Goal: Task Accomplishment & Management: Manage account settings

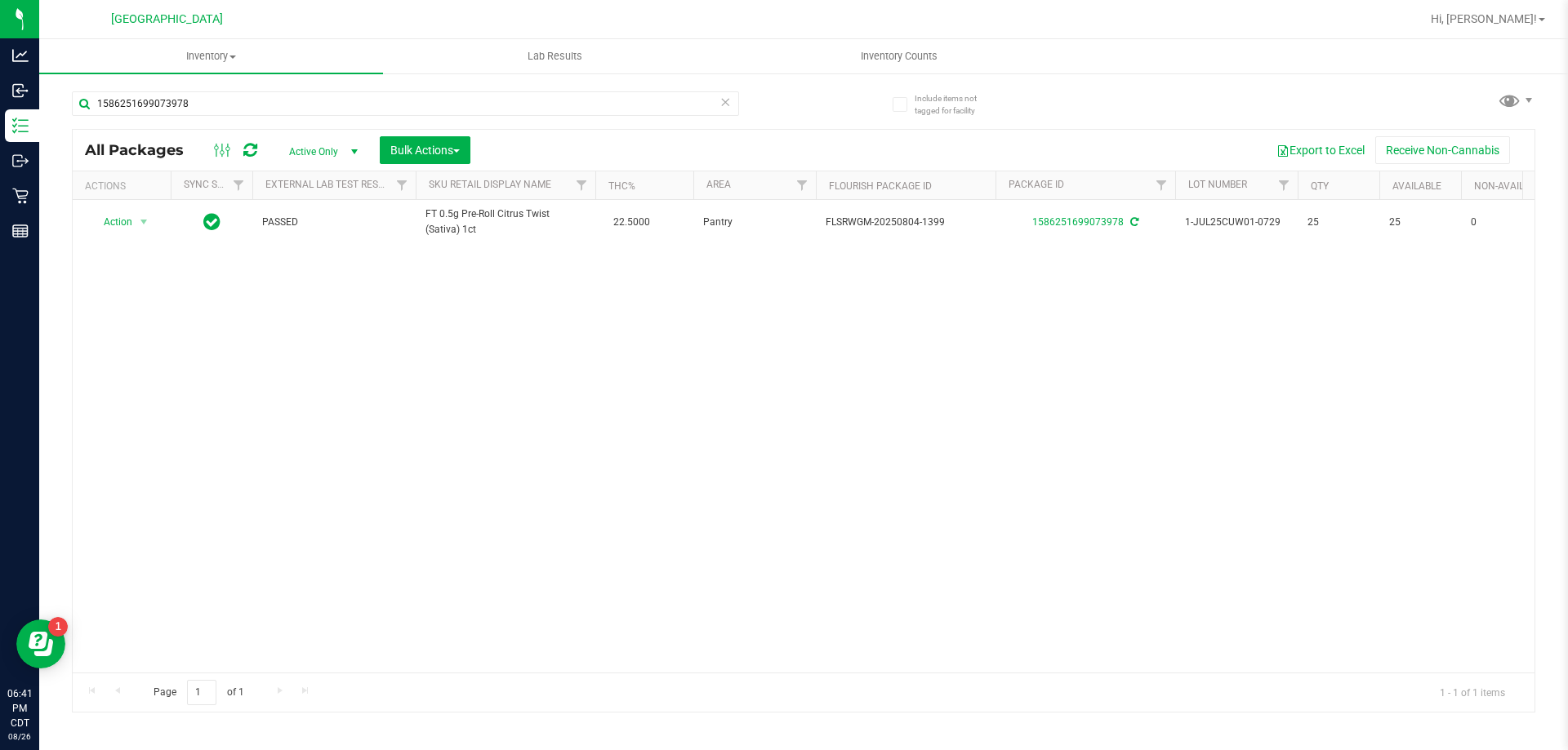
click at [727, 107] on icon at bounding box center [725, 101] width 12 height 19
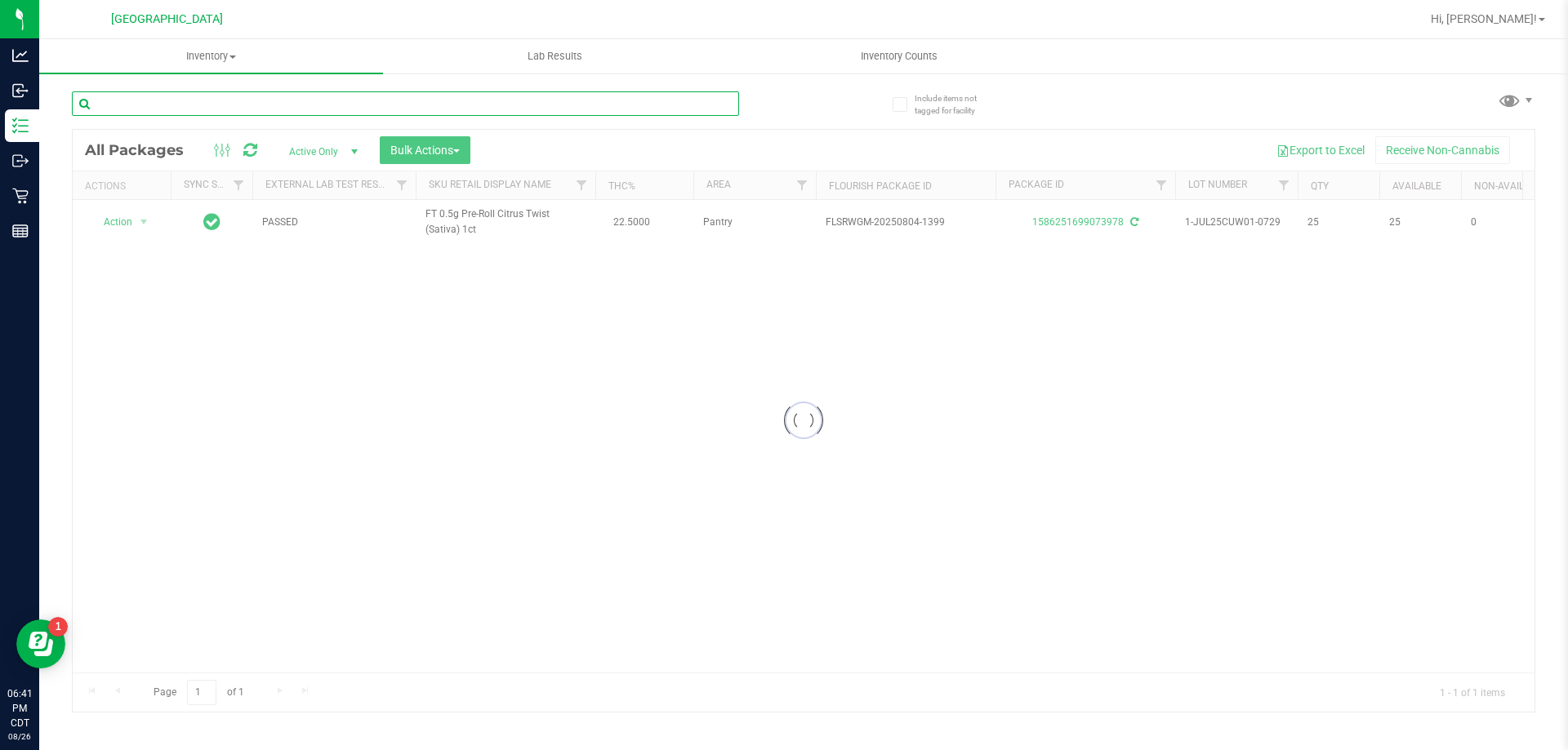
click at [660, 108] on input "text" at bounding box center [406, 103] width 668 height 24
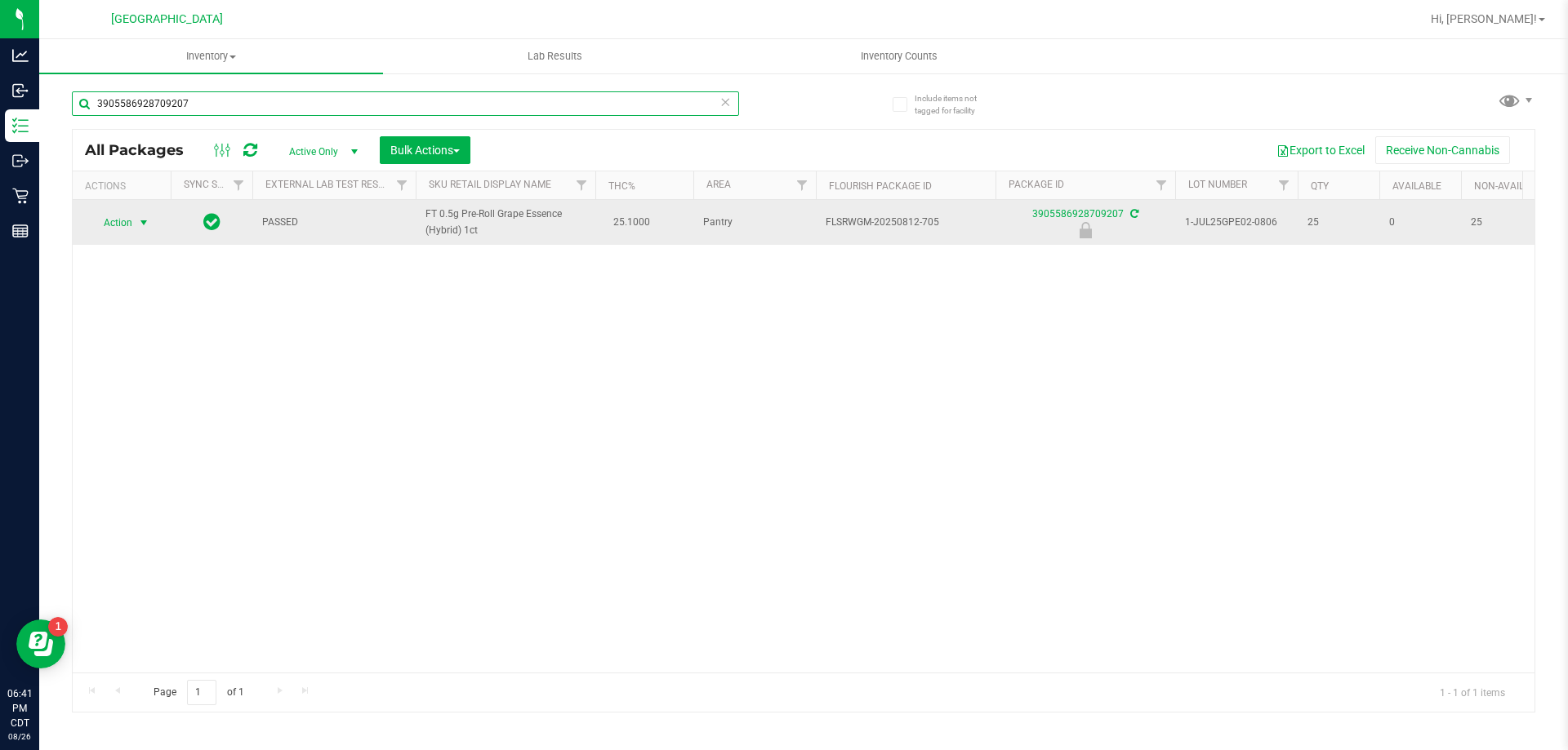
type input "3905586928709207"
click at [116, 218] on span "Action" at bounding box center [112, 223] width 44 height 23
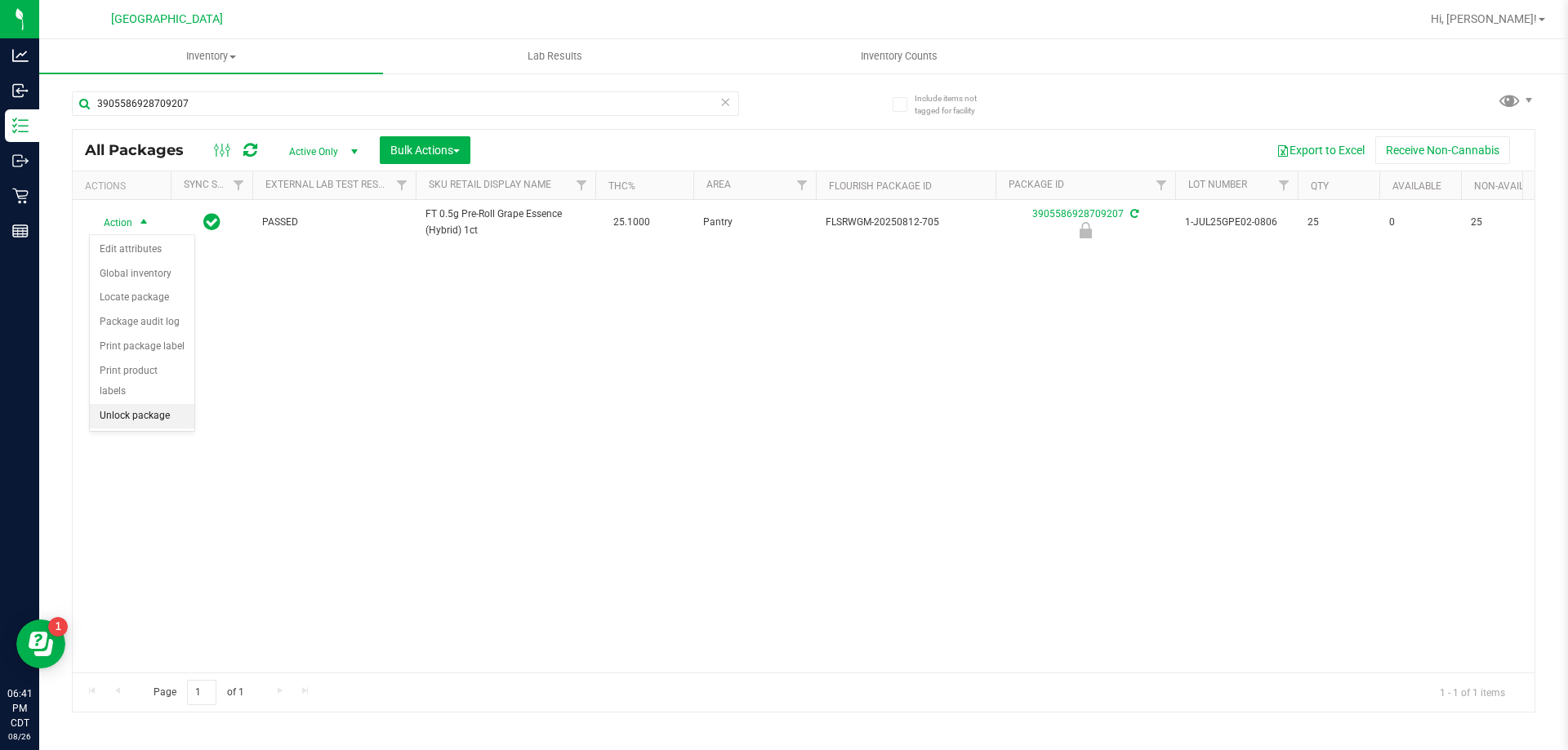
click at [138, 404] on li "Unlock package" at bounding box center [141, 415] width 105 height 24
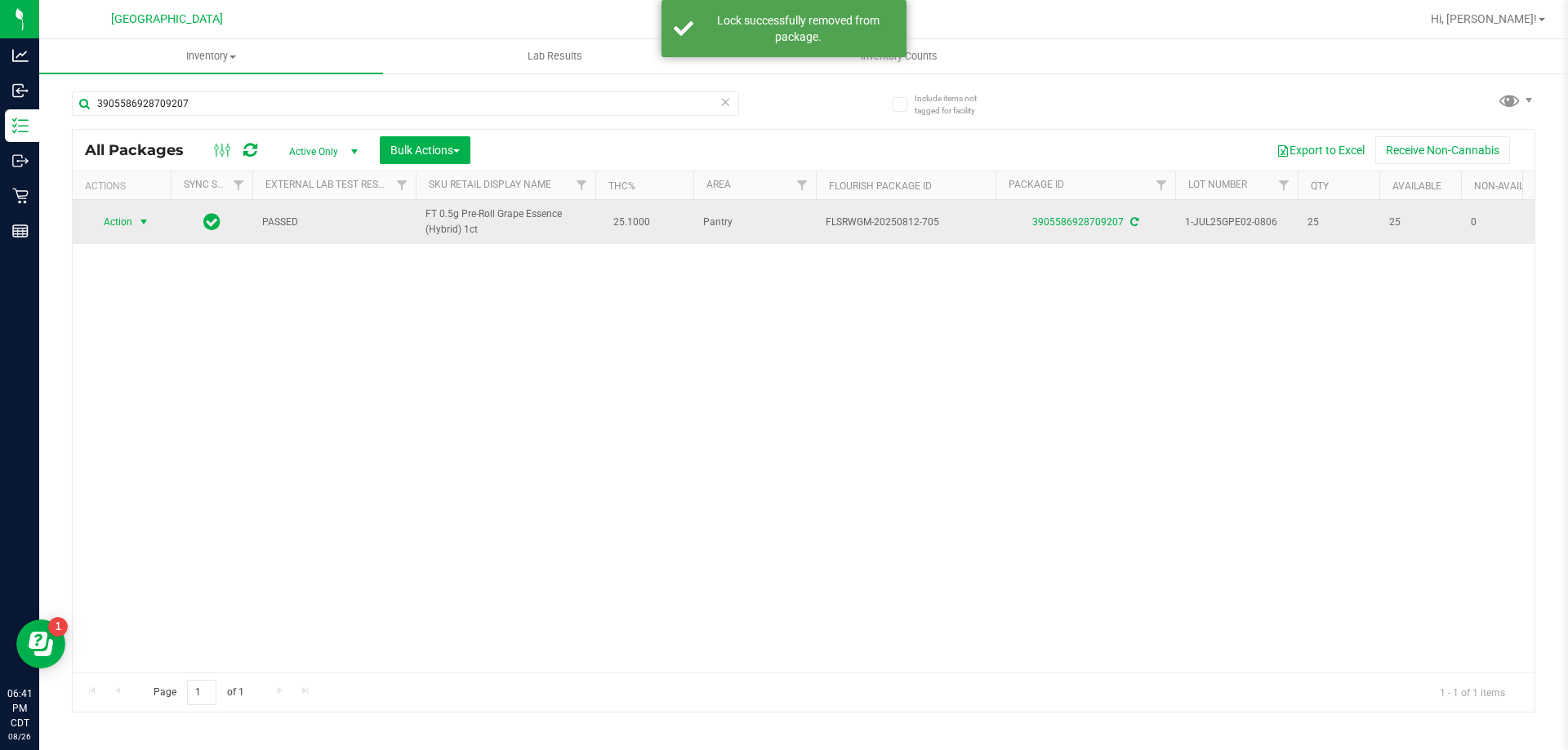
click at [149, 223] on span "select" at bounding box center [144, 222] width 13 height 13
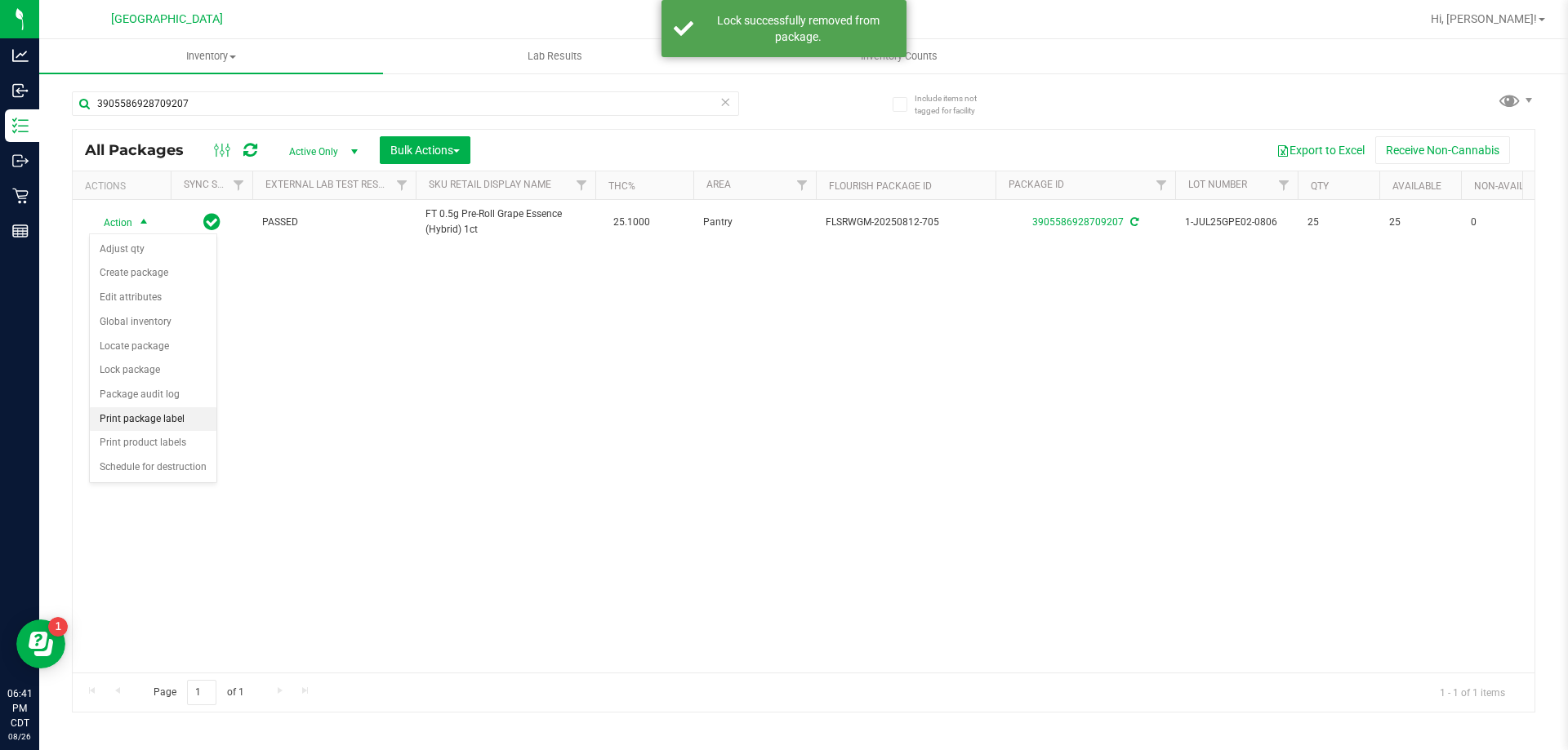
click at [164, 417] on li "Print package label" at bounding box center [153, 419] width 127 height 24
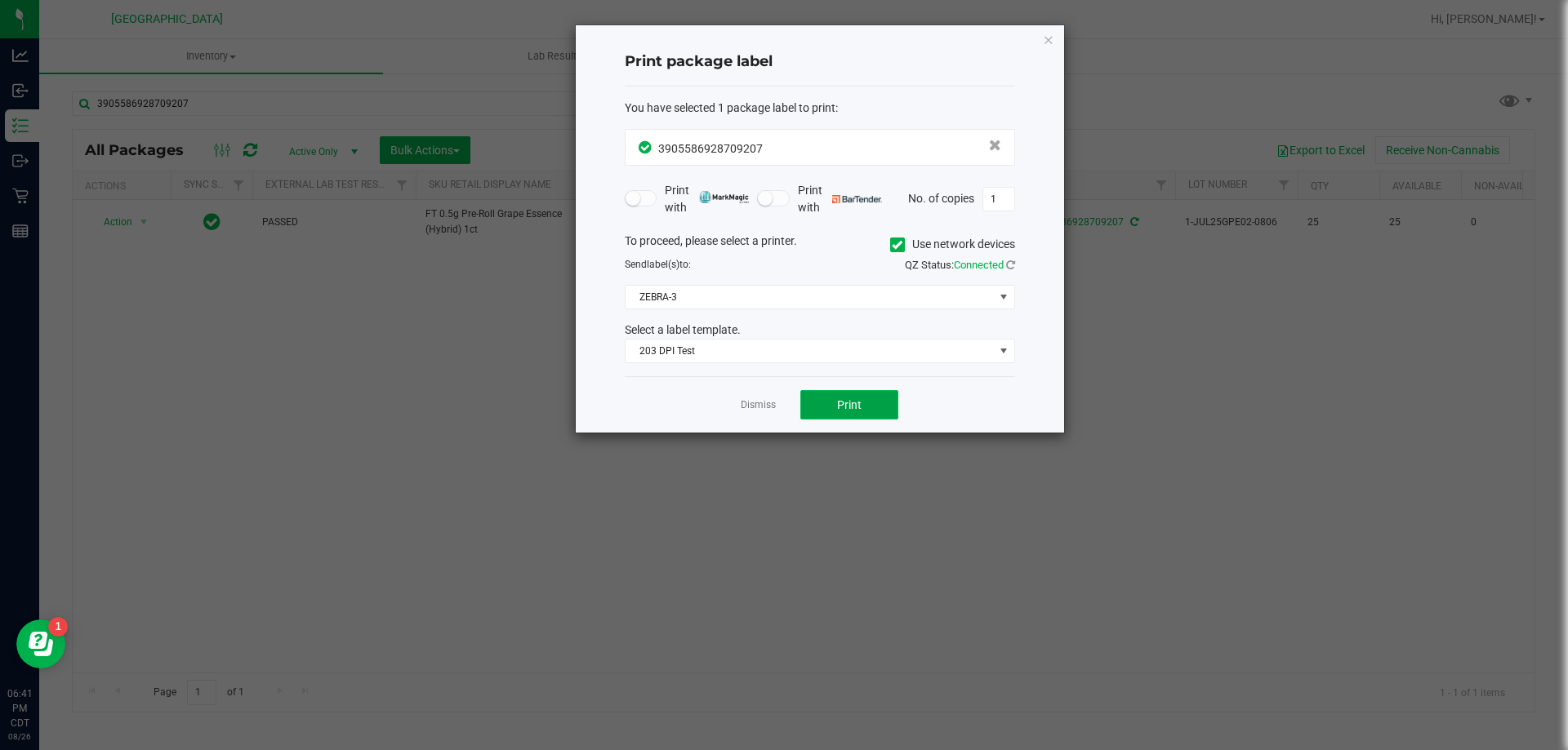
click at [874, 397] on button "Print" at bounding box center [849, 405] width 98 height 30
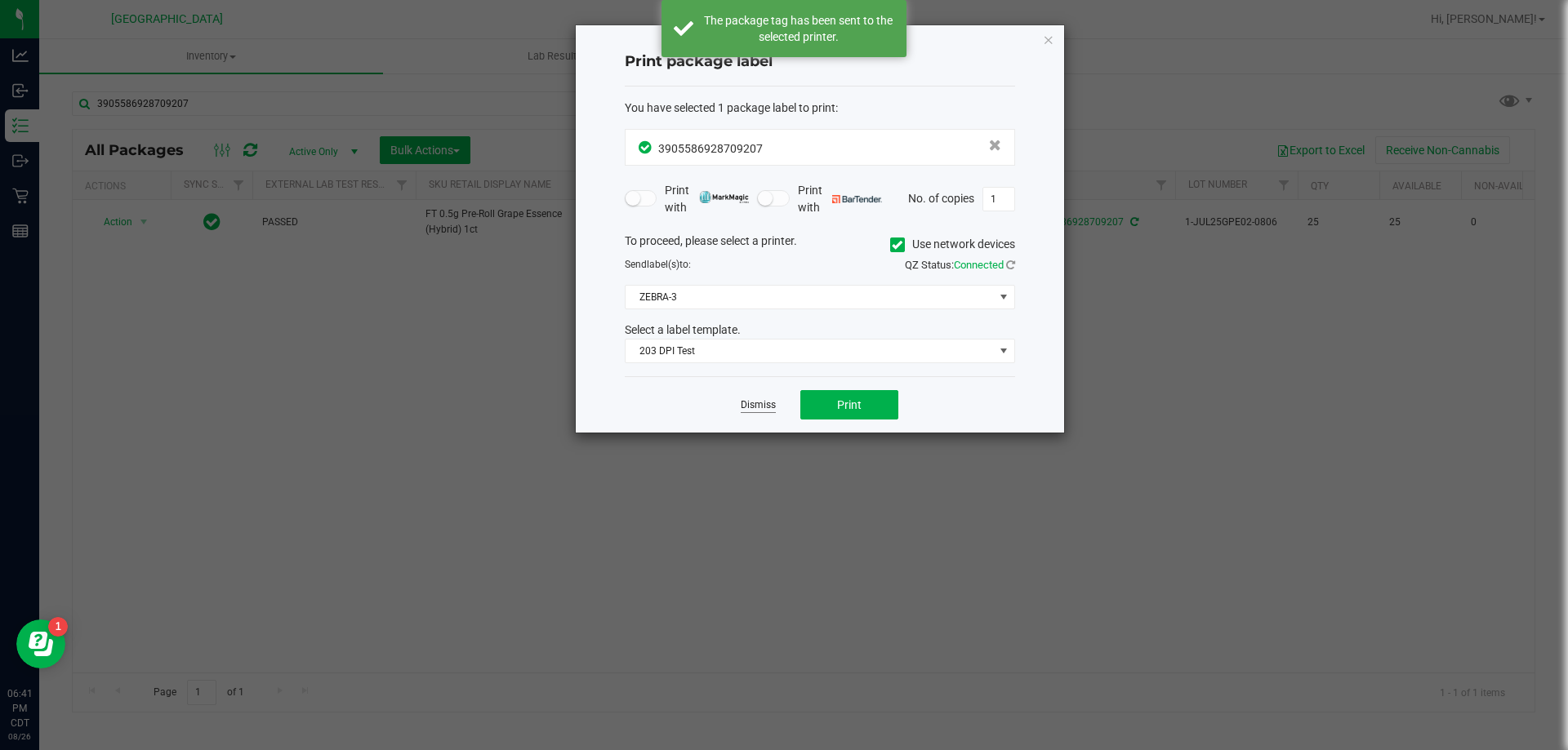
click at [770, 408] on link "Dismiss" at bounding box center [758, 405] width 36 height 13
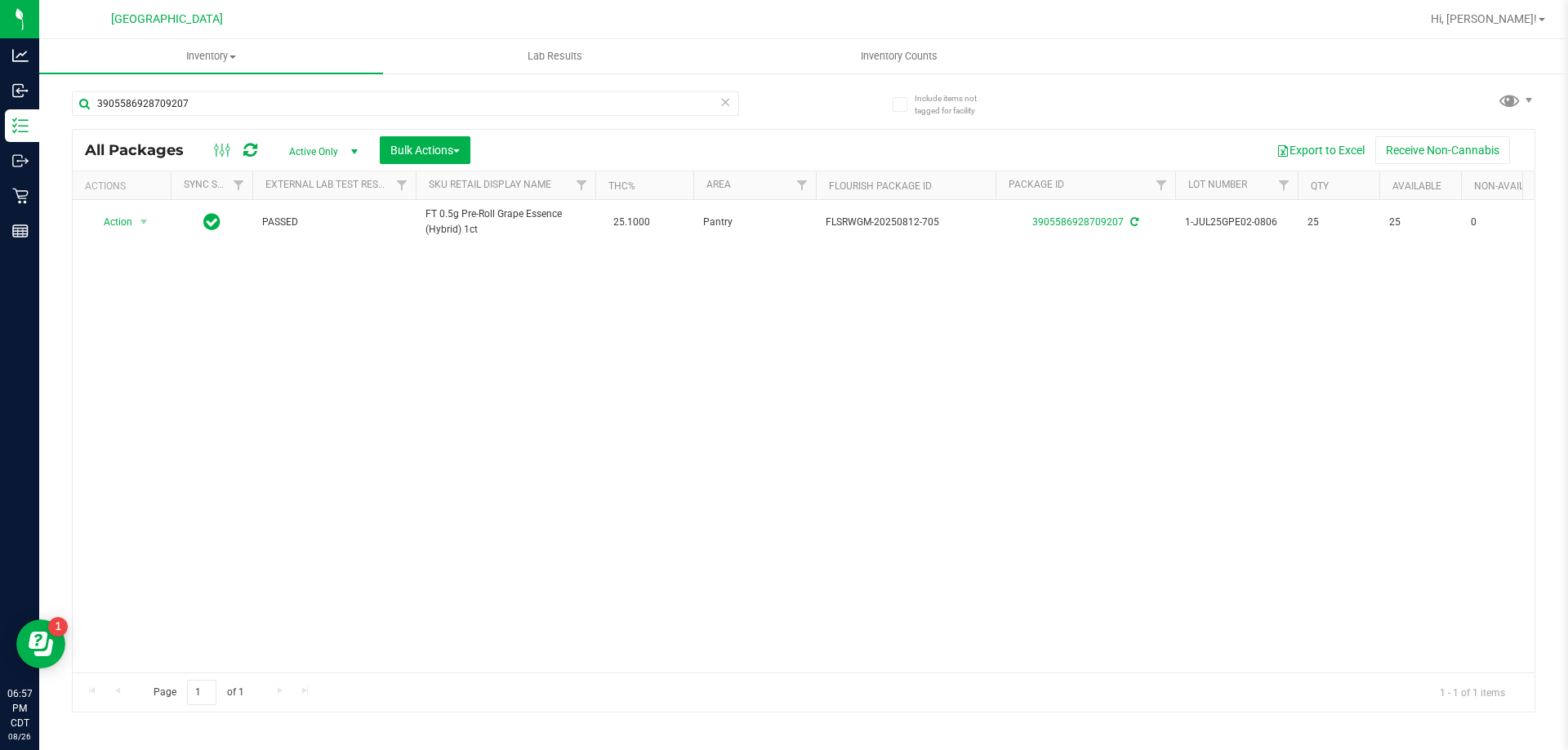
click at [721, 106] on icon at bounding box center [725, 101] width 12 height 19
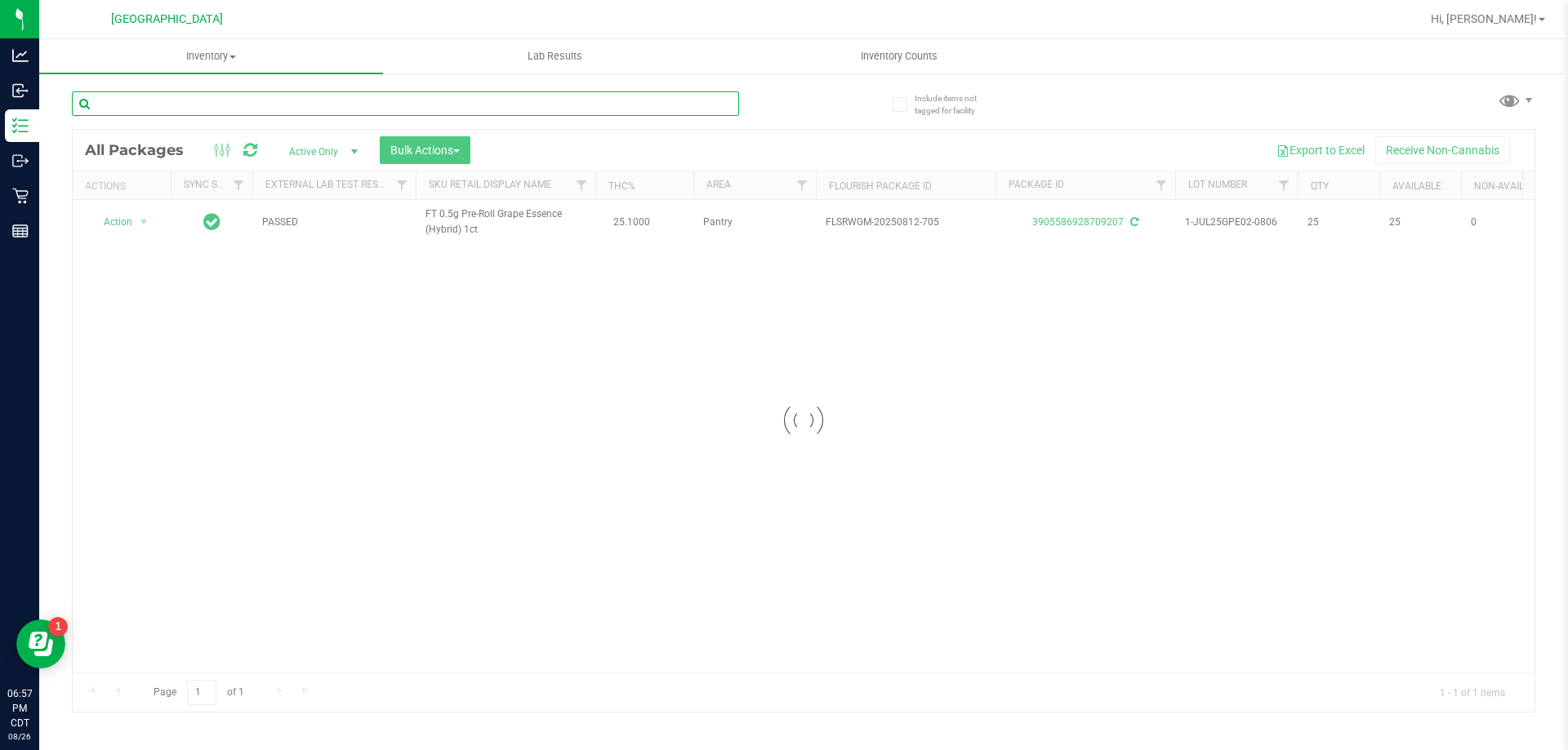
click at [721, 106] on input "text" at bounding box center [406, 103] width 668 height 24
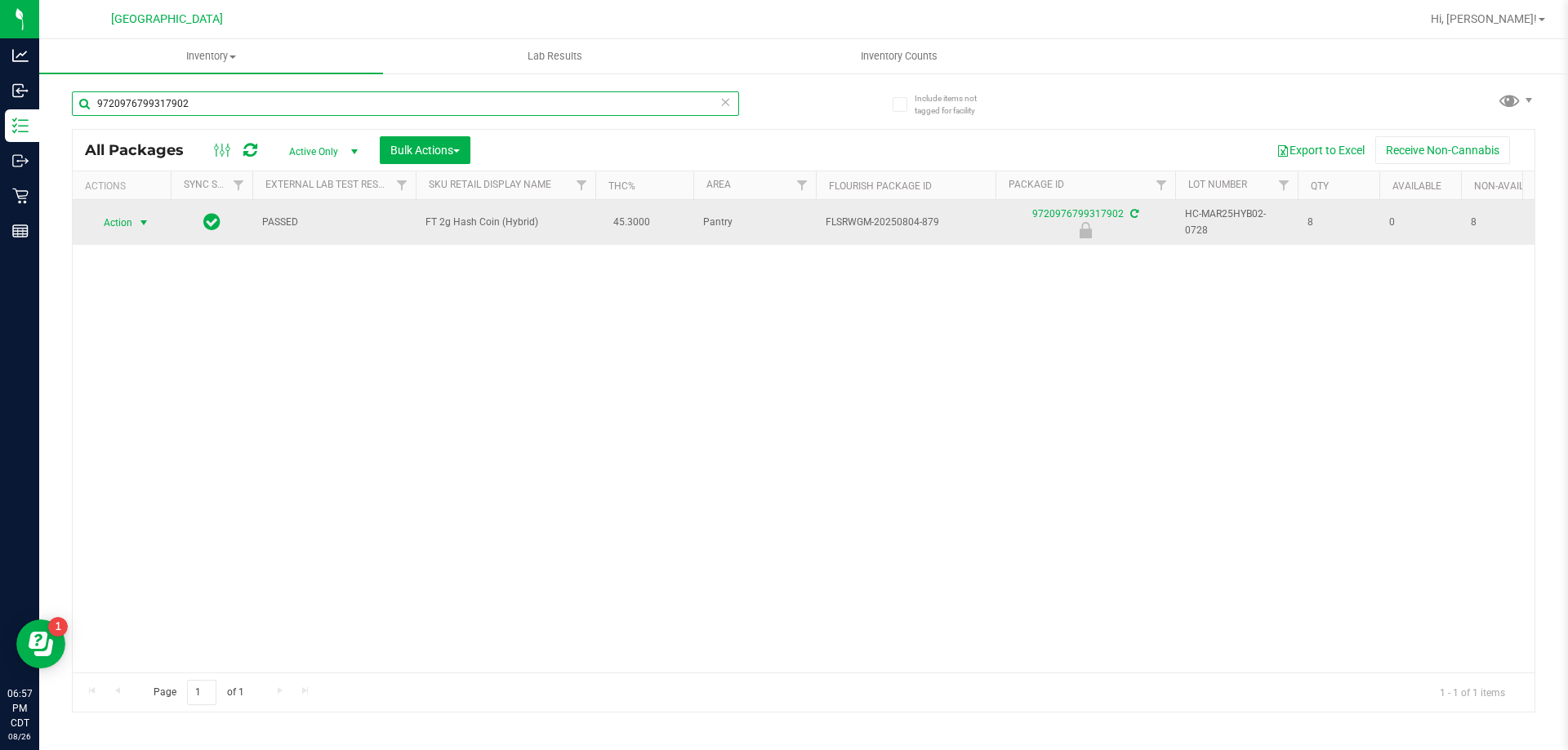
type input "9720976799317902"
click at [146, 218] on span "select" at bounding box center [144, 223] width 13 height 13
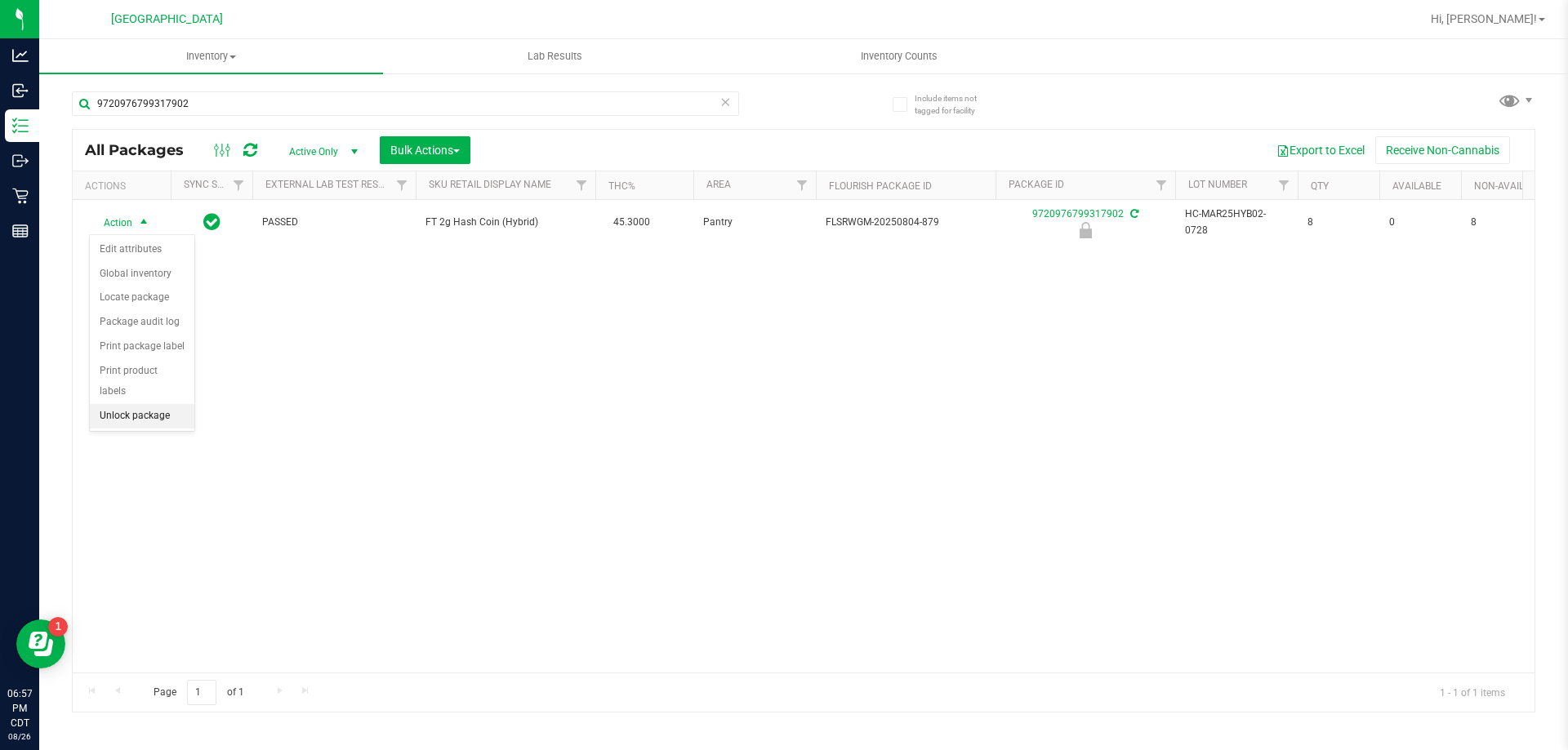
click at [127, 404] on li "Unlock package" at bounding box center [141, 415] width 105 height 24
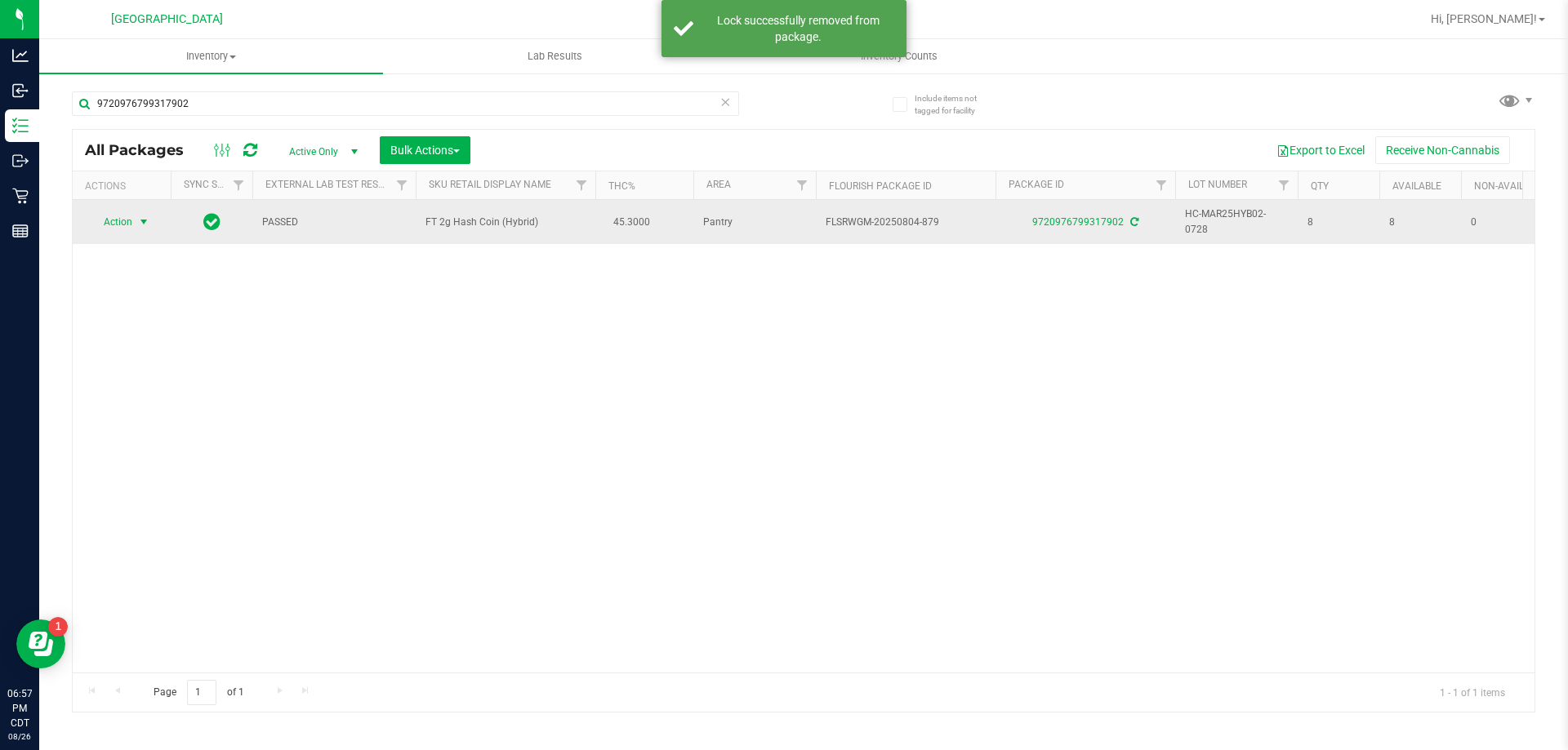
click at [147, 224] on span "select" at bounding box center [144, 222] width 13 height 13
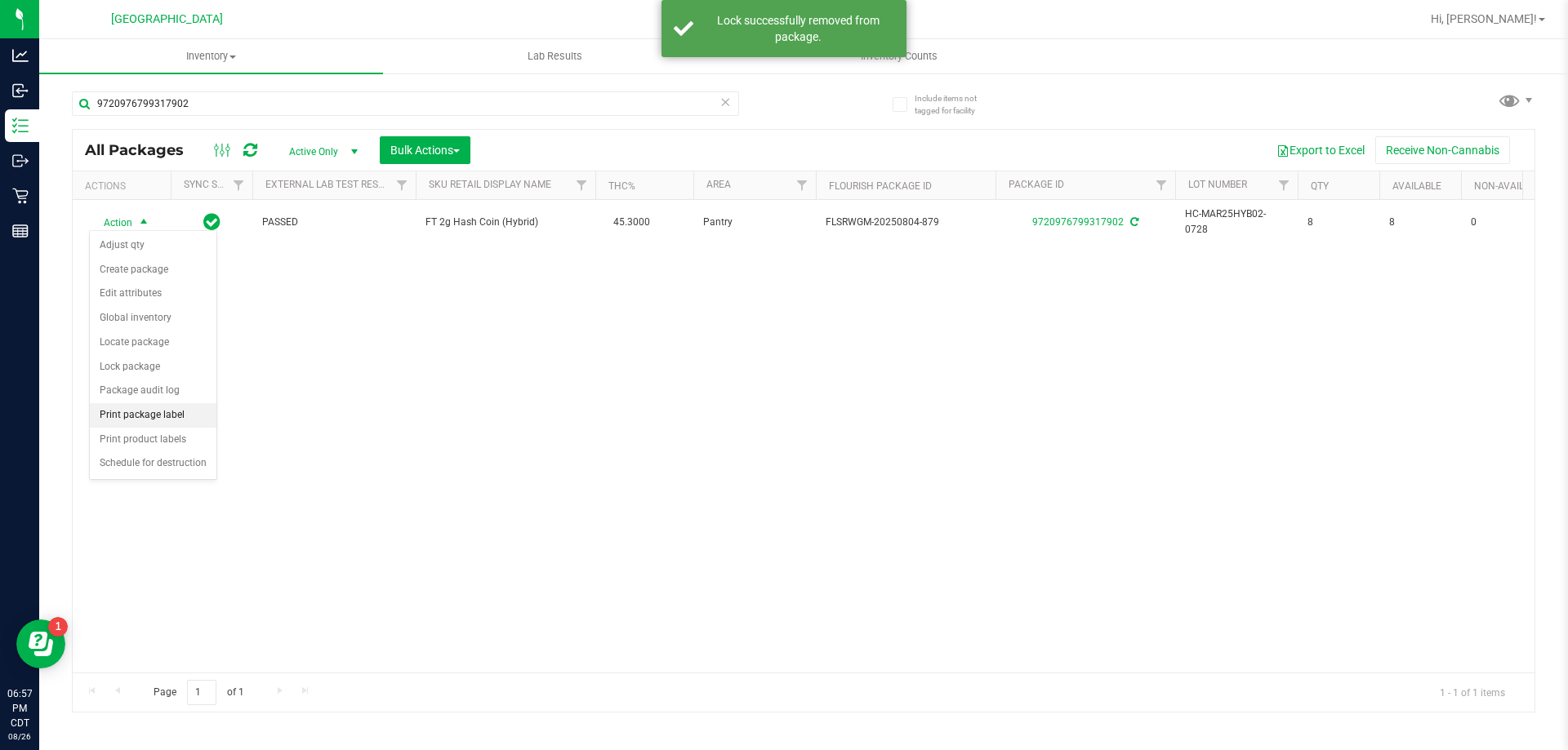
click at [176, 412] on li "Print package label" at bounding box center [153, 414] width 127 height 24
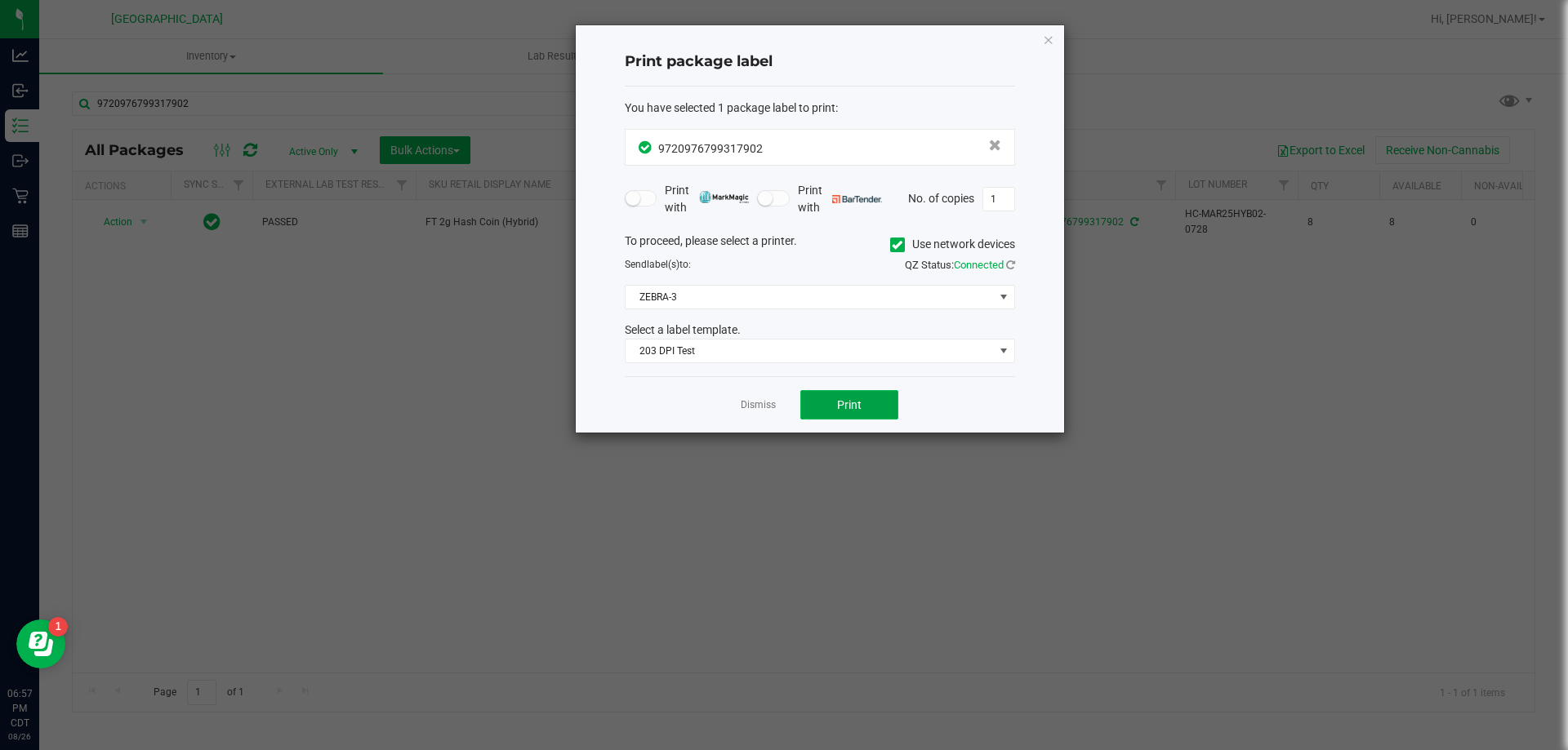
click at [856, 411] on span "Print" at bounding box center [848, 405] width 24 height 13
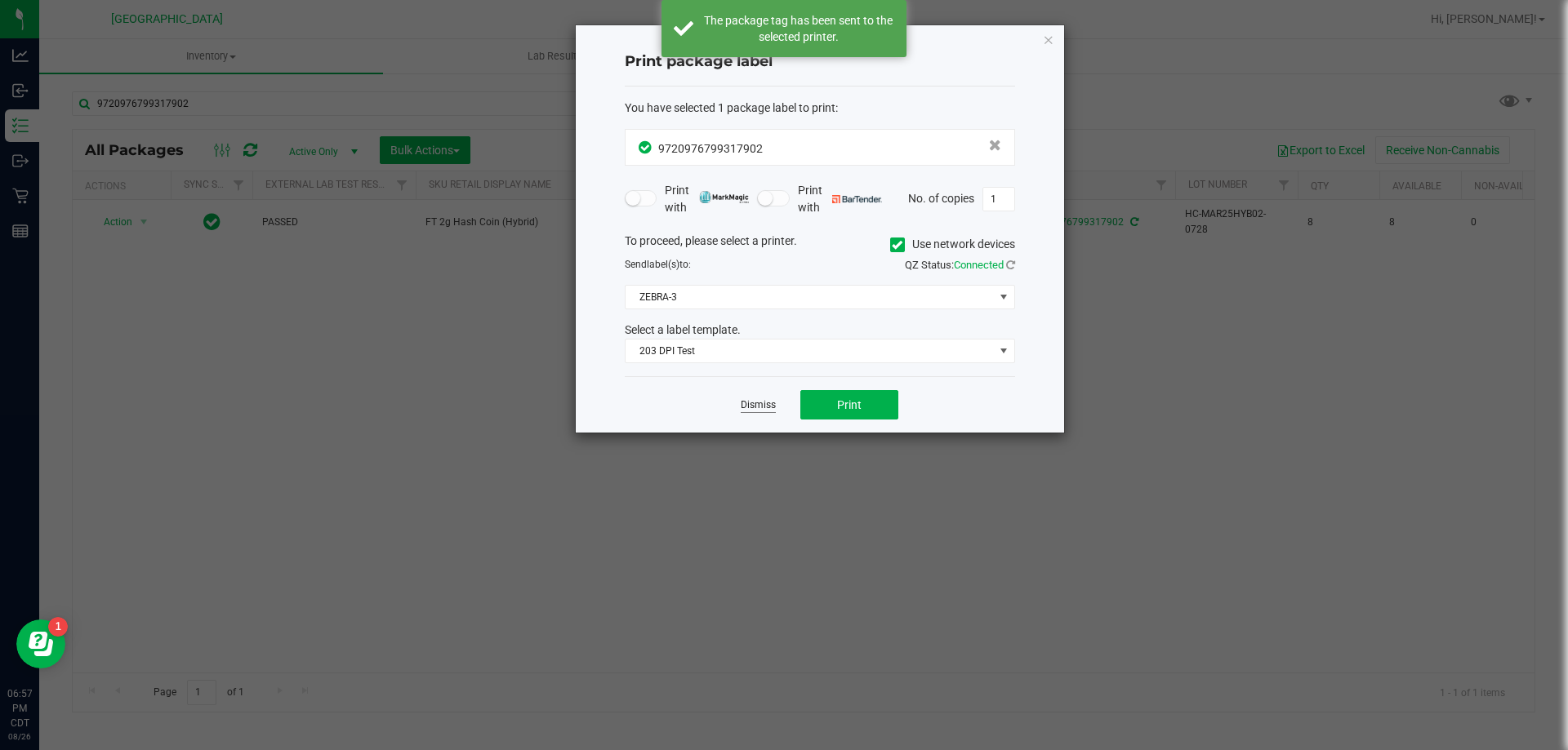
click at [767, 409] on link "Dismiss" at bounding box center [758, 405] width 36 height 13
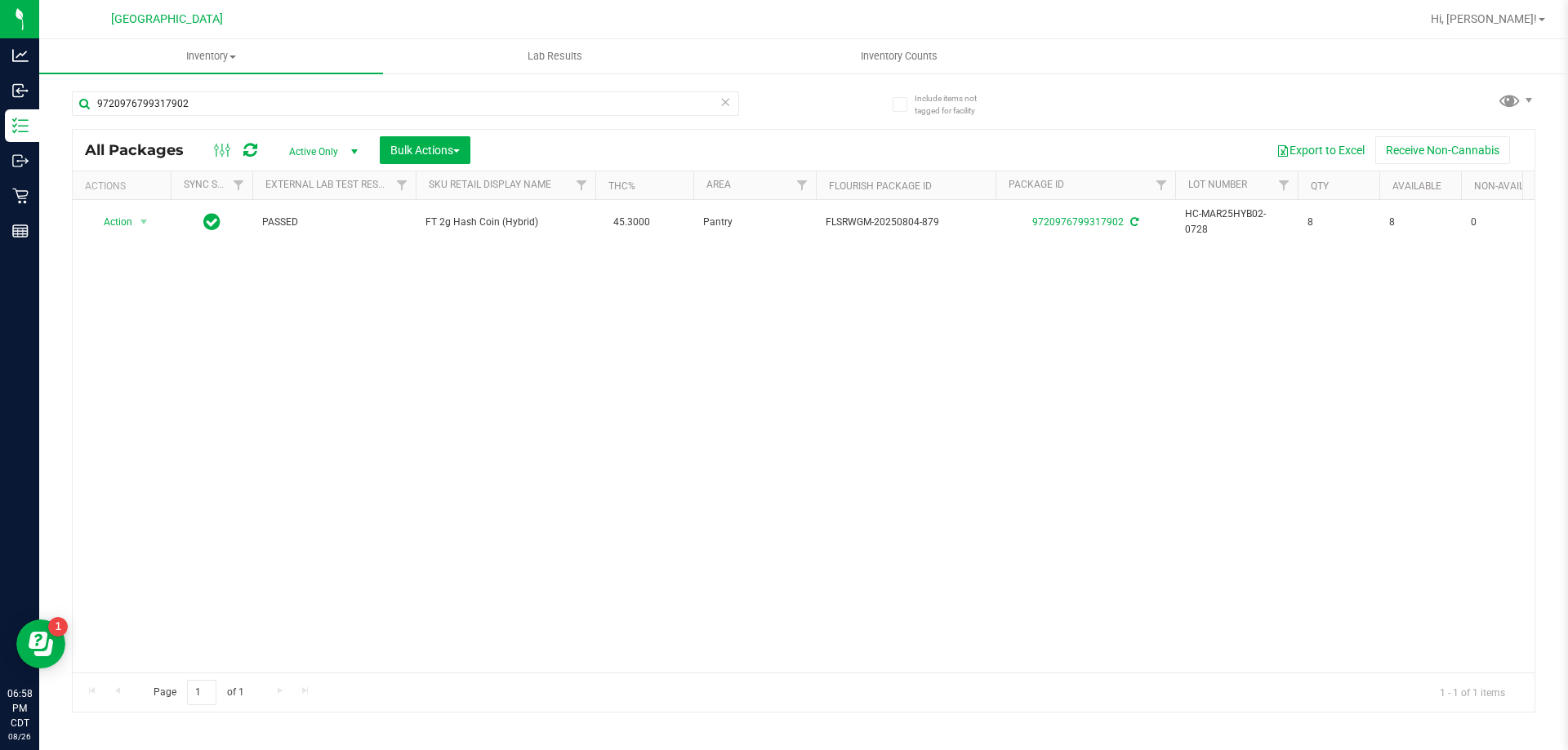
click at [729, 98] on icon at bounding box center [725, 101] width 12 height 19
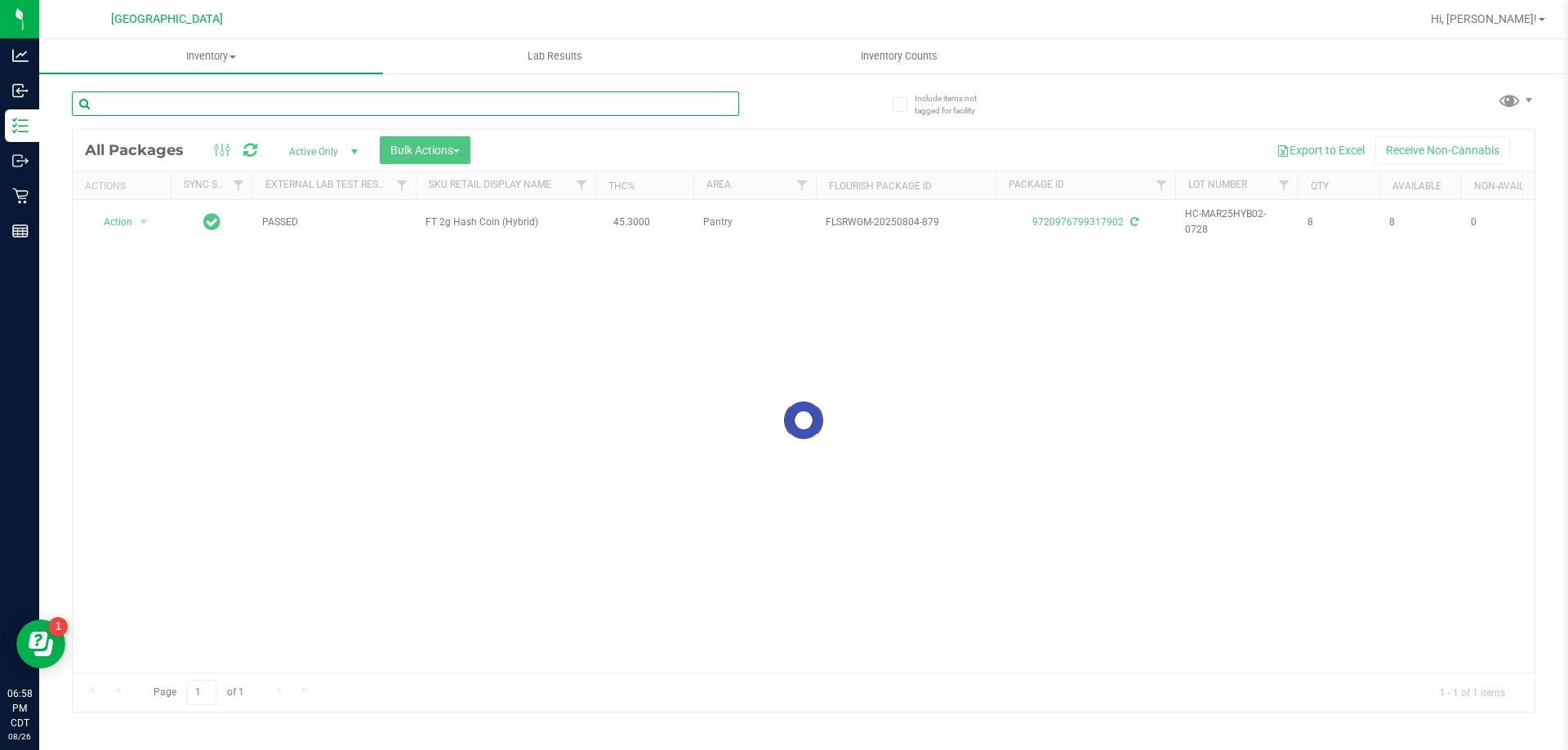
click at [709, 107] on input "text" at bounding box center [406, 103] width 668 height 24
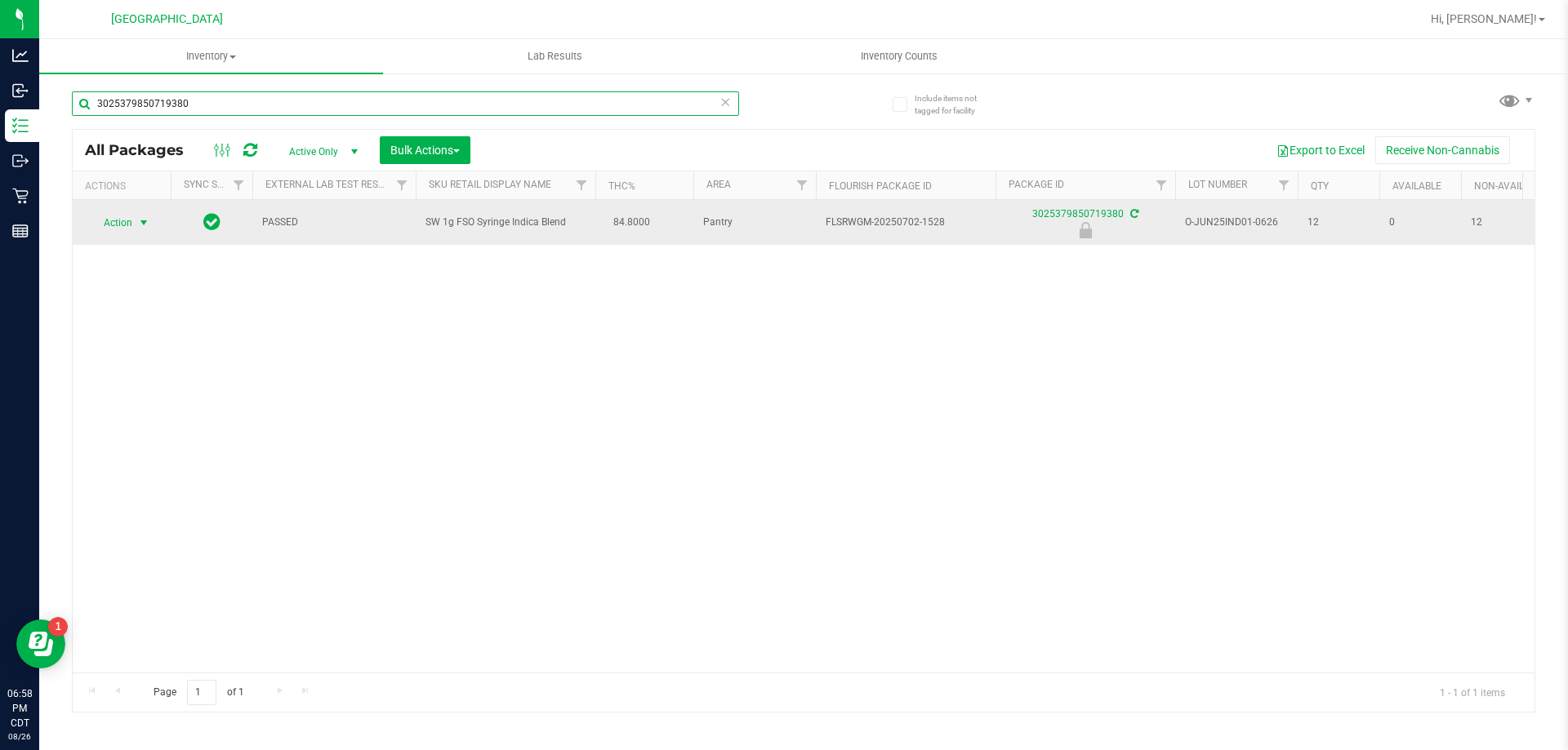
type input "3025379850719380"
click at [107, 230] on span "Action" at bounding box center [112, 223] width 44 height 23
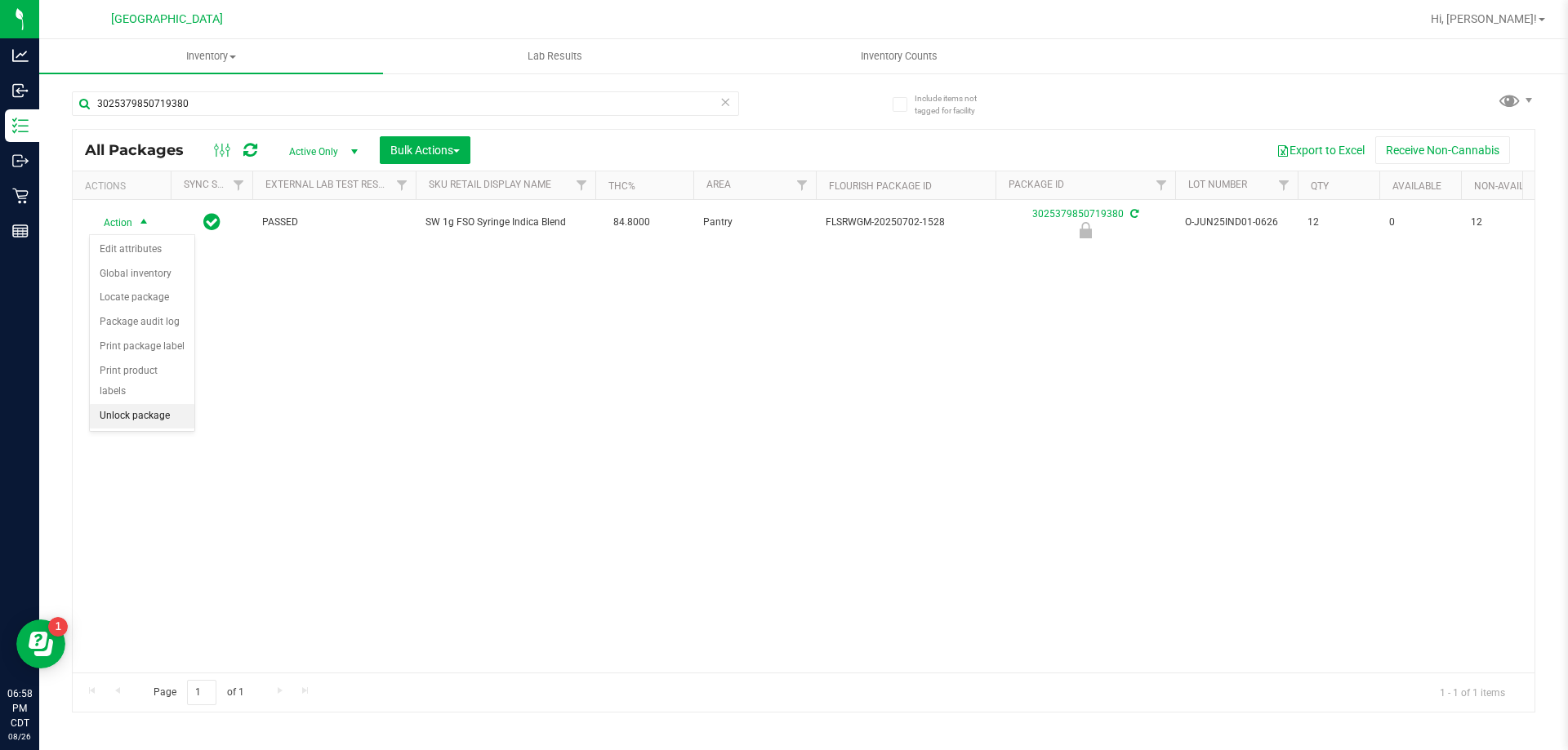
click at [125, 404] on li "Unlock package" at bounding box center [141, 415] width 105 height 24
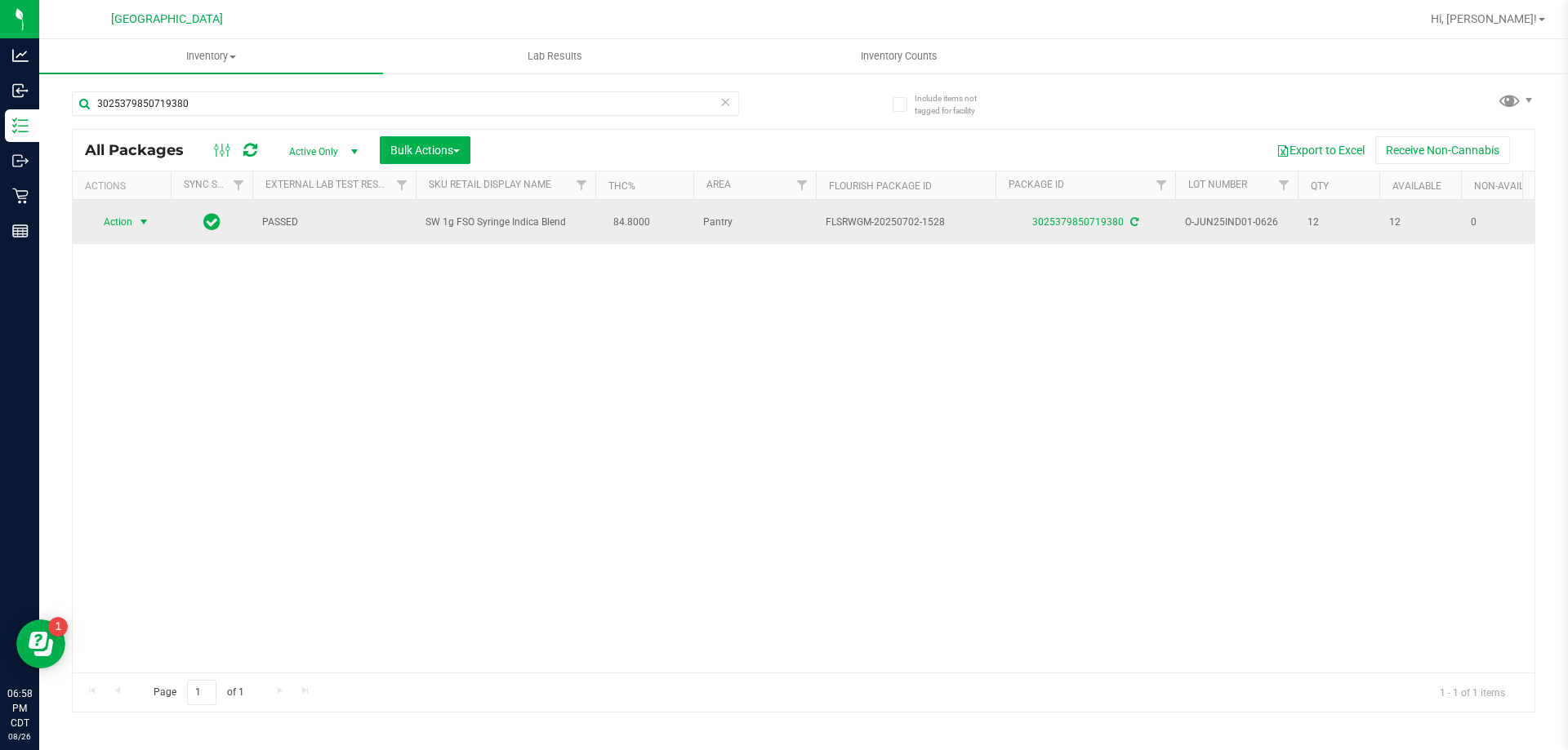
click at [138, 218] on span "select" at bounding box center [144, 222] width 13 height 13
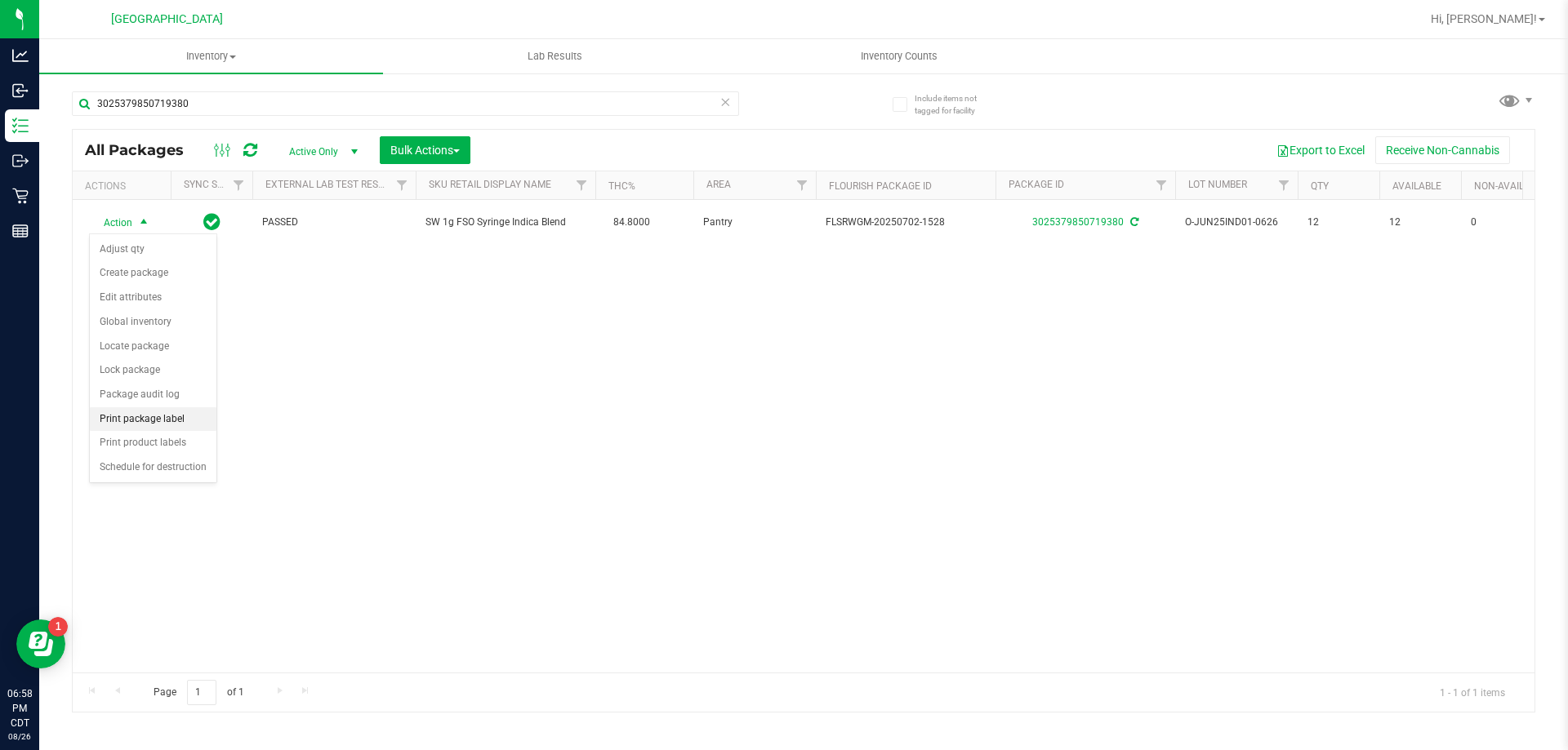
click at [164, 415] on li "Print package label" at bounding box center [153, 419] width 127 height 24
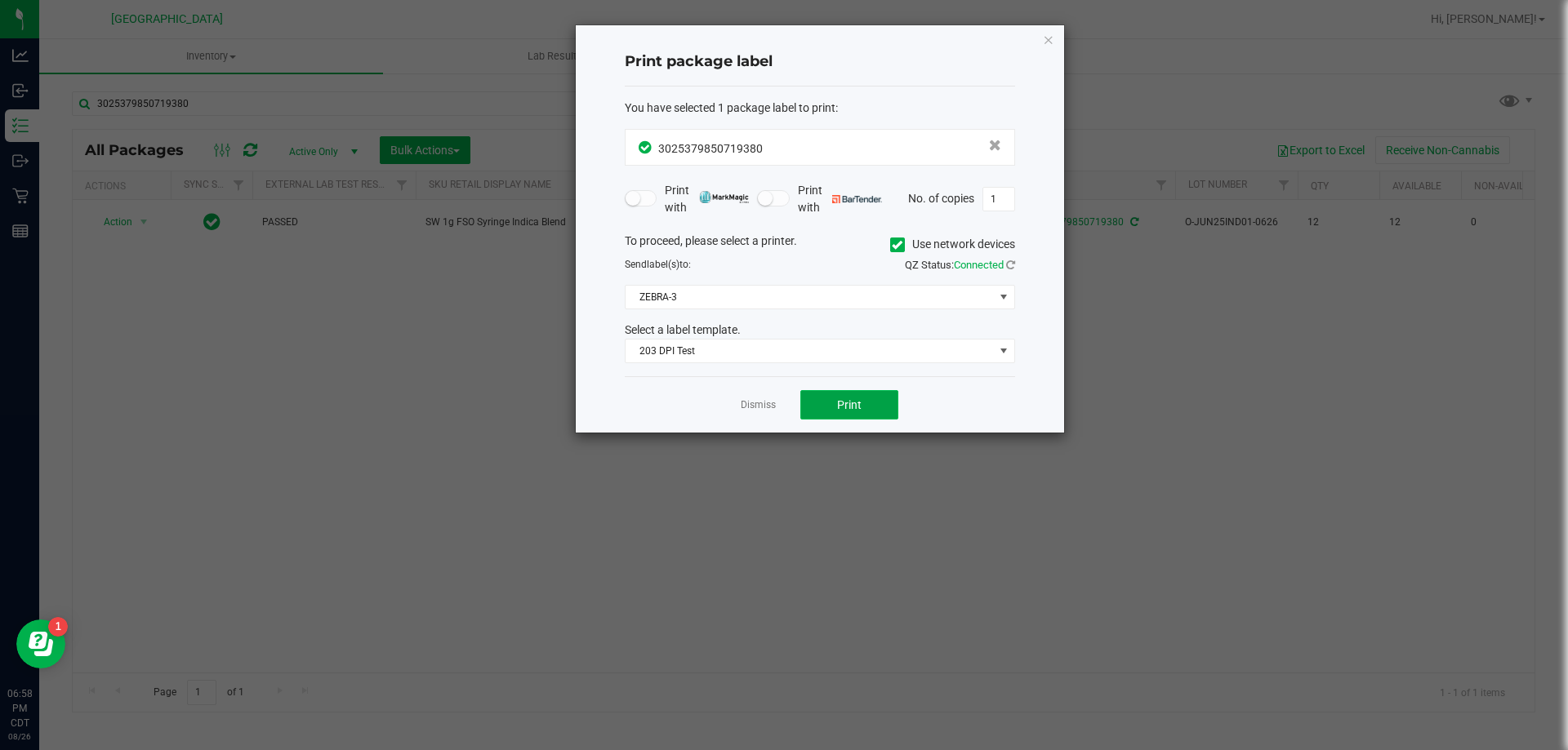
click at [862, 410] on button "Print" at bounding box center [849, 405] width 98 height 30
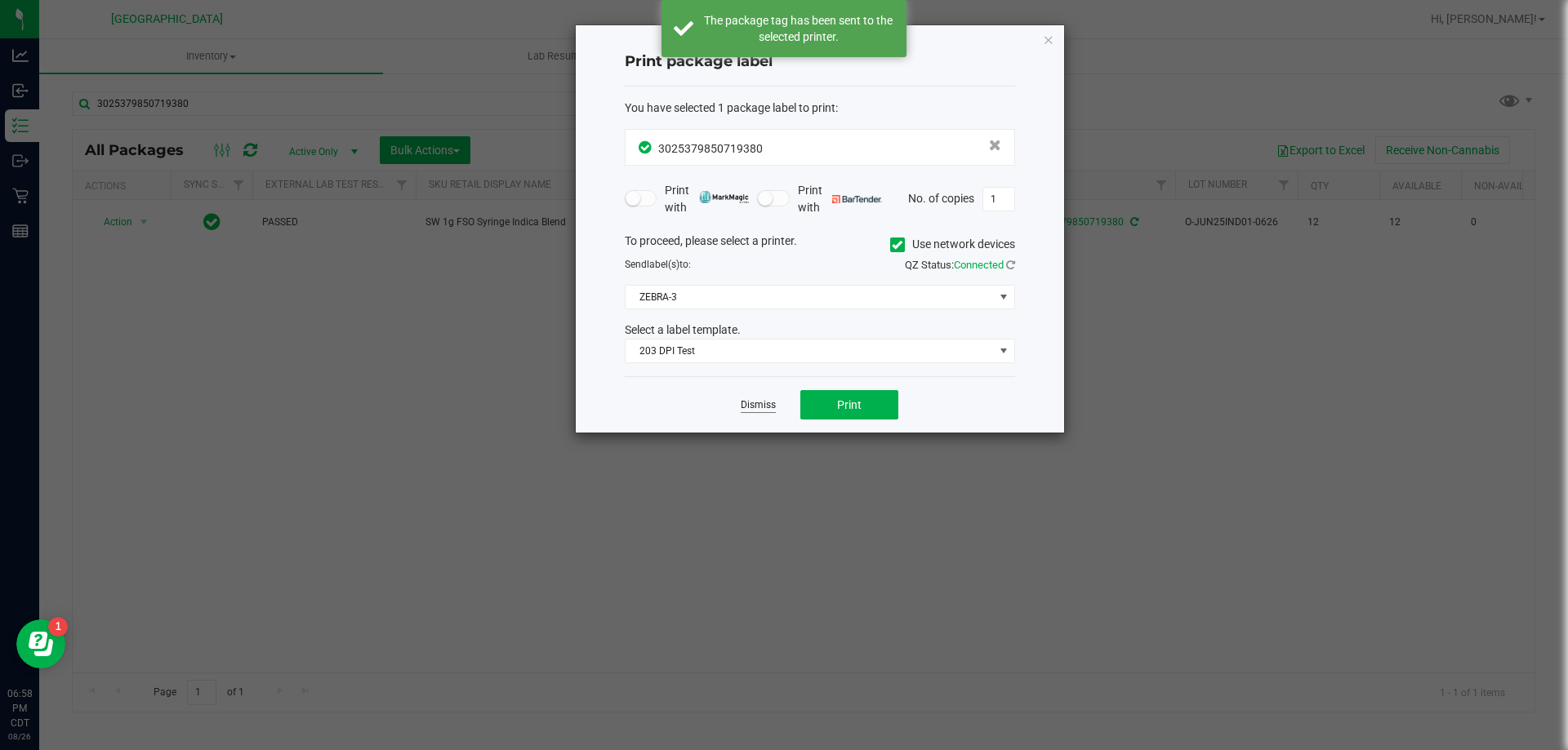
click at [765, 408] on link "Dismiss" at bounding box center [758, 405] width 36 height 13
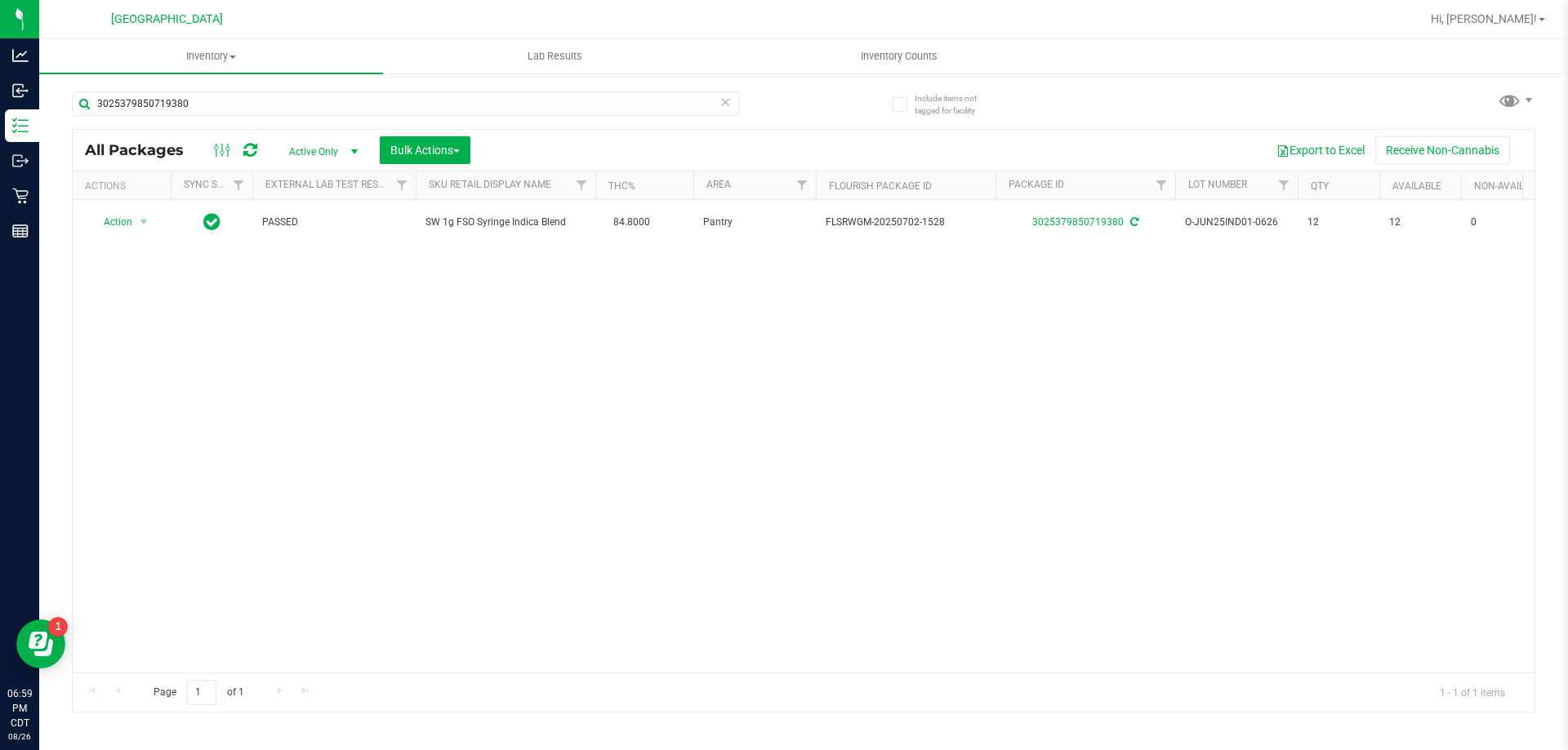
click at [725, 103] on icon at bounding box center [725, 101] width 12 height 19
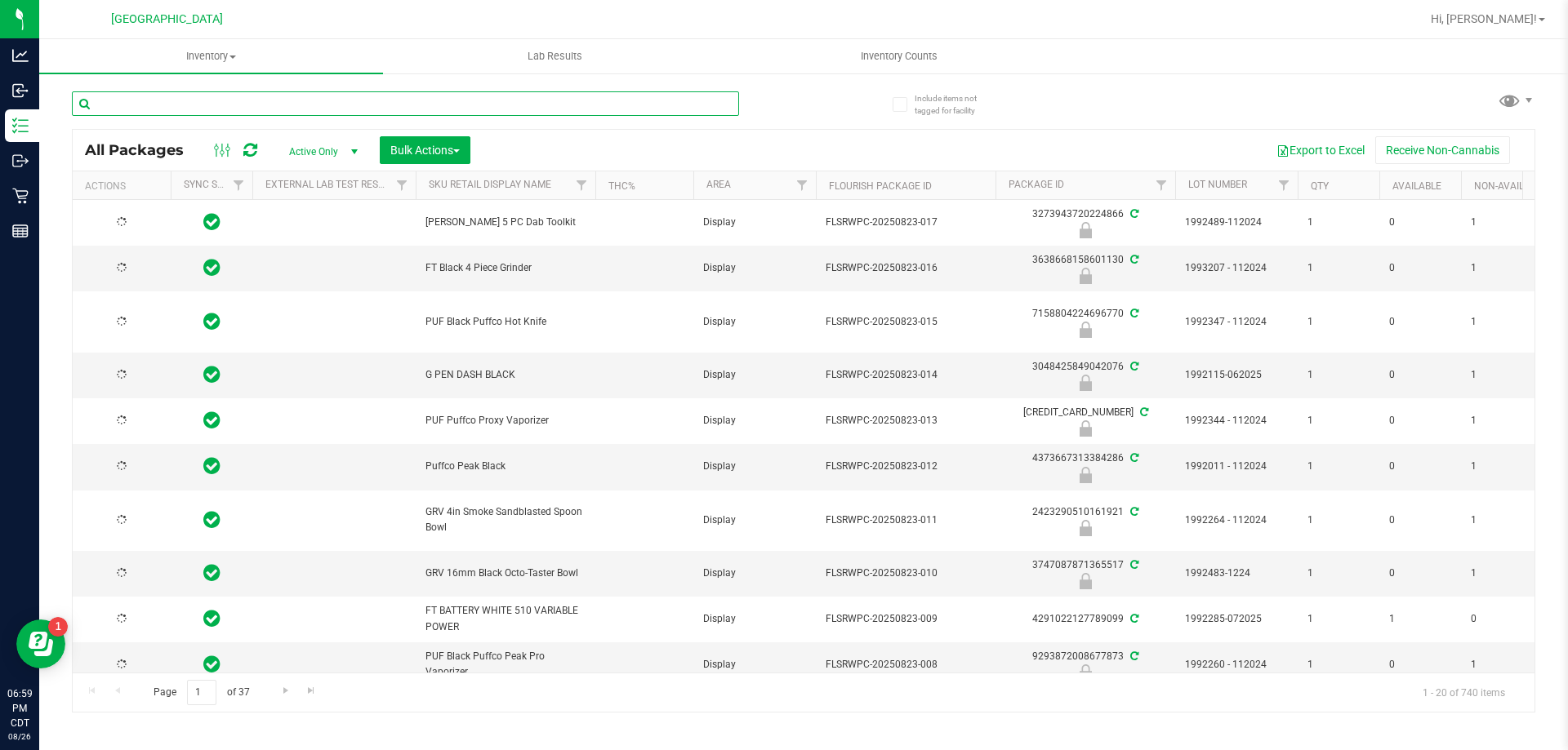
click at [725, 103] on input "text" at bounding box center [406, 103] width 668 height 24
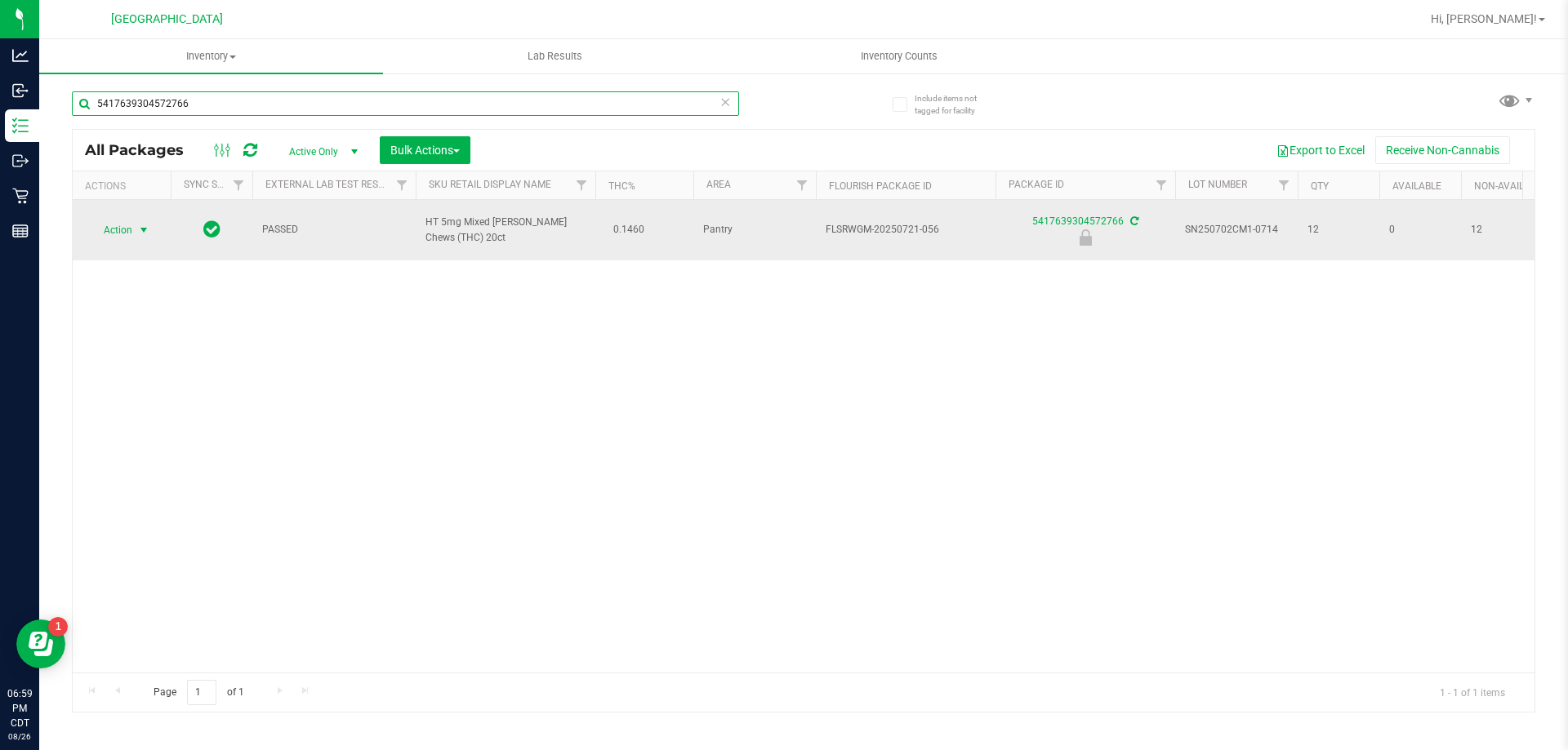
type input "5417639304572766"
click at [134, 220] on span "select" at bounding box center [143, 231] width 20 height 23
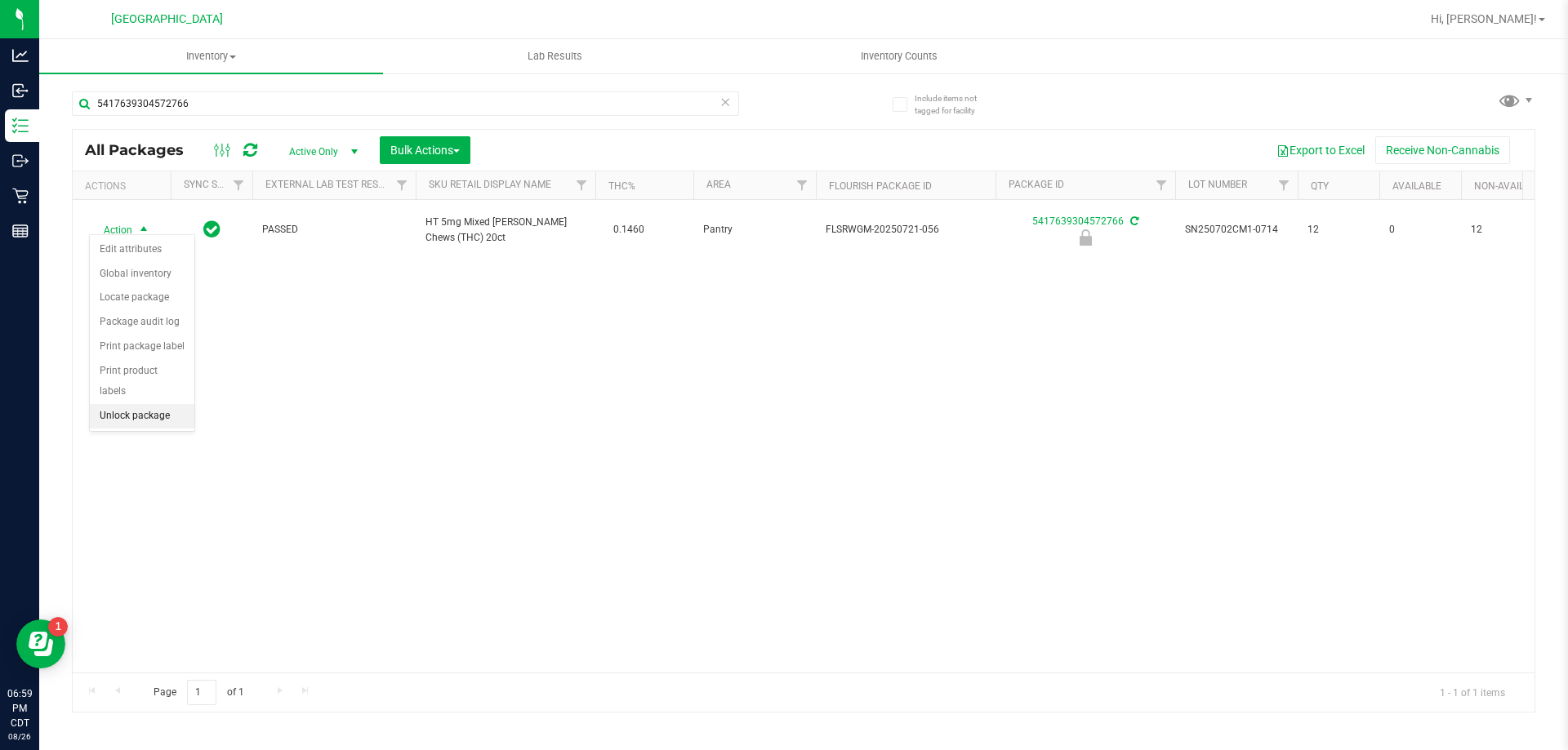
click at [176, 404] on li "Unlock package" at bounding box center [141, 415] width 105 height 24
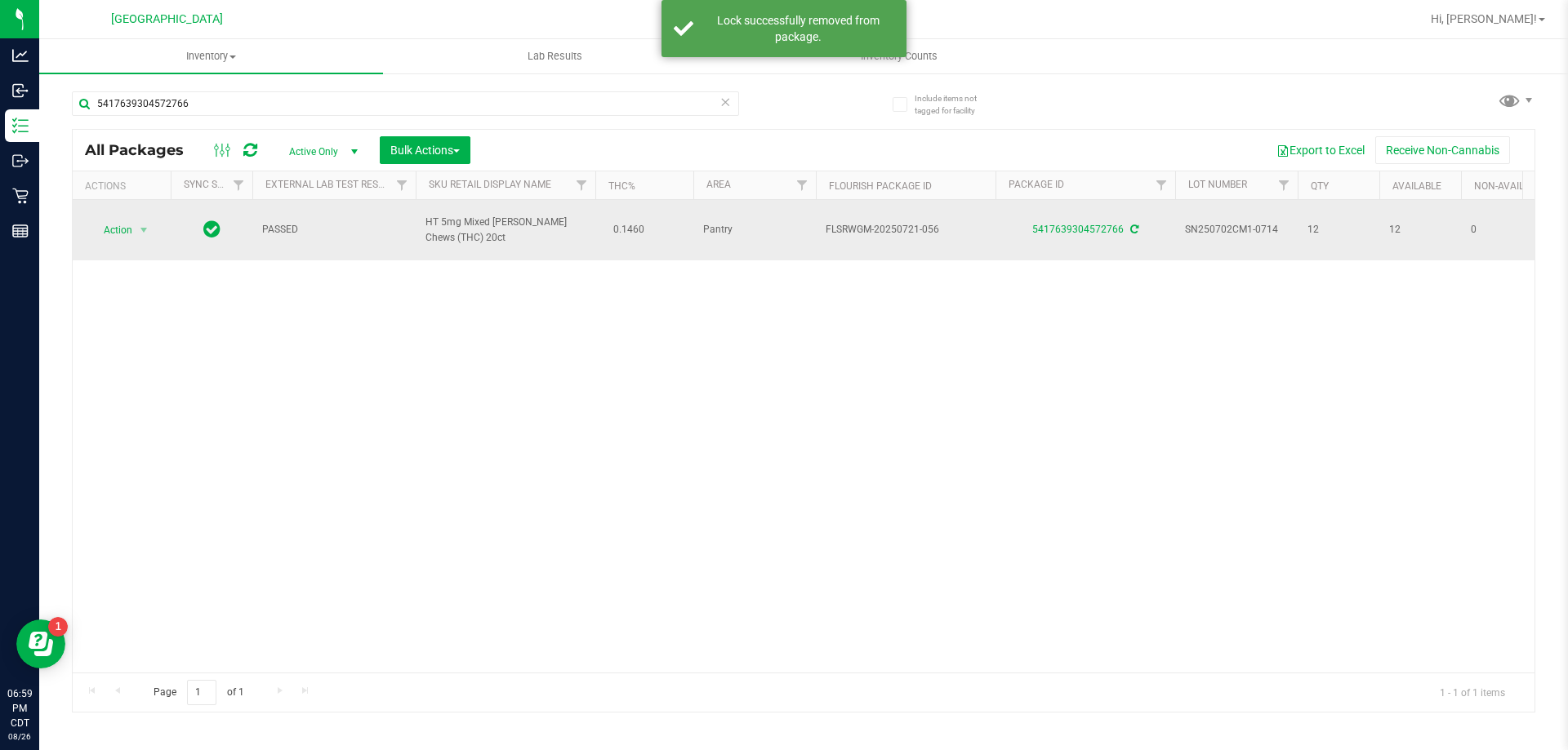
click at [100, 235] on td "Action Action Adjust qty Create package Edit attributes Global inventory Locate…" at bounding box center [122, 230] width 98 height 61
click at [115, 231] on span "Action" at bounding box center [112, 231] width 44 height 23
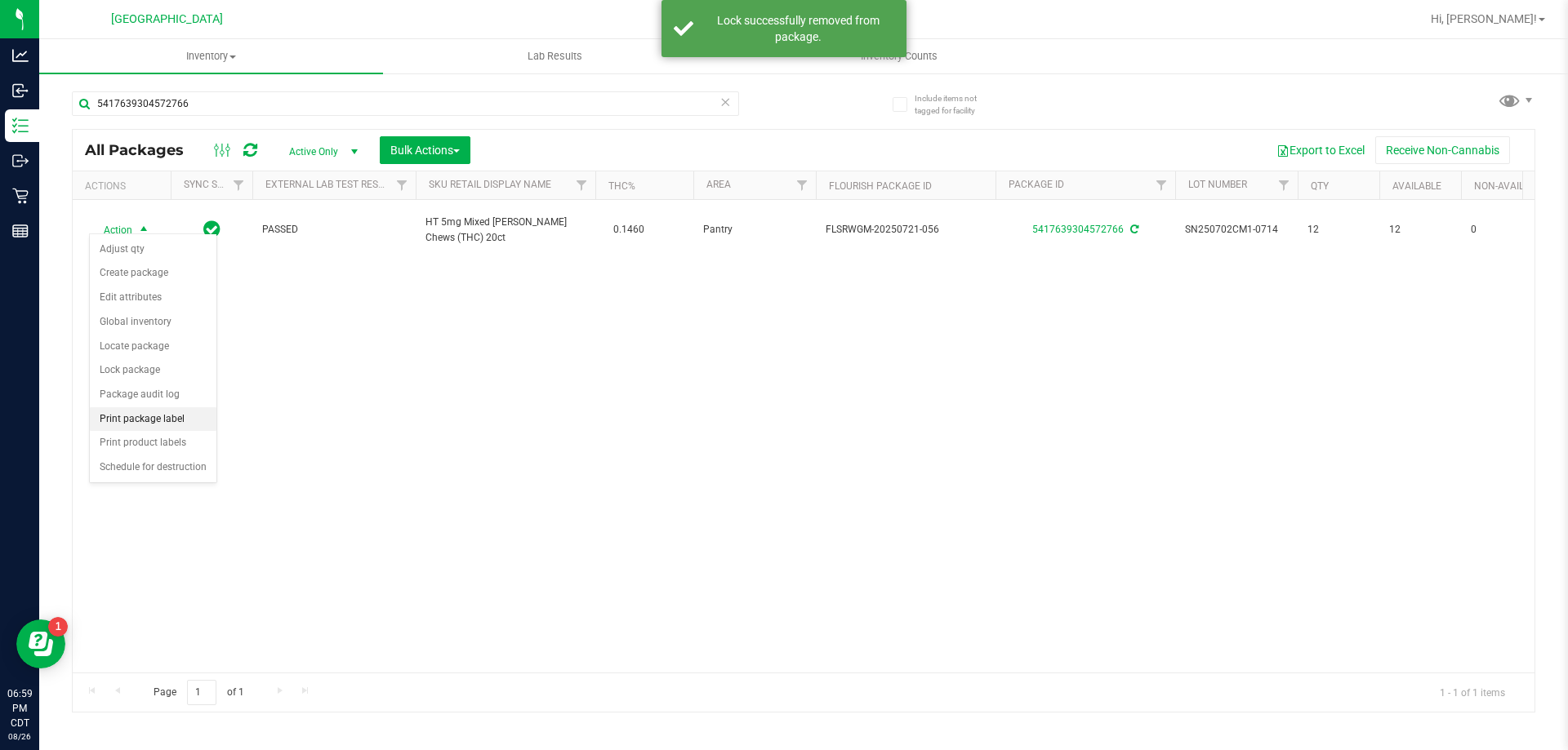
click at [167, 410] on li "Print package label" at bounding box center [153, 419] width 127 height 24
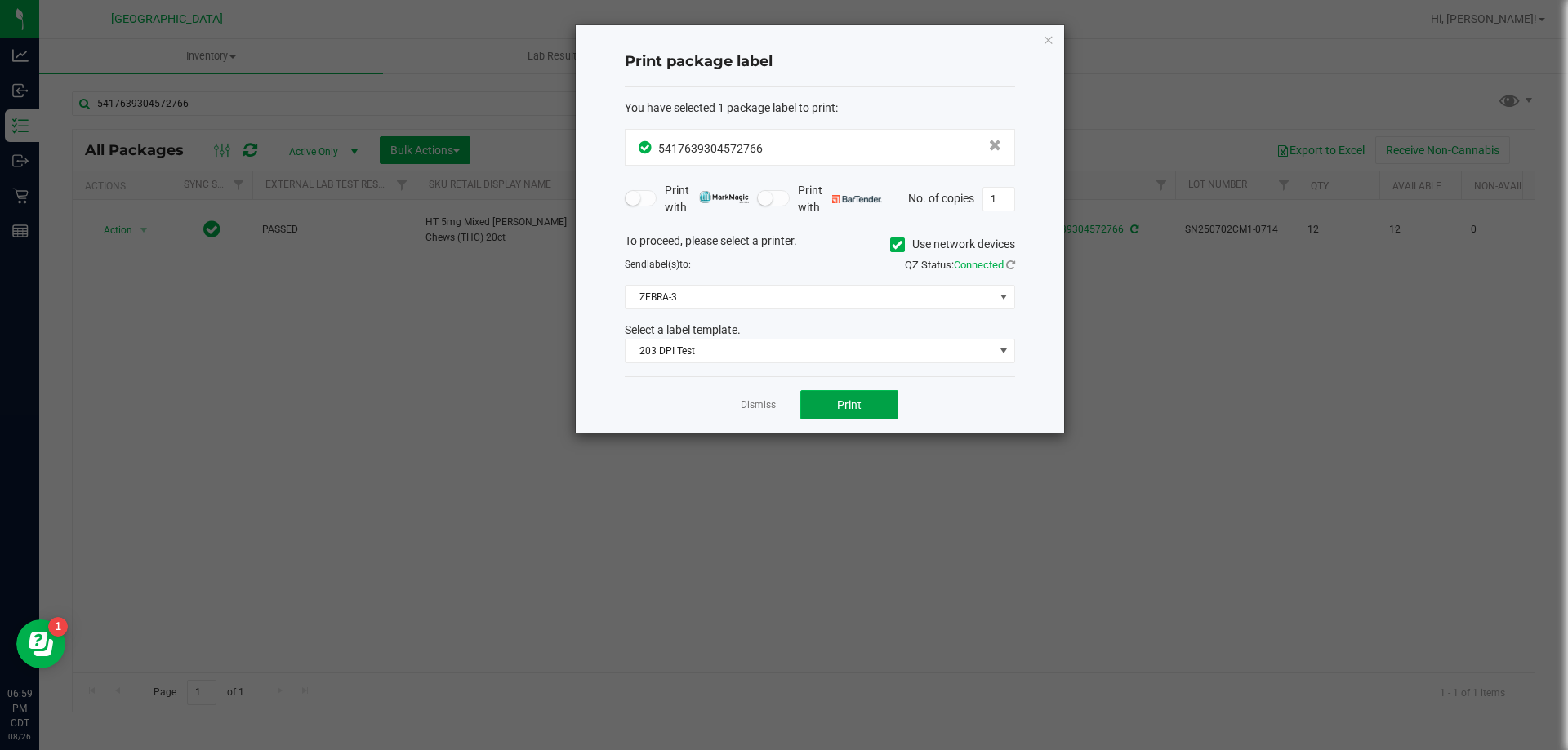
click at [843, 416] on button "Print" at bounding box center [849, 405] width 98 height 30
click at [749, 406] on link "Dismiss" at bounding box center [758, 405] width 36 height 13
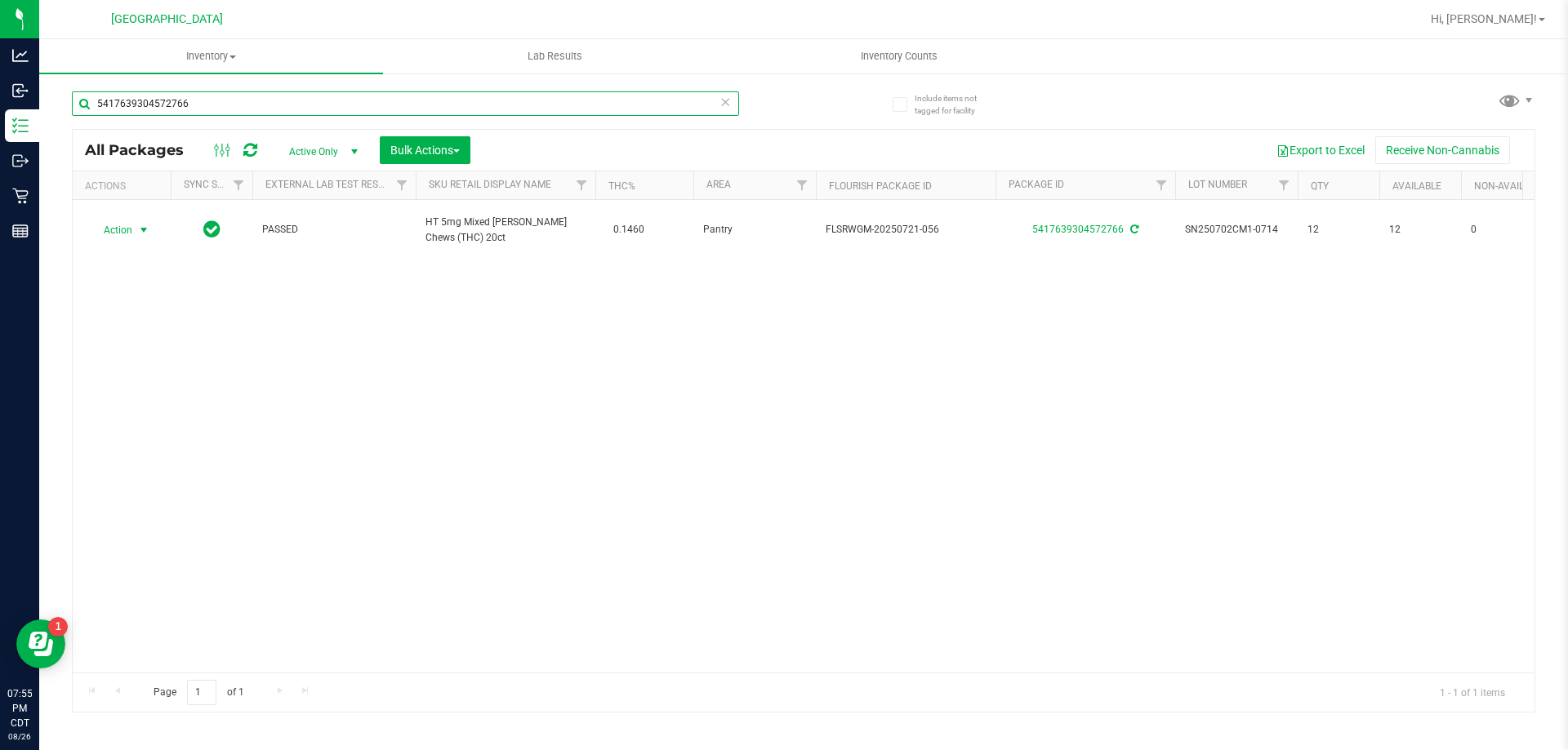
click at [644, 105] on input "5417639304572766" at bounding box center [406, 103] width 668 height 24
click at [729, 106] on icon at bounding box center [725, 101] width 12 height 19
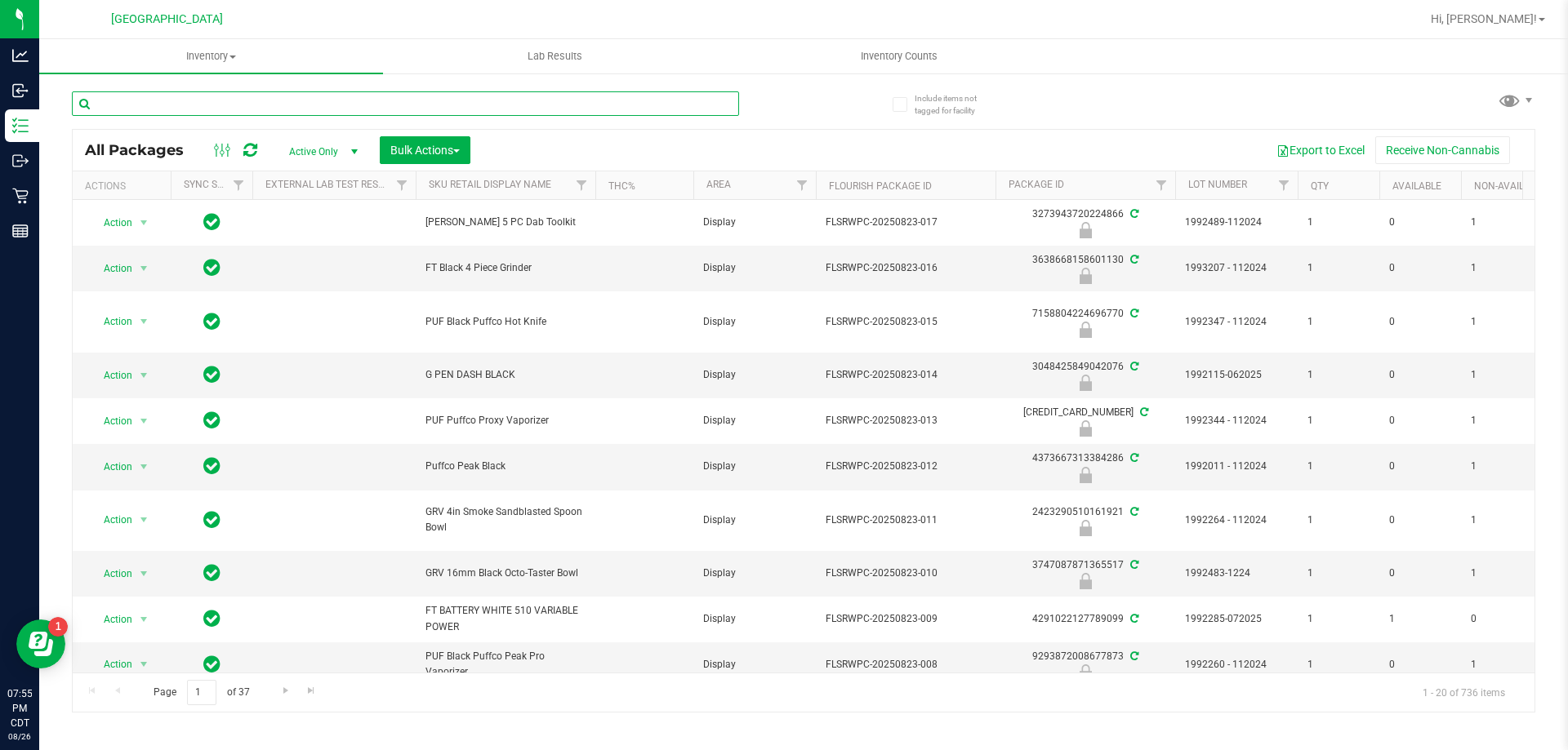
click at [697, 100] on input "text" at bounding box center [406, 103] width 668 height 24
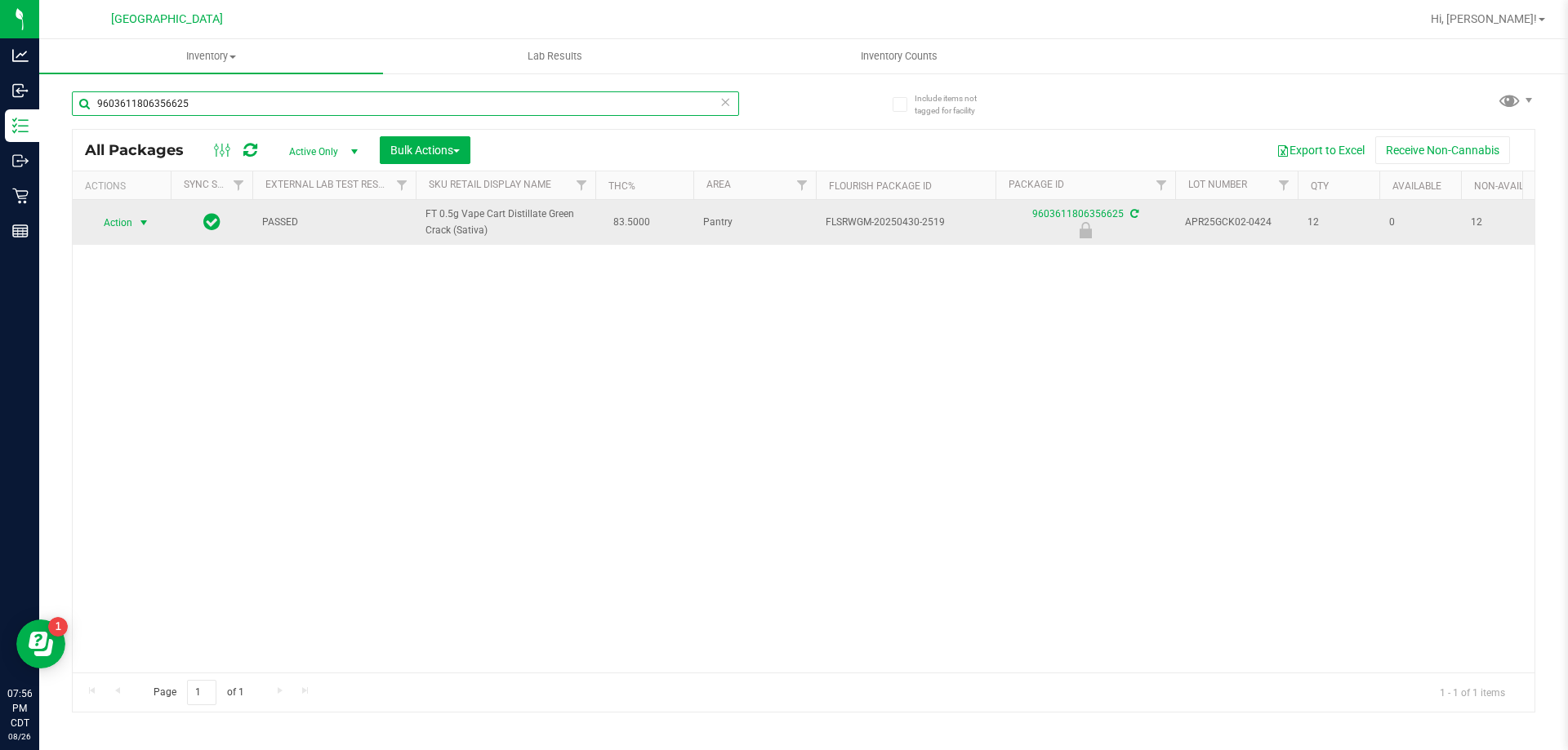
type input "9603611806356625"
click at [117, 221] on span "Action" at bounding box center [112, 223] width 44 height 23
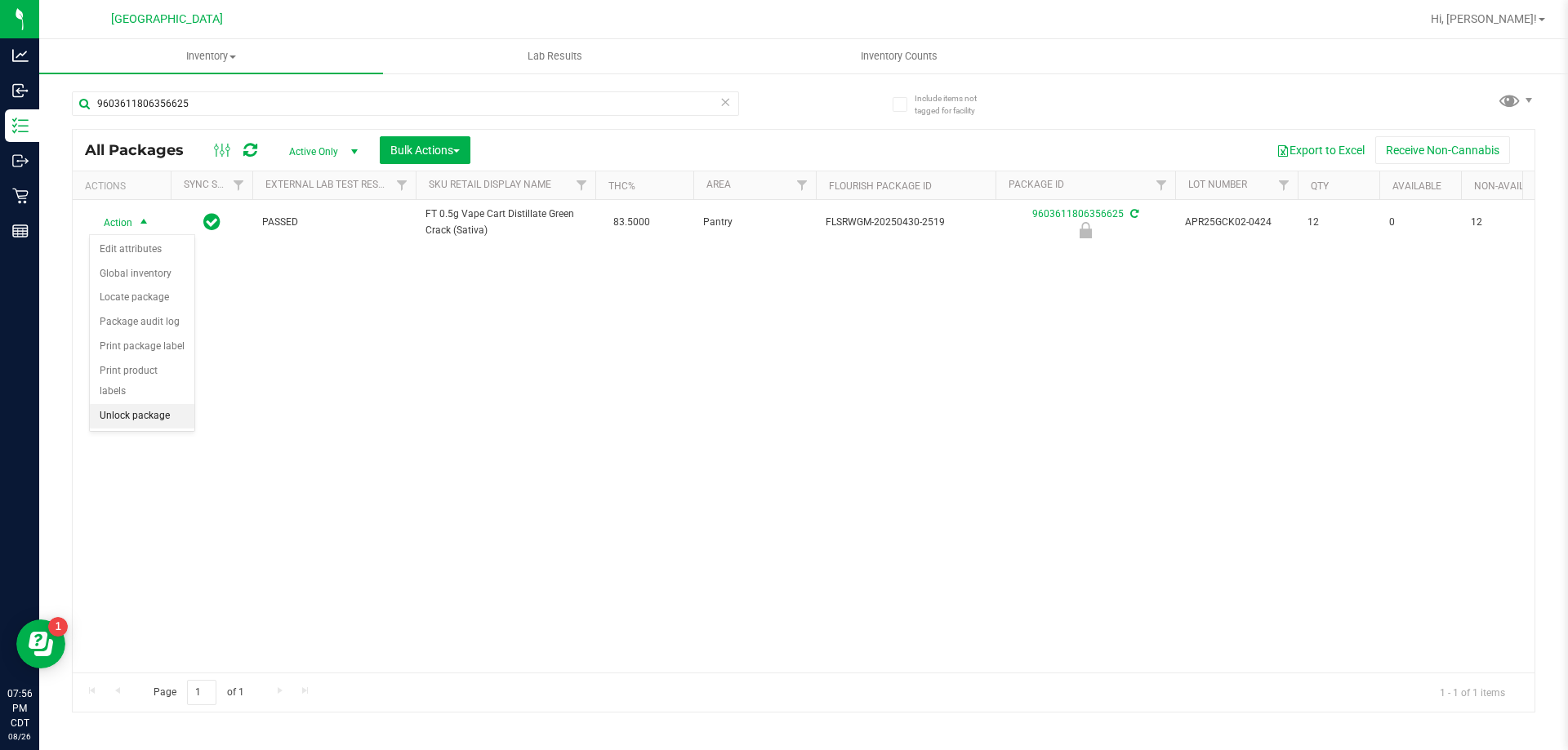
click at [139, 404] on li "Unlock package" at bounding box center [141, 415] width 105 height 24
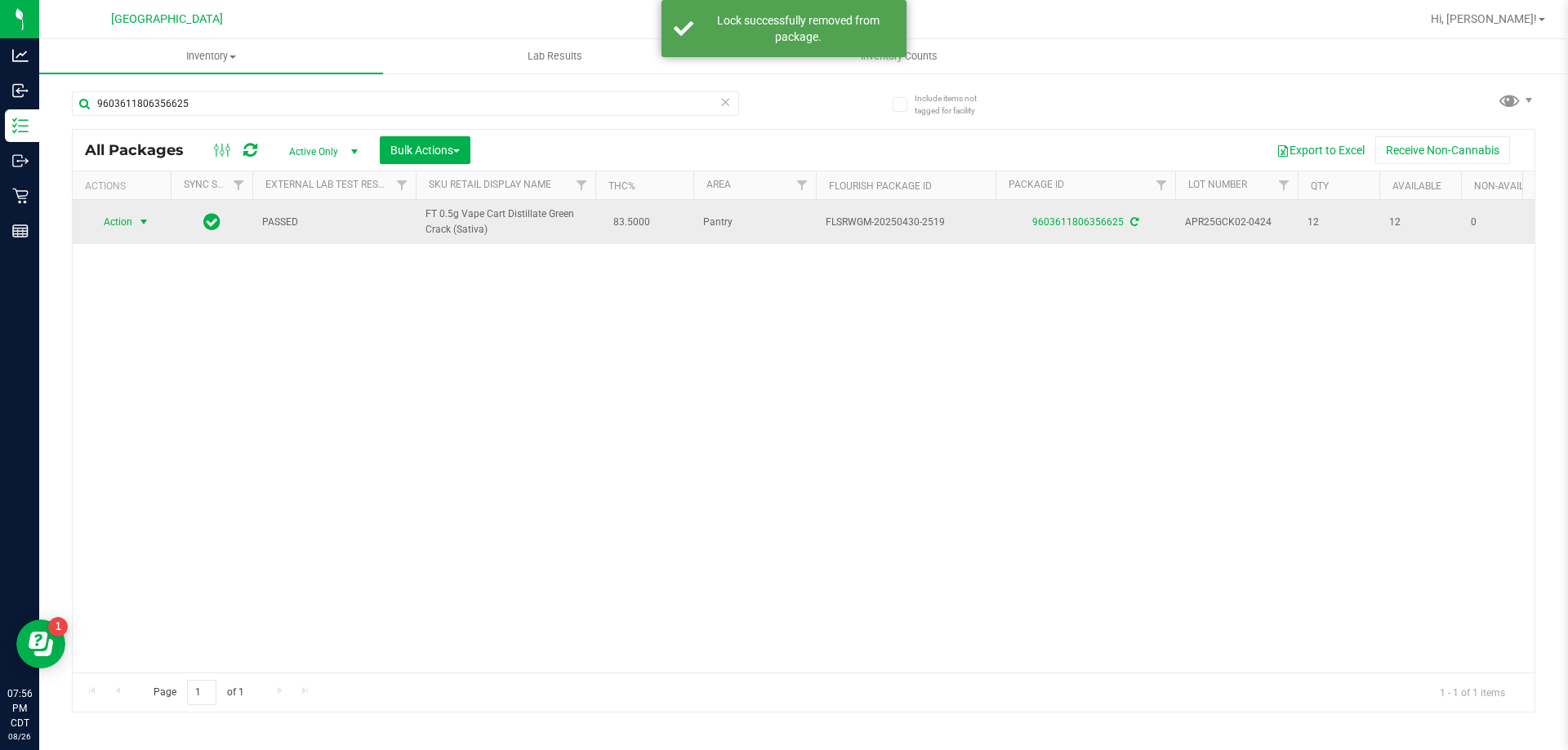
click at [119, 227] on span "Action" at bounding box center [112, 222] width 44 height 23
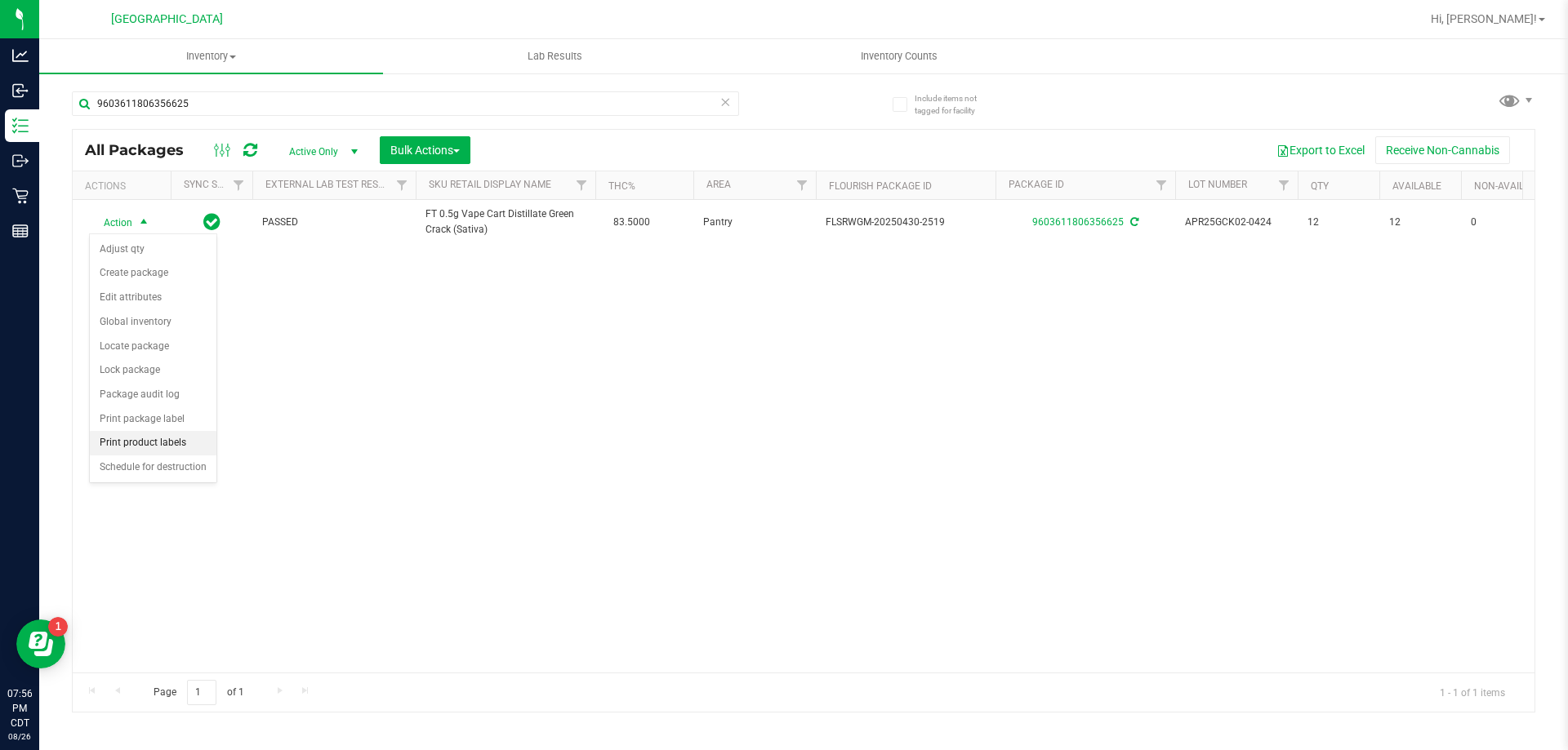
click at [189, 442] on li "Print product labels" at bounding box center [153, 442] width 127 height 24
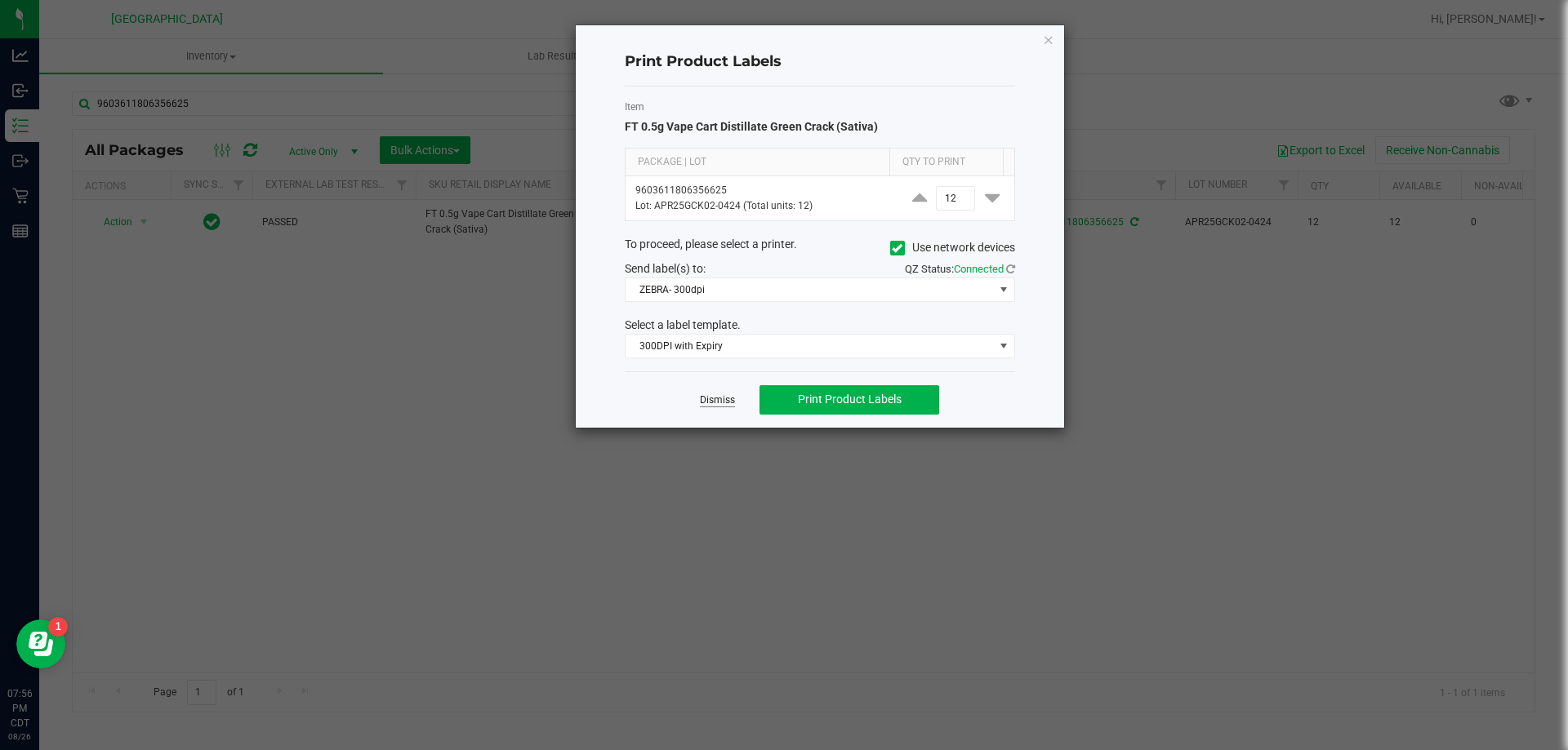
click at [711, 400] on link "Dismiss" at bounding box center [718, 400] width 36 height 13
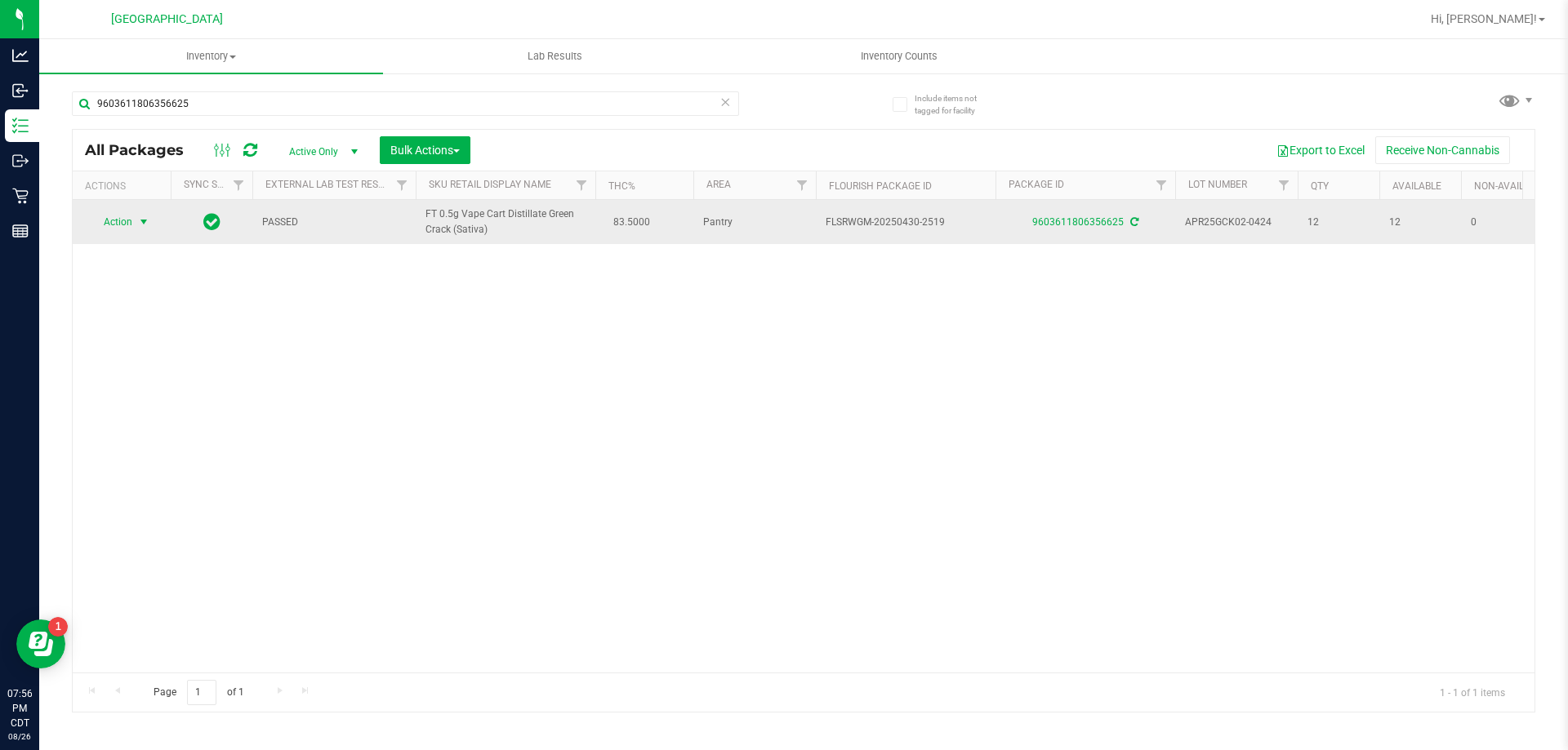
click at [135, 227] on span "select" at bounding box center [143, 222] width 20 height 23
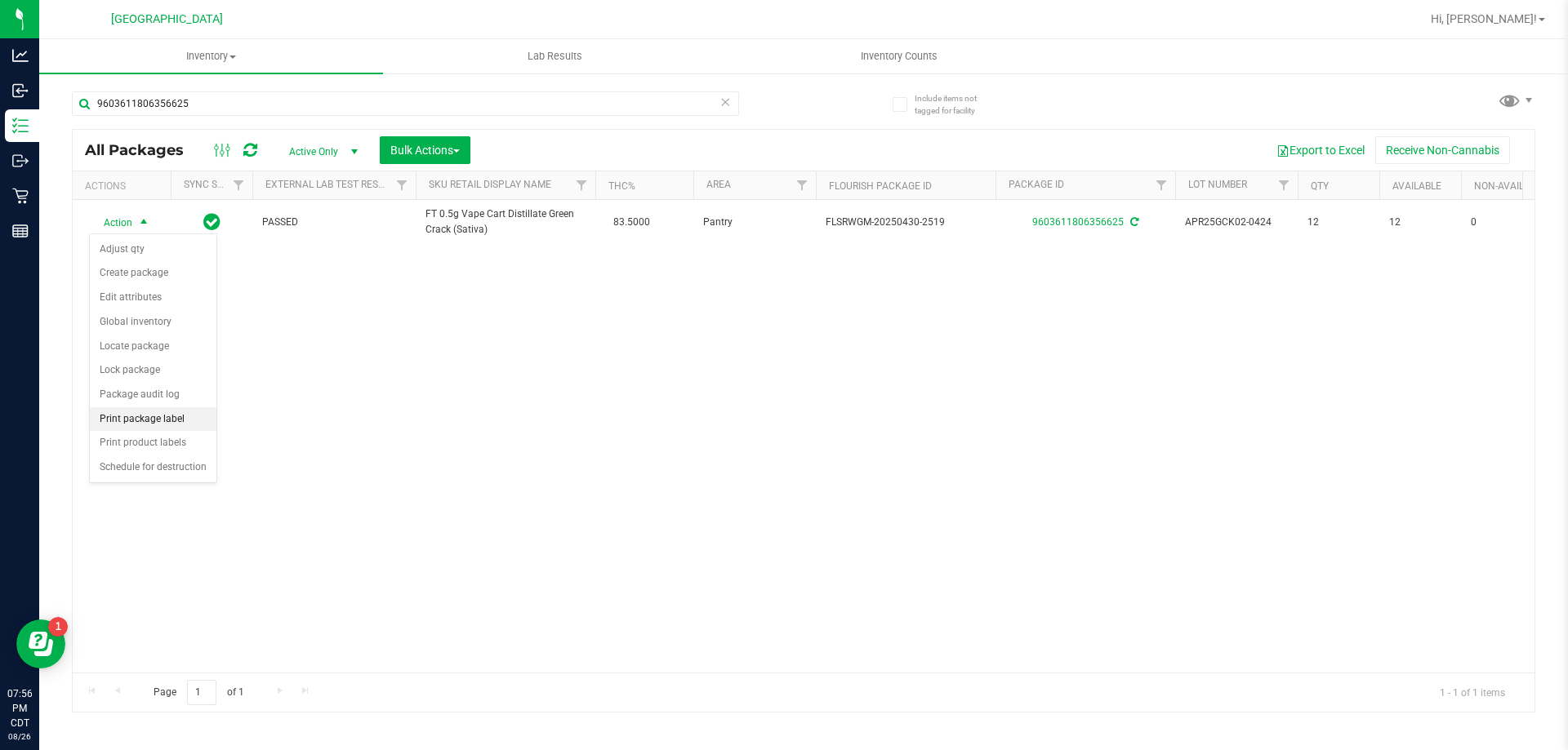
click at [160, 421] on li "Print package label" at bounding box center [153, 419] width 127 height 24
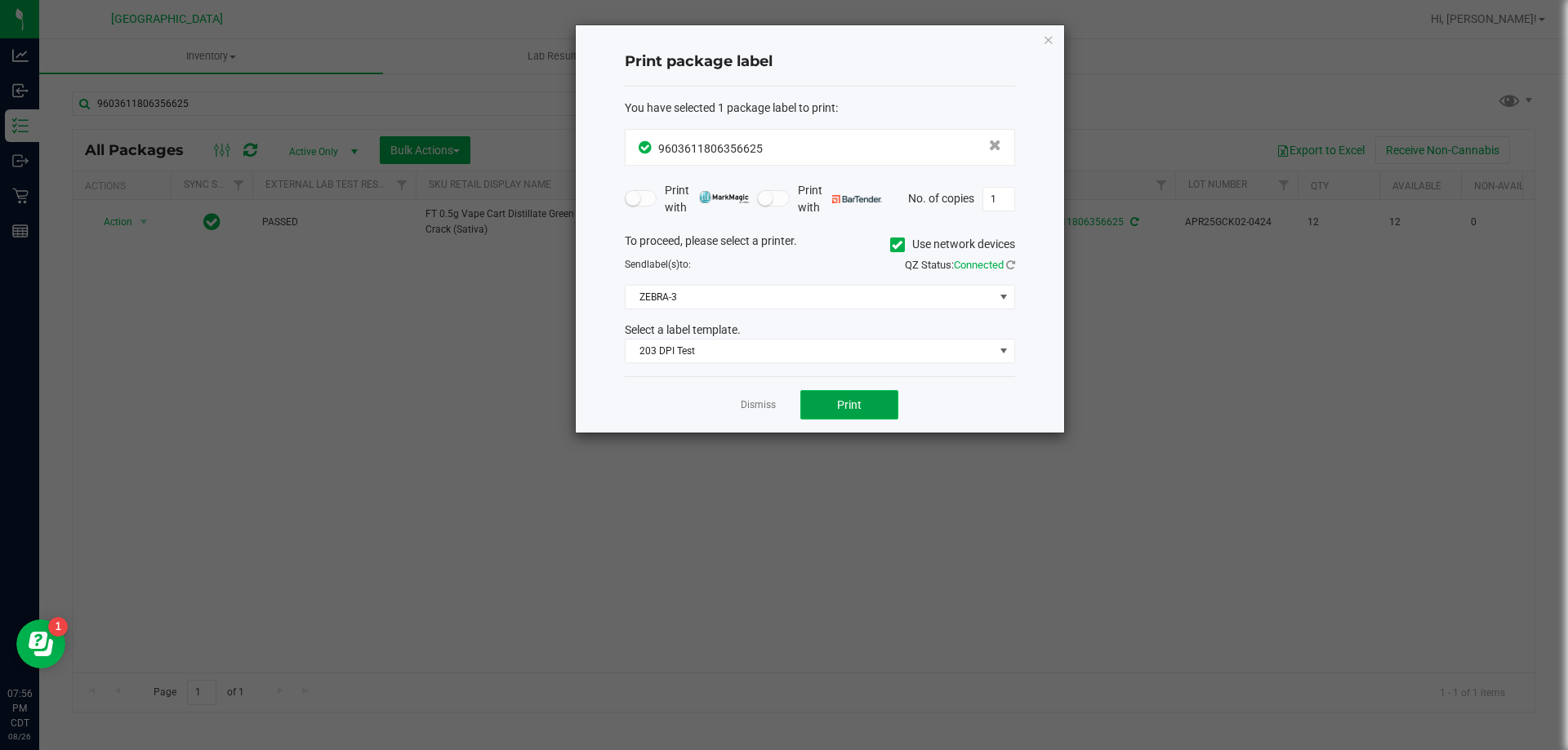
click at [868, 406] on button "Print" at bounding box center [849, 405] width 98 height 30
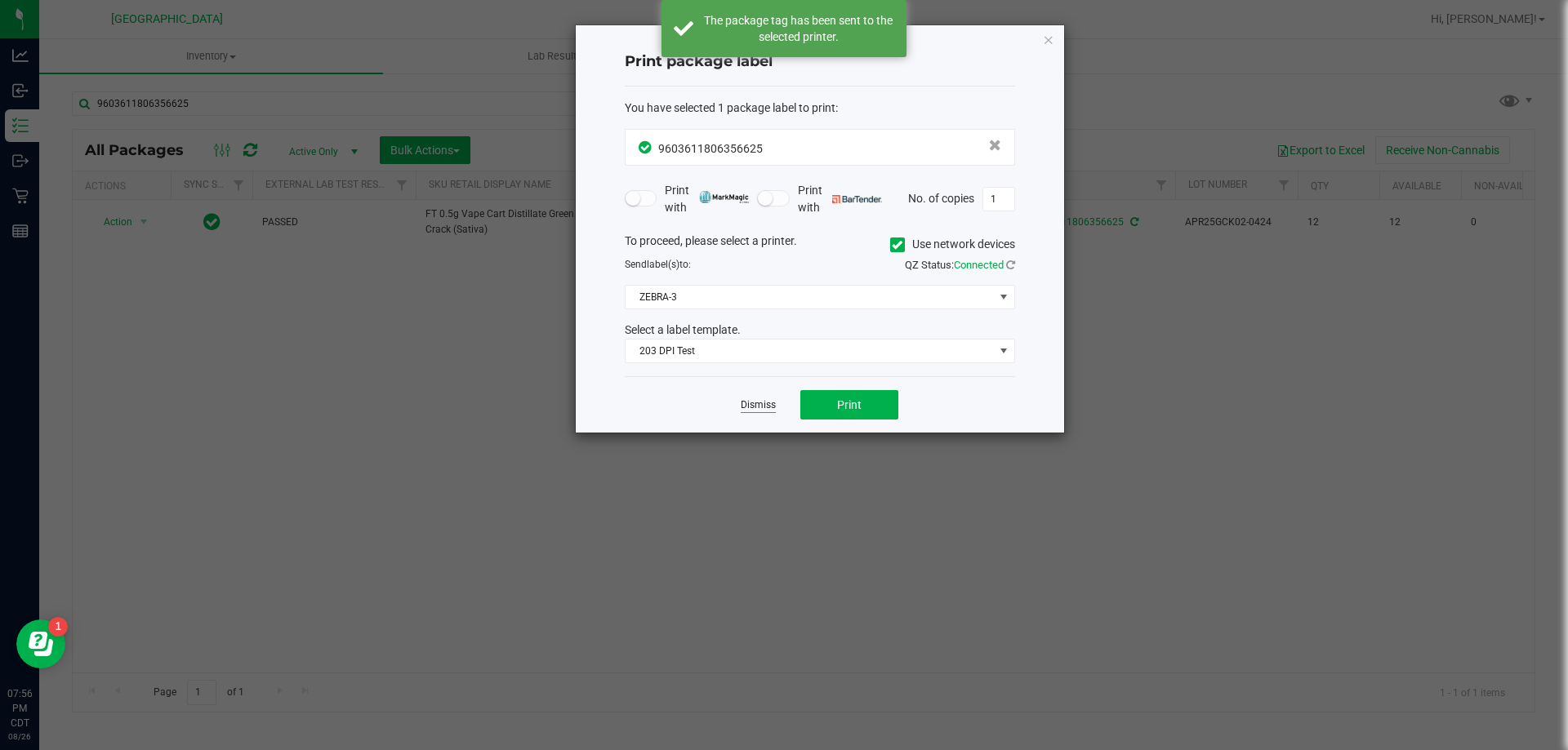
click at [771, 402] on link "Dismiss" at bounding box center [758, 405] width 36 height 13
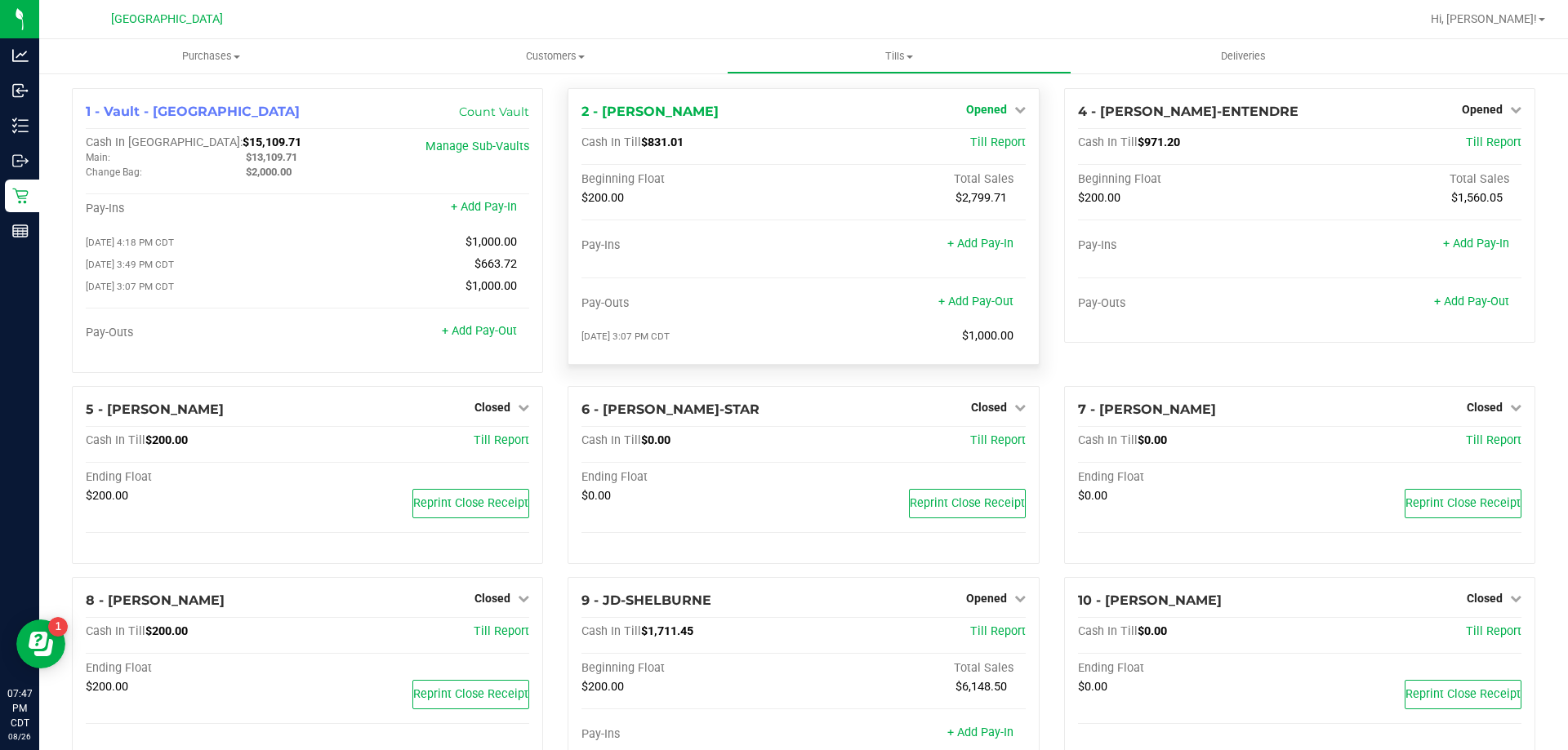
click at [975, 111] on span "Opened" at bounding box center [986, 110] width 40 height 13
click at [992, 146] on link "Close Till" at bounding box center [988, 144] width 44 height 13
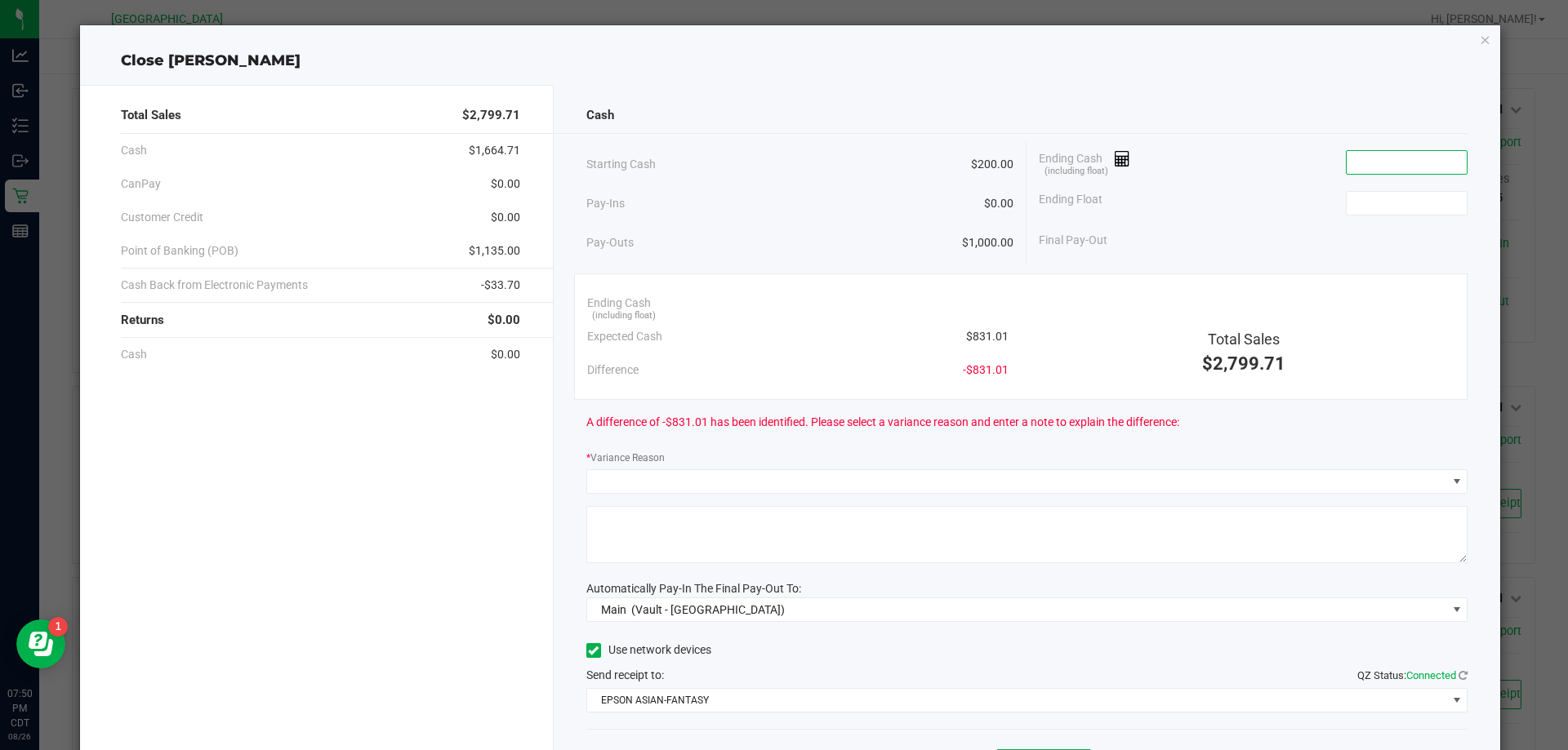
click at [1399, 167] on input at bounding box center [1406, 162] width 120 height 23
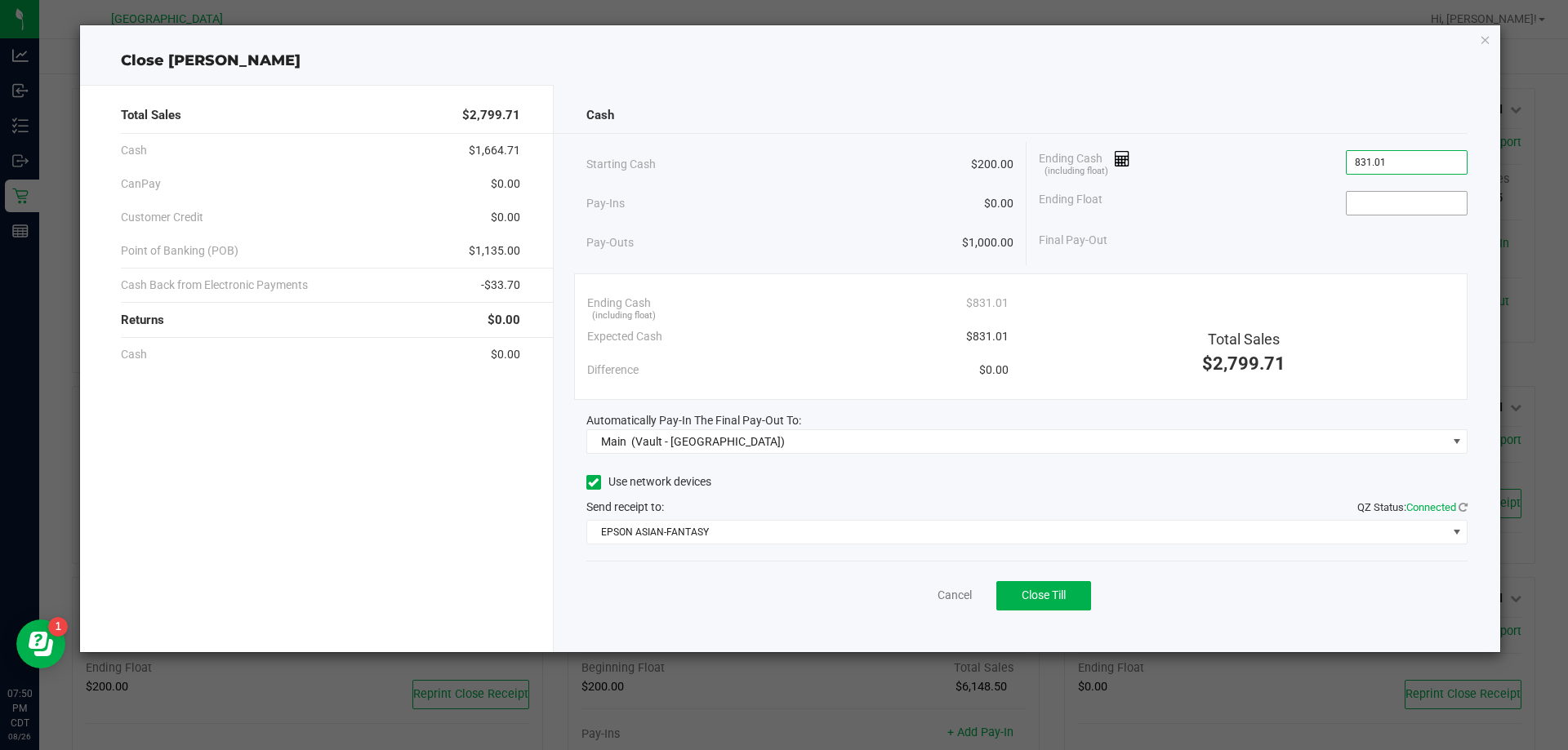
type input "$831.01"
type input "$200.00"
click at [1057, 591] on span "Close Till" at bounding box center [1044, 595] width 44 height 13
click at [926, 598] on link "Dismiss" at bounding box center [919, 595] width 39 height 17
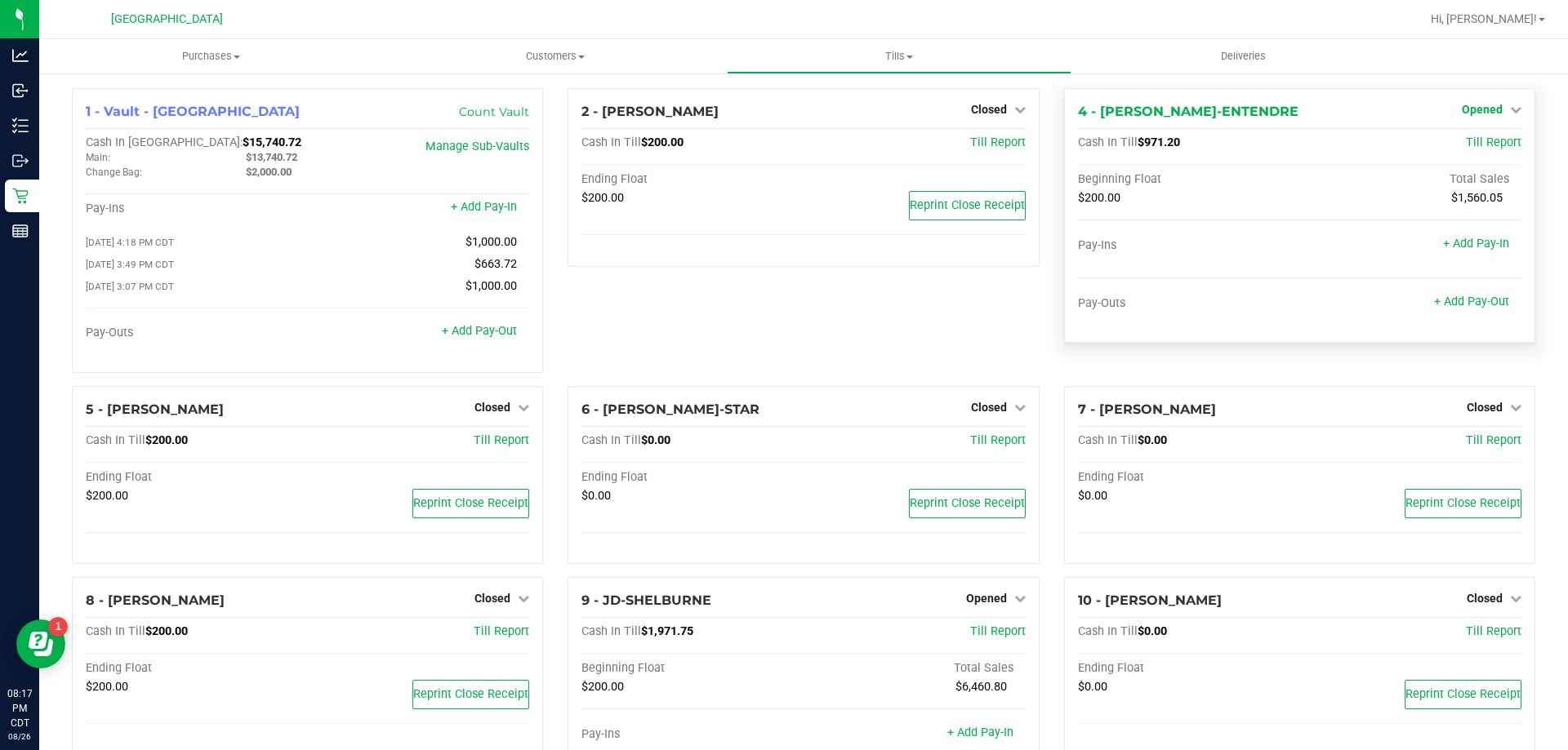
click at [1493, 115] on link "Opened" at bounding box center [1492, 110] width 60 height 13
click at [1489, 151] on div "Close Till" at bounding box center [1484, 143] width 121 height 20
click at [1474, 146] on link "Close Till" at bounding box center [1484, 144] width 44 height 13
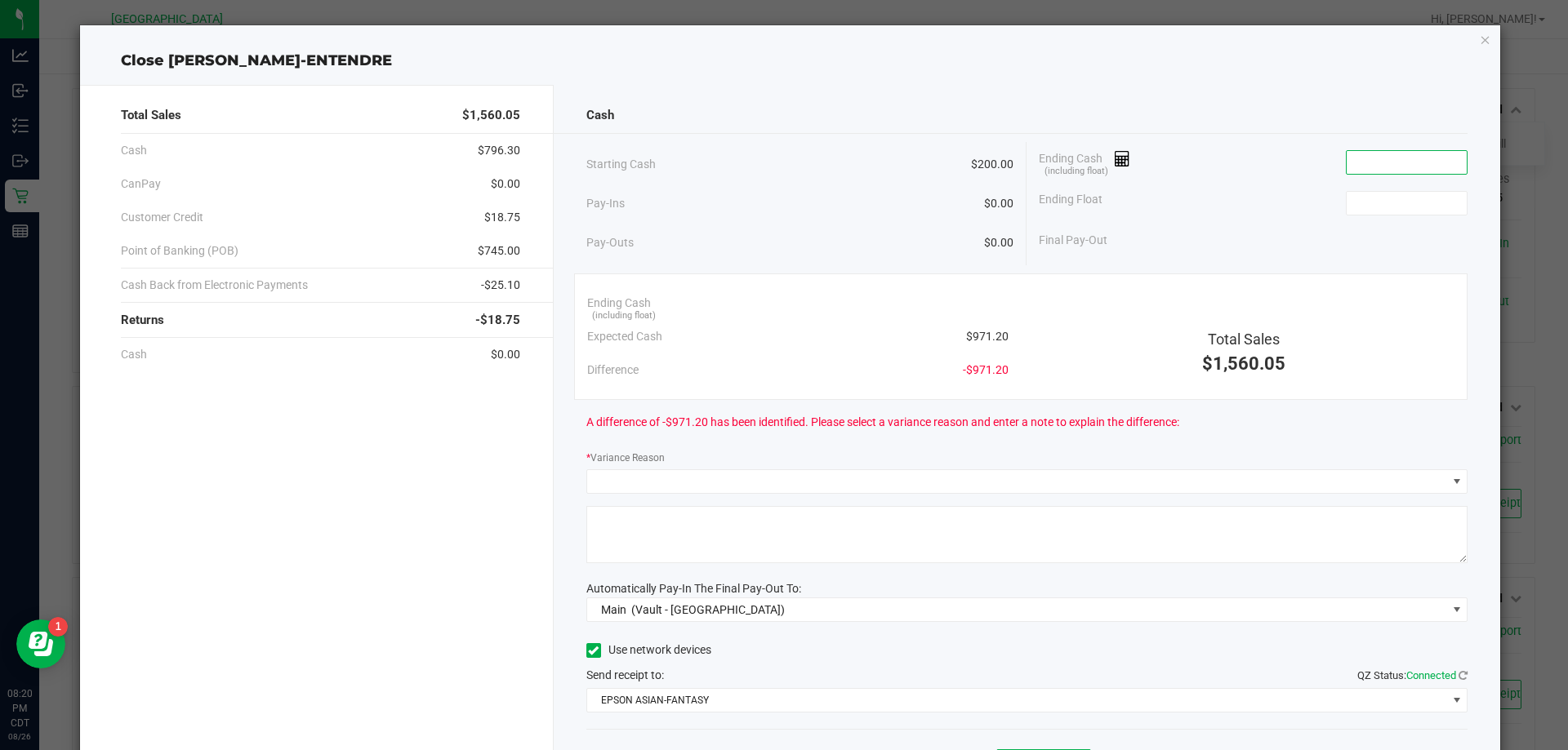
click at [1394, 165] on input at bounding box center [1406, 162] width 120 height 23
type input "$971.12"
click at [1365, 205] on input at bounding box center [1406, 204] width 120 height 23
type input "$200.00"
click at [1192, 255] on div "Final Pay-Out $771.12" at bounding box center [1253, 240] width 429 height 34
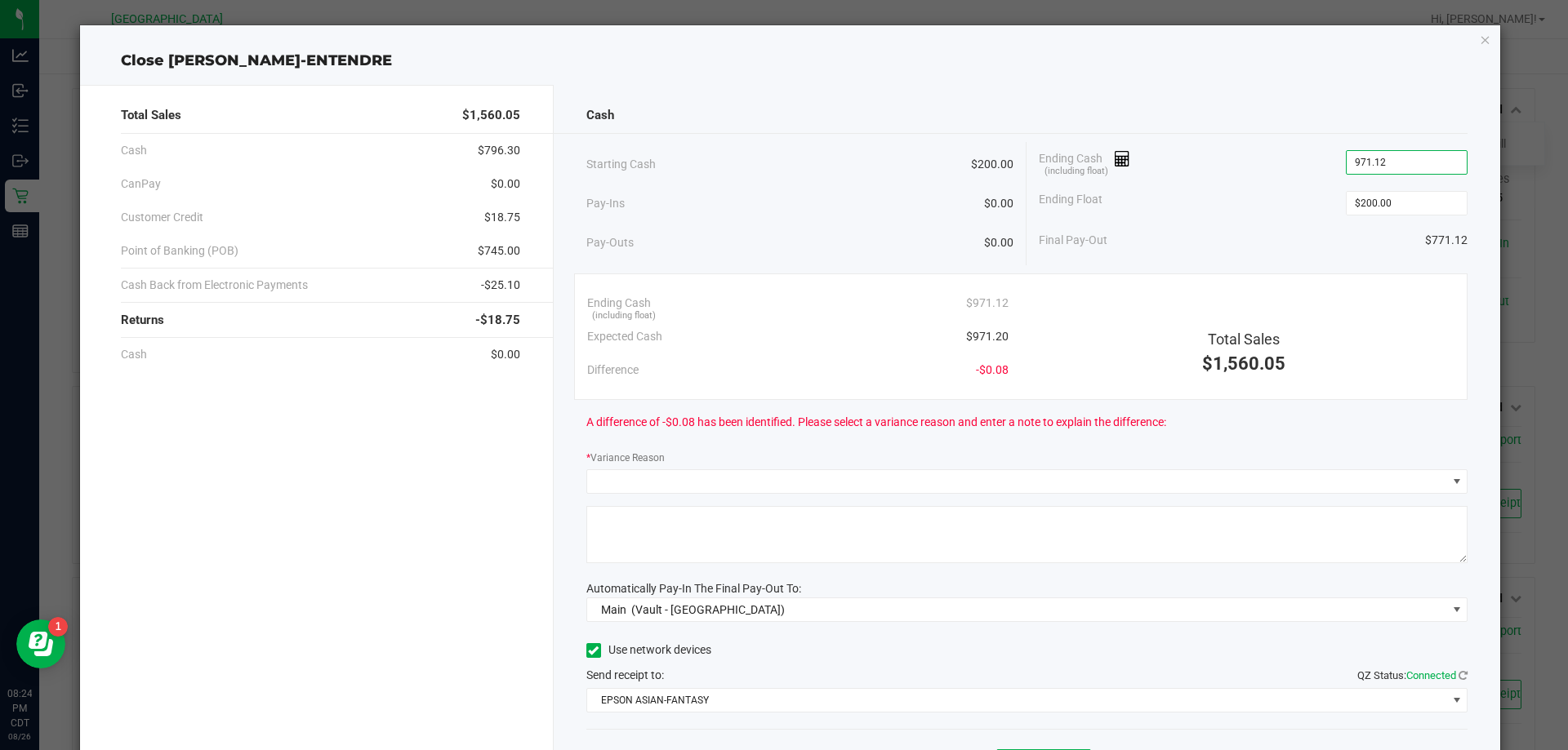
click at [1396, 158] on input "971.12" at bounding box center [1406, 162] width 120 height 23
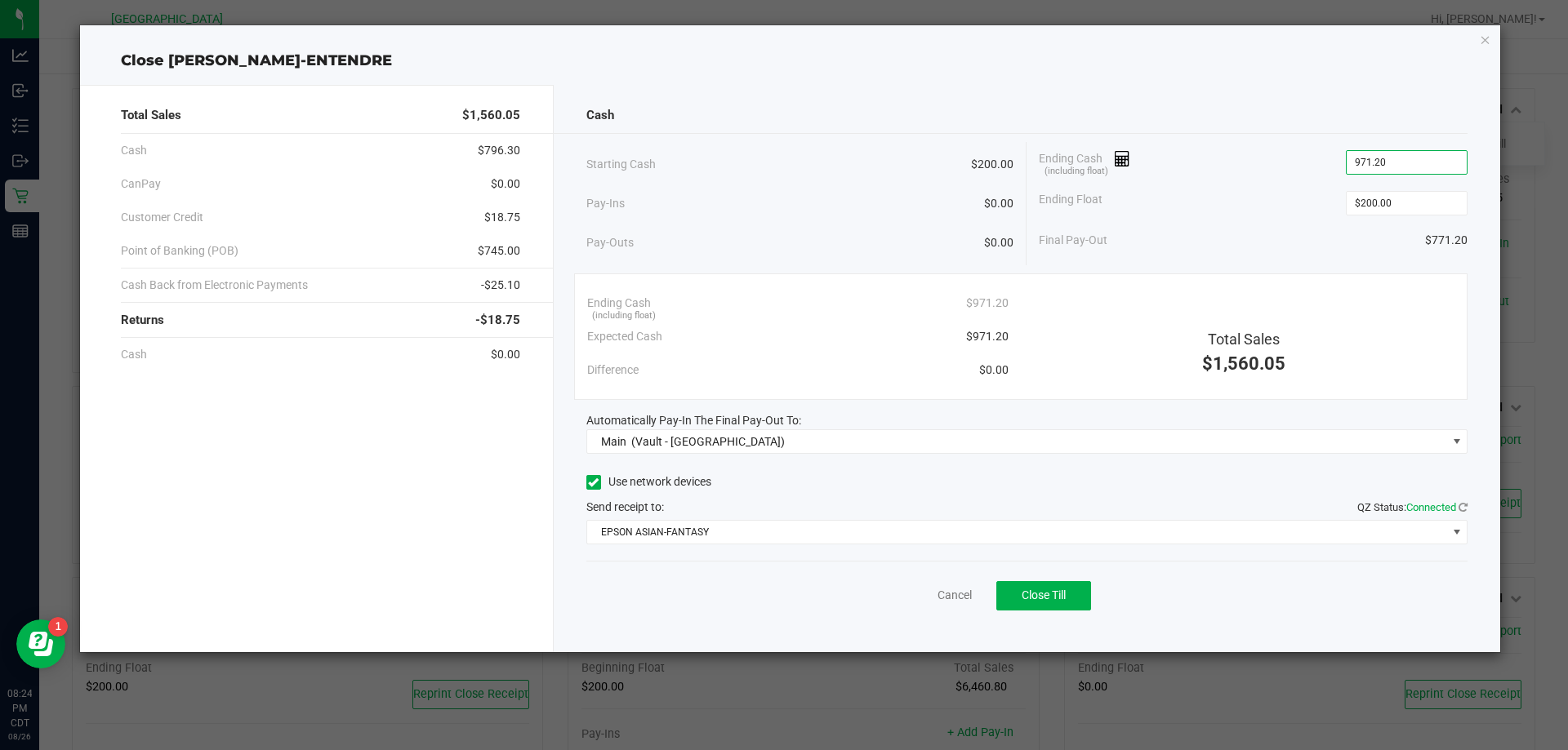
type input "$971.20"
click at [974, 506] on div "Send receipt to: QZ Status: Connected" at bounding box center [1027, 508] width 882 height 17
click at [1071, 596] on button "Close Till" at bounding box center [1044, 595] width 94 height 30
click at [920, 591] on link "Dismiss" at bounding box center [919, 595] width 39 height 17
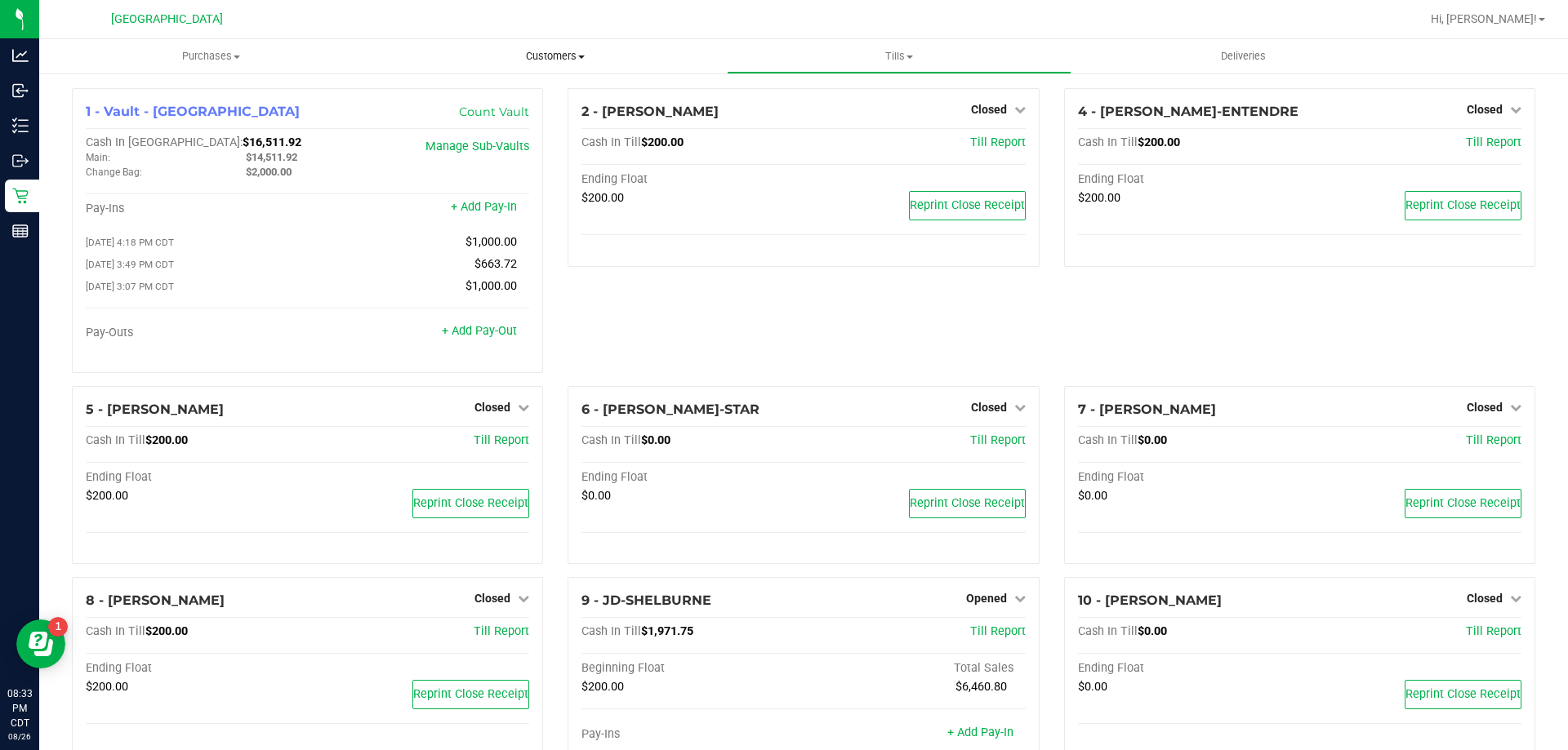
click at [430, 43] on uib-tab-heading "Customers All customers Add a new customer All physicians" at bounding box center [555, 57] width 342 height 33
click at [767, 349] on div "2 - [PERSON_NAME] Closed Open Till Cash In Till $200.00 Till Report Ending Floa…" at bounding box center [802, 238] width 495 height 298
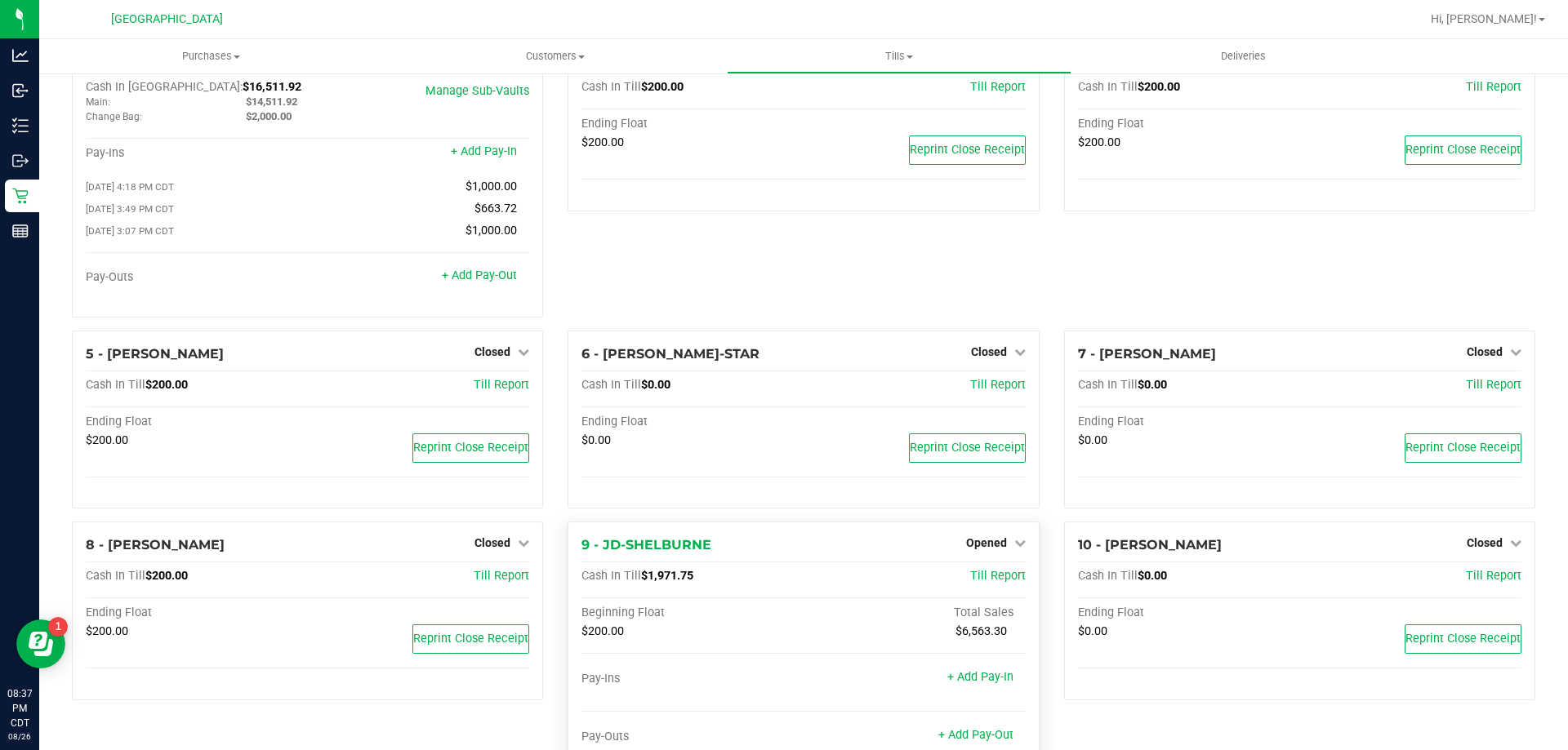
scroll to position [163, 0]
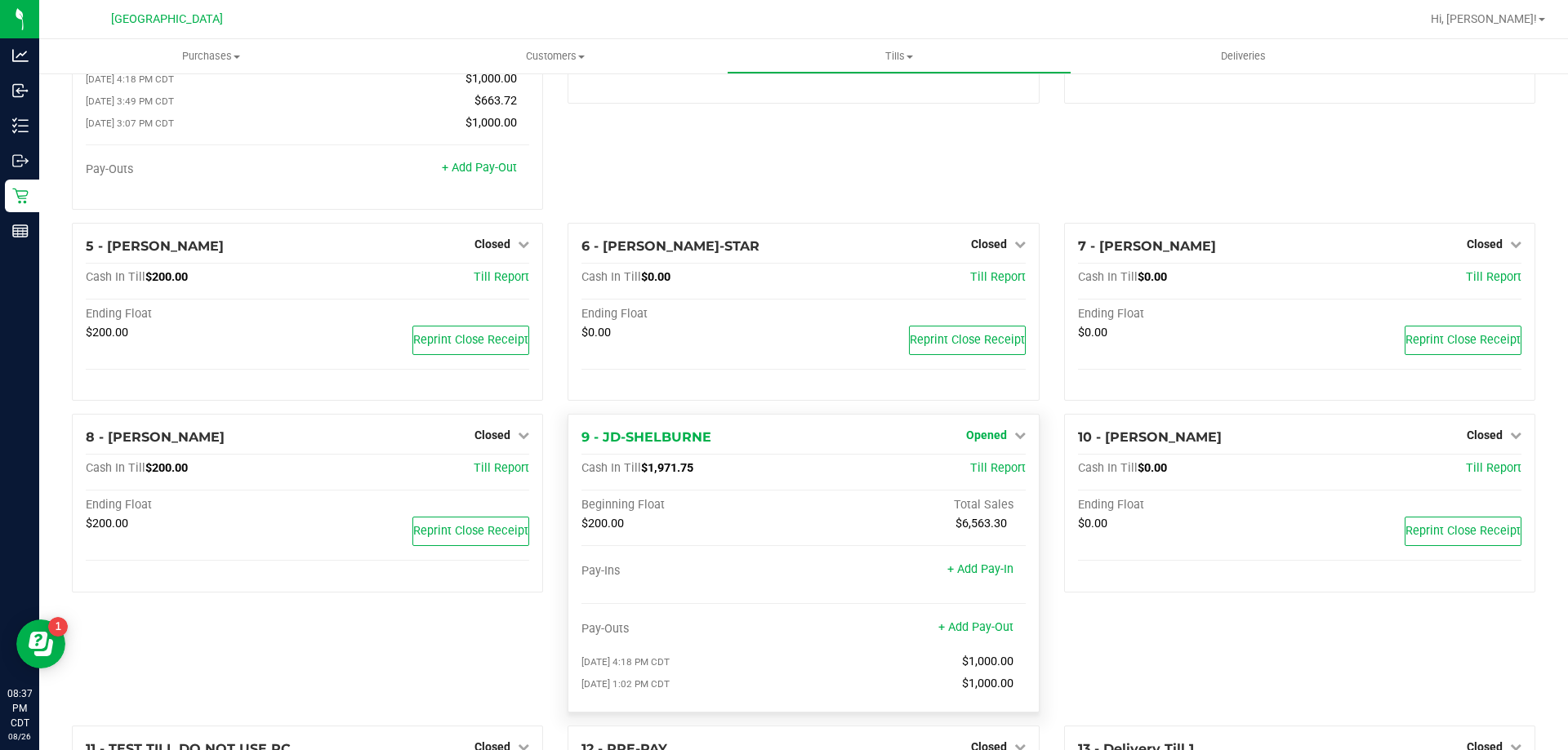
click at [1003, 439] on link "Opened" at bounding box center [996, 436] width 60 height 13
click at [992, 476] on link "Close Till" at bounding box center [988, 469] width 44 height 13
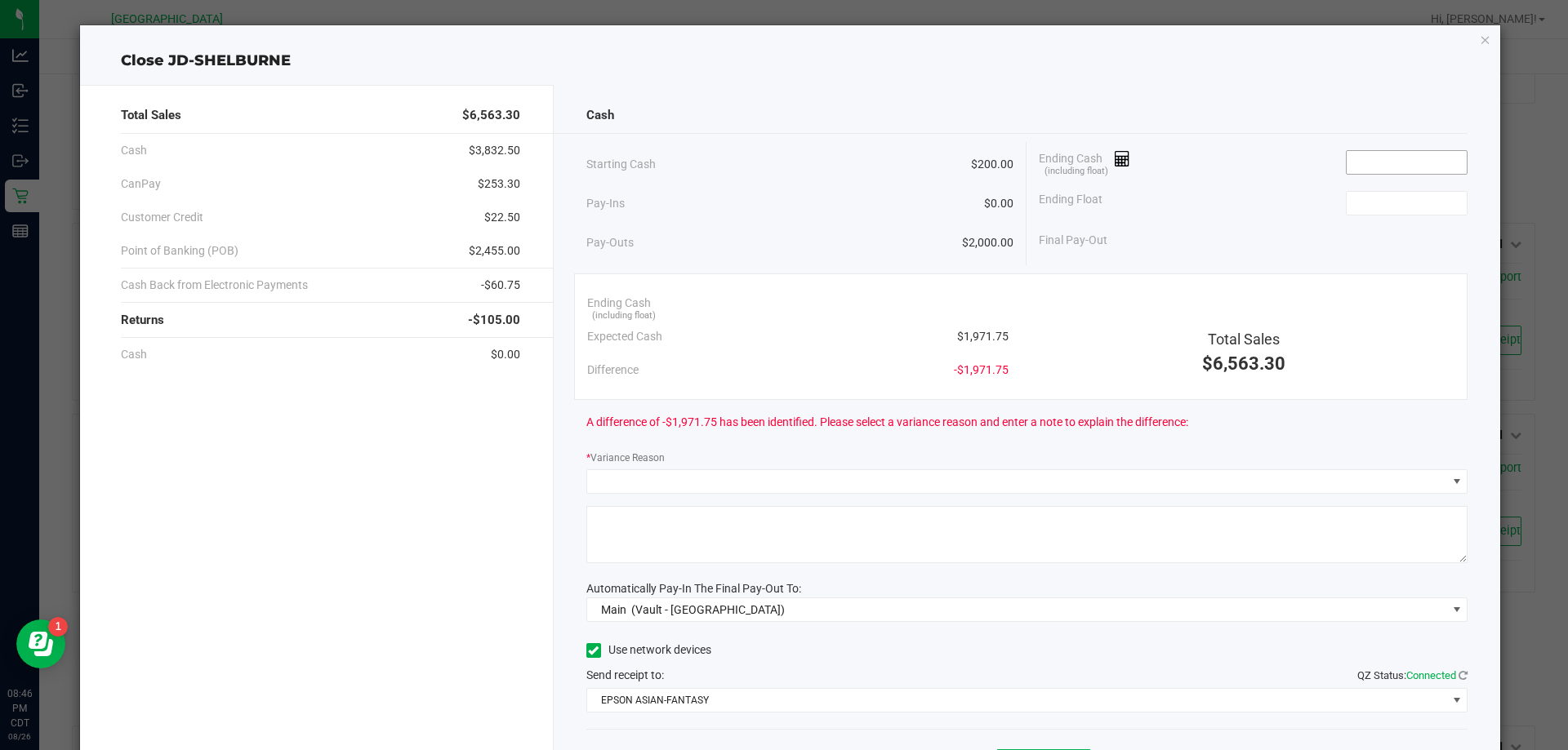
click at [1379, 154] on input at bounding box center [1406, 162] width 120 height 23
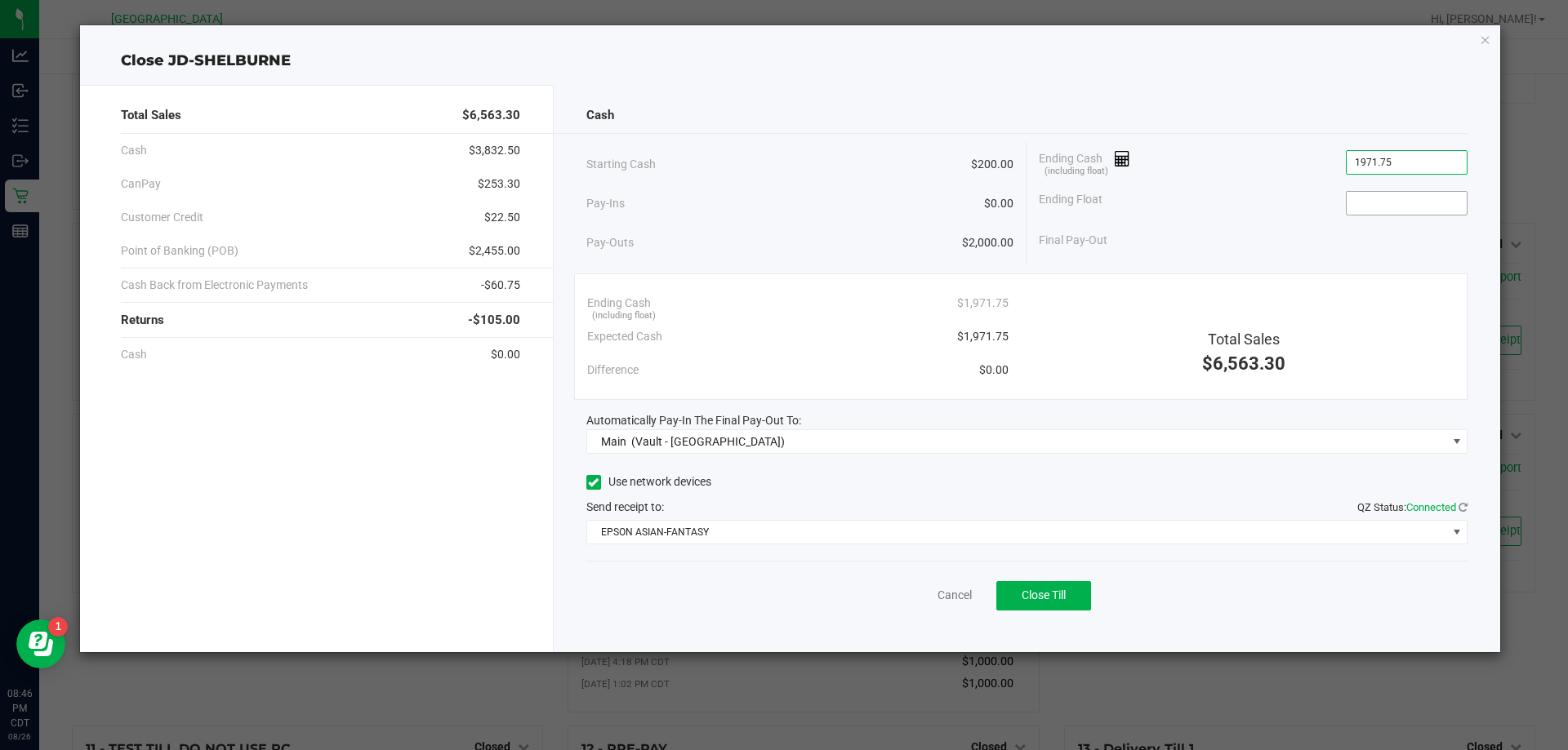
type input "$1,971.75"
click at [1409, 206] on input at bounding box center [1406, 204] width 120 height 23
type input "$200.00"
click at [1029, 600] on span "Close Till" at bounding box center [1044, 595] width 44 height 13
click at [917, 596] on link "Dismiss" at bounding box center [919, 595] width 39 height 17
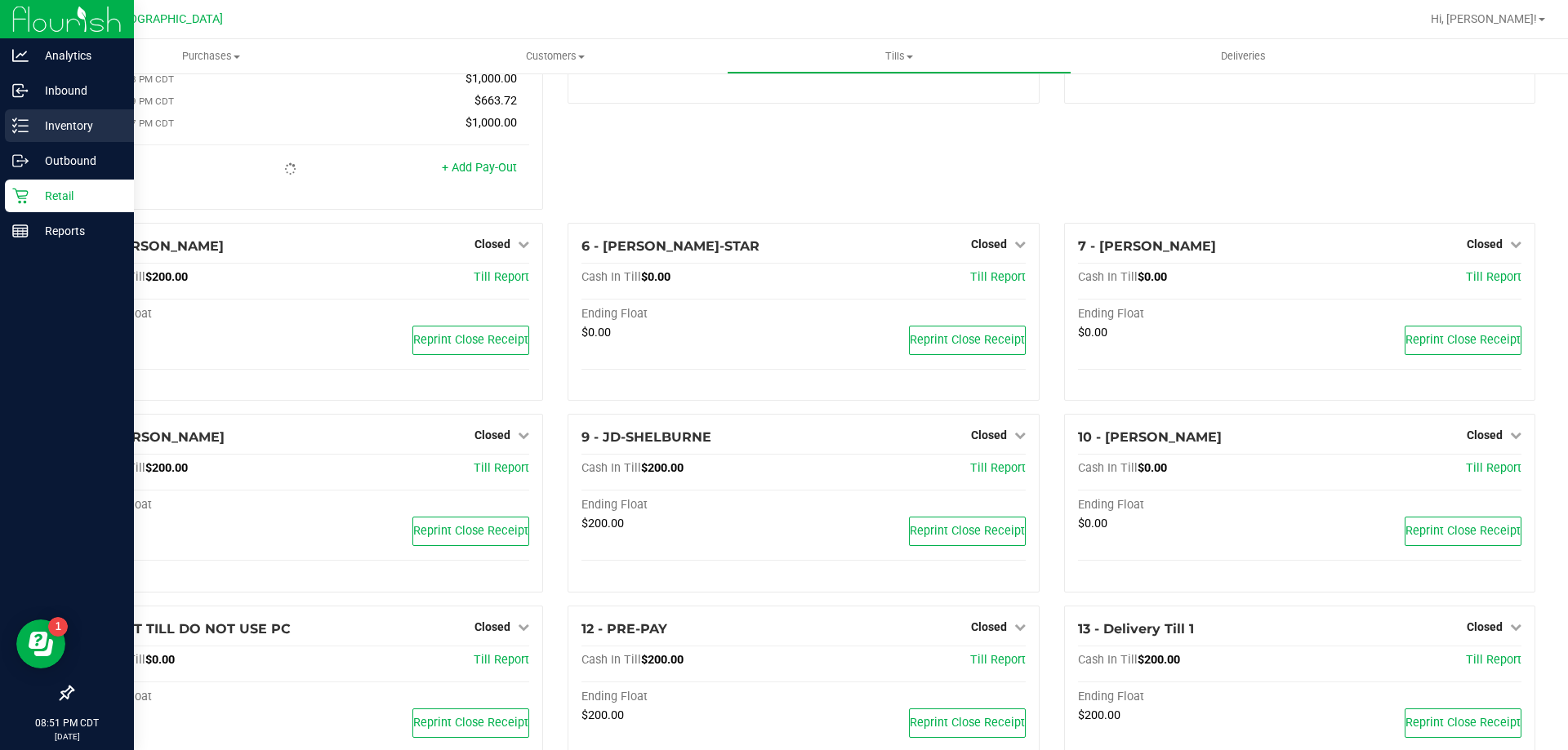
click at [63, 128] on p "Inventory" at bounding box center [78, 126] width 98 height 19
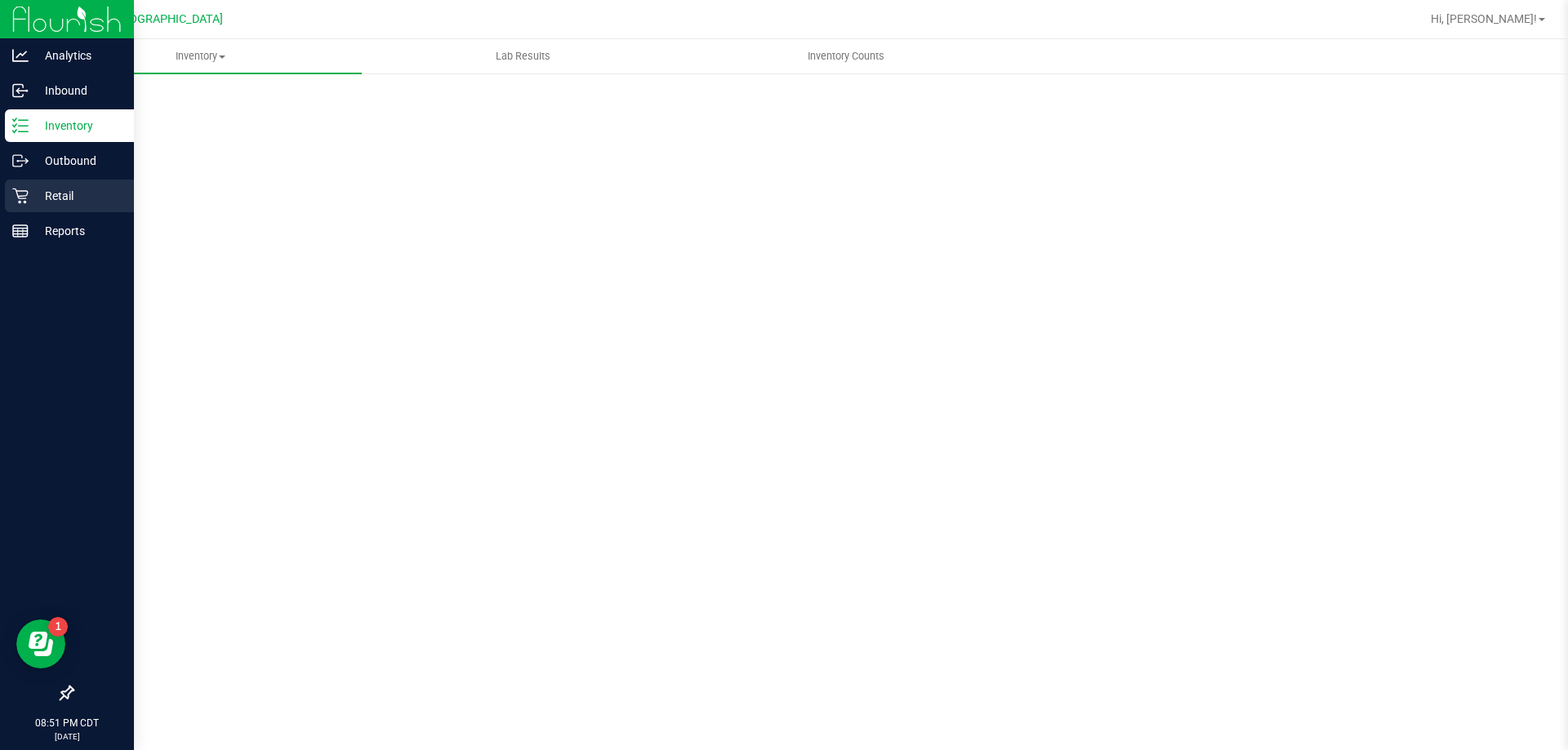
click at [88, 193] on p "Retail" at bounding box center [78, 196] width 98 height 19
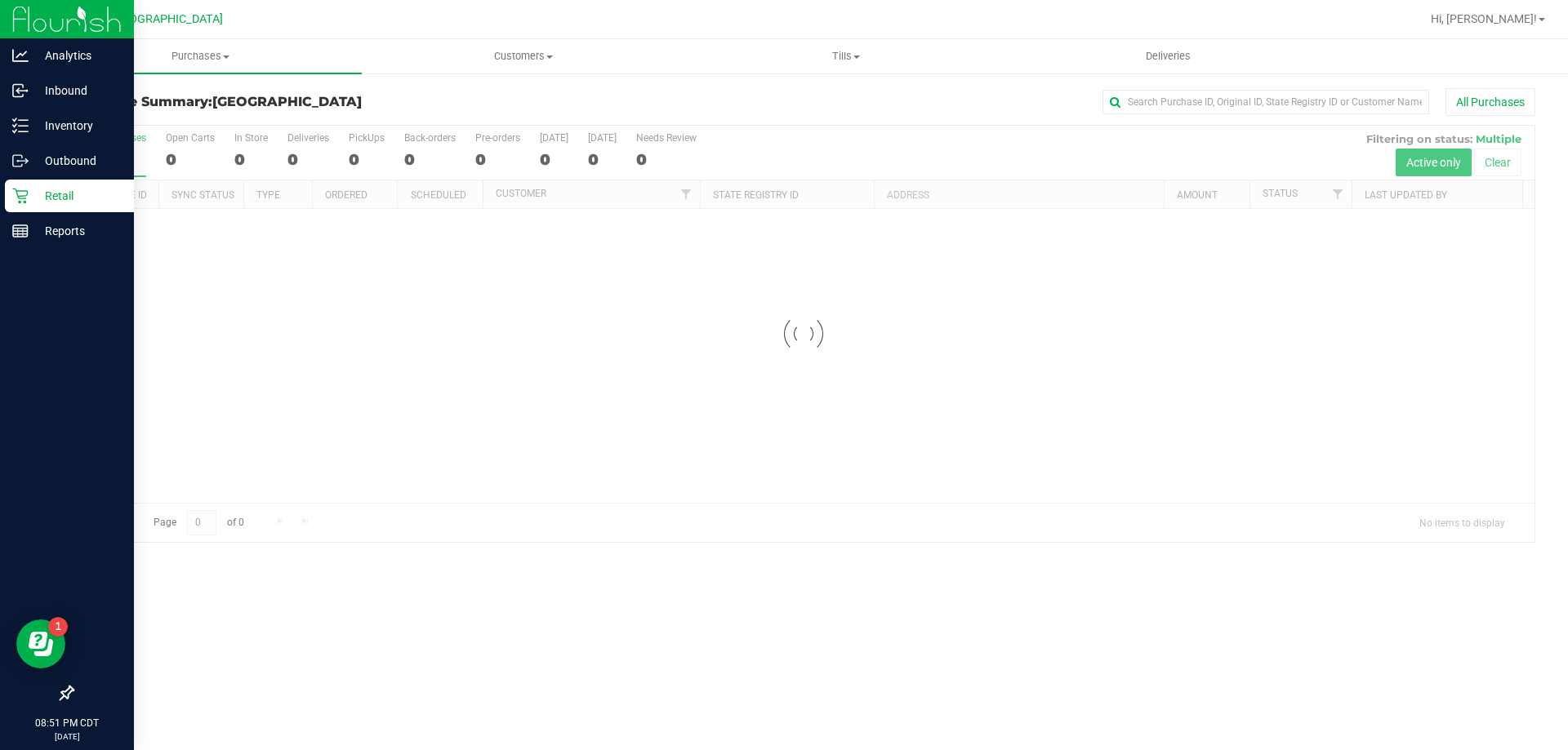
click at [88, 193] on p "Retail" at bounding box center [78, 196] width 98 height 19
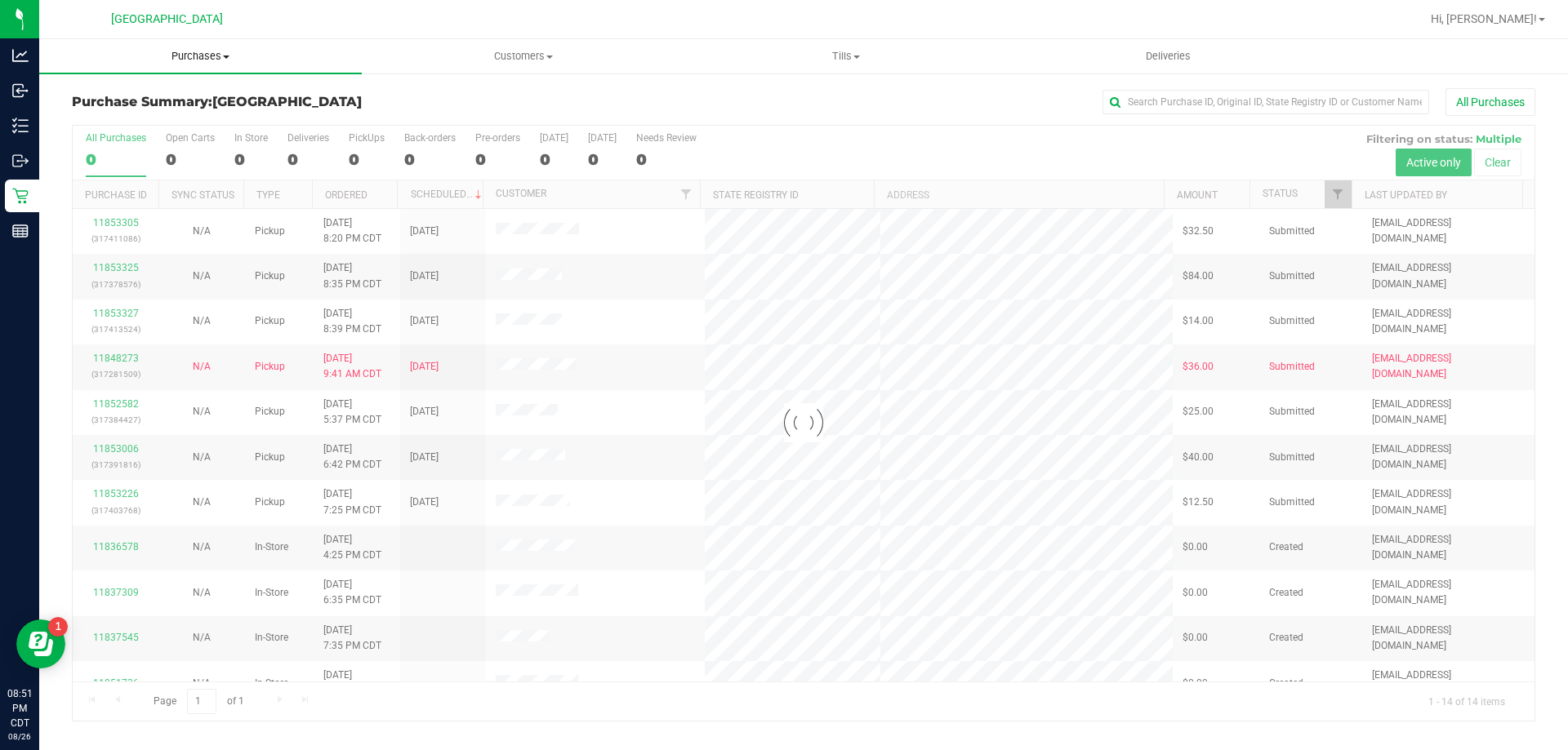
click at [193, 54] on span "Purchases" at bounding box center [200, 56] width 322 height 14
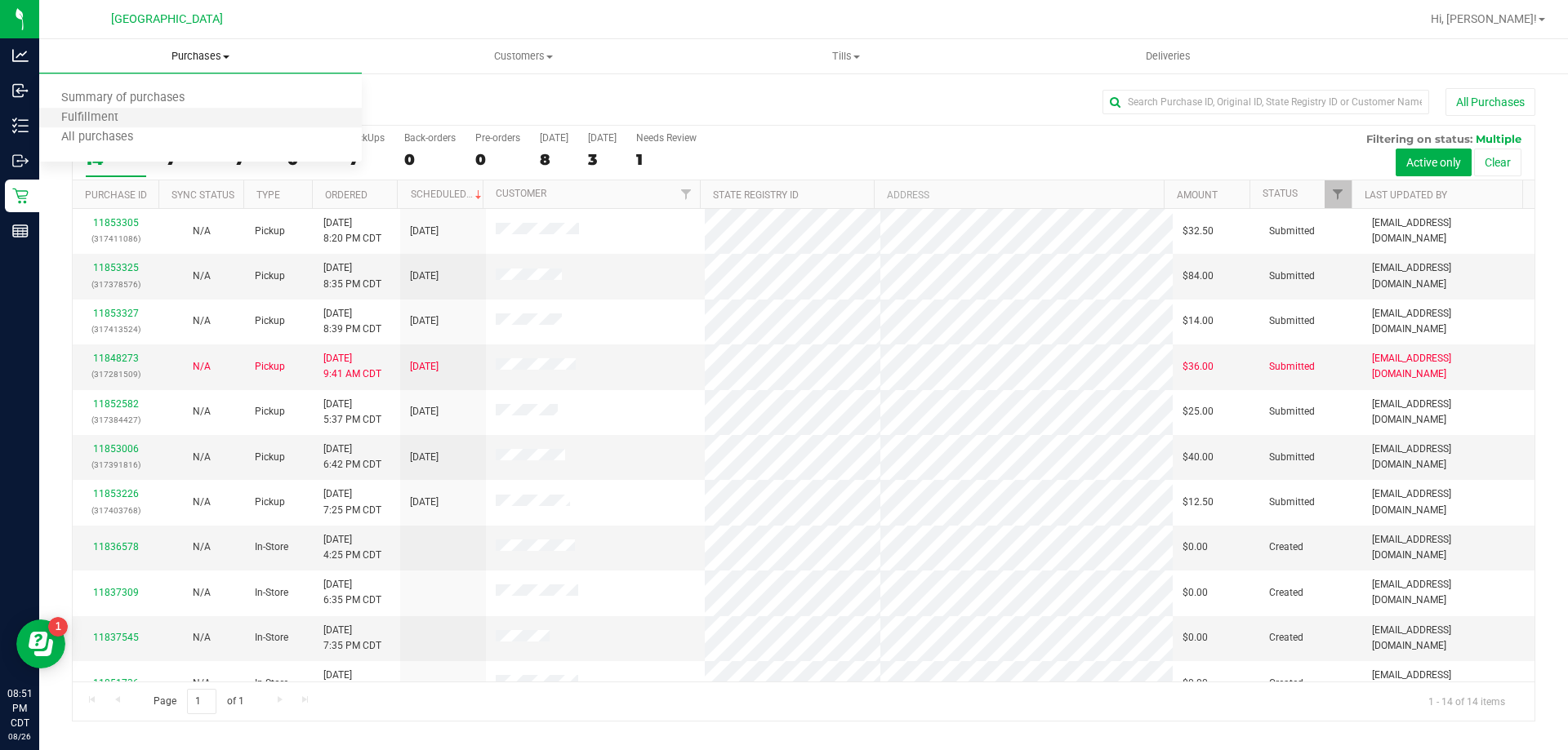
click at [185, 116] on li "Fulfillment" at bounding box center [200, 118] width 322 height 19
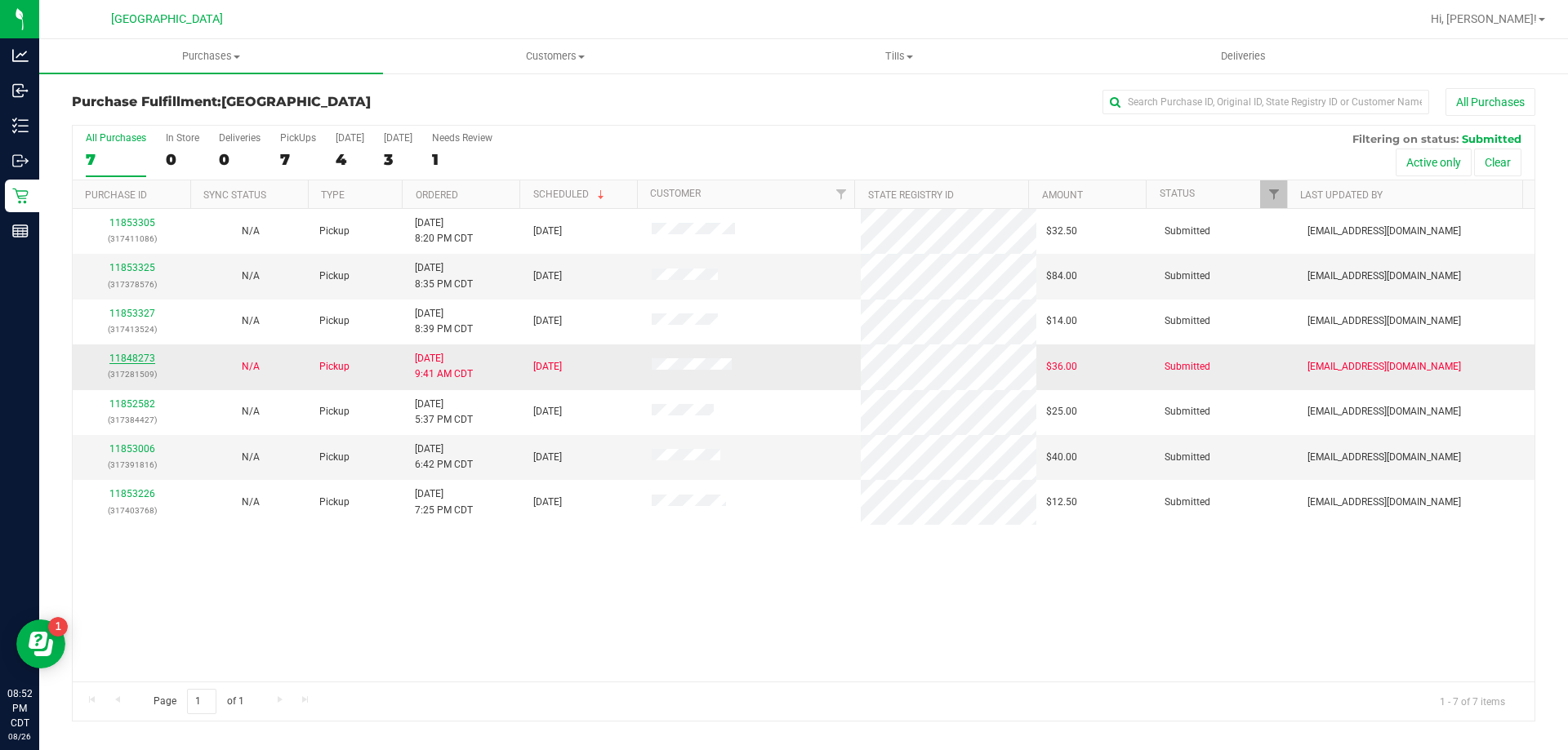
click at [134, 360] on link "11848273" at bounding box center [133, 359] width 46 height 12
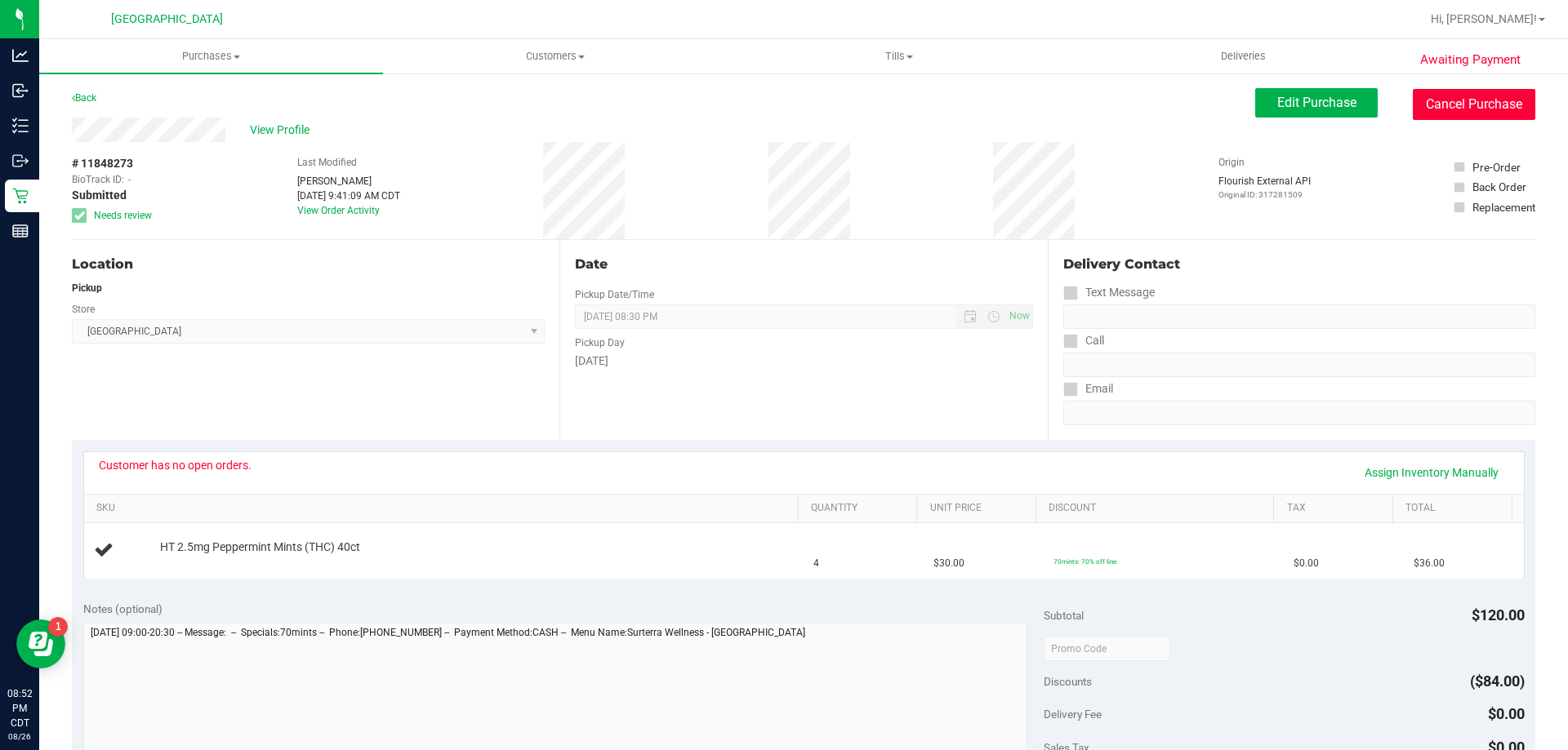
click at [1457, 94] on button "Cancel Purchase" at bounding box center [1474, 105] width 122 height 31
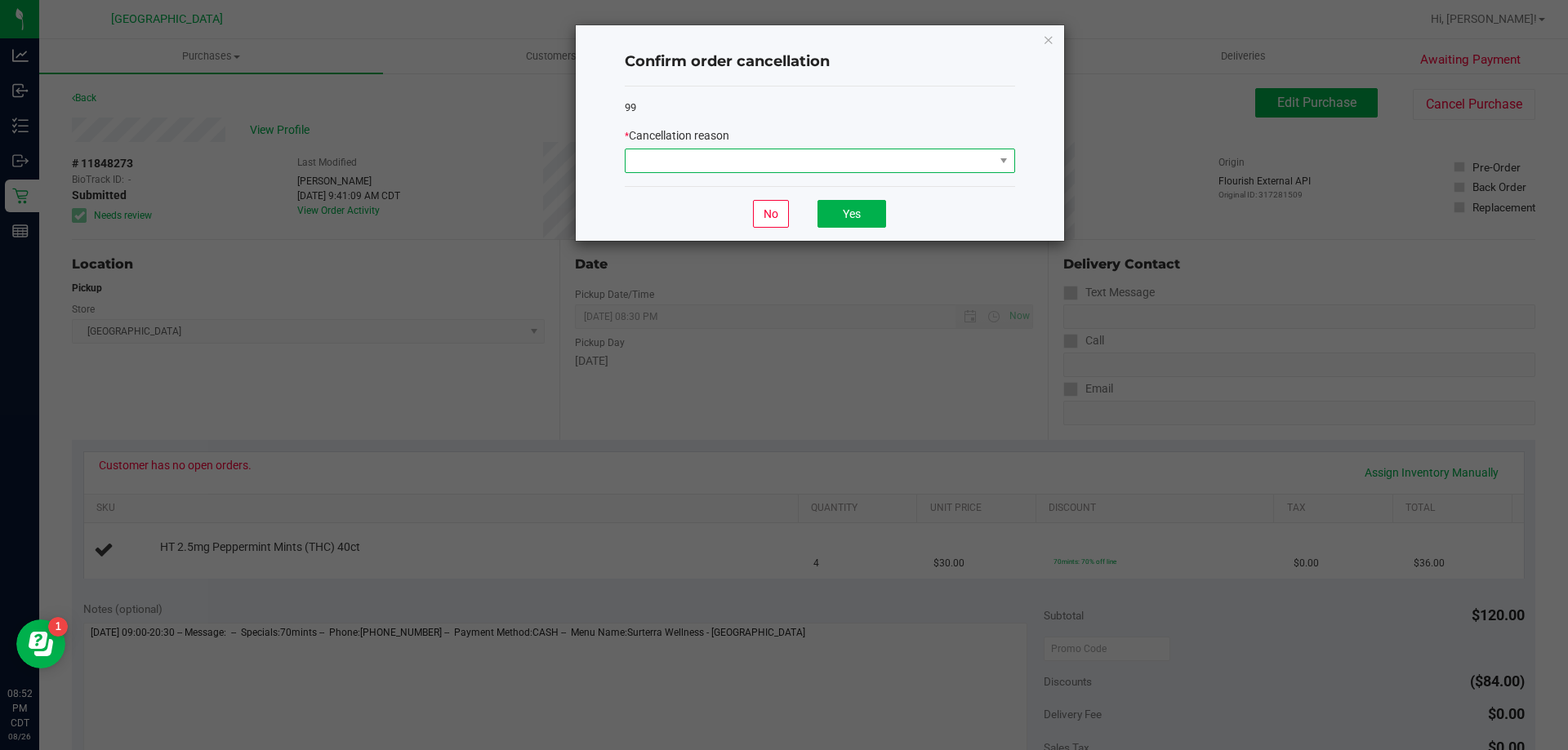
click at [810, 160] on span at bounding box center [809, 161] width 368 height 23
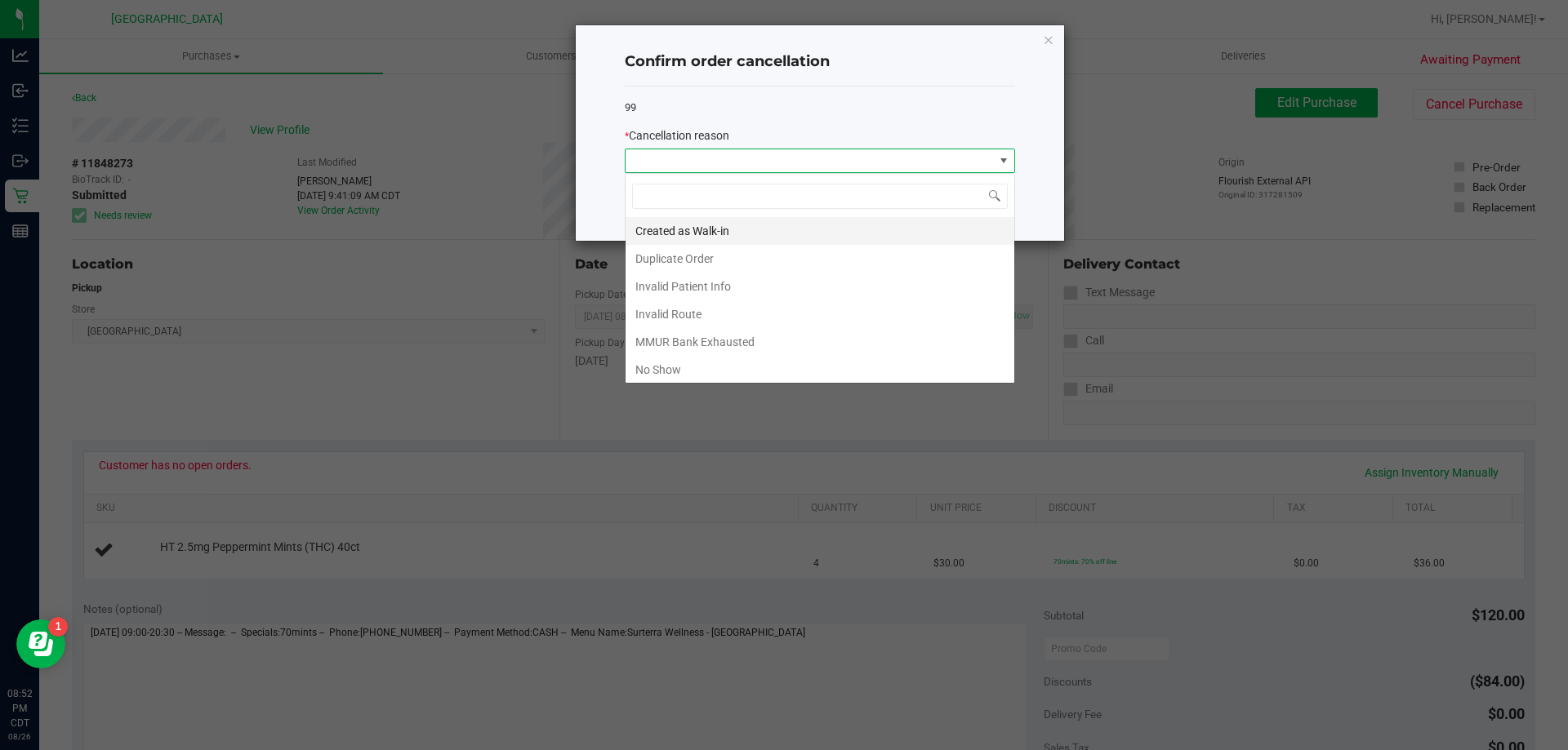
scroll to position [24, 391]
click at [713, 360] on li "No Show" at bounding box center [820, 369] width 389 height 28
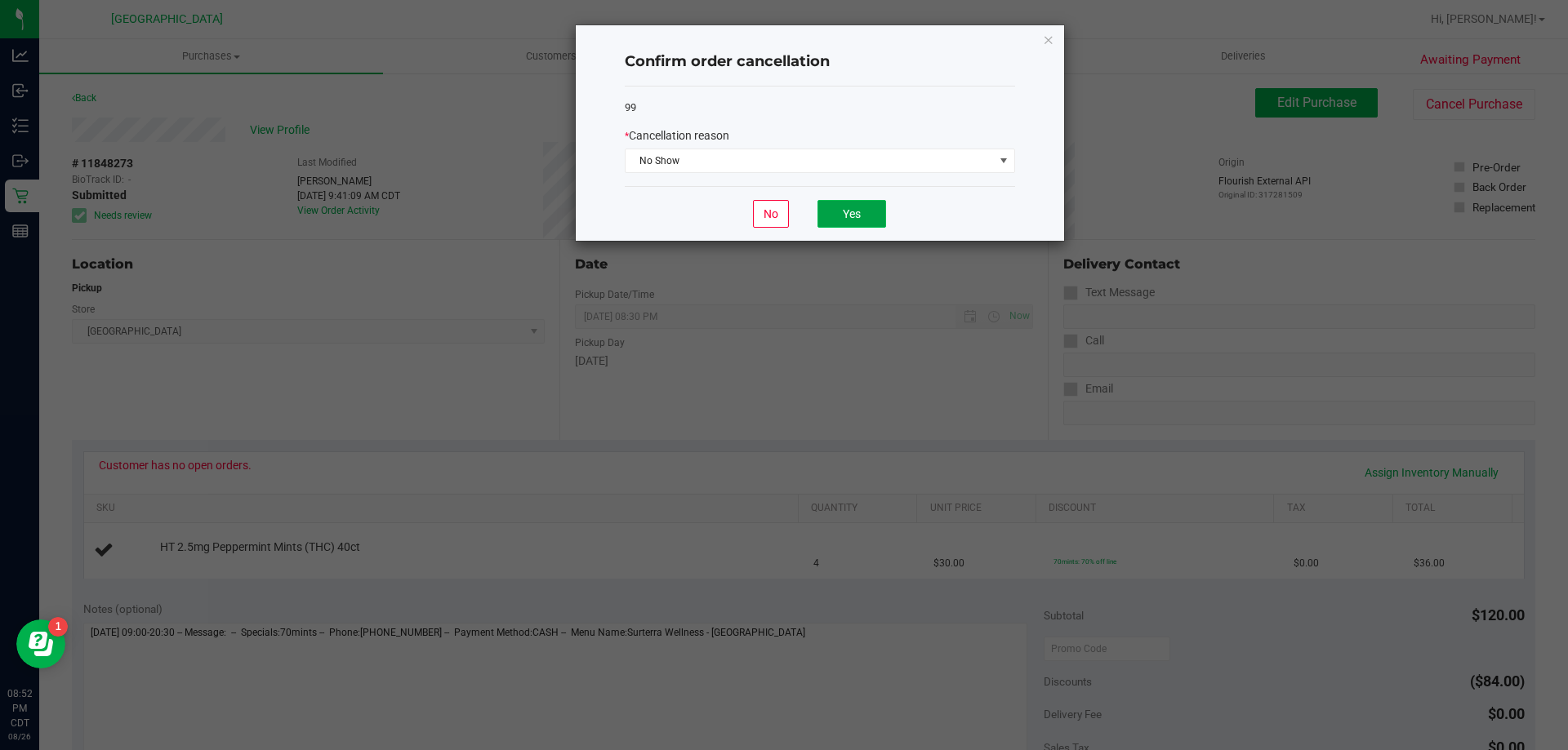
click at [847, 216] on button "Yes" at bounding box center [851, 213] width 68 height 28
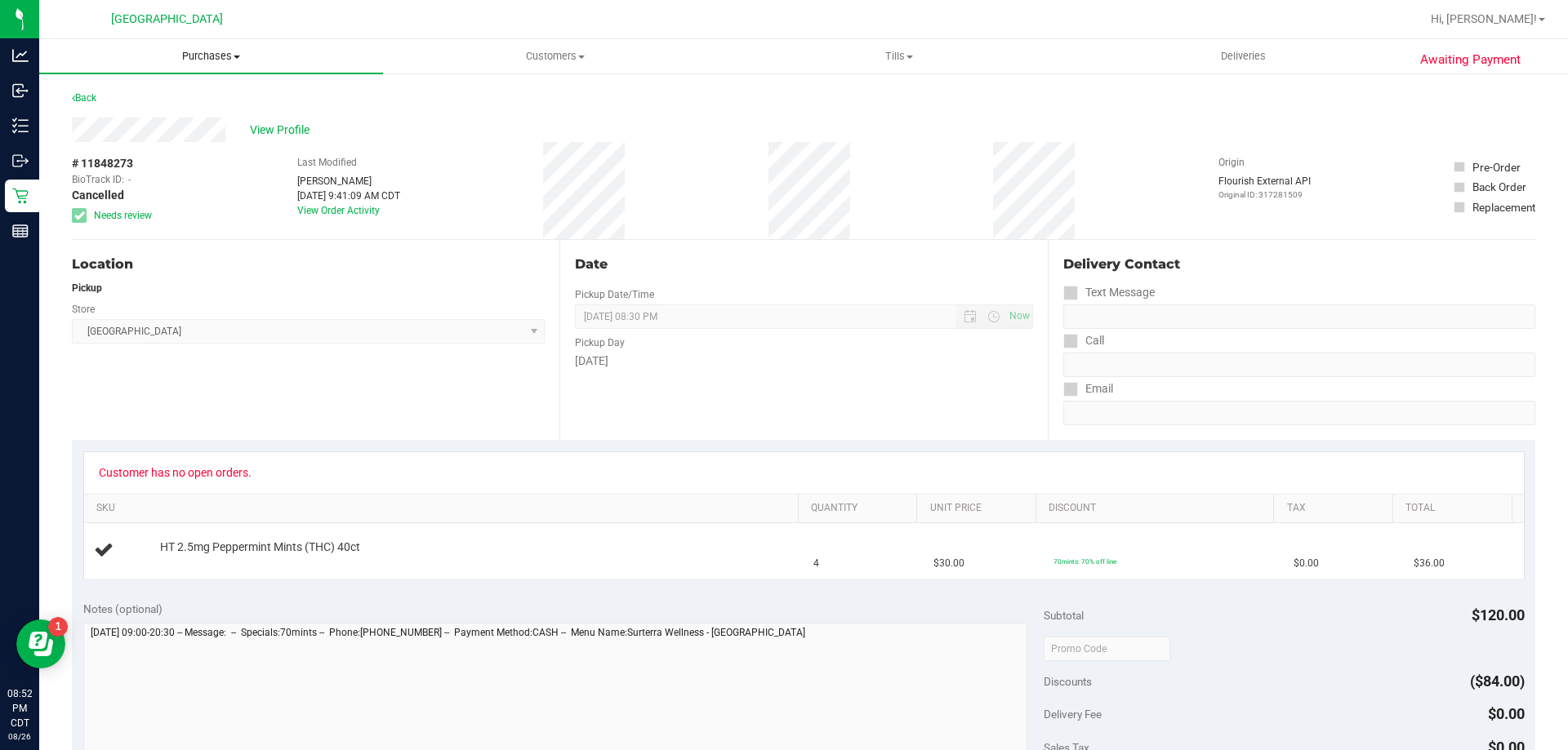
click at [200, 53] on span "Purchases" at bounding box center [211, 56] width 343 height 14
click at [190, 115] on li "Fulfillment" at bounding box center [211, 118] width 343 height 19
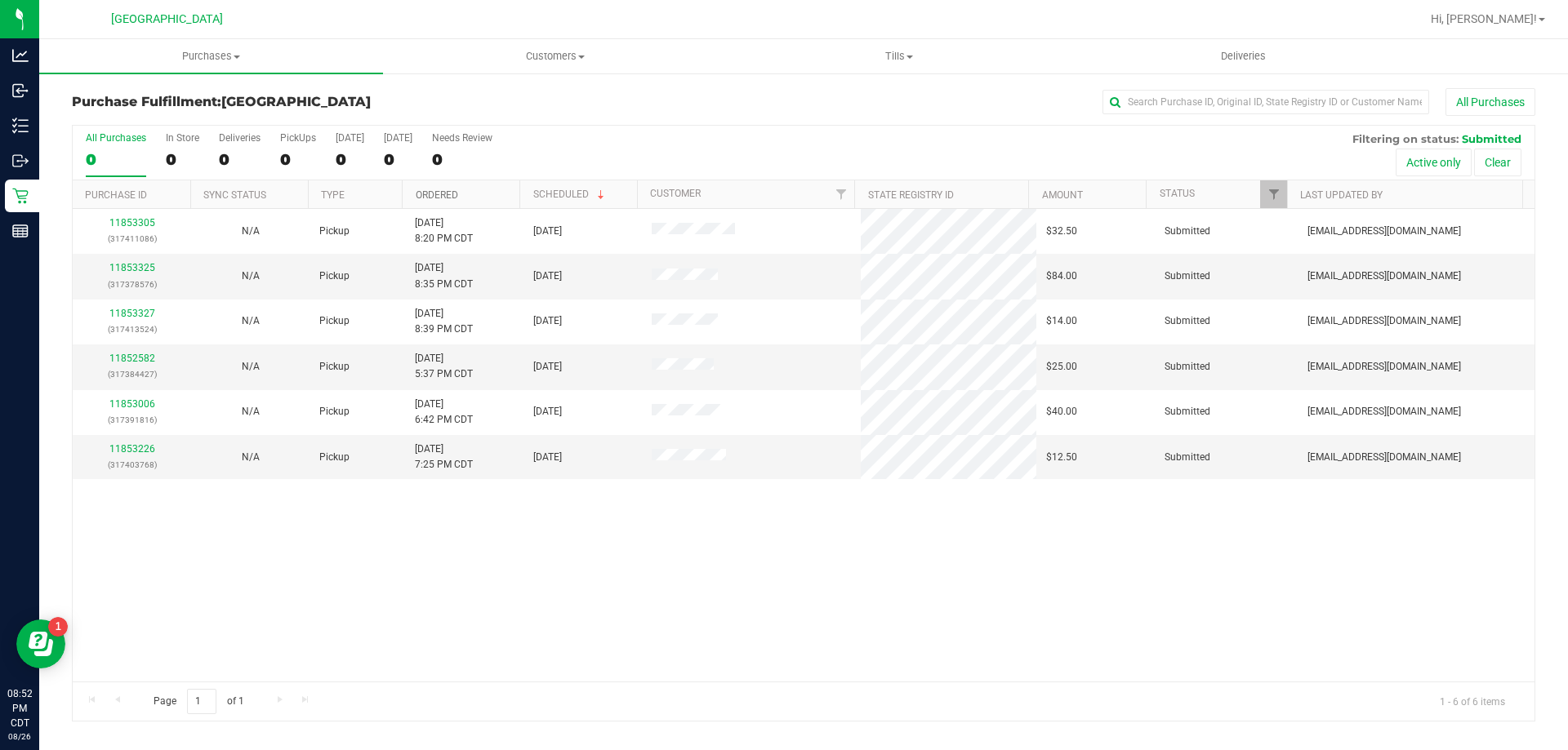
click at [439, 197] on link "Ordered" at bounding box center [437, 195] width 42 height 12
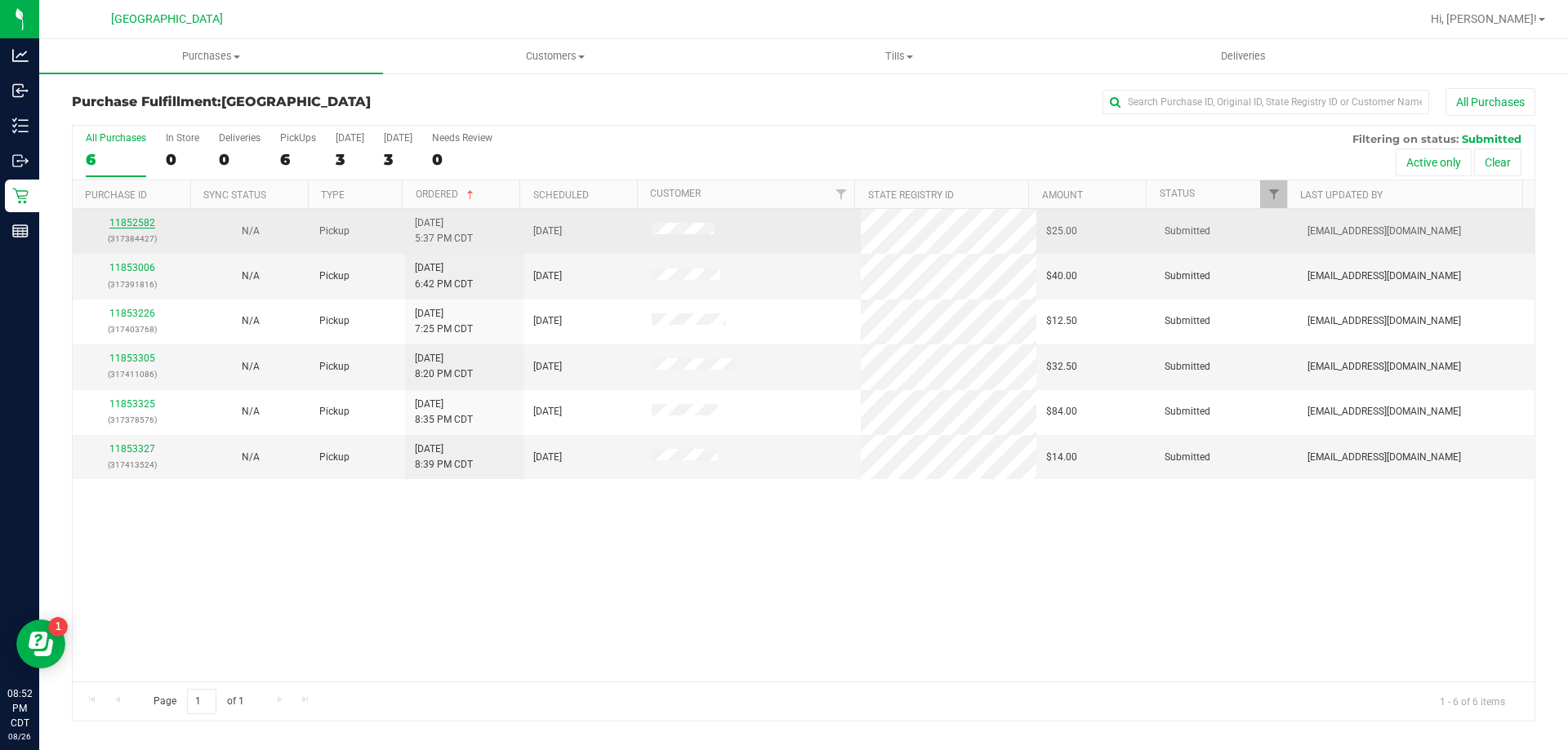
click at [127, 223] on link "11852582" at bounding box center [133, 223] width 46 height 12
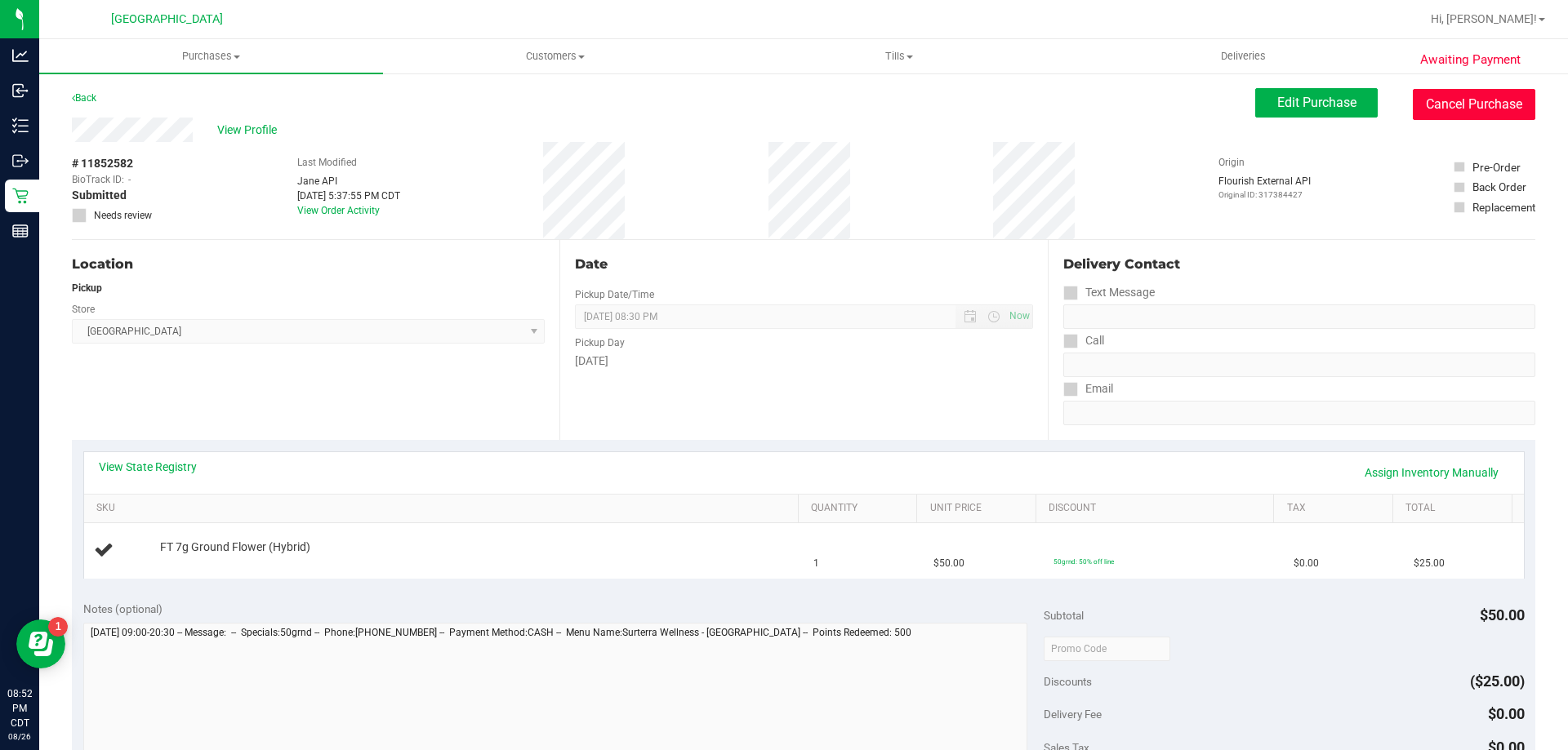
click at [1468, 112] on button "Cancel Purchase" at bounding box center [1474, 105] width 122 height 31
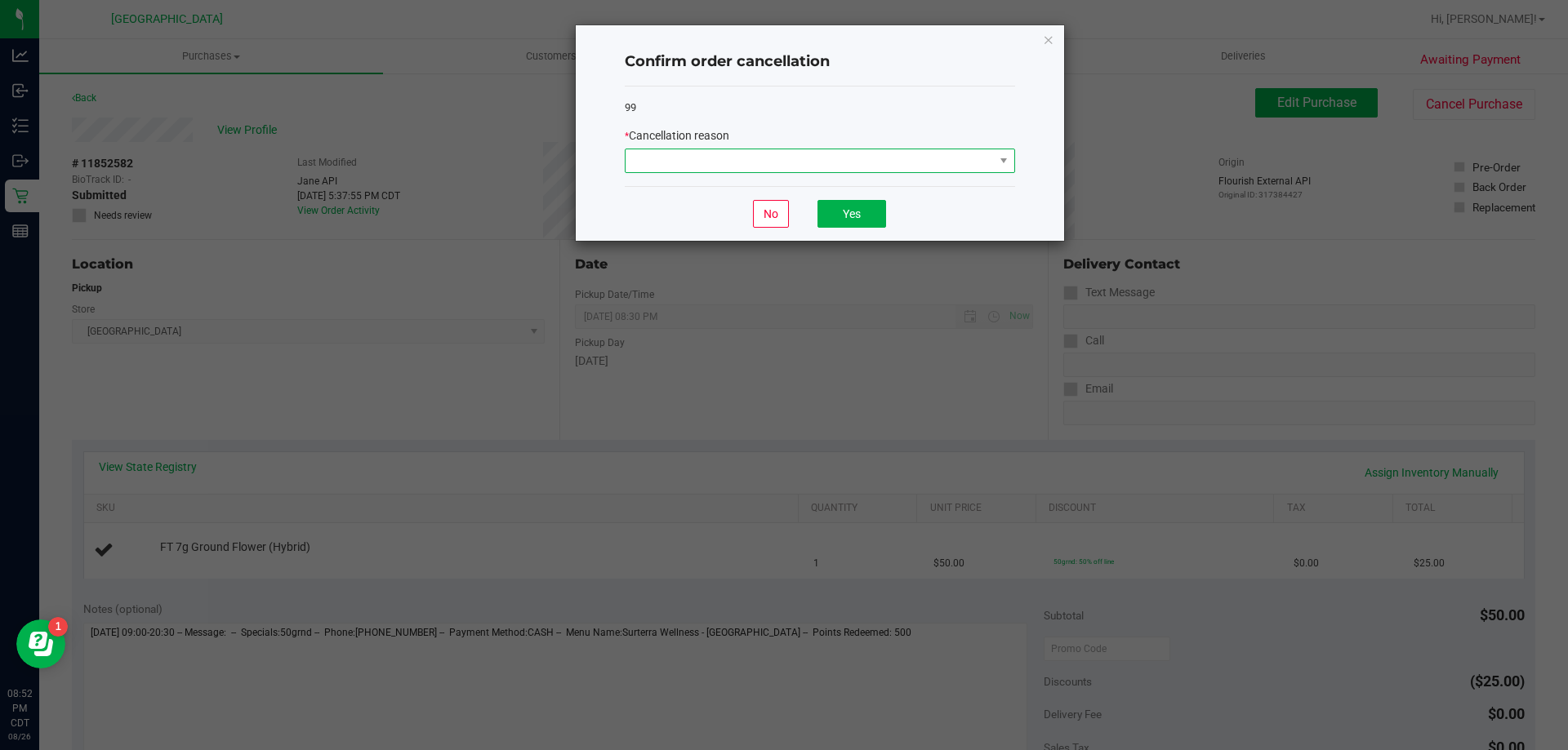
click at [967, 163] on span at bounding box center [809, 161] width 368 height 23
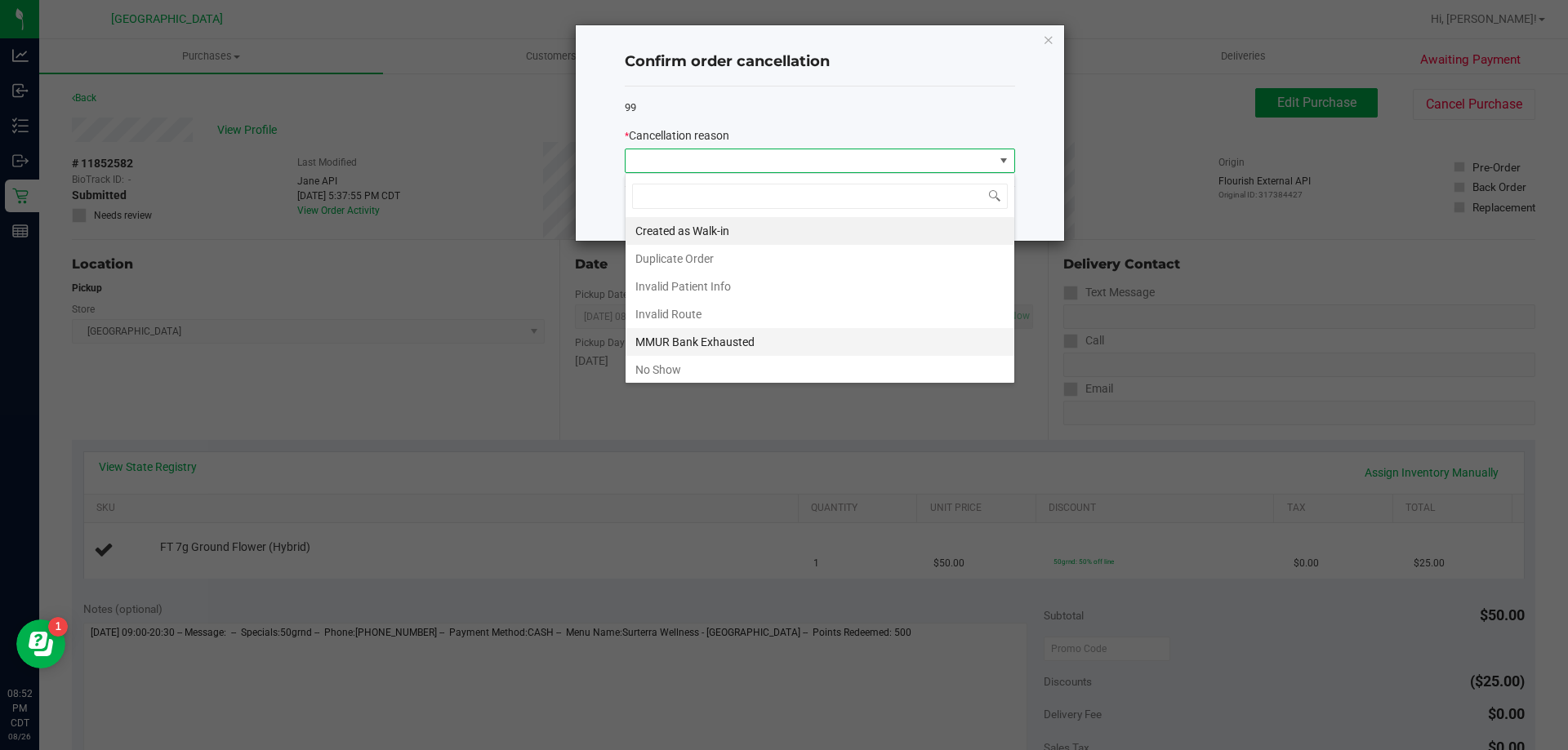
scroll to position [24, 391]
click at [659, 370] on li "No Show" at bounding box center [820, 369] width 389 height 28
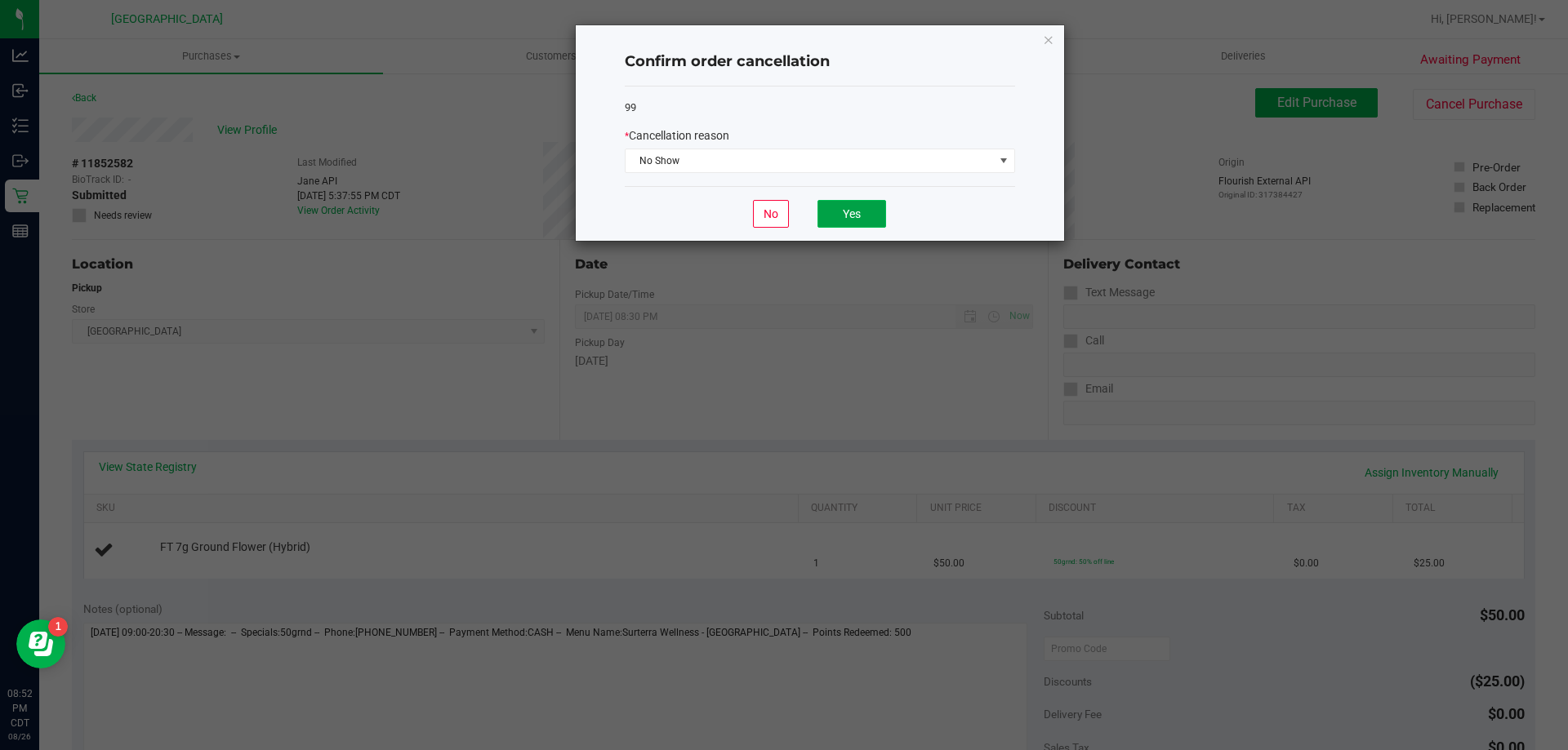
click at [834, 200] on button "Yes" at bounding box center [851, 213] width 68 height 28
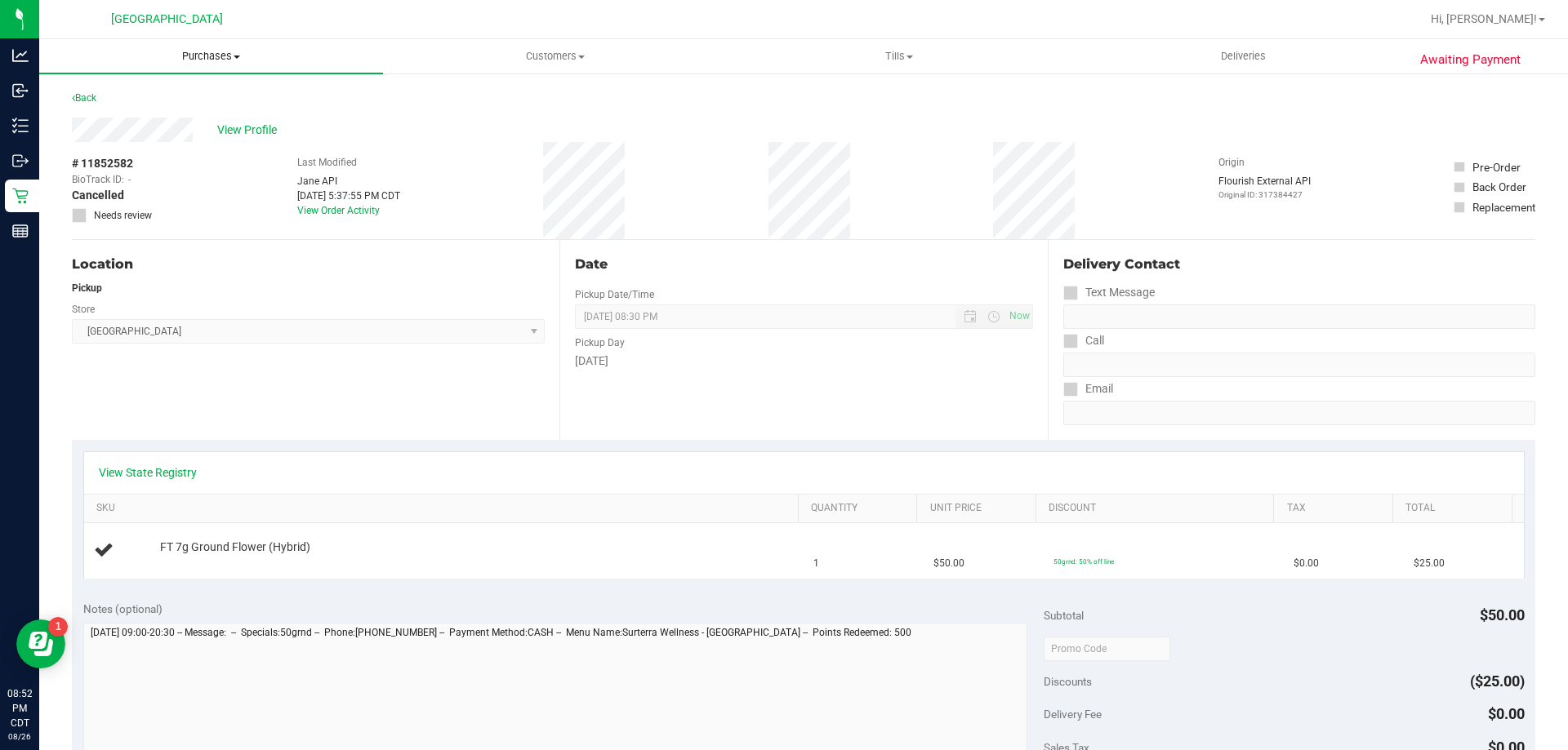
click at [200, 51] on span "Purchases" at bounding box center [211, 56] width 343 height 14
click at [172, 112] on li "Fulfillment" at bounding box center [211, 118] width 343 height 19
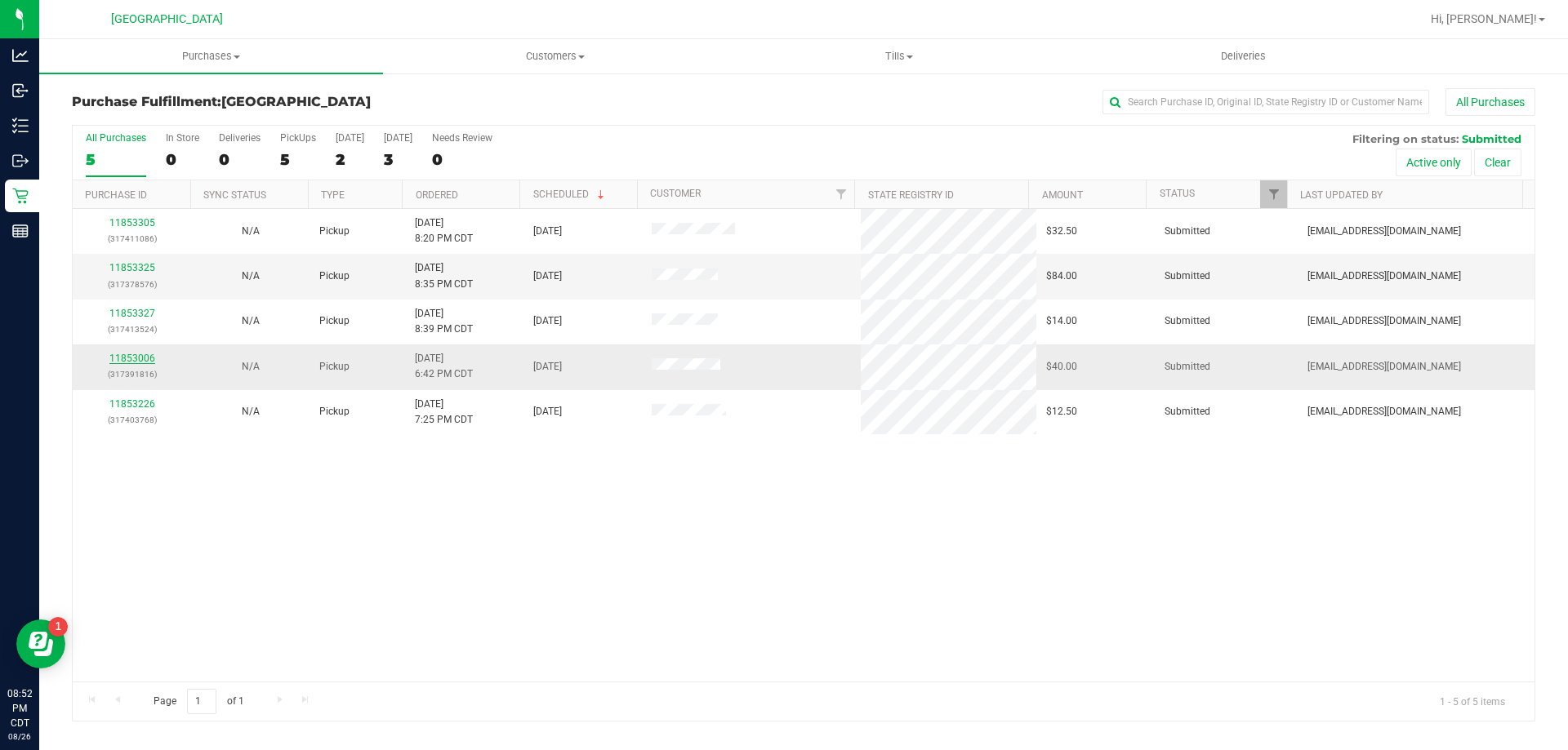
click at [143, 360] on link "11853006" at bounding box center [133, 359] width 46 height 12
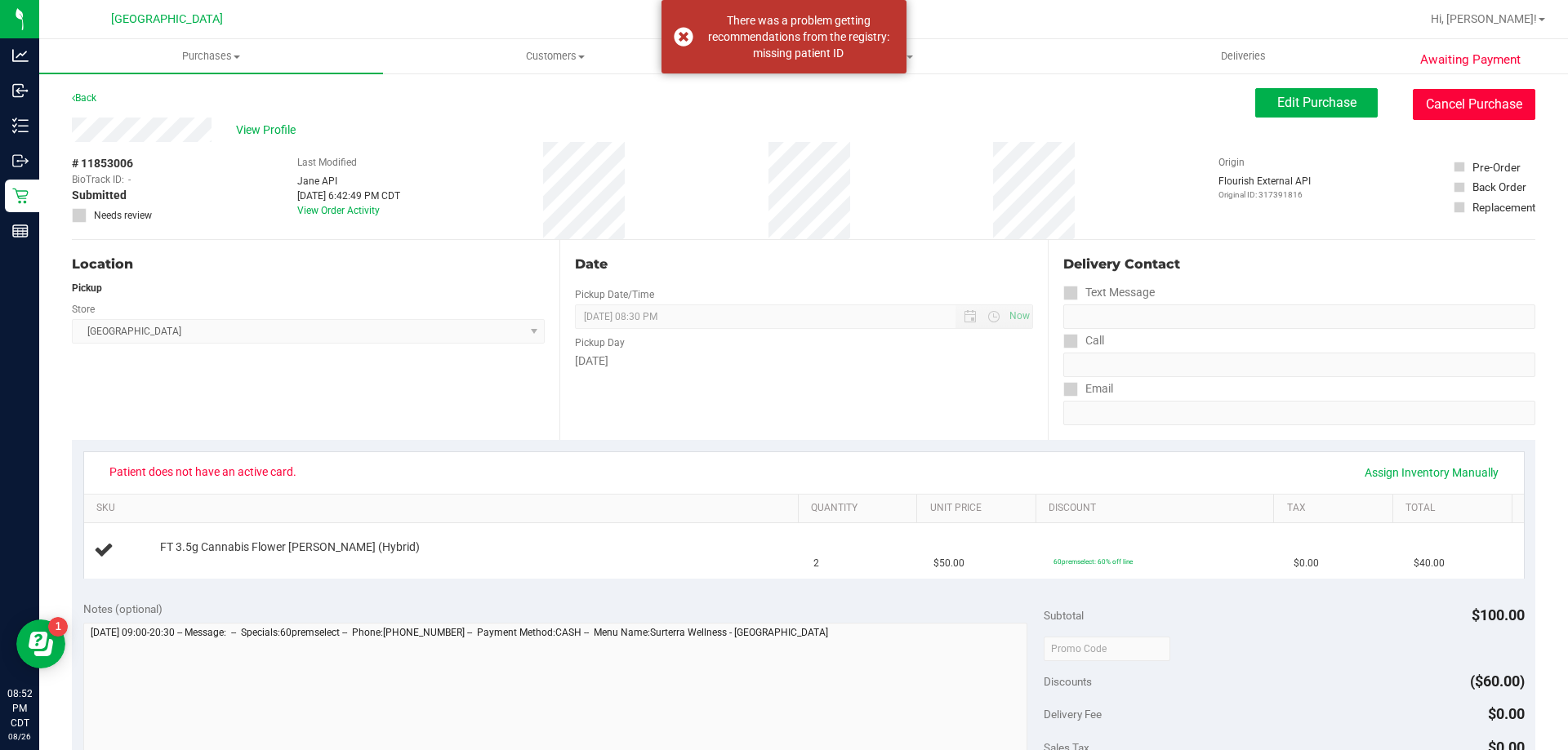
click at [1500, 106] on button "Cancel Purchase" at bounding box center [1474, 105] width 122 height 31
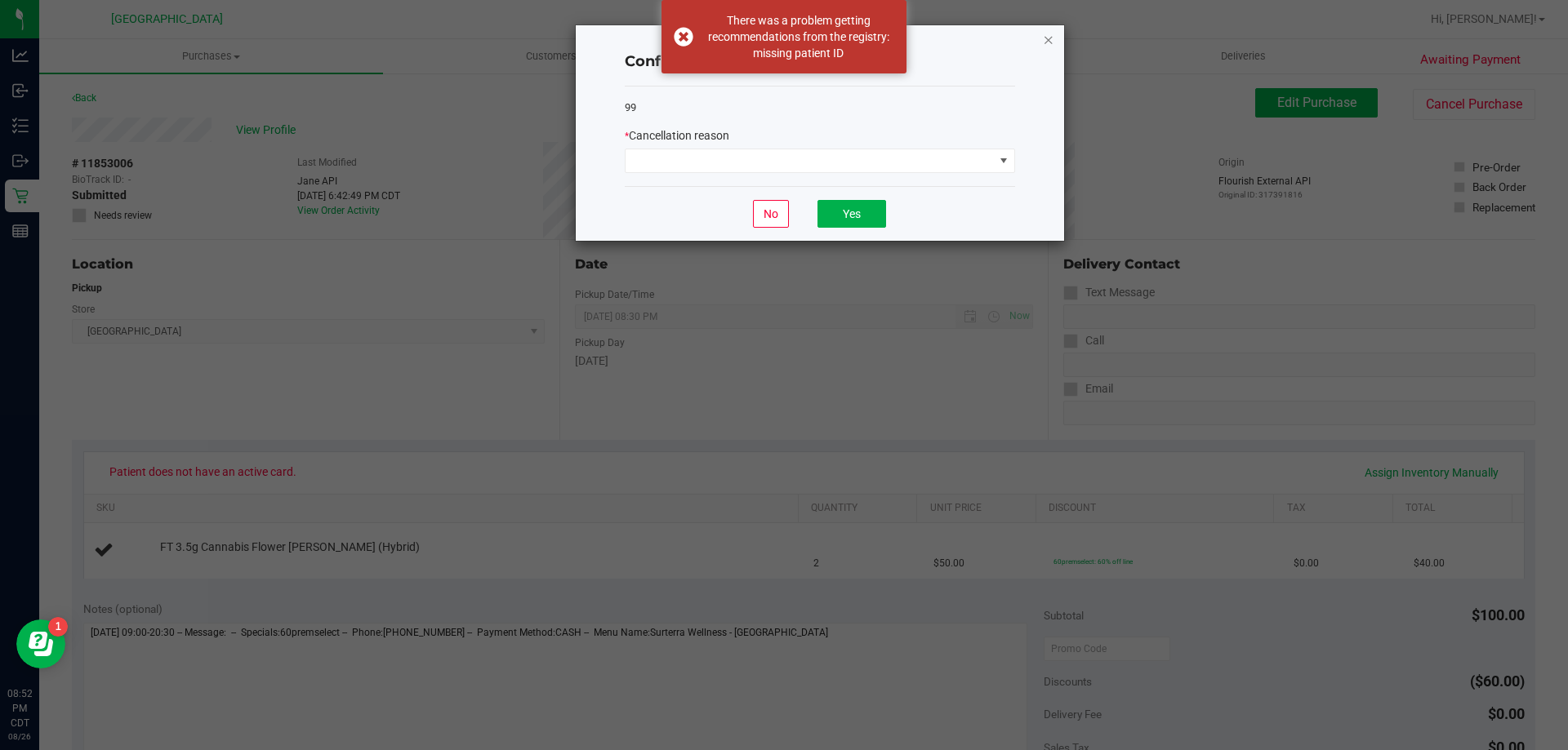
click at [1053, 40] on icon "Close" at bounding box center [1049, 39] width 12 height 19
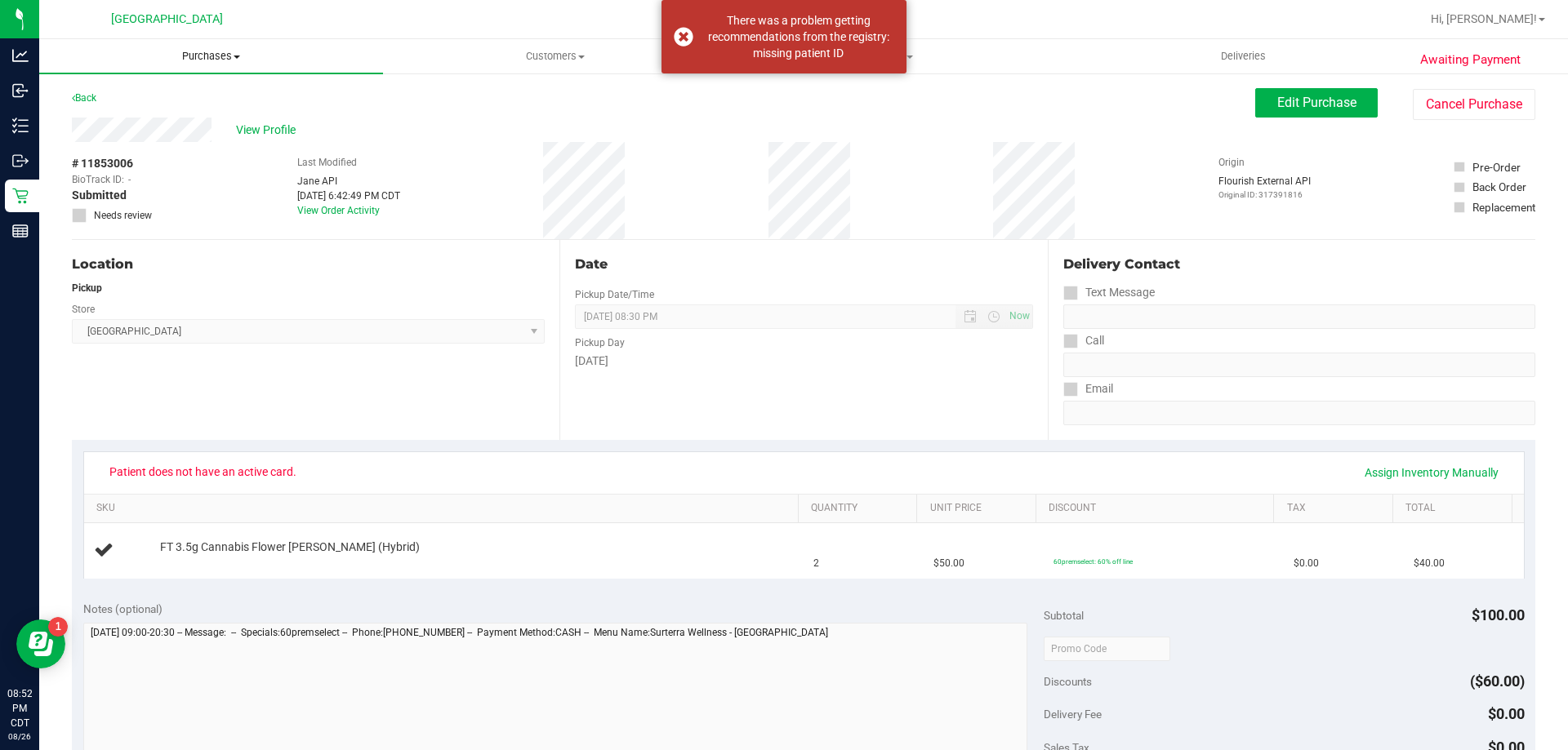
click at [211, 61] on span "Purchases" at bounding box center [211, 56] width 343 height 14
click at [193, 111] on li "Fulfillment" at bounding box center [211, 118] width 343 height 19
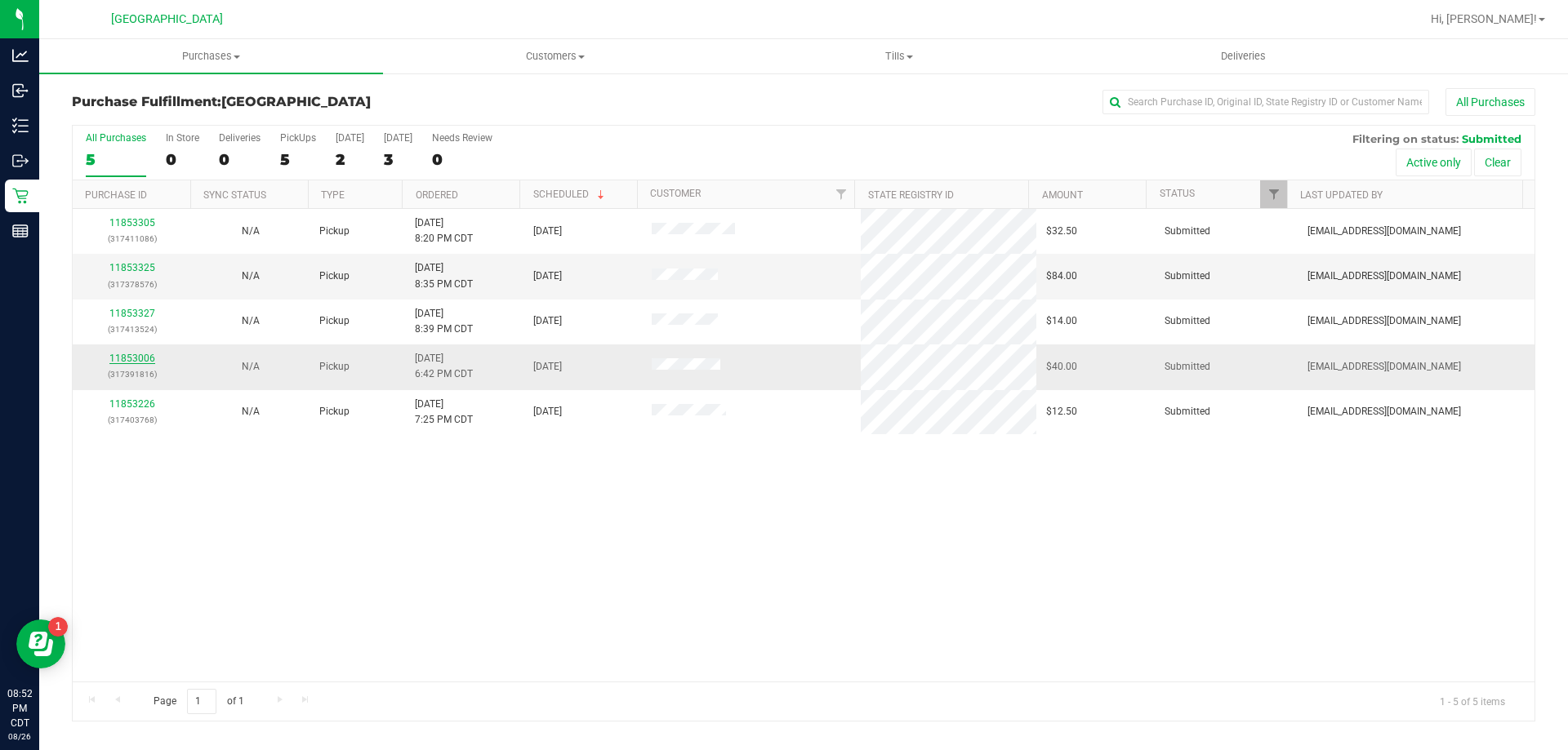
click at [118, 353] on link "11853006" at bounding box center [133, 359] width 46 height 12
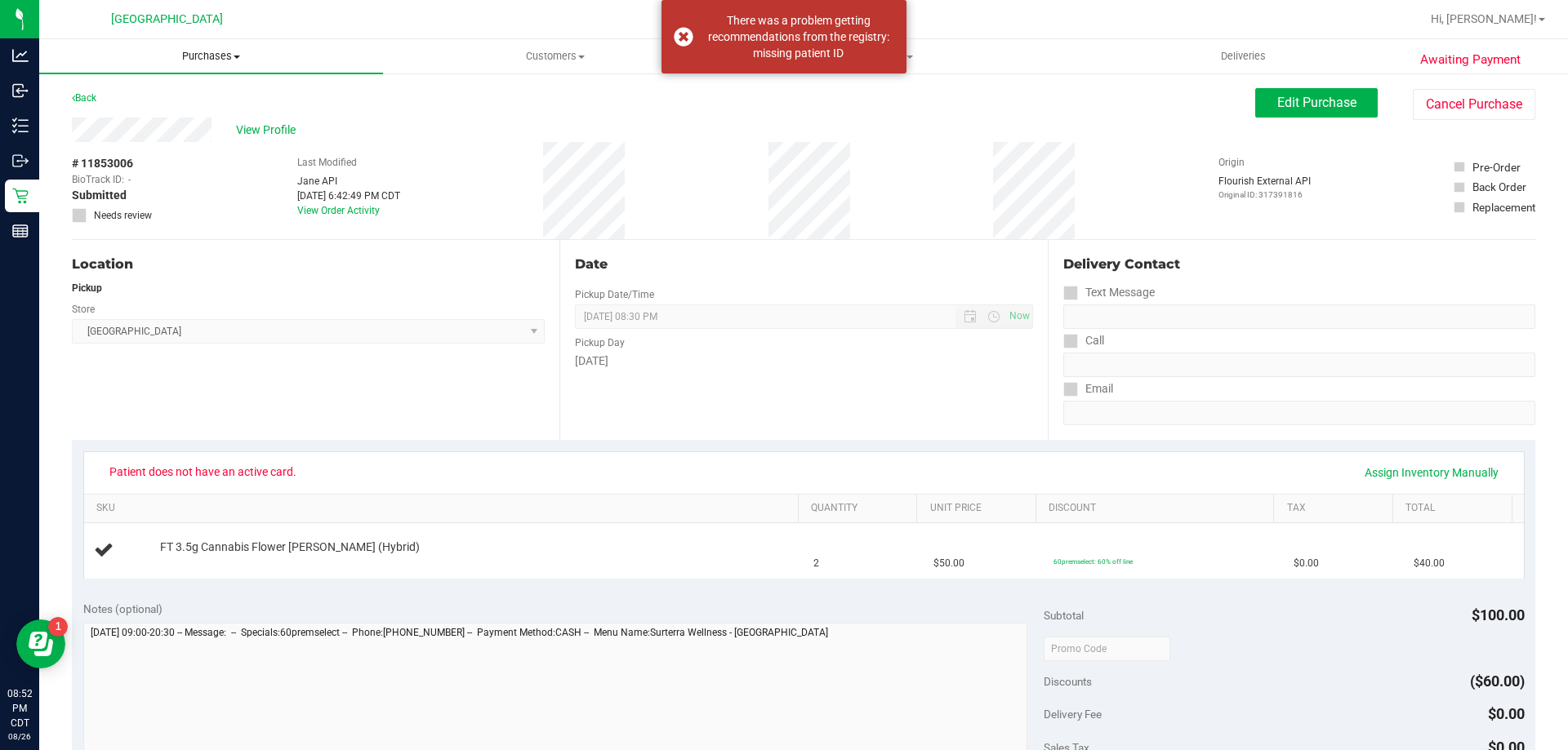
click at [211, 51] on span "Purchases" at bounding box center [211, 56] width 343 height 14
click at [180, 118] on li "Fulfillment" at bounding box center [211, 118] width 343 height 19
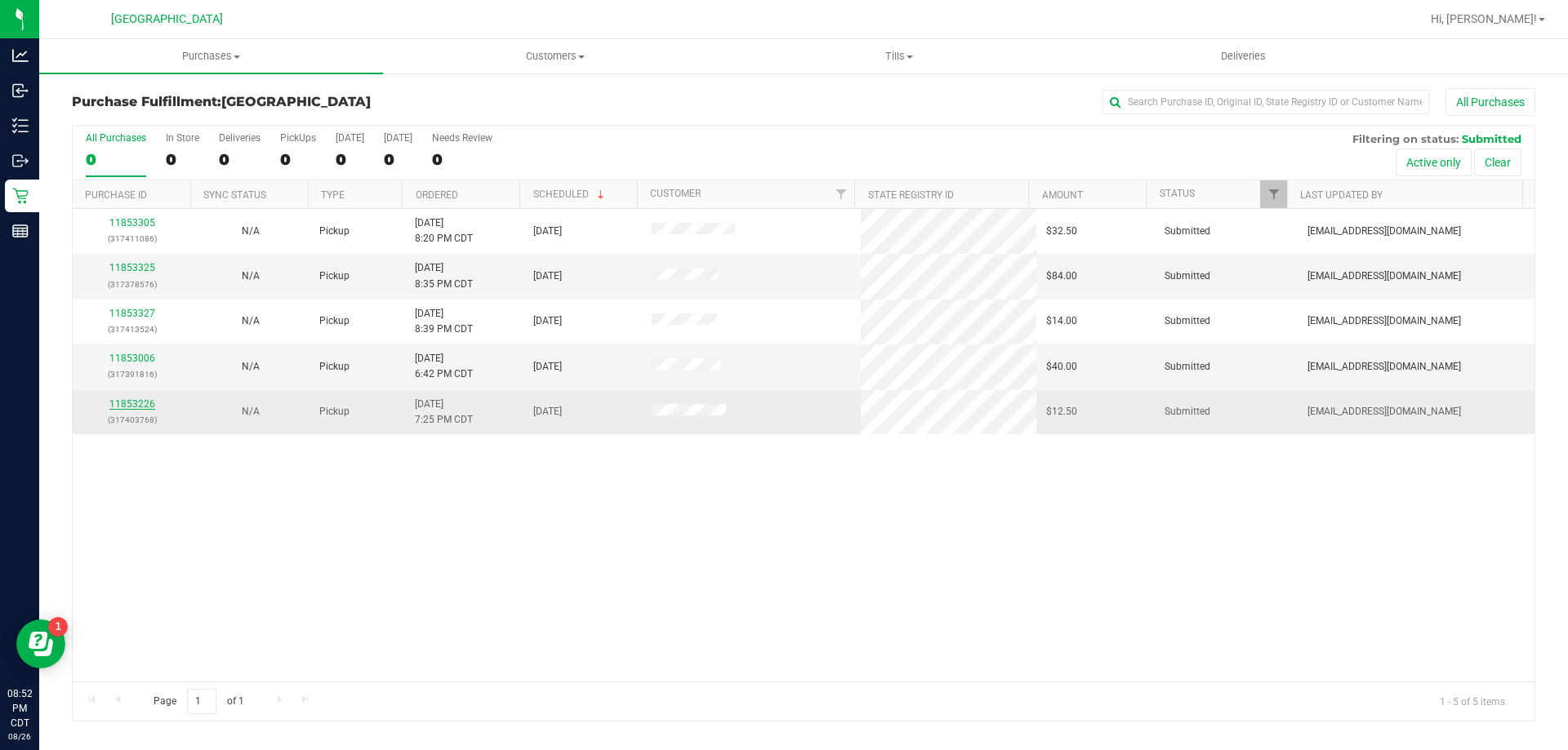
click at [133, 403] on link "11853226" at bounding box center [133, 404] width 46 height 12
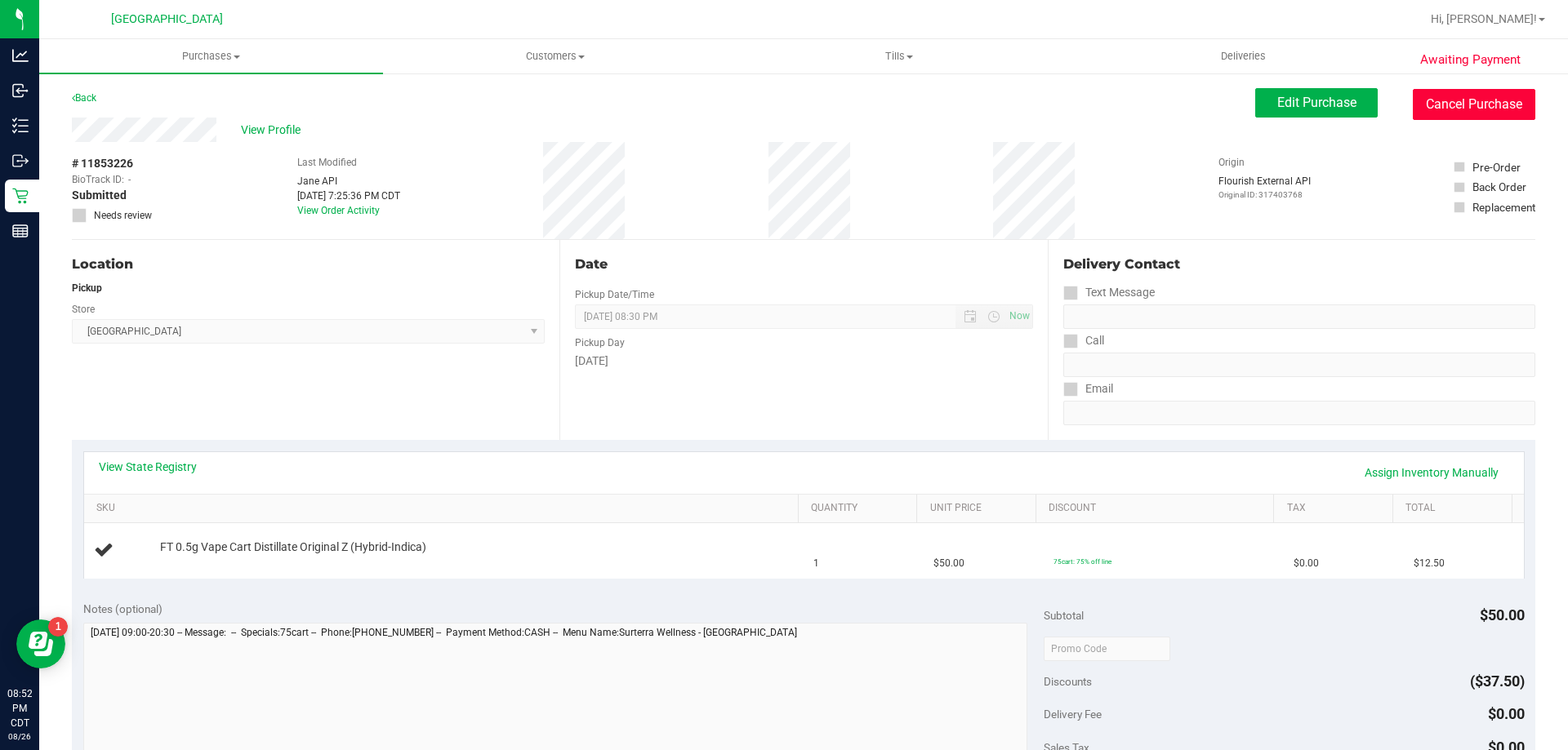
click at [1465, 105] on button "Cancel Purchase" at bounding box center [1474, 105] width 122 height 31
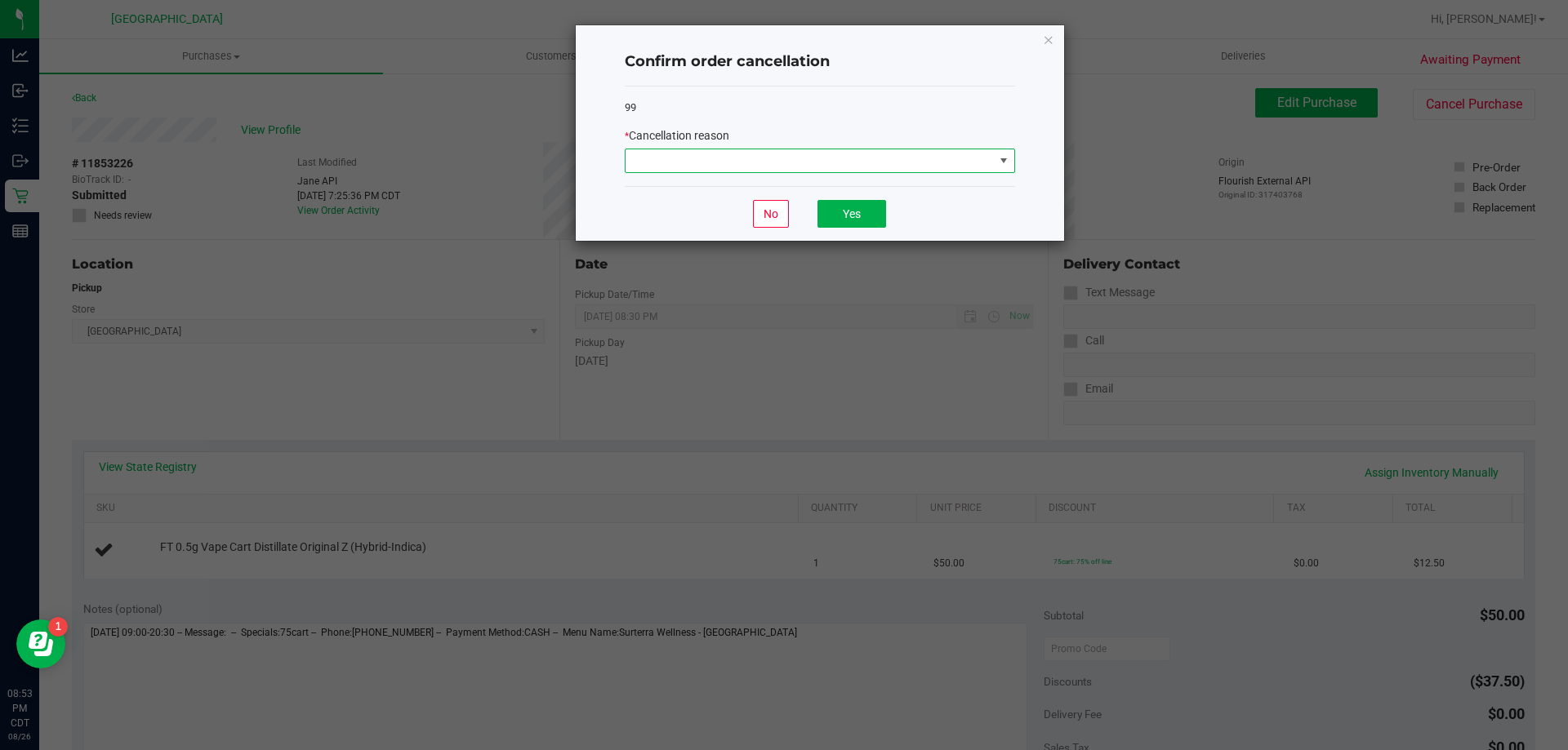
click at [848, 155] on span at bounding box center [809, 161] width 368 height 23
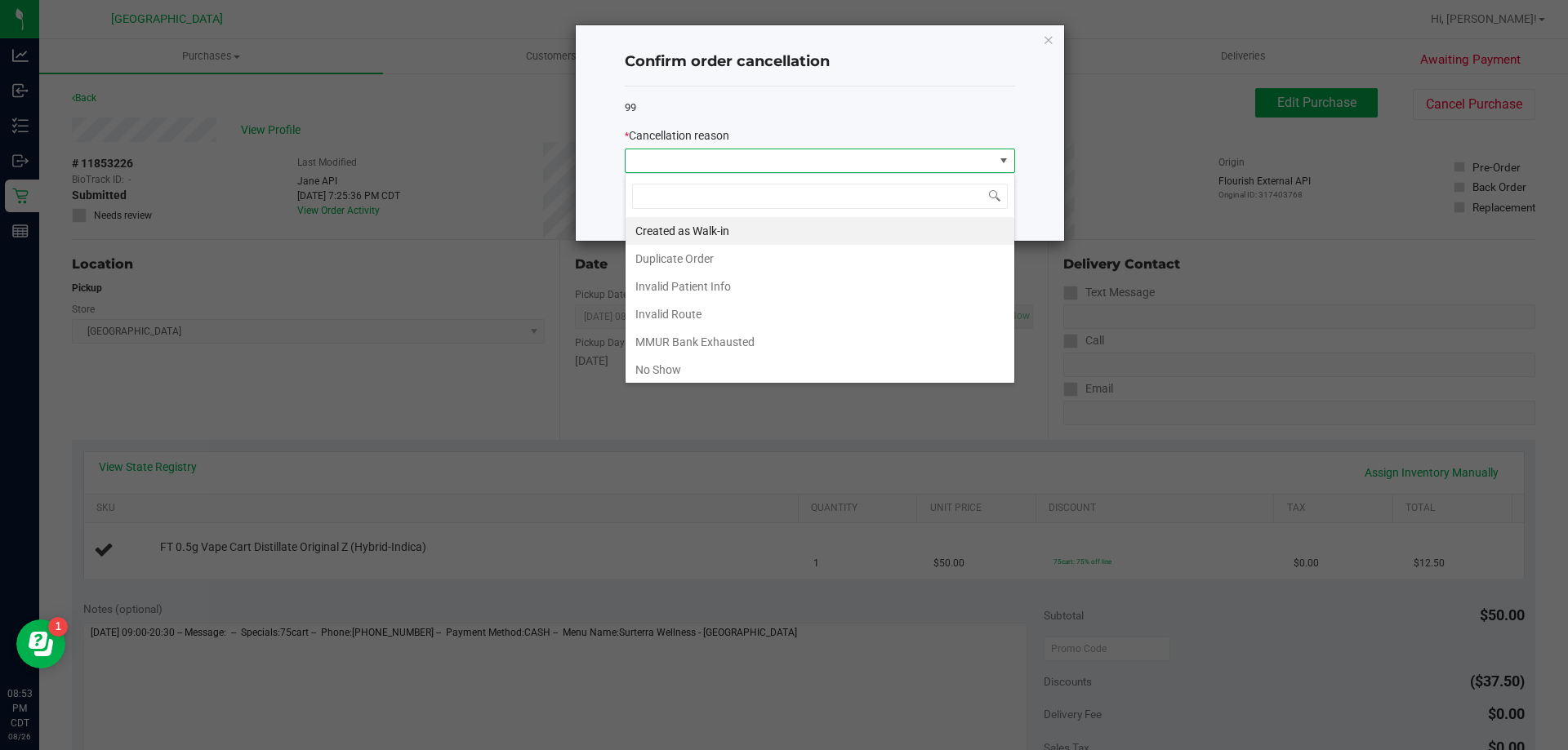
scroll to position [24, 391]
click at [675, 369] on li "No Show" at bounding box center [820, 369] width 389 height 28
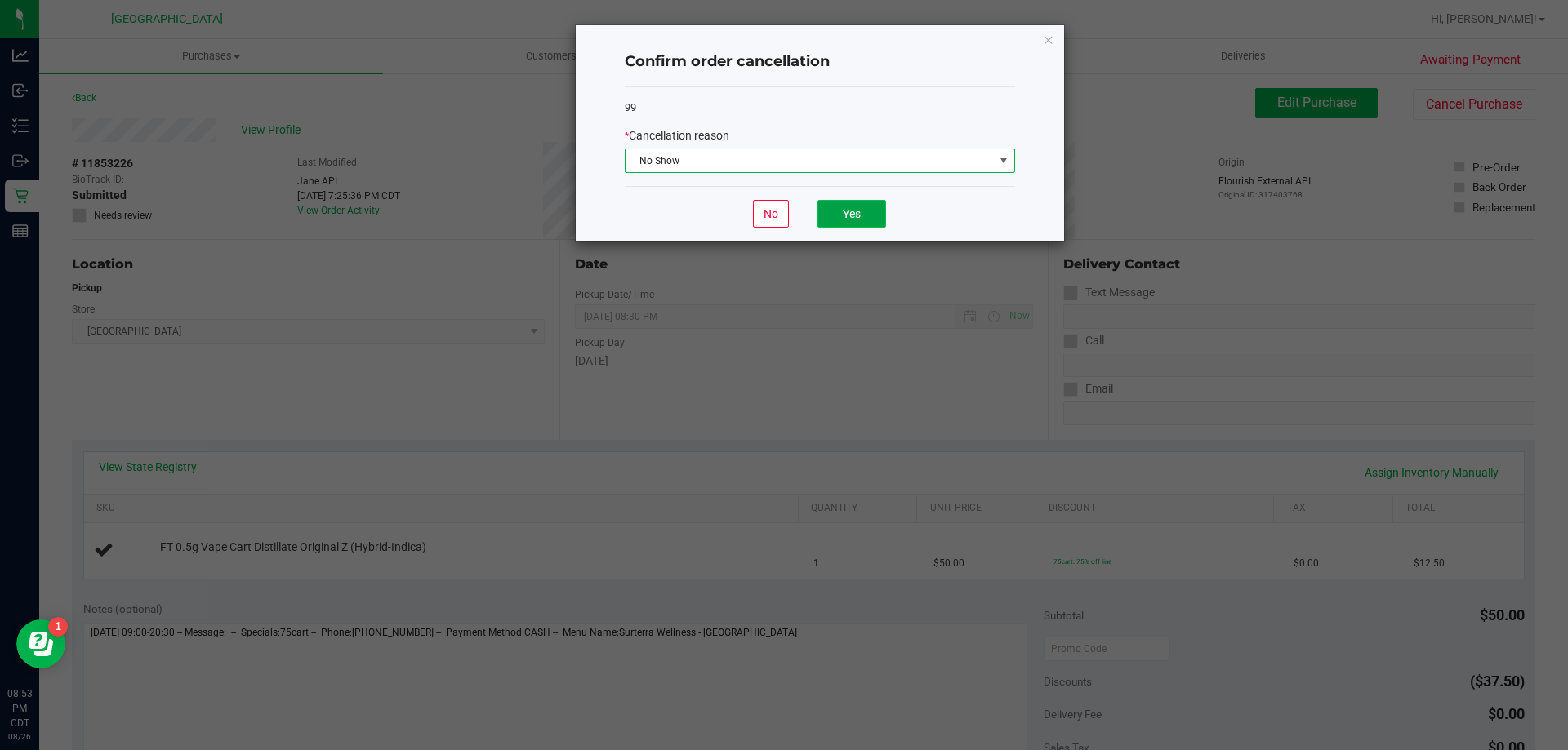
click at [859, 215] on button "Yes" at bounding box center [851, 213] width 68 height 28
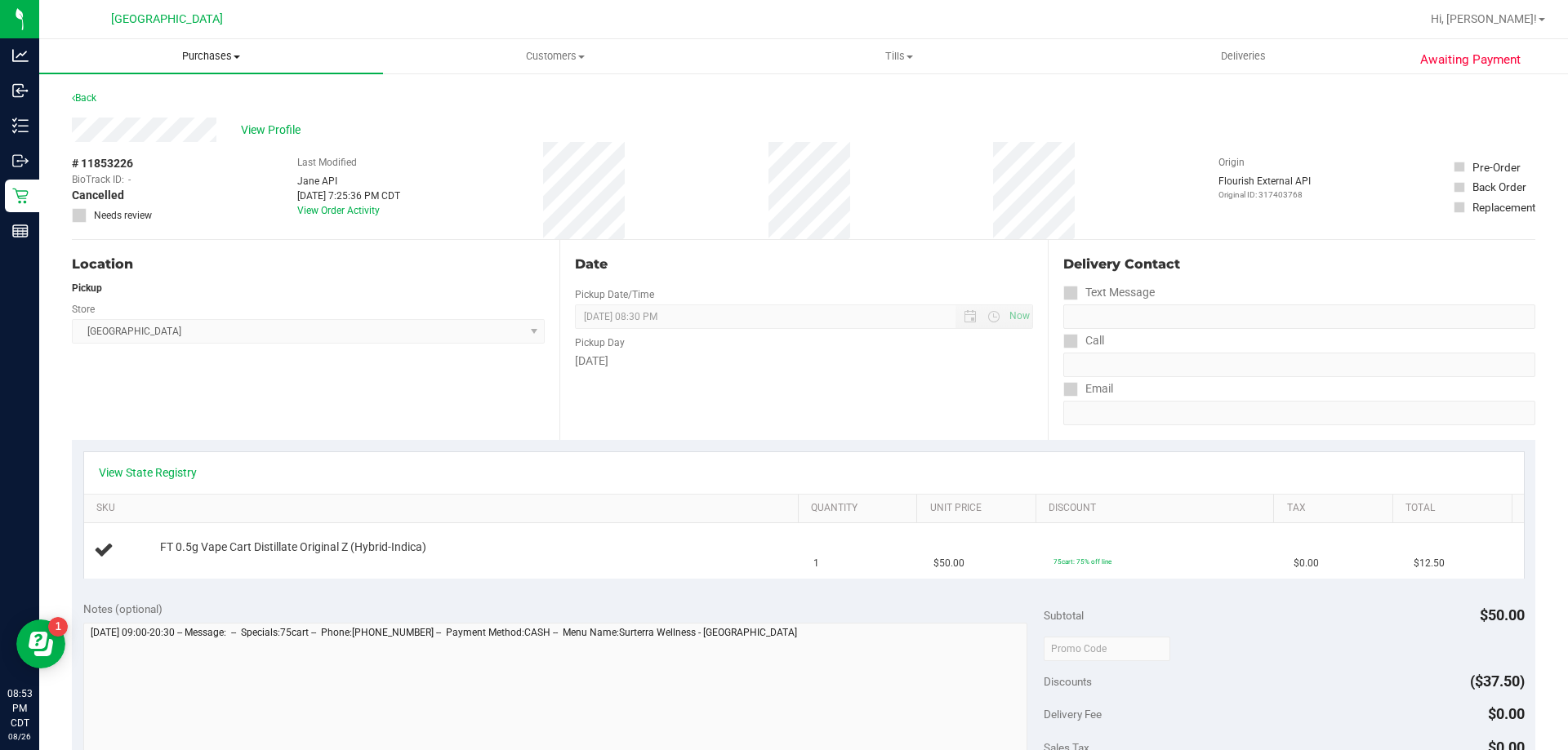
click at [208, 51] on span "Purchases" at bounding box center [211, 56] width 343 height 14
click at [154, 119] on li "Fulfillment" at bounding box center [211, 118] width 343 height 19
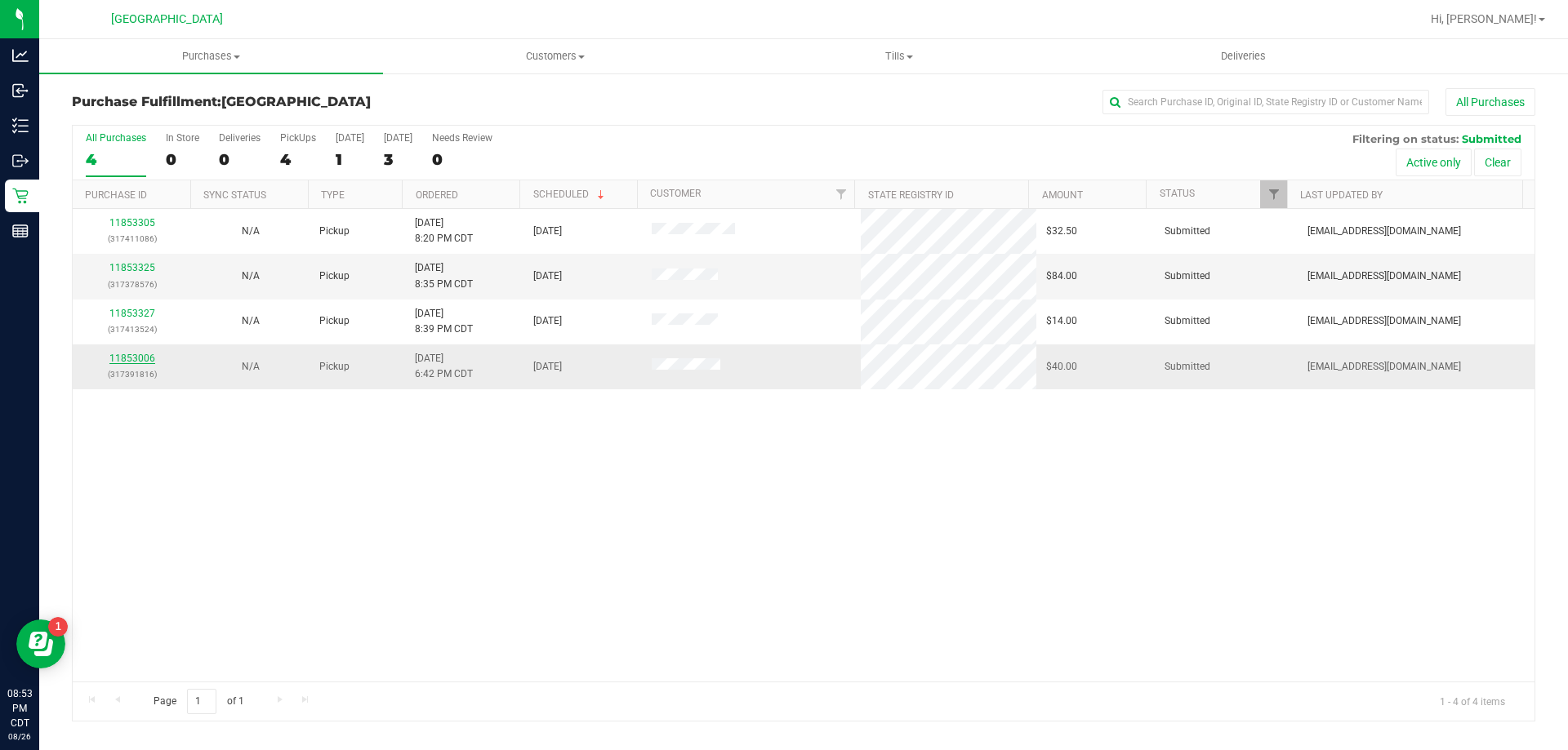
click at [146, 360] on link "11853006" at bounding box center [133, 359] width 46 height 12
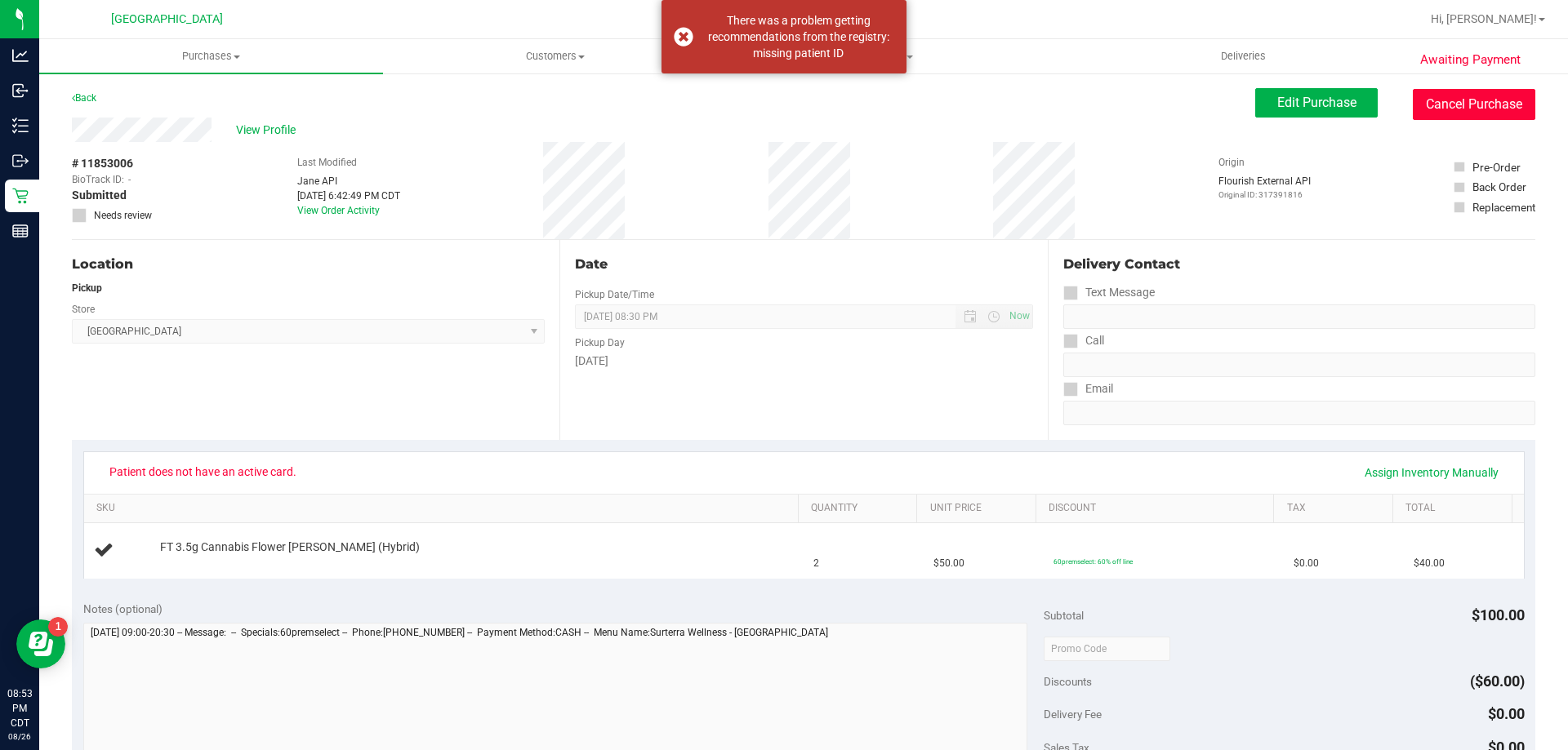
click at [1435, 105] on button "Cancel Purchase" at bounding box center [1474, 105] width 122 height 31
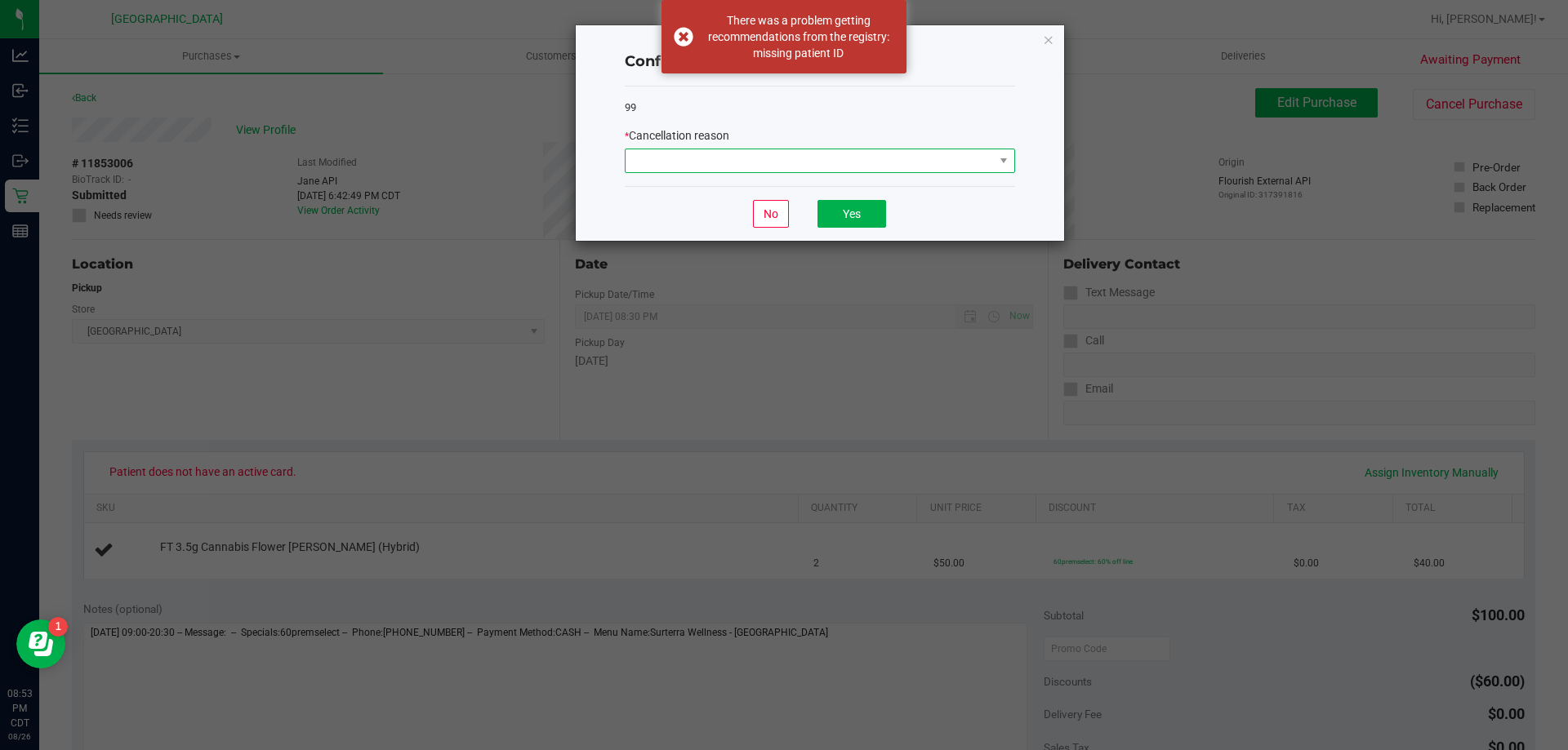
click at [979, 163] on span at bounding box center [809, 161] width 368 height 23
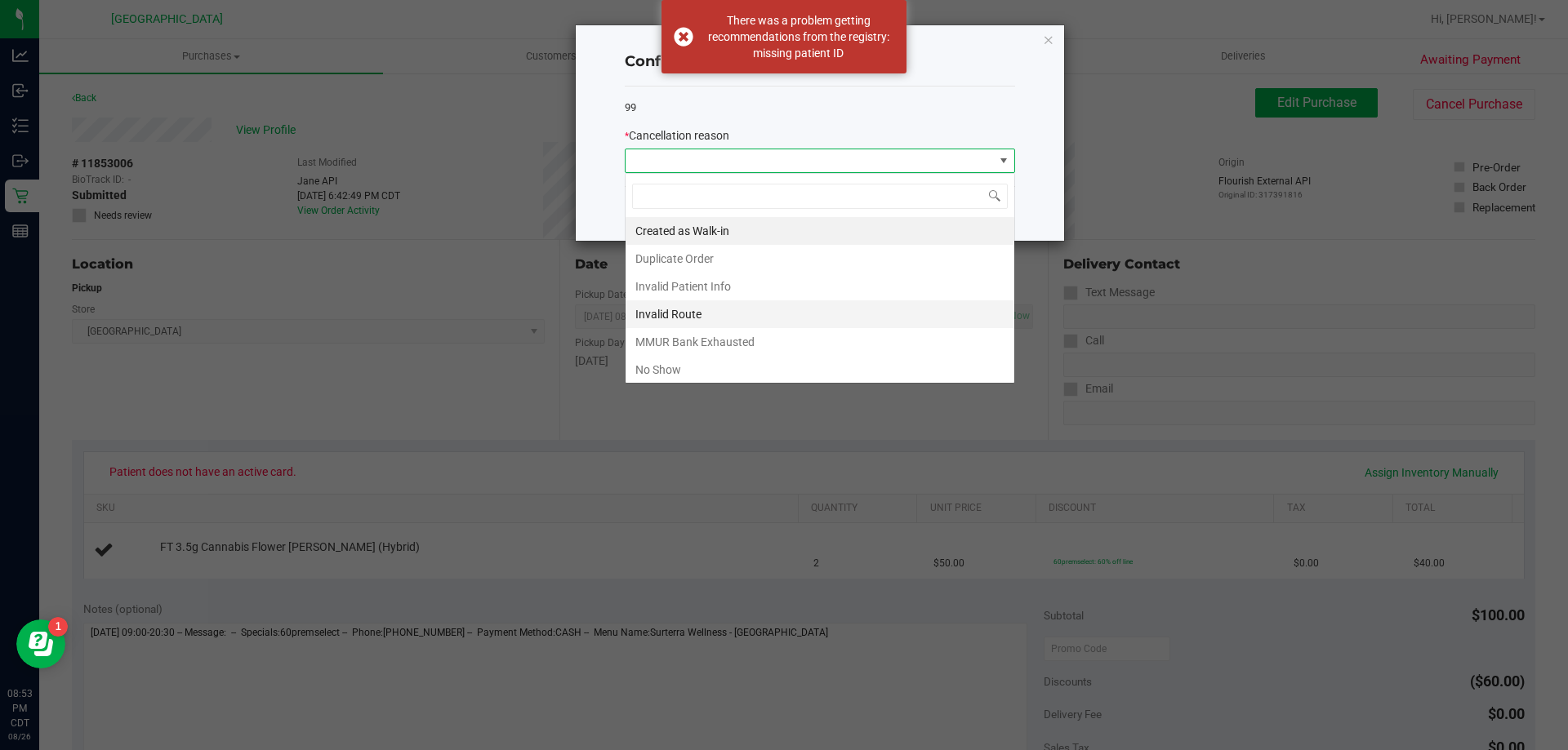
scroll to position [24, 391]
click at [682, 362] on li "No Show" at bounding box center [820, 369] width 389 height 28
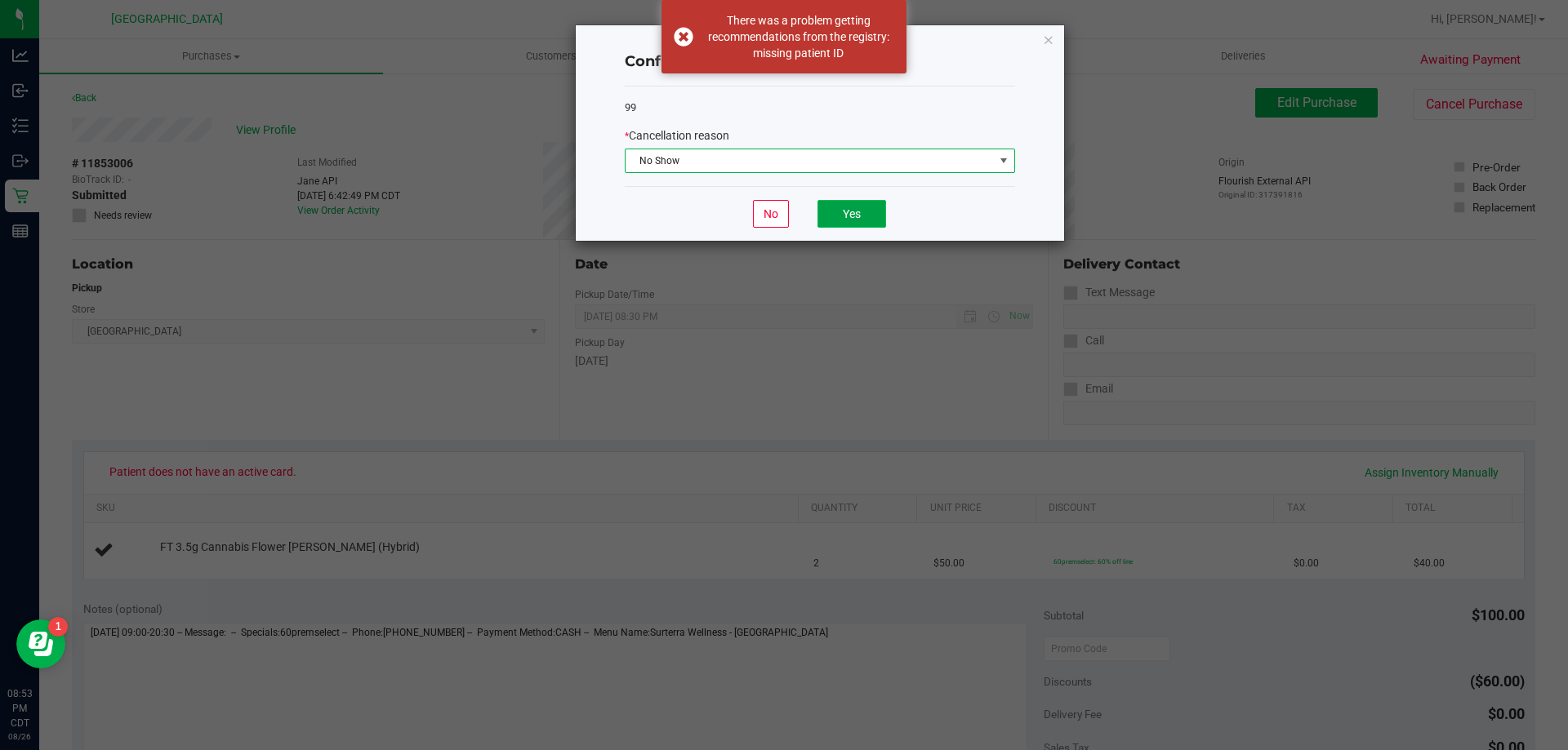
click at [849, 215] on button "Yes" at bounding box center [851, 213] width 68 height 28
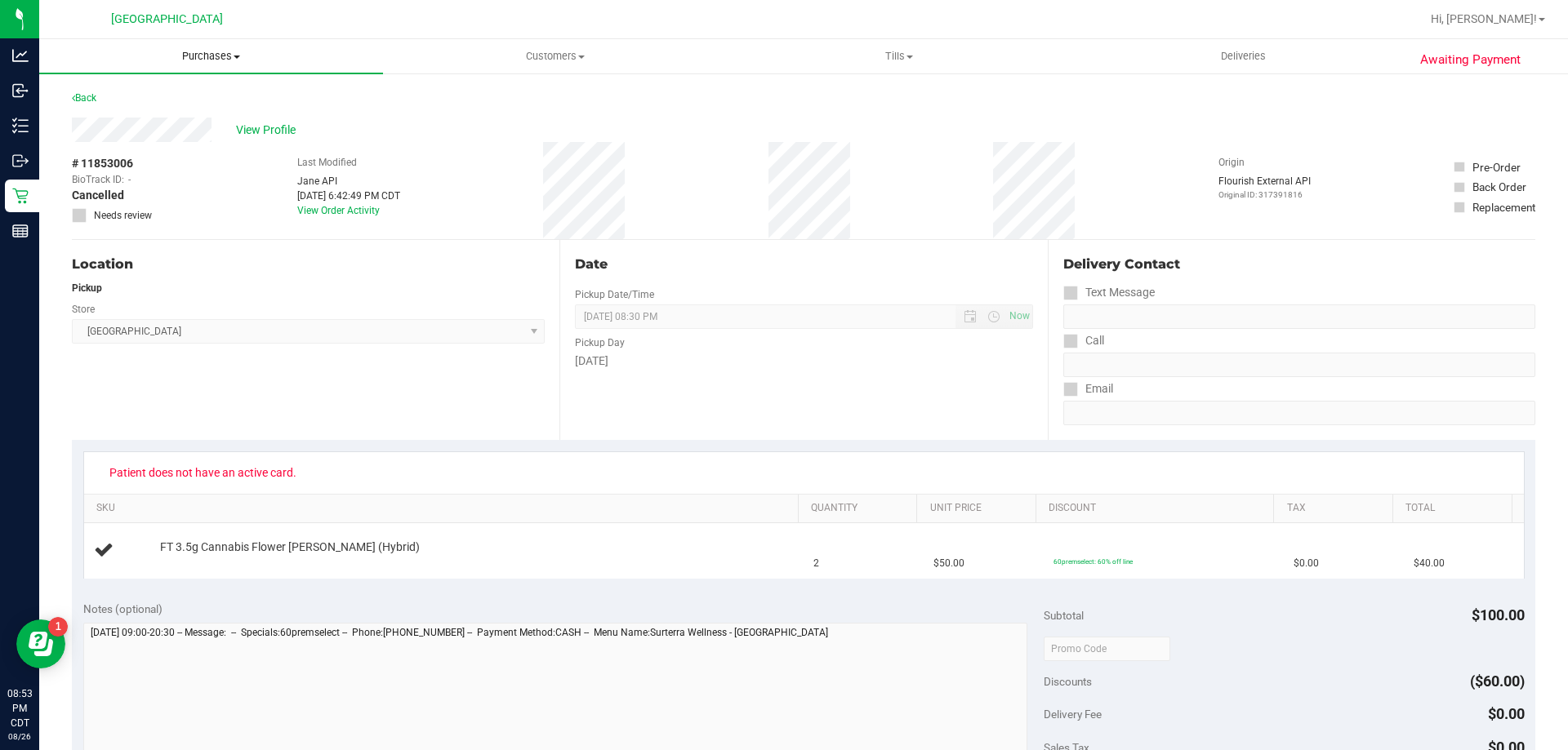
click at [220, 43] on uib-tab-heading "Purchases Summary of purchases Fulfillment All purchases" at bounding box center [211, 57] width 343 height 35
click at [204, 62] on span "Purchases" at bounding box center [211, 56] width 343 height 14
click at [217, 58] on span "Purchases" at bounding box center [211, 56] width 343 height 14
click at [164, 121] on li "Fulfillment" at bounding box center [211, 118] width 343 height 19
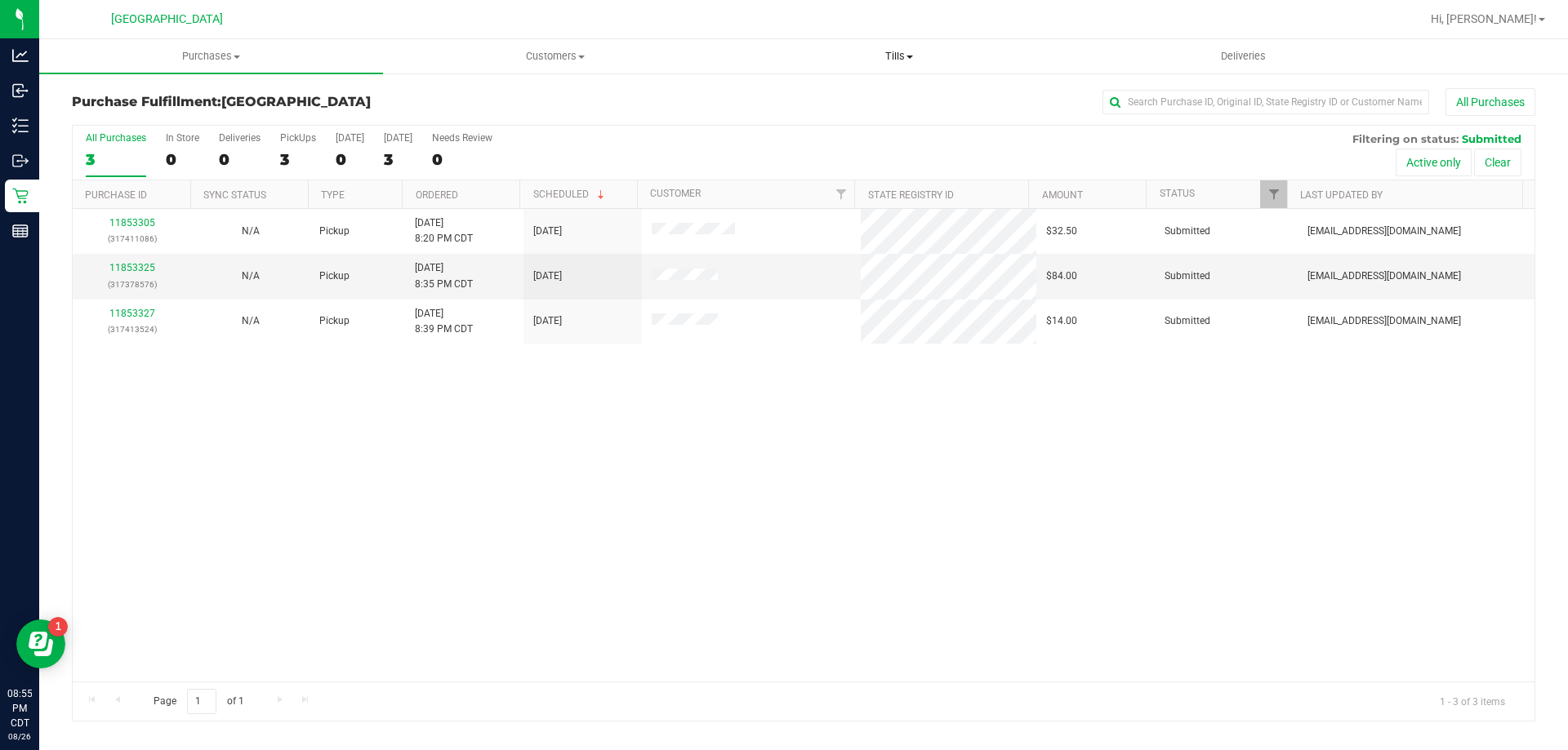
click at [901, 45] on uib-tab-heading "Tills Manage tills Reconcile e-payments" at bounding box center [898, 57] width 342 height 33
click at [815, 106] on span "Manage tills" at bounding box center [782, 98] width 111 height 13
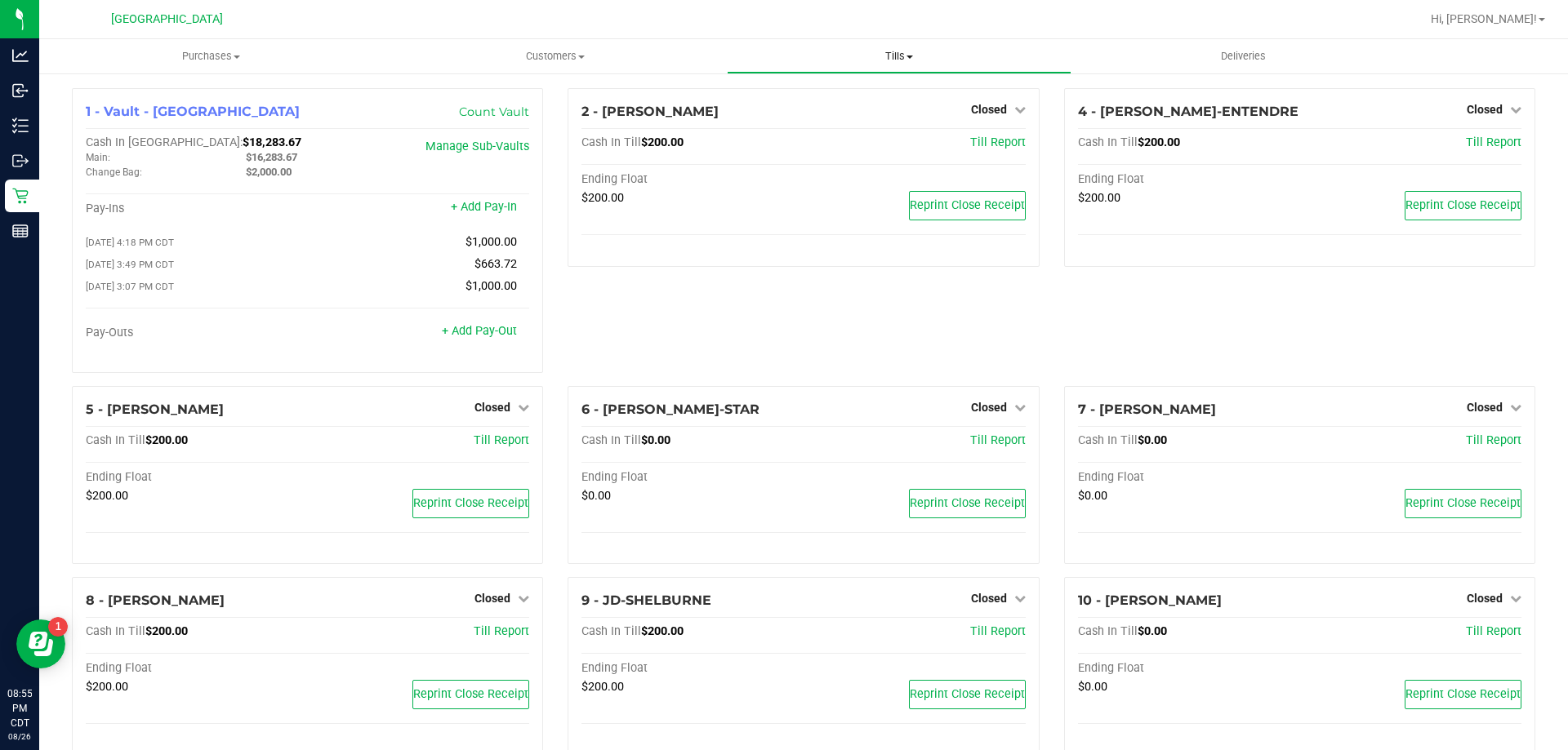
click at [900, 51] on span "Tills" at bounding box center [898, 56] width 342 height 14
click at [881, 116] on span "Reconcile e-payments" at bounding box center [808, 117] width 163 height 13
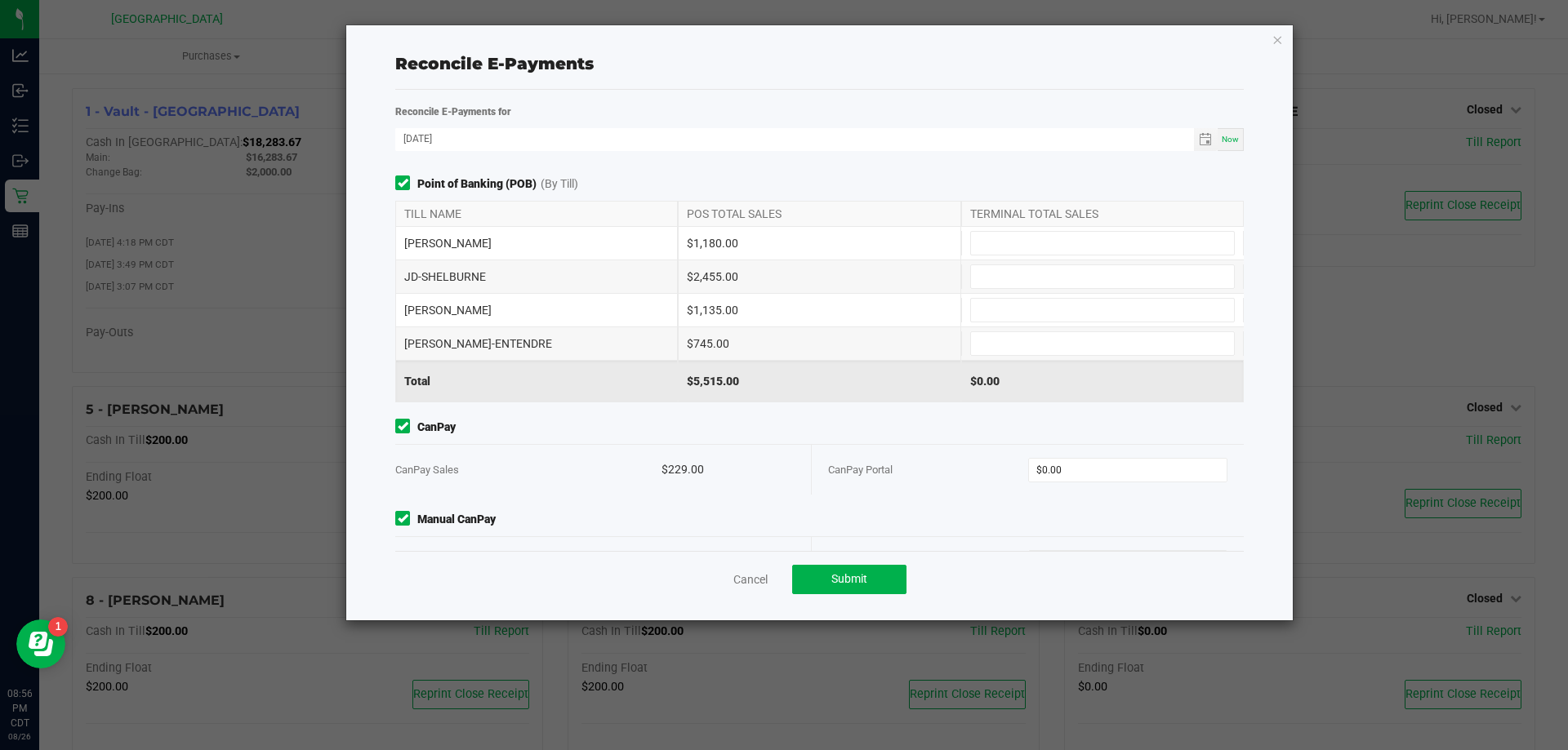
click at [1050, 257] on div "JAZMIN-WHITLEY $1,180.00" at bounding box center [820, 243] width 848 height 33
click at [1062, 249] on input at bounding box center [1101, 243] width 263 height 23
type input "$1,180.00"
type input "$2,455.00"
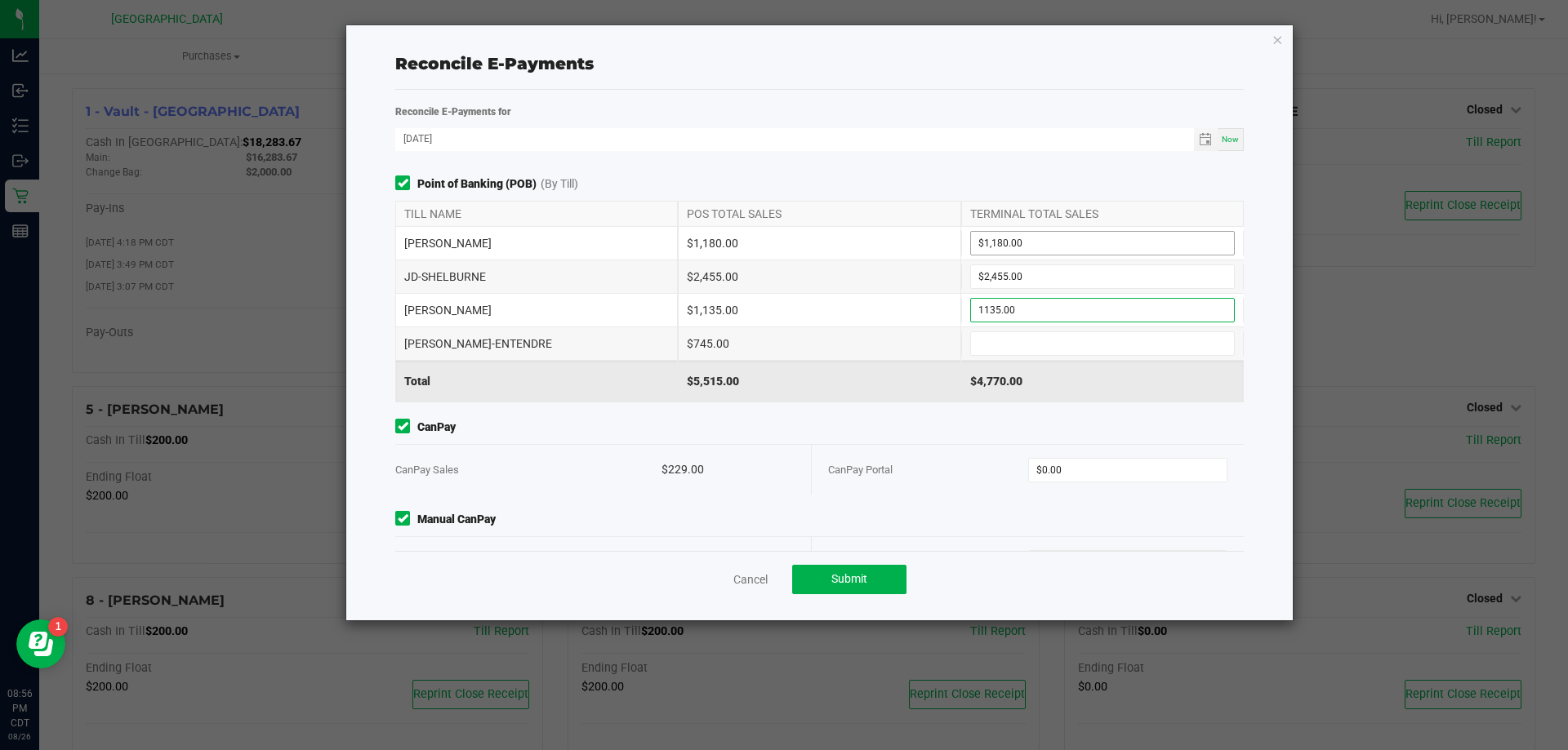
type input "$1,135.00"
type input "$745.00"
click at [1116, 467] on input "0" at bounding box center [1128, 470] width 198 height 23
type input "$229.00"
click at [1103, 578] on div "Cancel Submit" at bounding box center [820, 579] width 848 height 57
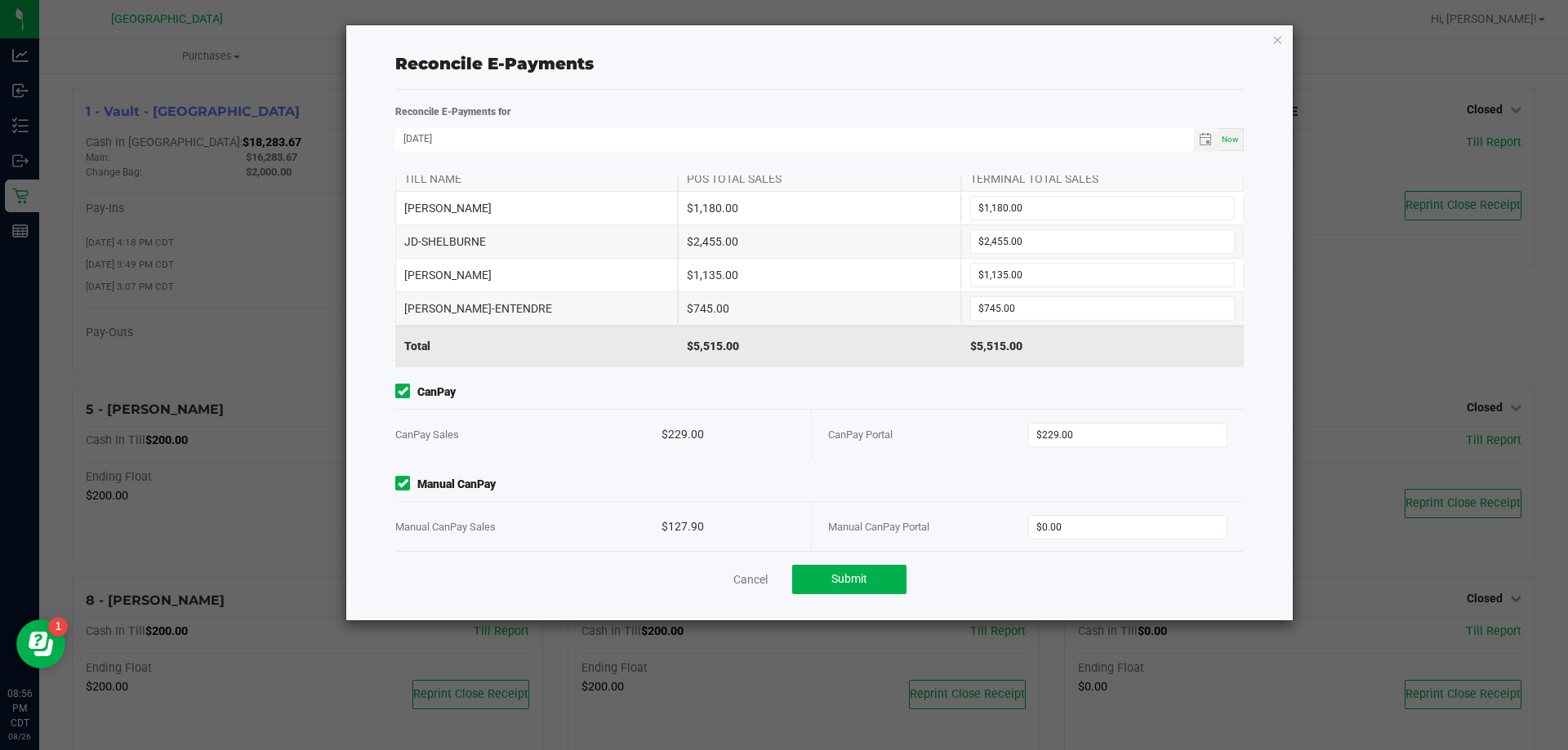
scroll to position [51, 0]
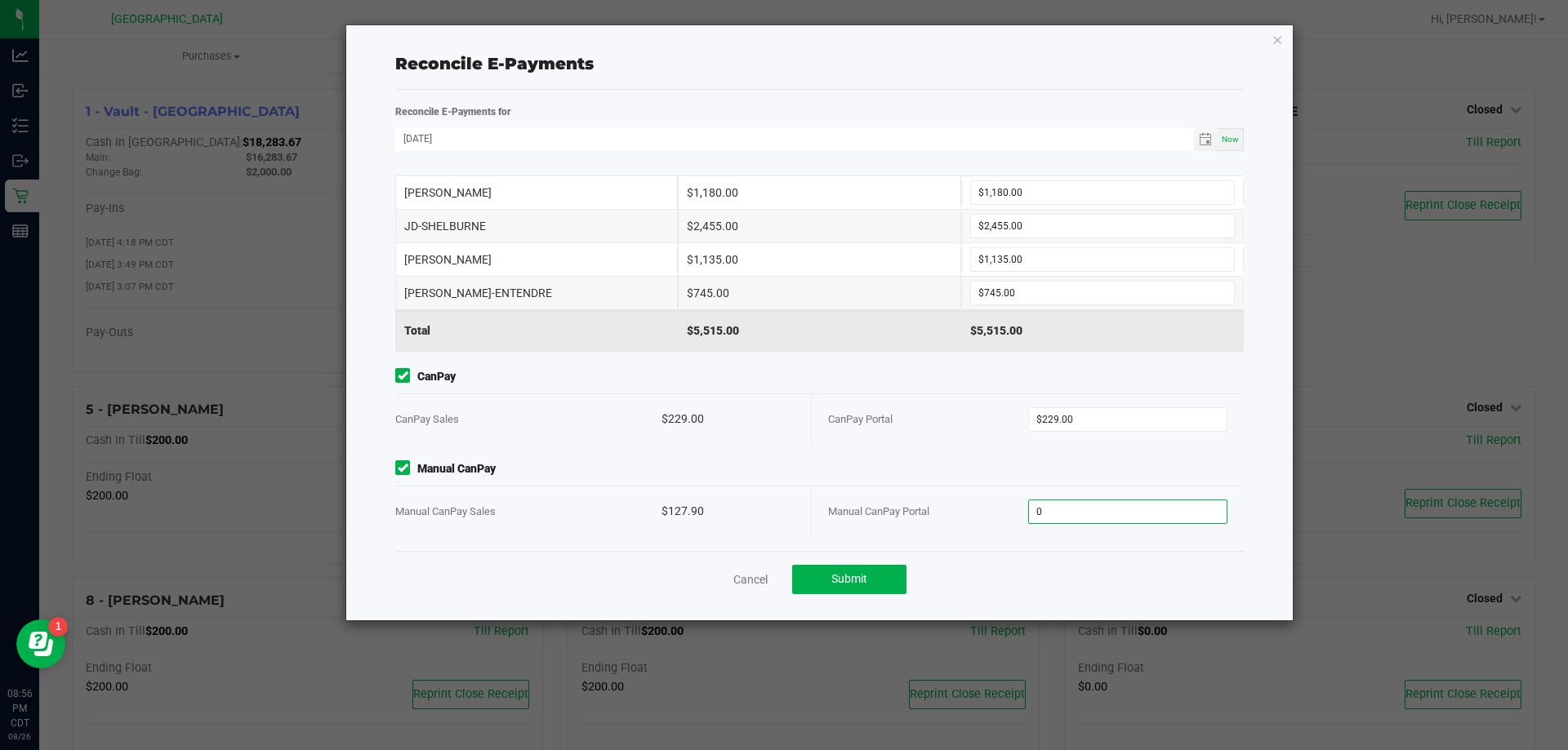
click at [1082, 516] on input "0" at bounding box center [1128, 512] width 198 height 23
type input "$127.90"
click at [874, 583] on button "Submit" at bounding box center [848, 579] width 114 height 30
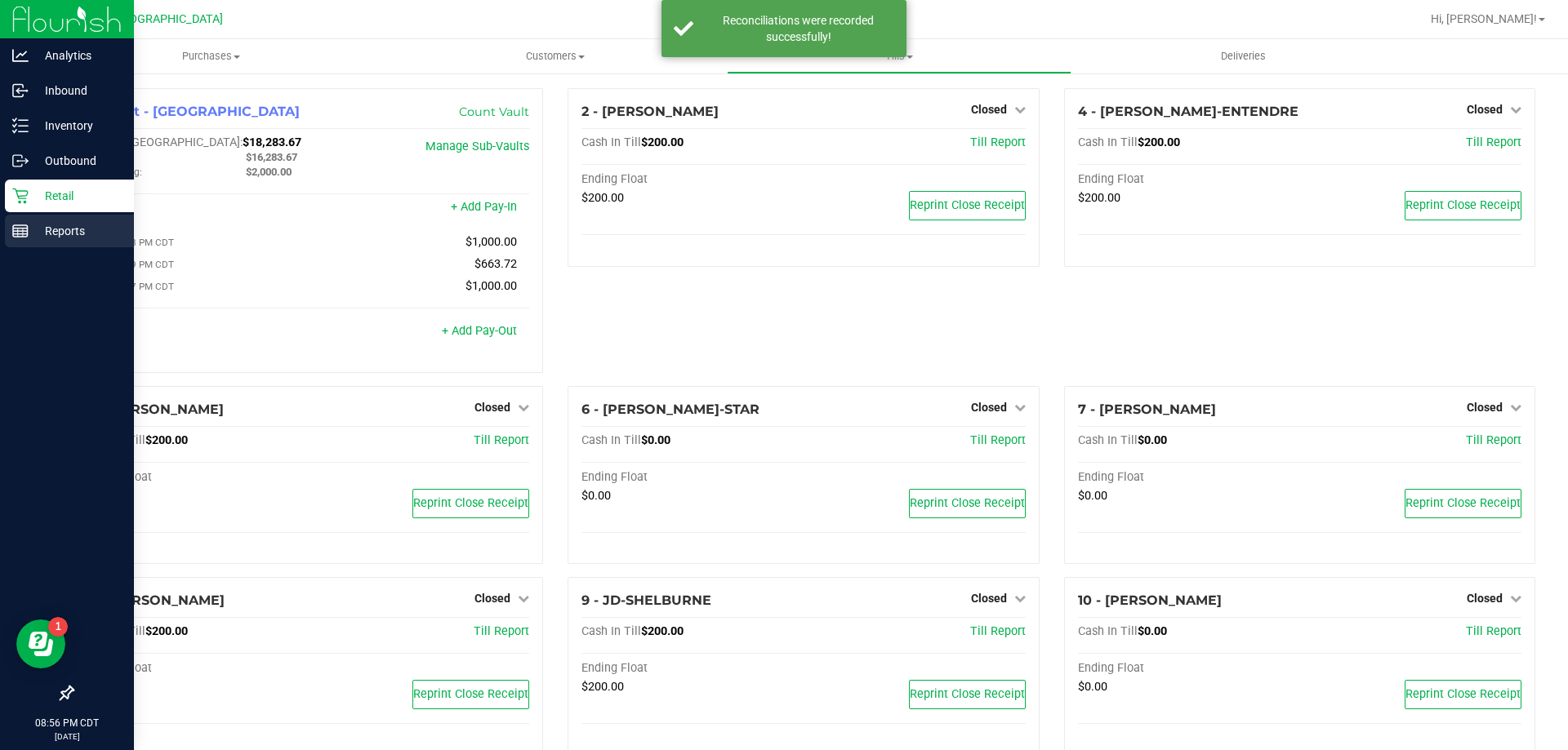
click at [91, 235] on p "Reports" at bounding box center [78, 231] width 98 height 19
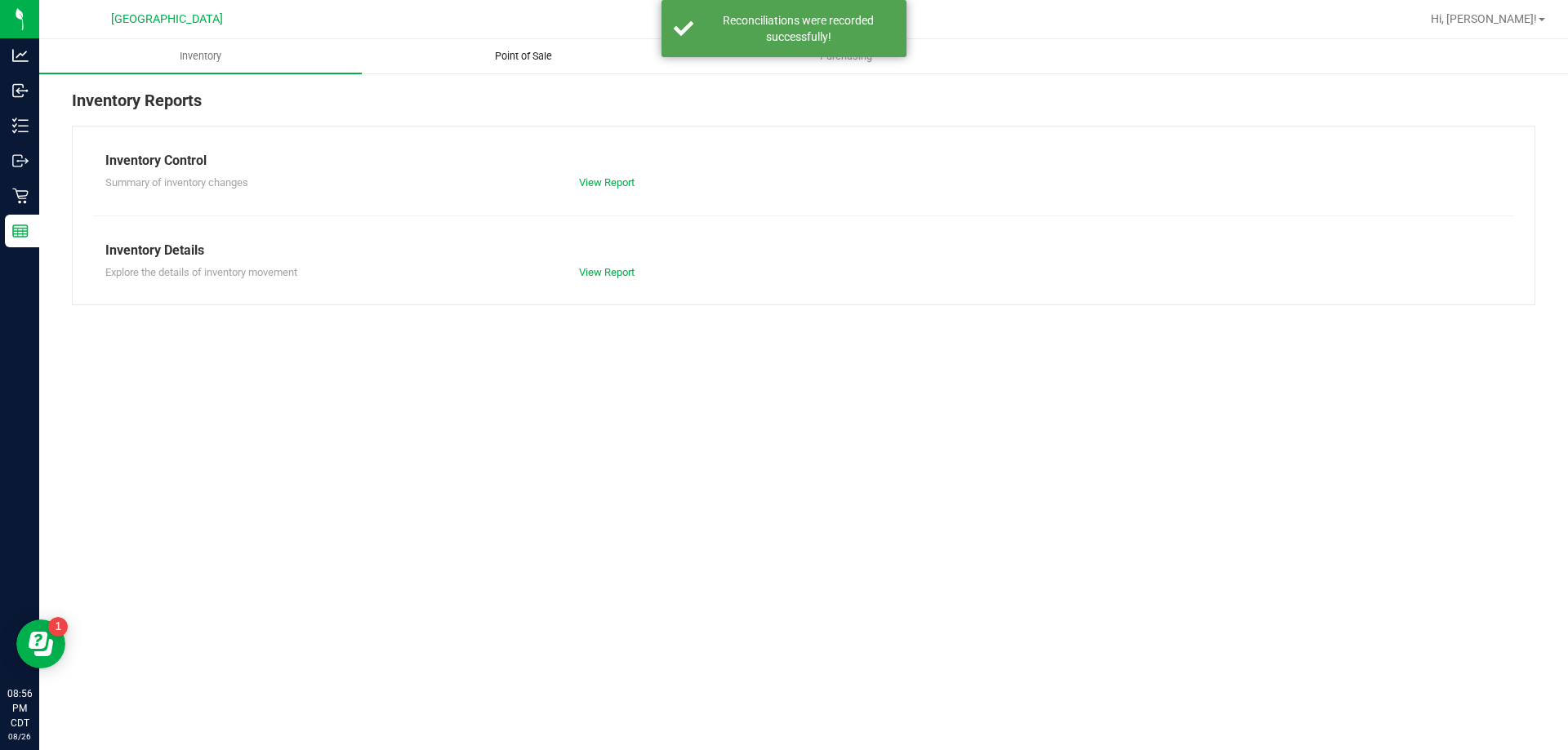
click at [554, 57] on span "Point of Sale" at bounding box center [523, 56] width 101 height 14
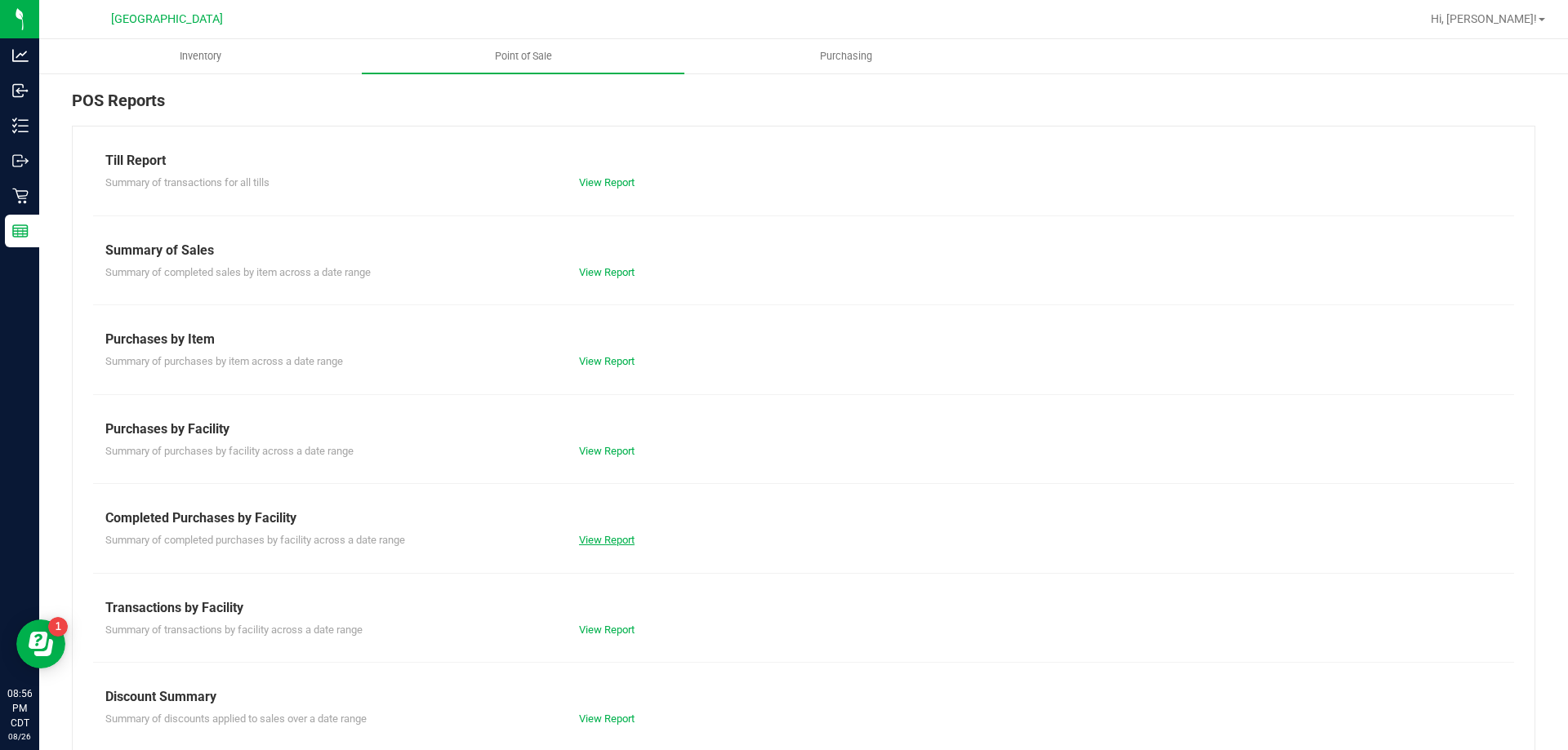
click at [614, 538] on link "View Report" at bounding box center [607, 539] width 56 height 12
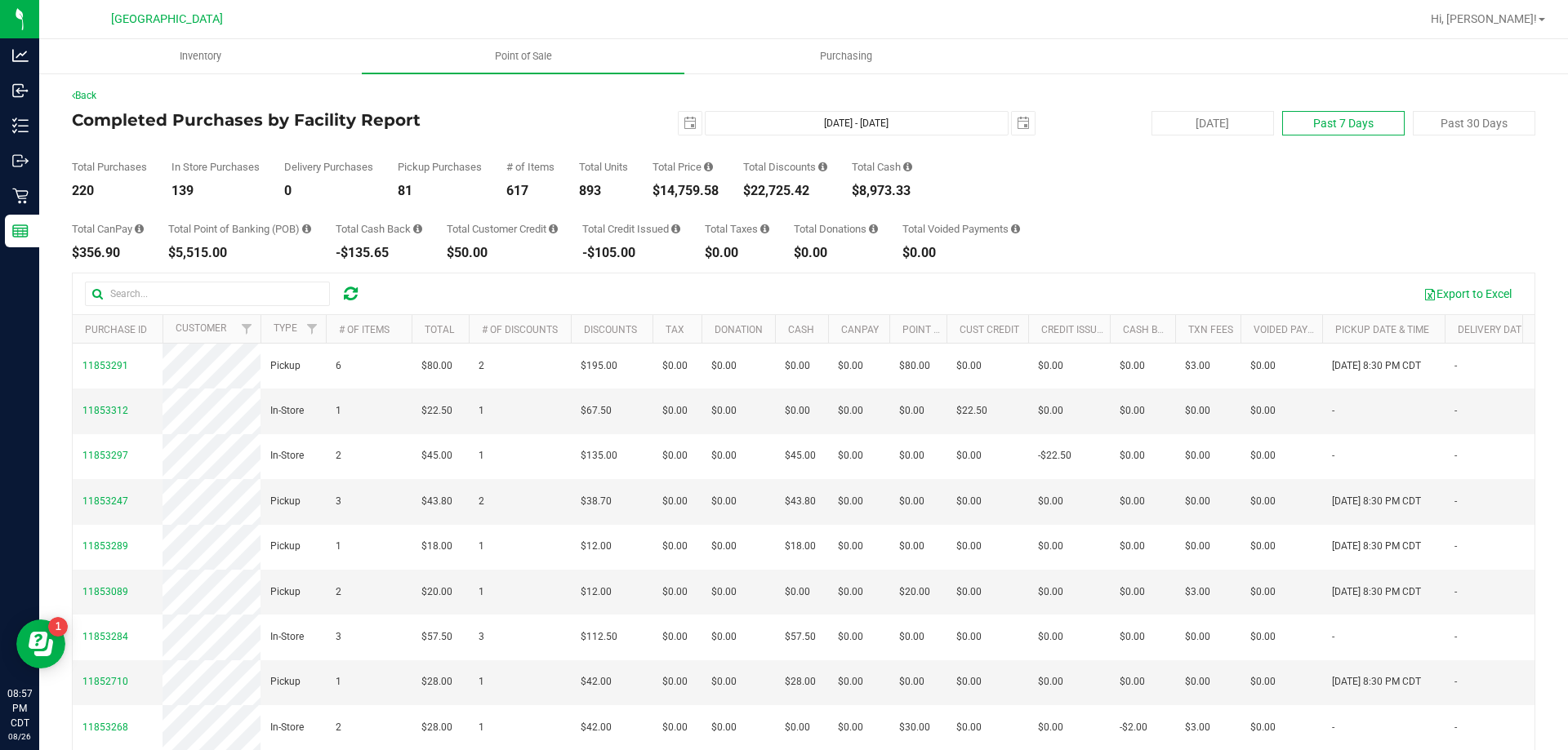
click at [1307, 113] on button "Past 7 Days" at bounding box center [1343, 122] width 122 height 24
type input "2025-08-19"
type input "Aug 19, 2025 - Aug 26, 2025"
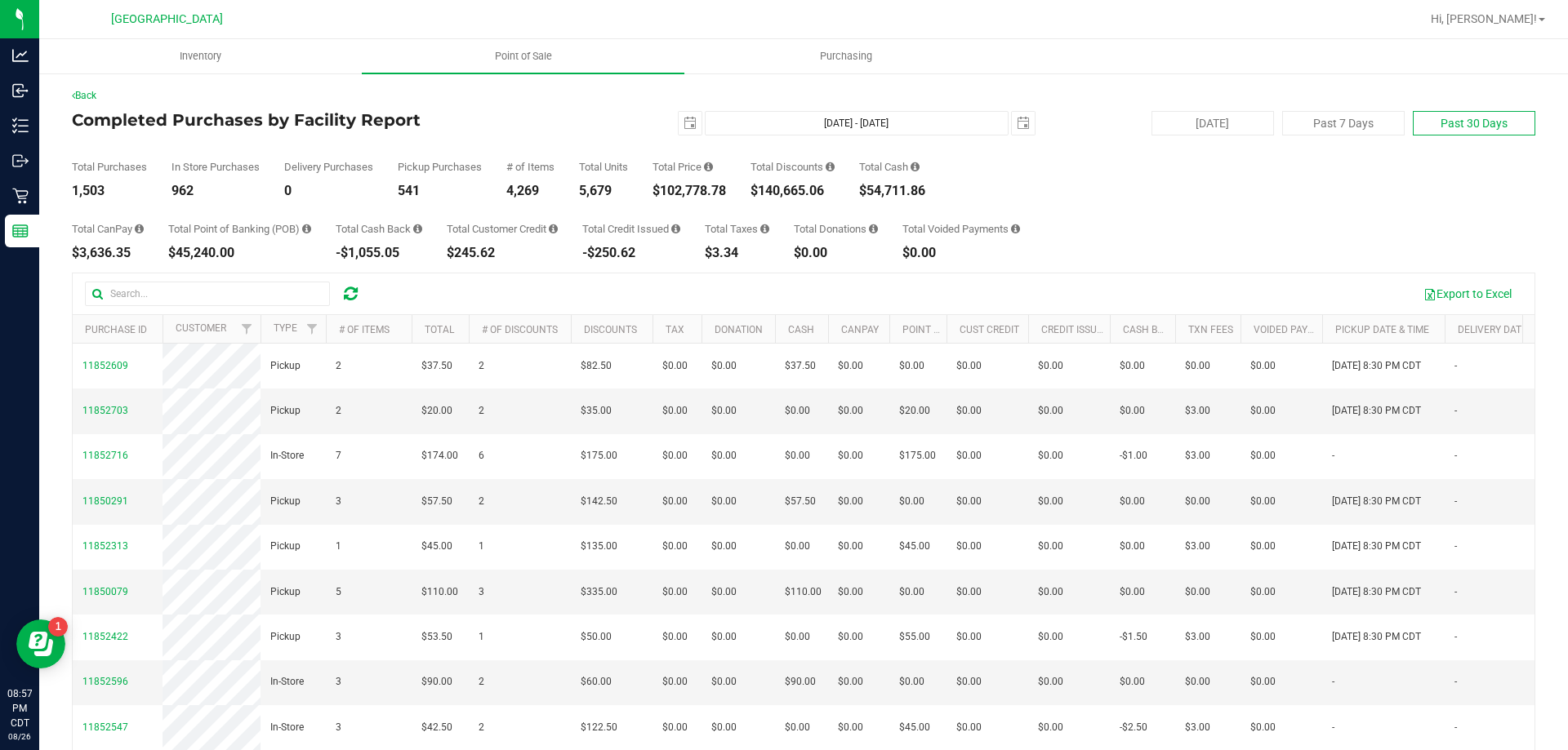
click at [1469, 128] on button "Past 30 Days" at bounding box center [1474, 122] width 122 height 24
type input "2025-07-27"
type input "Jul 27, 2025 - Aug 26, 2025"
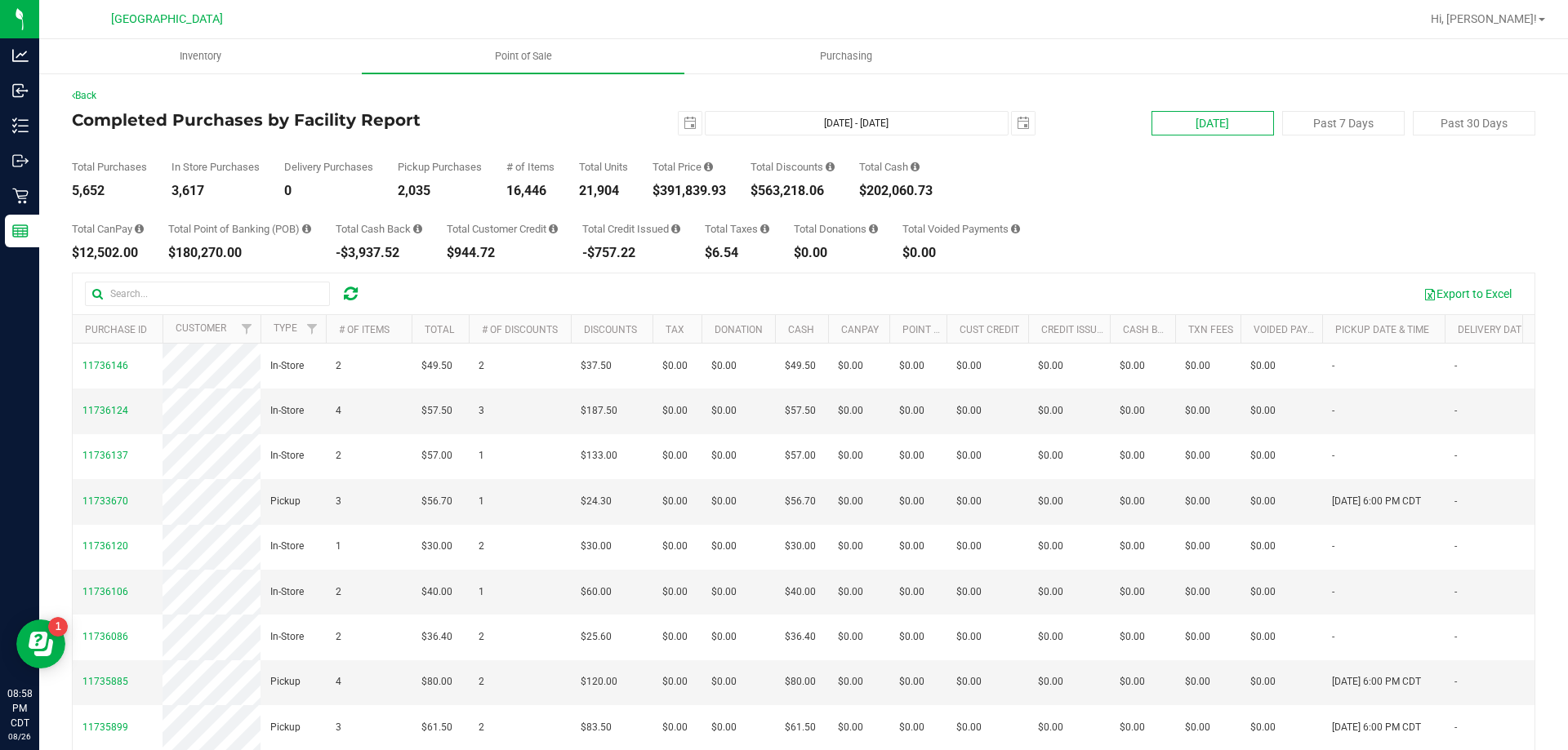
click at [1187, 121] on button "[DATE]" at bounding box center [1212, 122] width 122 height 24
type input "[DATE] - [DATE]"
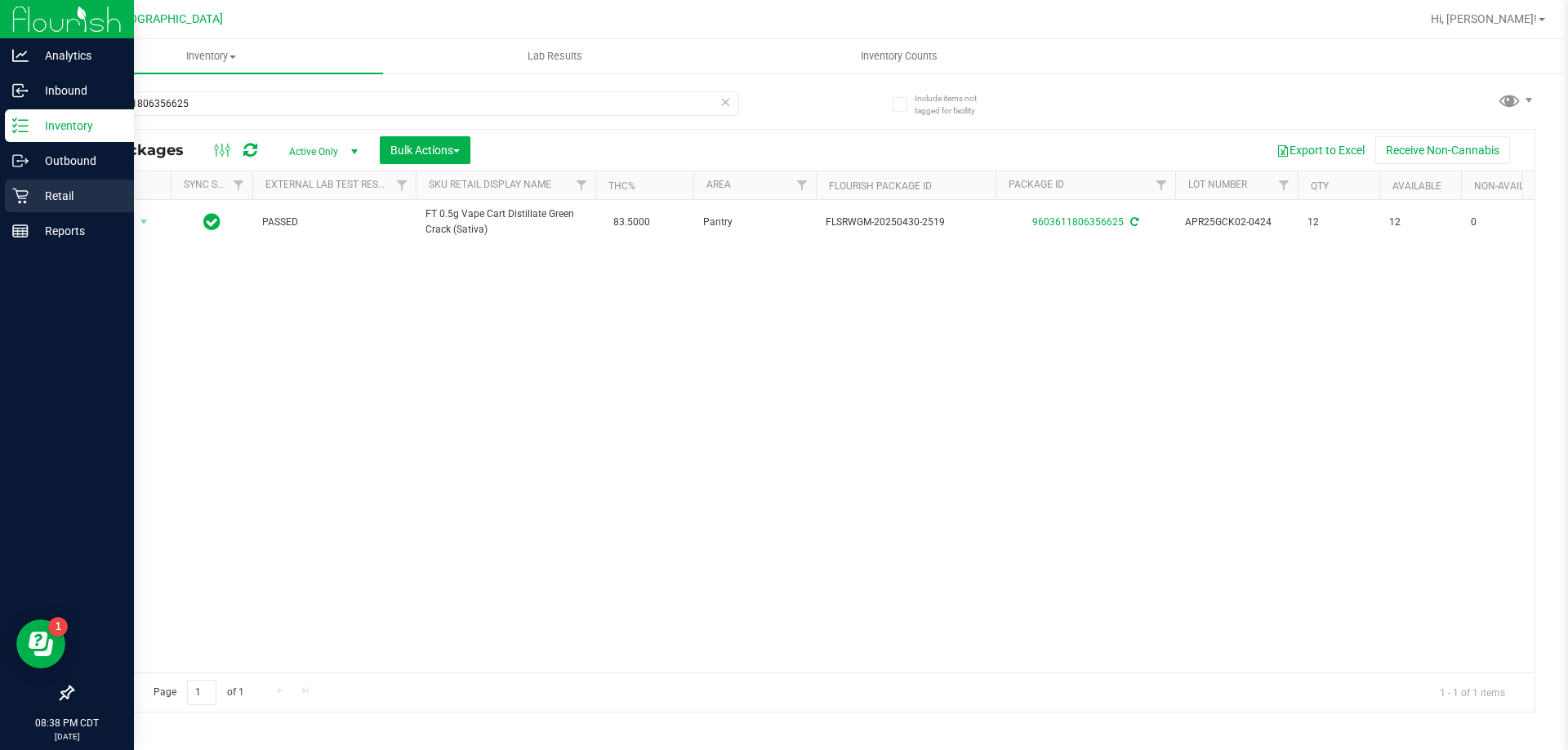
click at [82, 194] on p "Retail" at bounding box center [78, 196] width 98 height 19
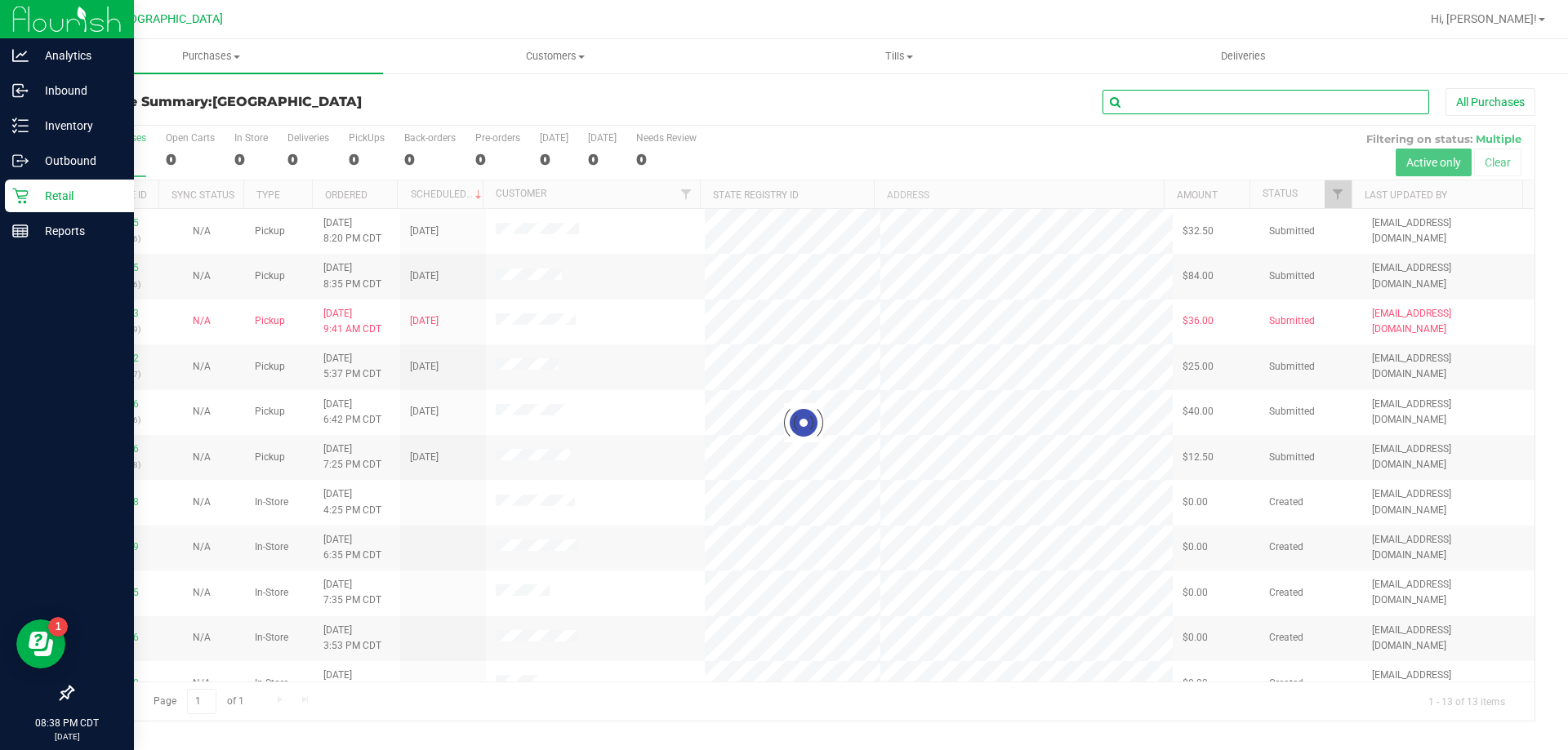
click at [1160, 100] on input "text" at bounding box center [1266, 101] width 327 height 24
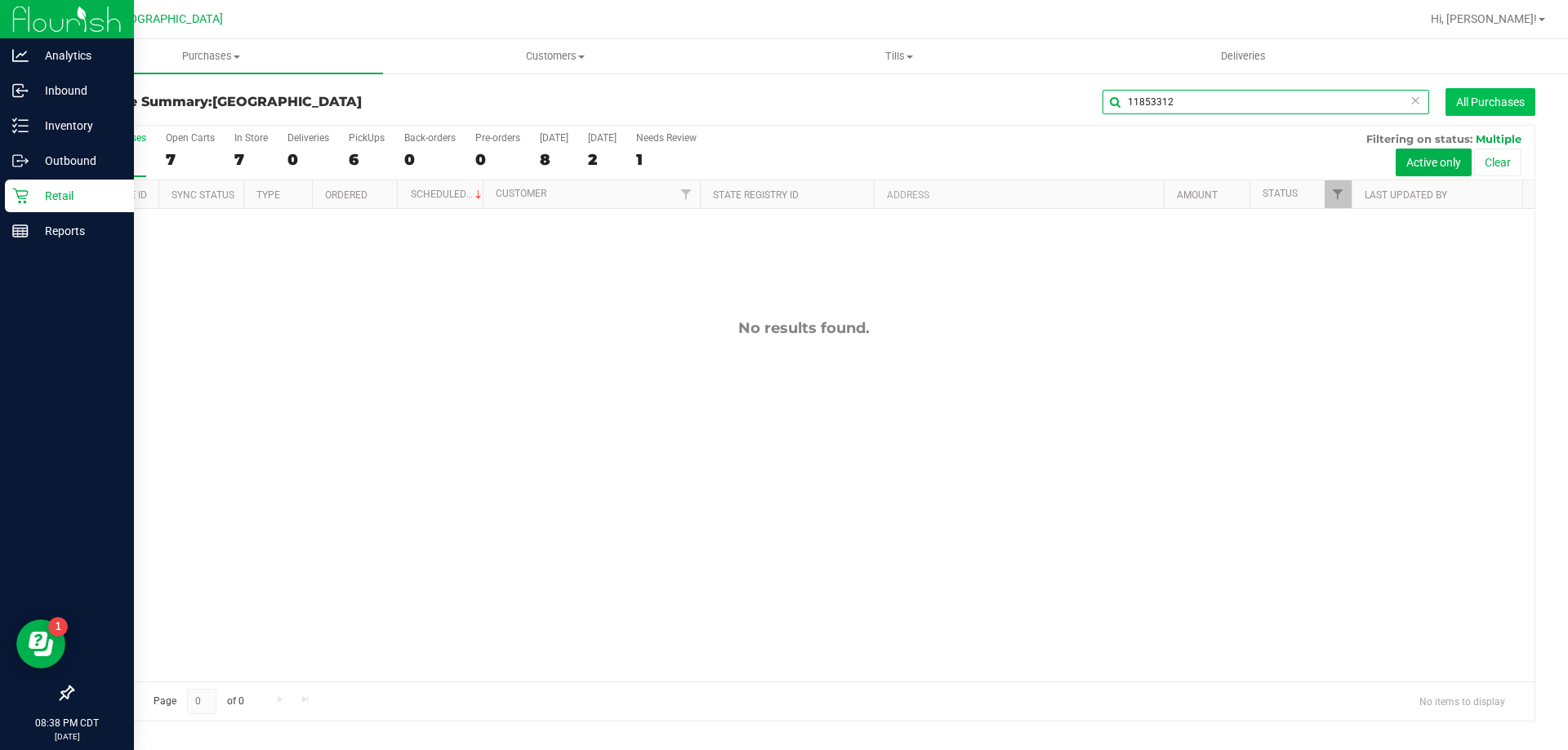
type input "11853312"
click at [1488, 100] on button "All Purchases" at bounding box center [1490, 102] width 89 height 28
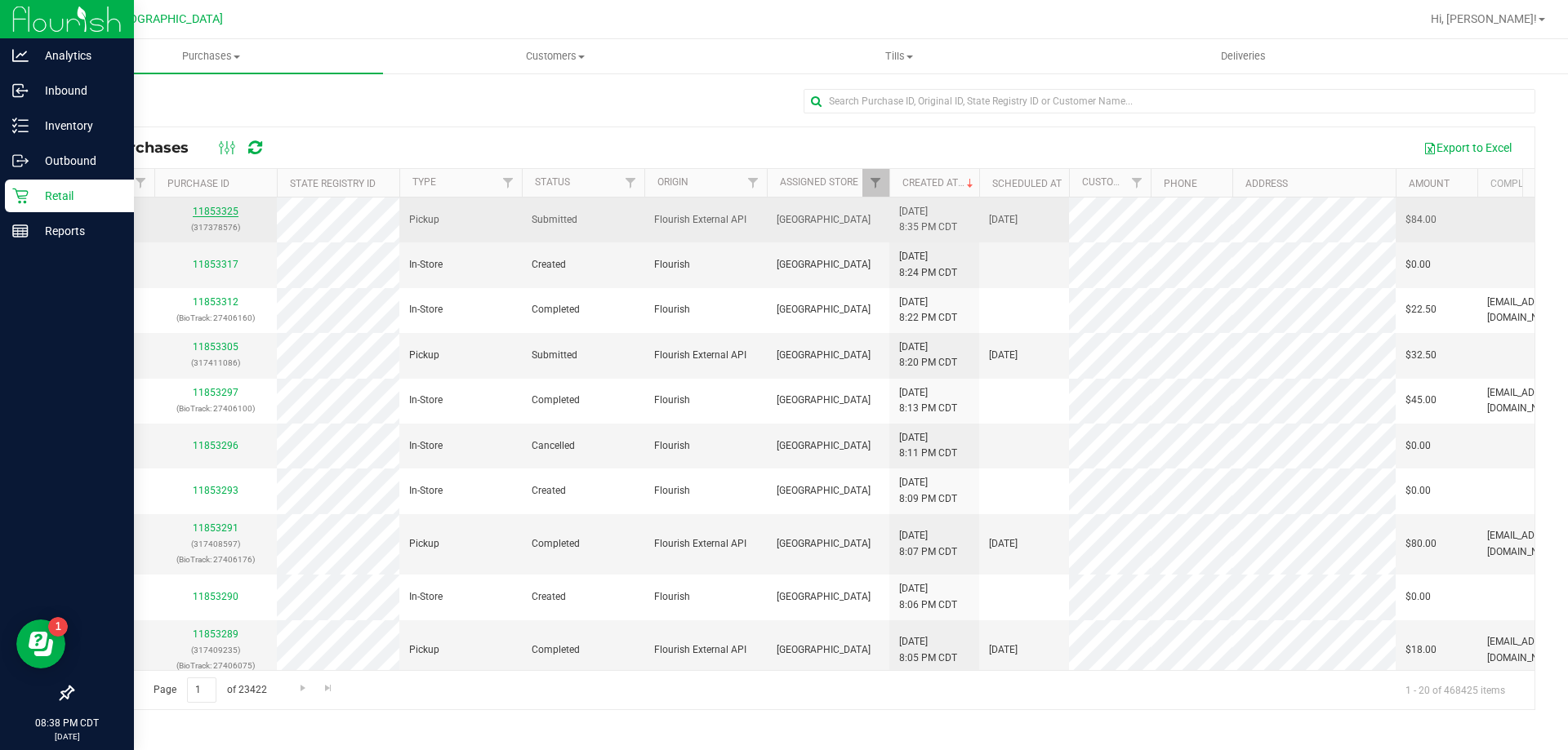
click at [213, 214] on link "11853325" at bounding box center [215, 212] width 46 height 12
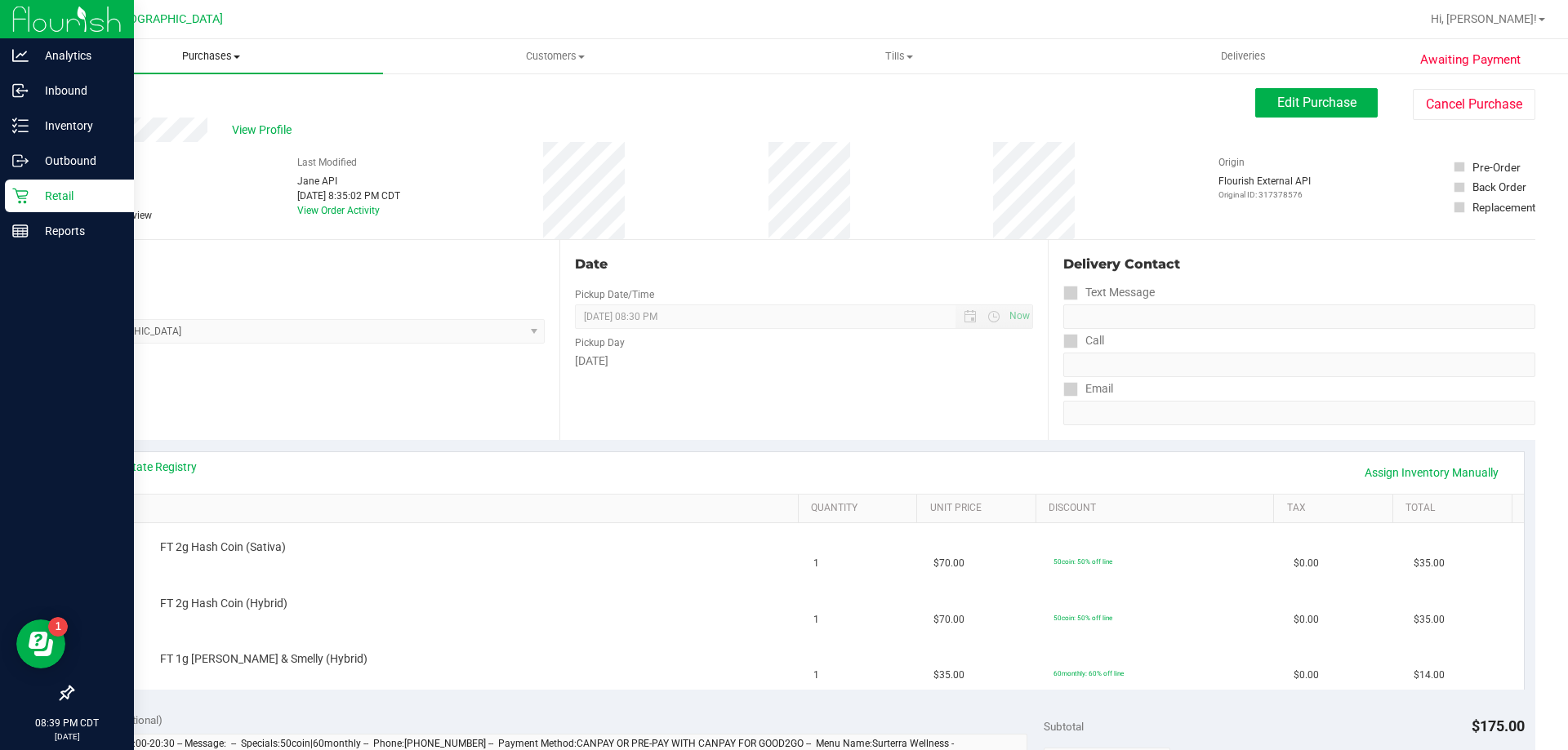
click at [205, 57] on span "Purchases" at bounding box center [211, 56] width 343 height 14
click at [147, 133] on span "All purchases" at bounding box center [97, 138] width 116 height 13
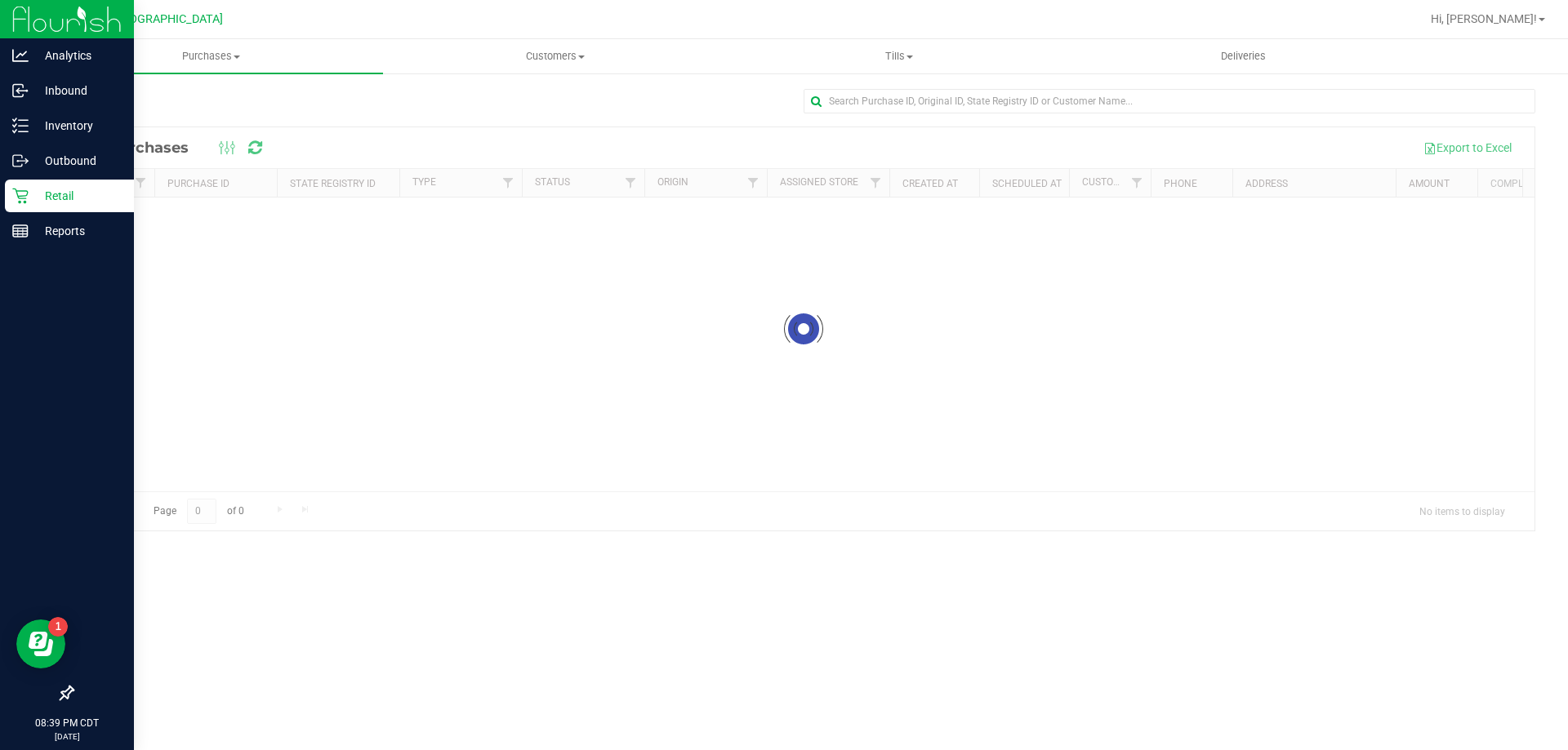
click at [1225, 86] on div "Loading... All Purchases Export to Excel Sync Status Purchase ID State Registry…" at bounding box center [803, 310] width 1529 height 476
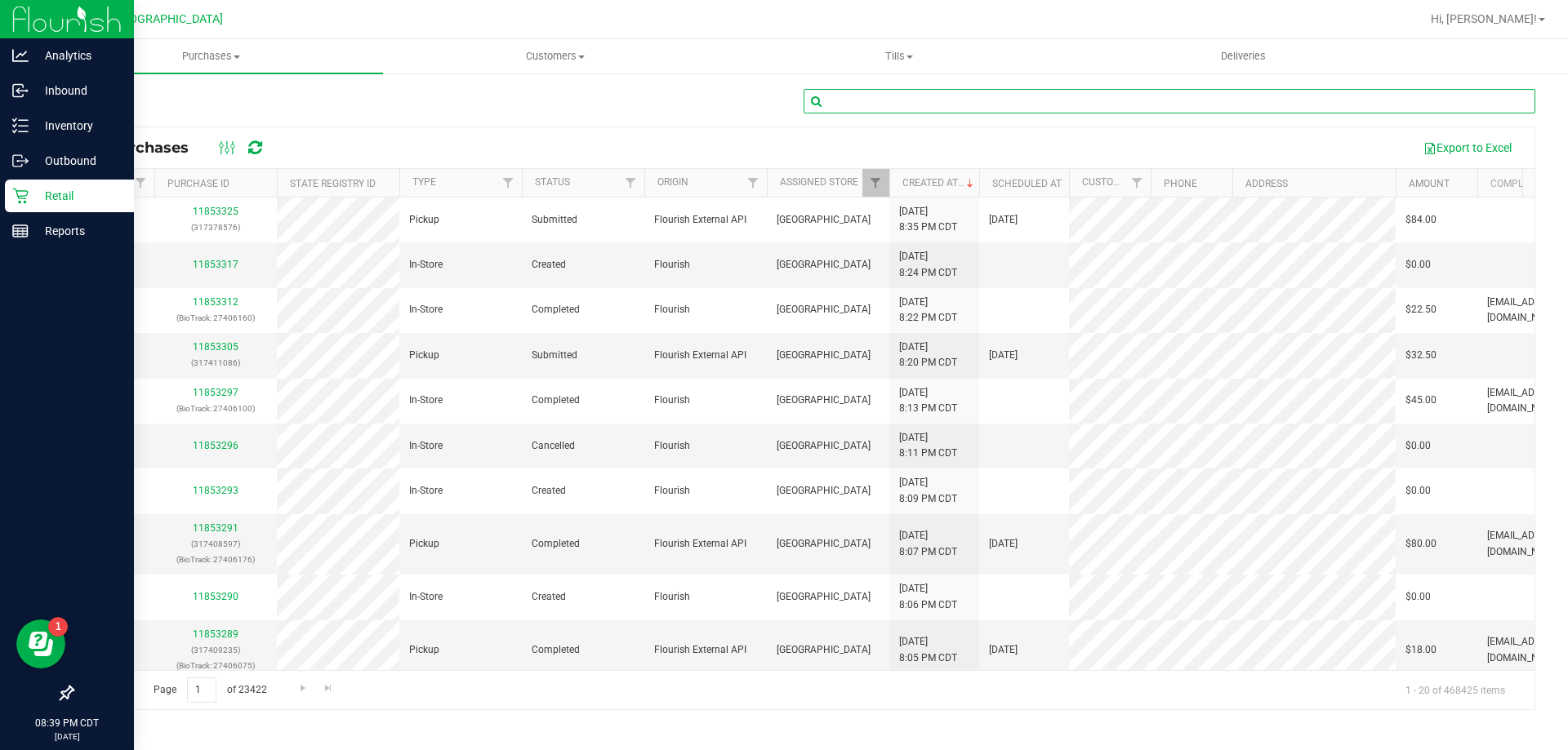
click at [1192, 98] on input "text" at bounding box center [1169, 101] width 732 height 24
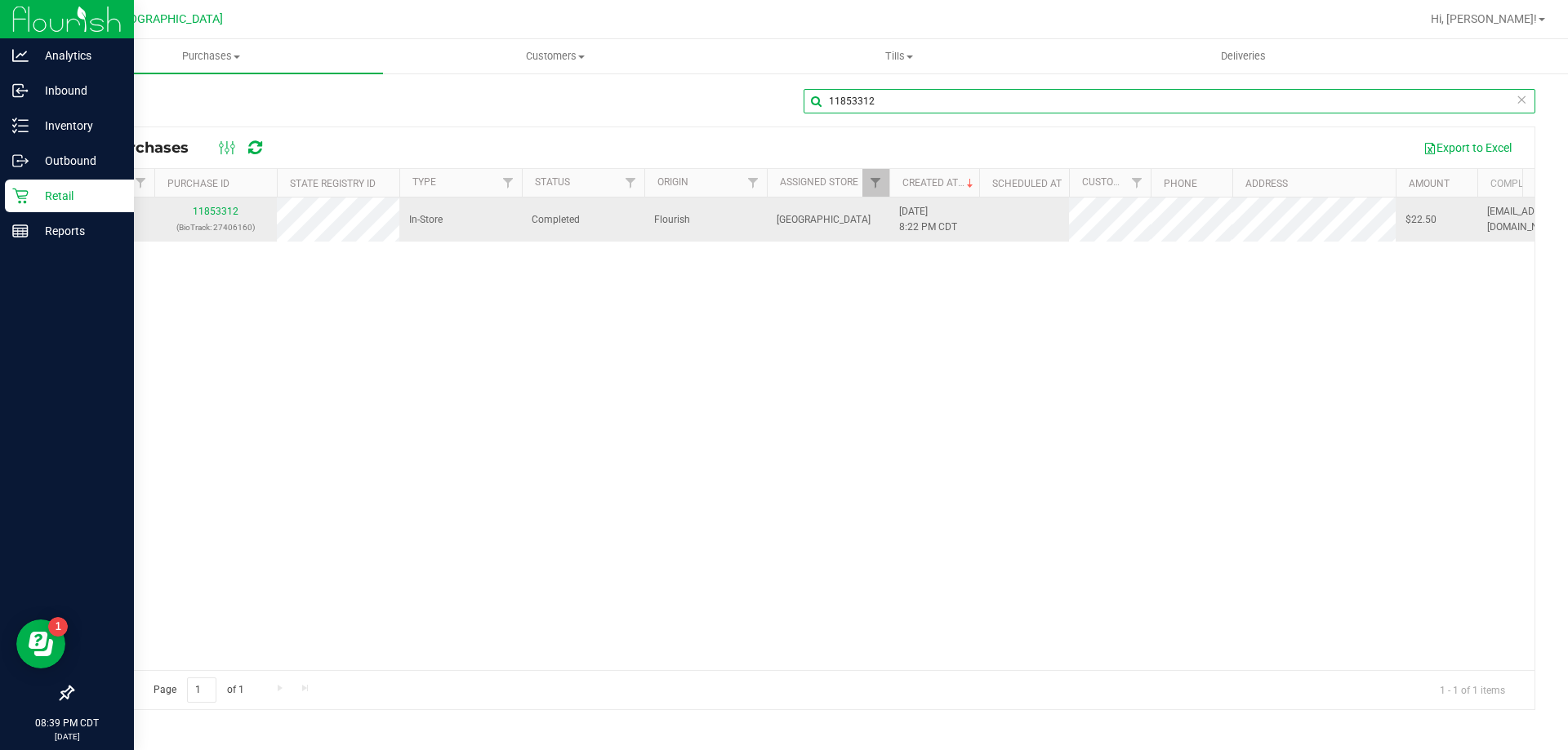
type input "11853312"
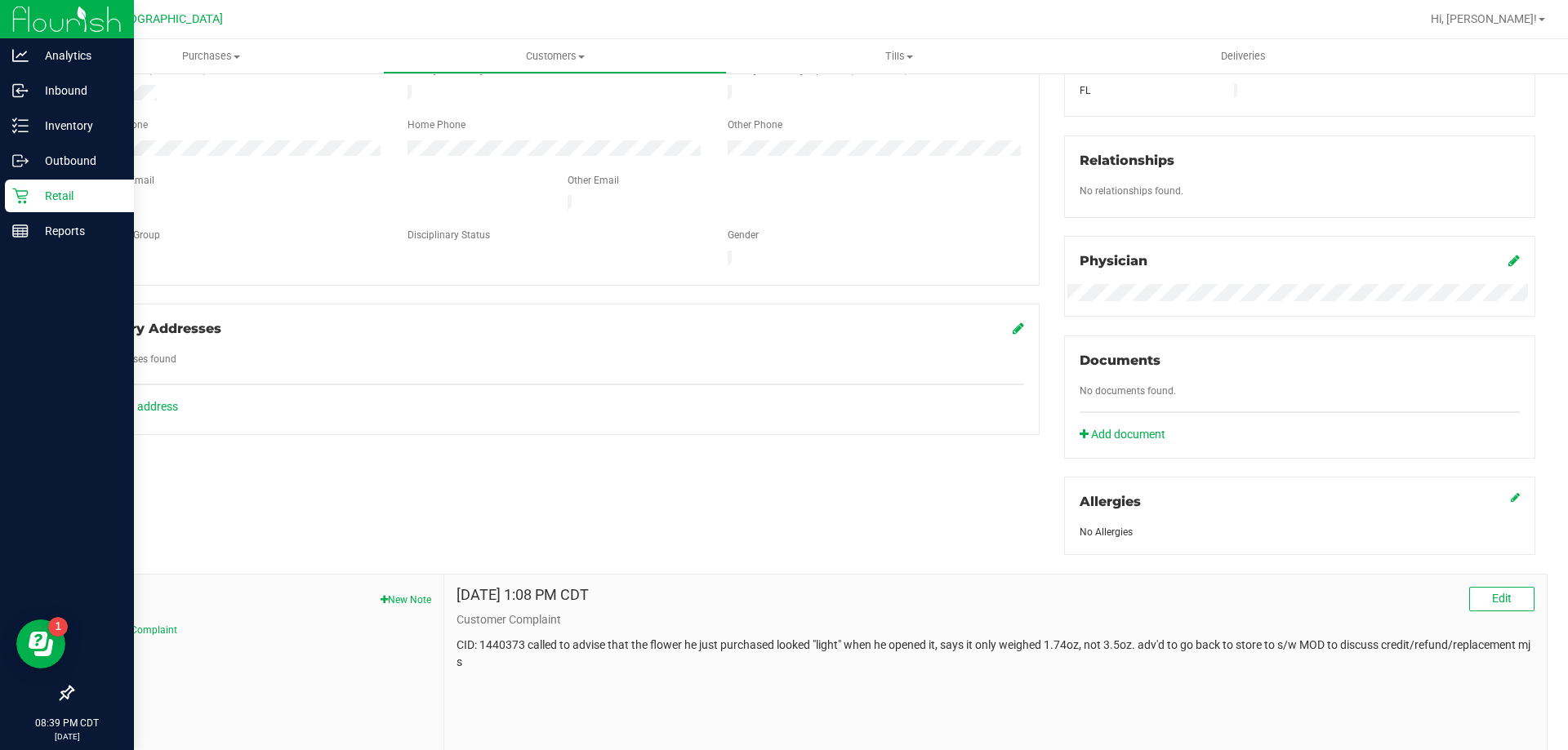
scroll to position [430, 0]
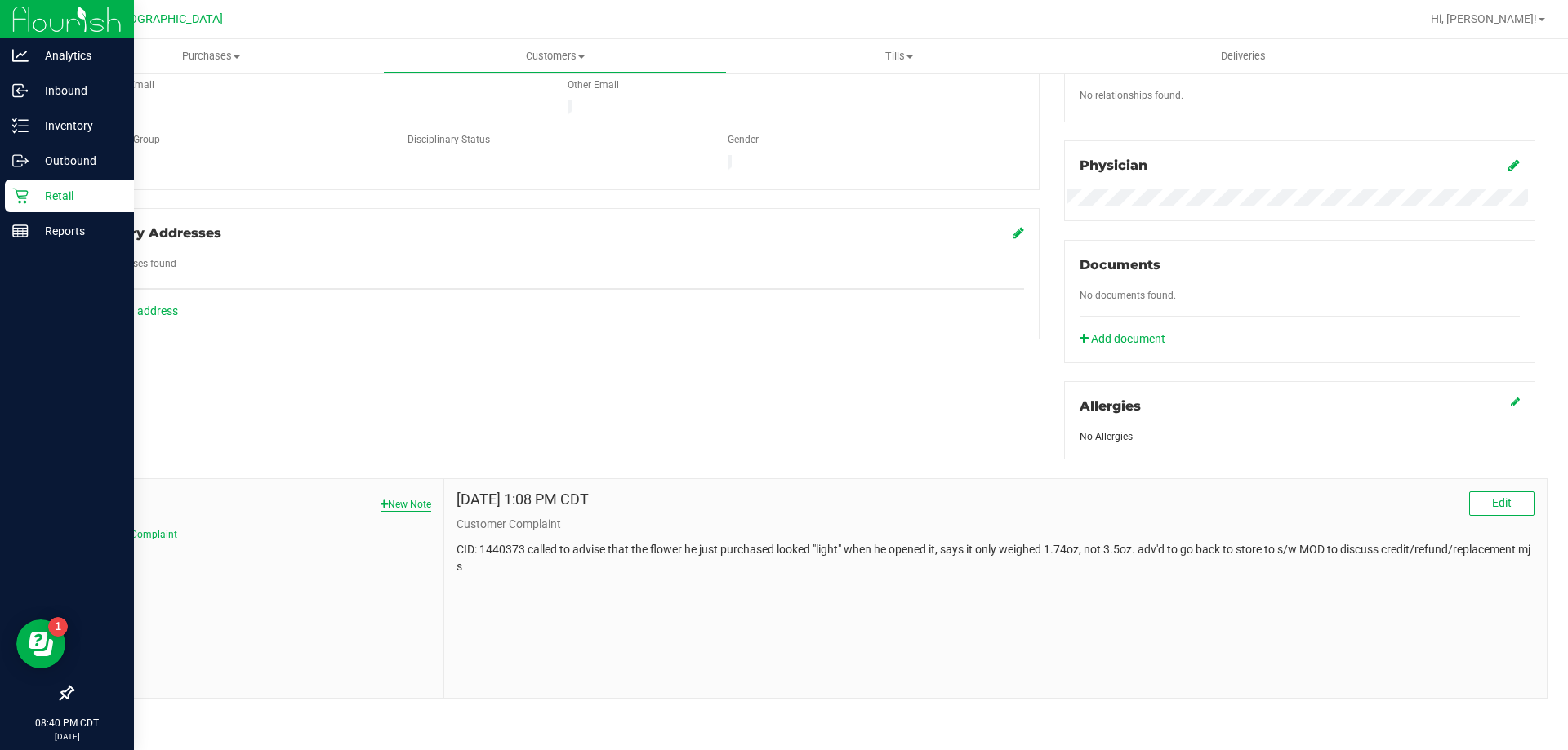
click at [402, 504] on button "New Note" at bounding box center [406, 504] width 51 height 14
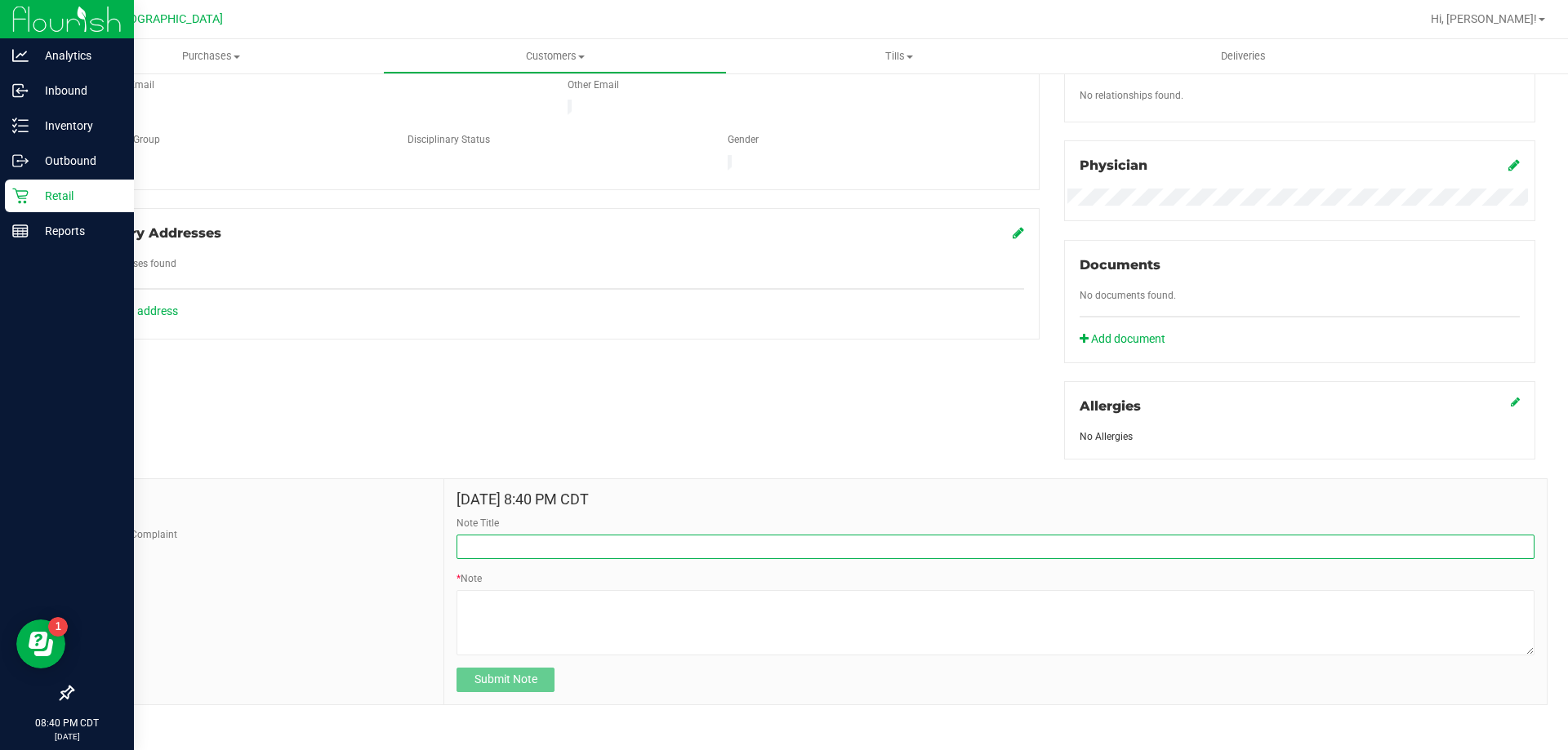
click at [585, 543] on input "Note Title" at bounding box center [996, 546] width 1078 height 24
type input "Customer complaint"
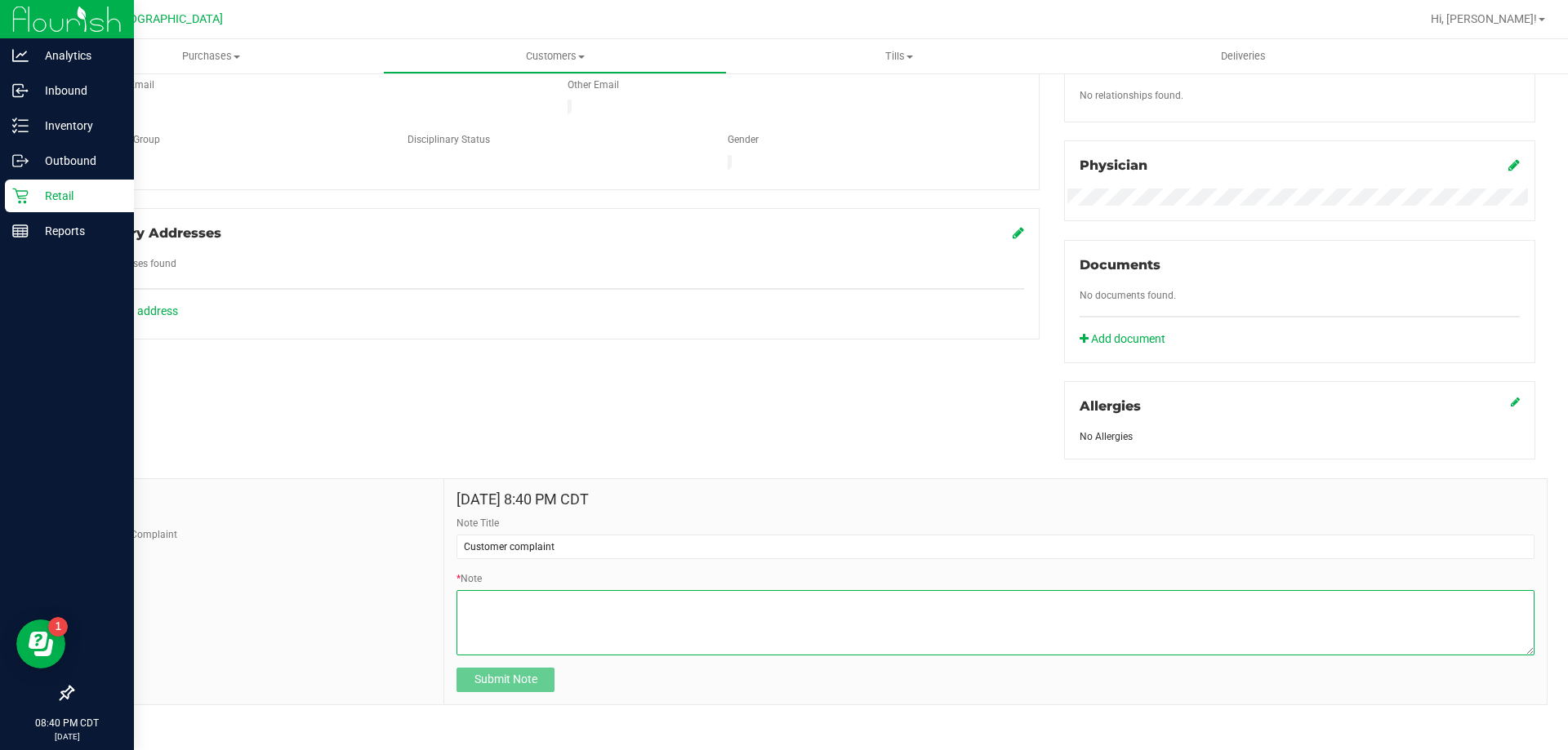
click at [605, 619] on textarea "* Note" at bounding box center [996, 623] width 1078 height 65
click at [795, 598] on textarea "* Note" at bounding box center [996, 623] width 1078 height 65
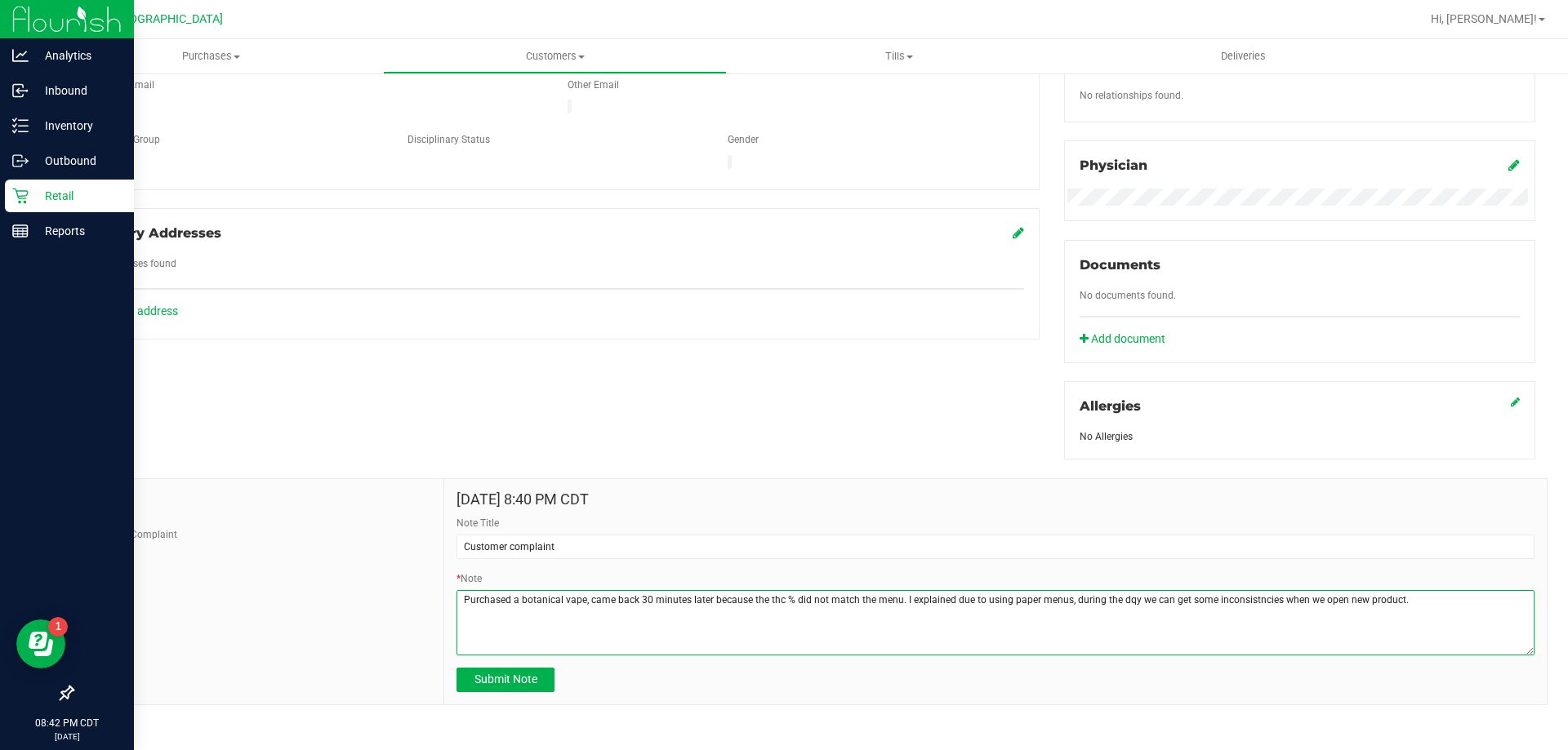
click at [1116, 608] on textarea "* Note" at bounding box center [996, 623] width 1078 height 65
click at [1446, 617] on textarea "* Note" at bounding box center [996, 623] width 1078 height 65
click at [780, 612] on textarea "* Note" at bounding box center [996, 623] width 1078 height 65
click at [820, 611] on textarea "* Note" at bounding box center [996, 623] width 1078 height 65
click at [1124, 631] on textarea "* Note" at bounding box center [996, 623] width 1078 height 65
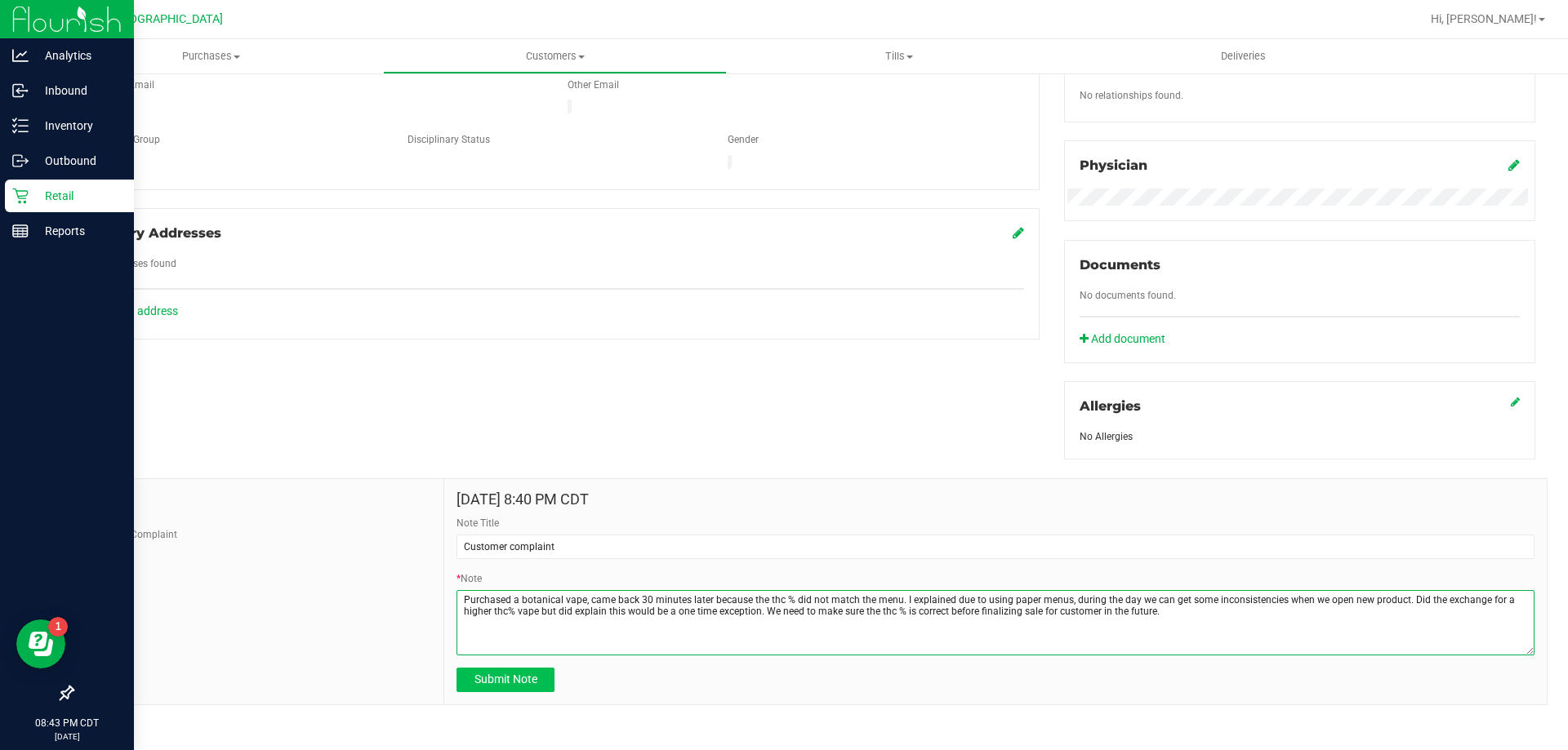
type textarea "Purchased a botanical vape, came back 30 minutes later because the thc % did no…"
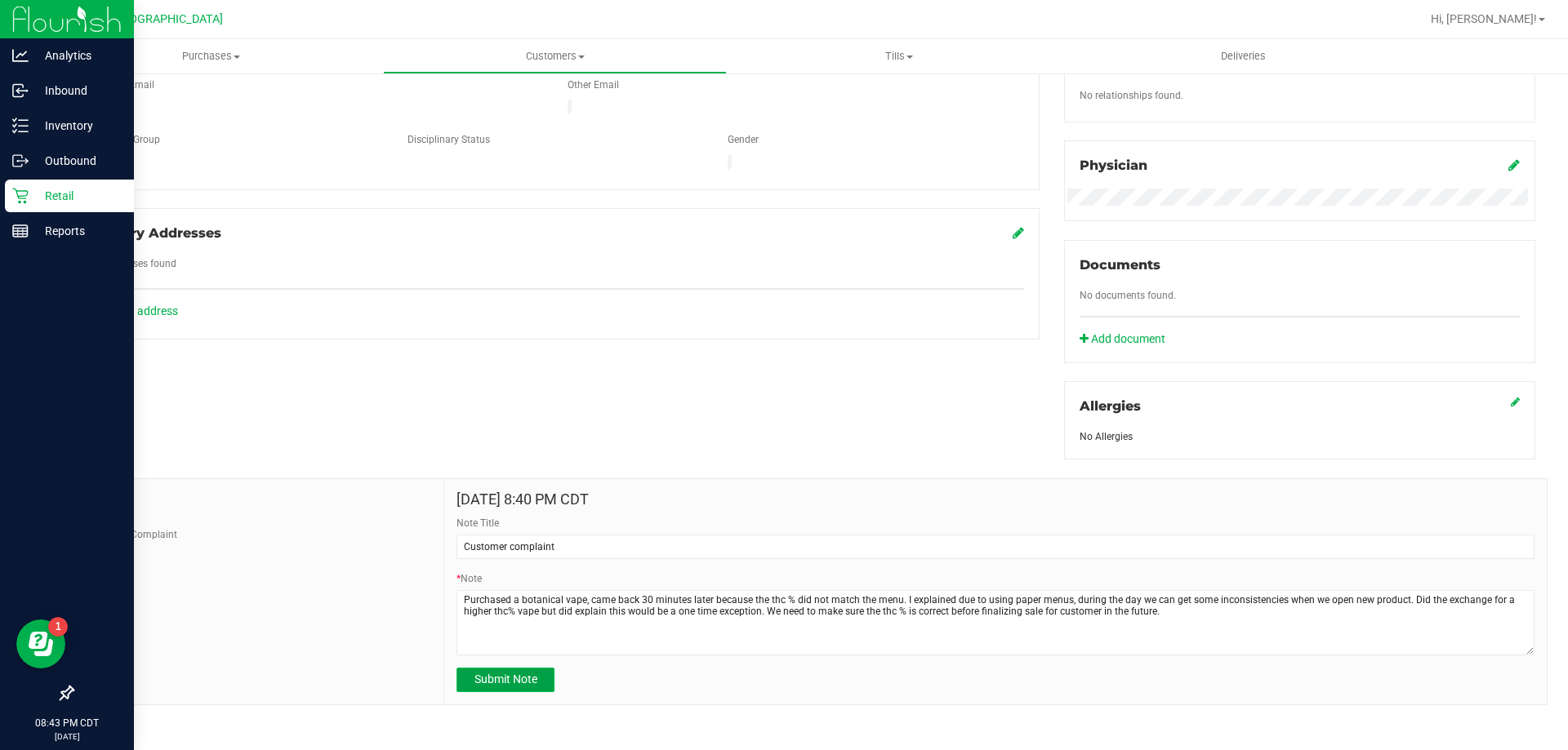
click at [498, 679] on span "Submit Note" at bounding box center [505, 680] width 63 height 13
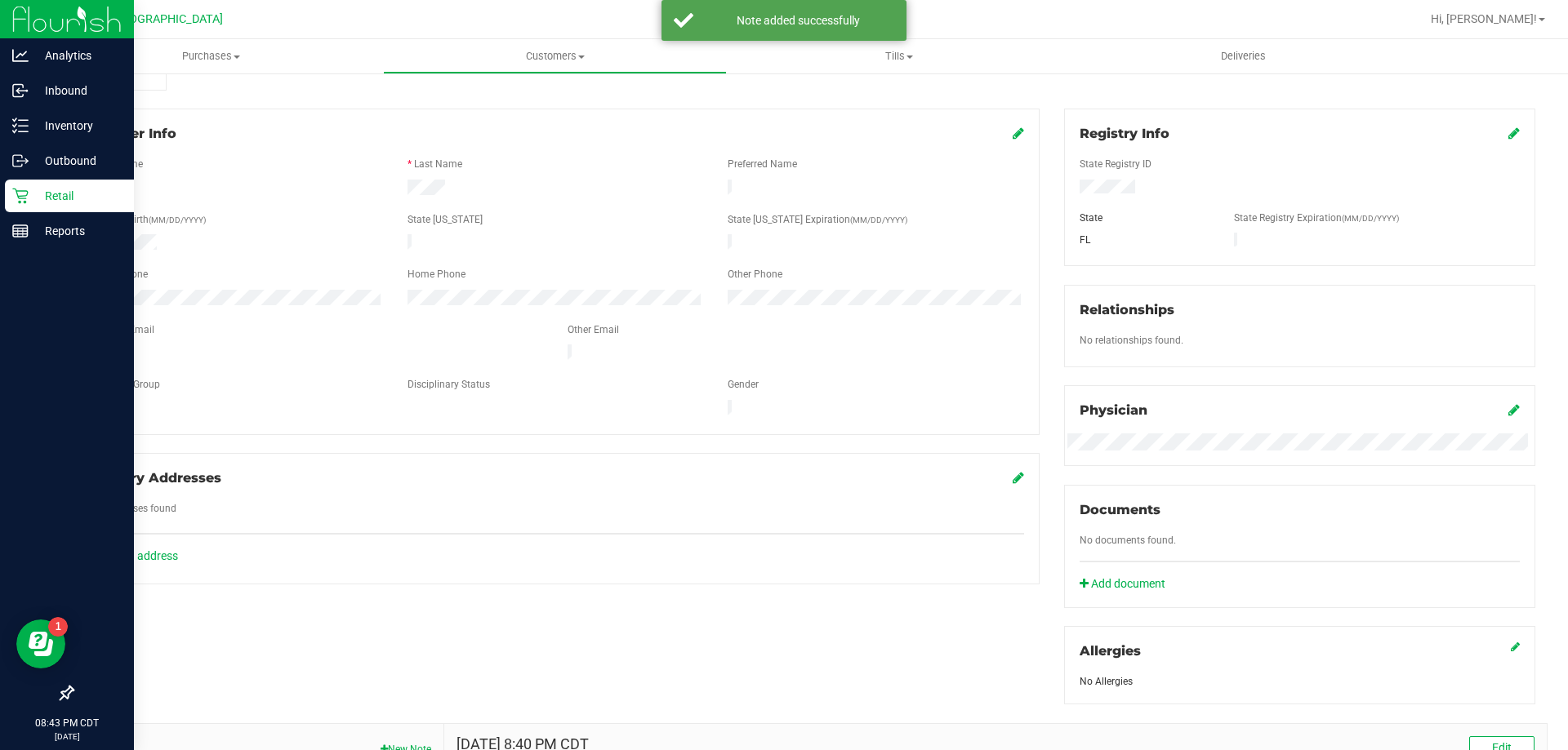
scroll to position [0, 0]
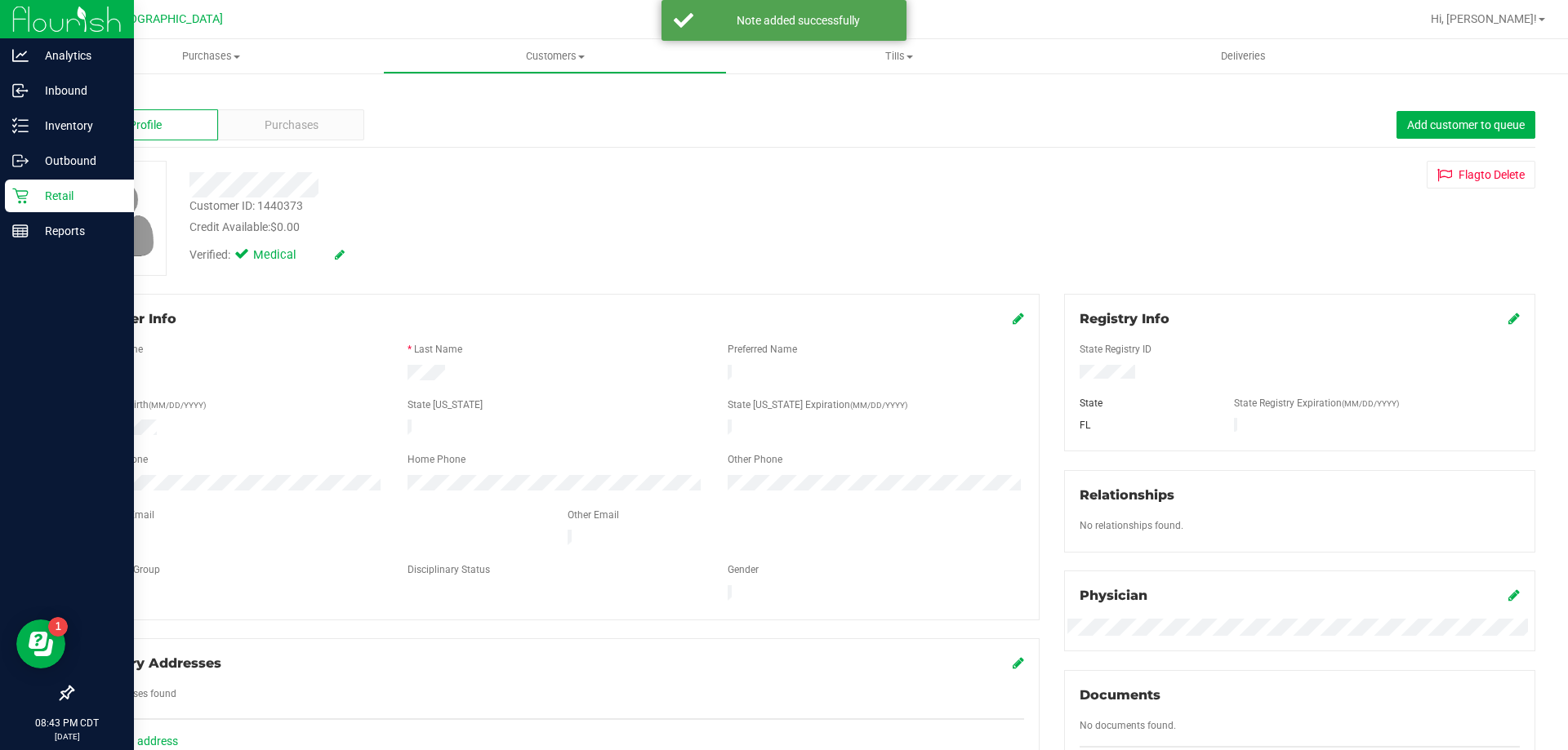
click at [1013, 320] on icon at bounding box center [1019, 318] width 12 height 13
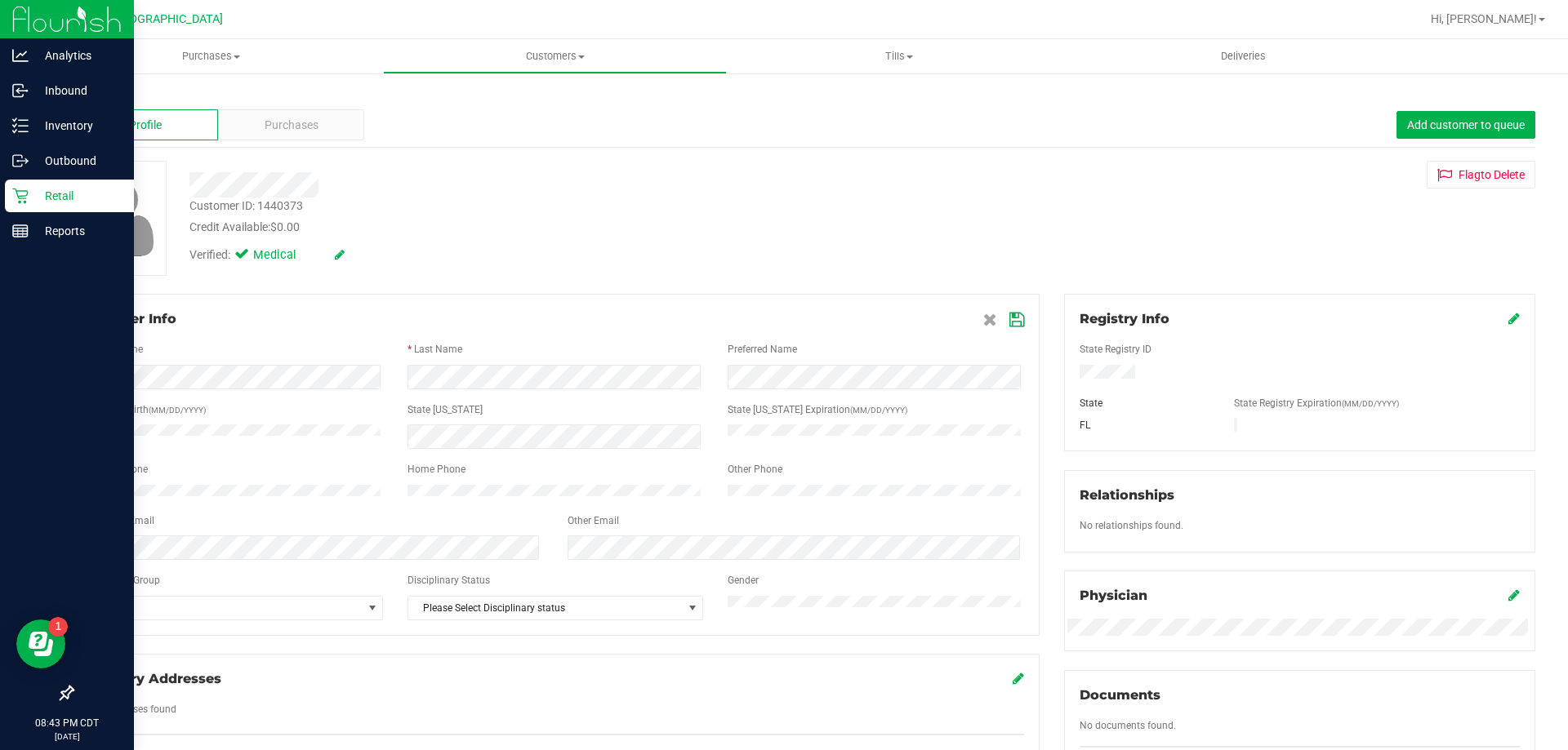
click at [1009, 322] on icon at bounding box center [1016, 320] width 14 height 13
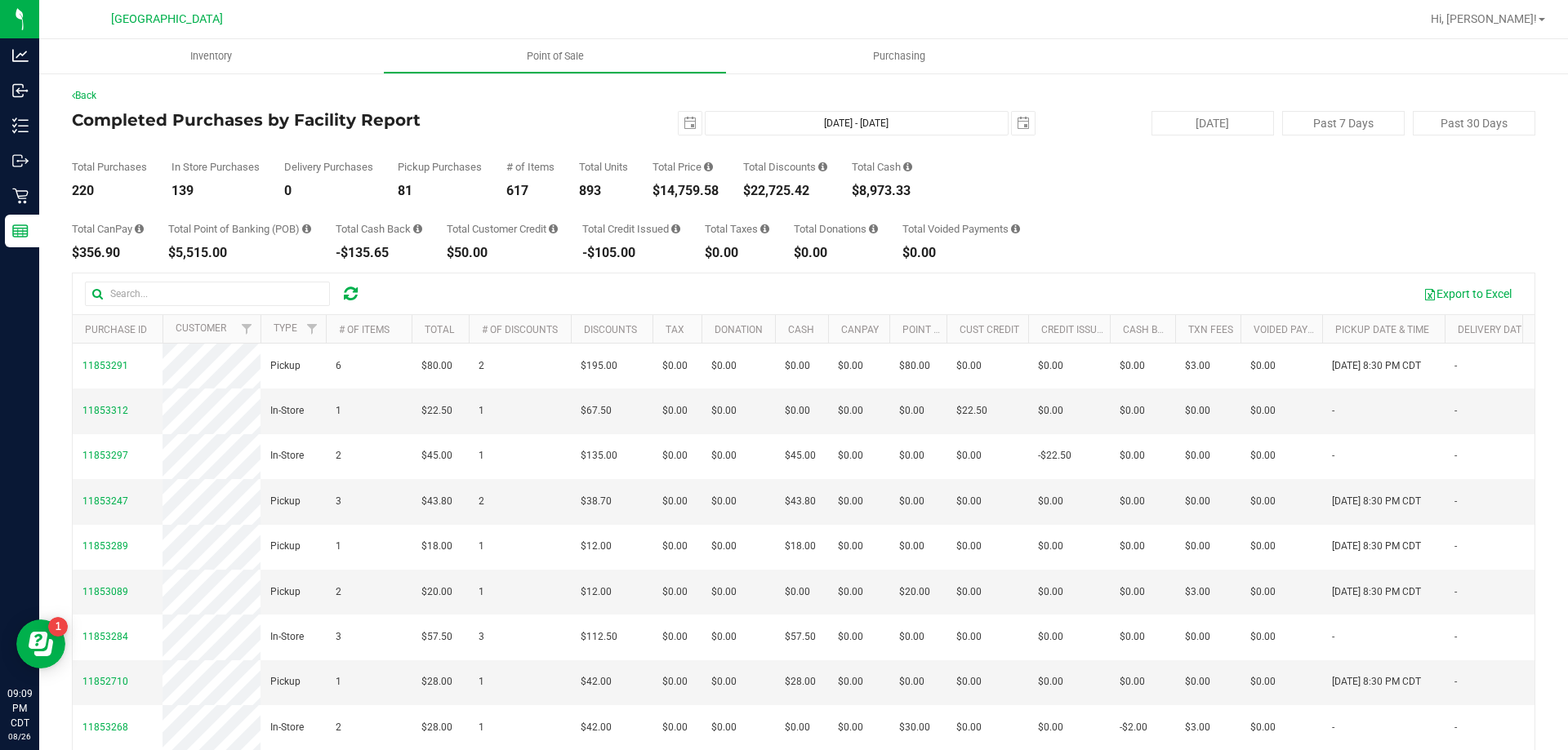
click at [1168, 164] on div "Total Purchases 220 In Store Purchases 139 Delivery Purchases 0 Pickup Purchase…" at bounding box center [803, 166] width 1463 height 62
click at [1528, 13] on span "Hi, [PERSON_NAME]!" at bounding box center [1483, 19] width 106 height 13
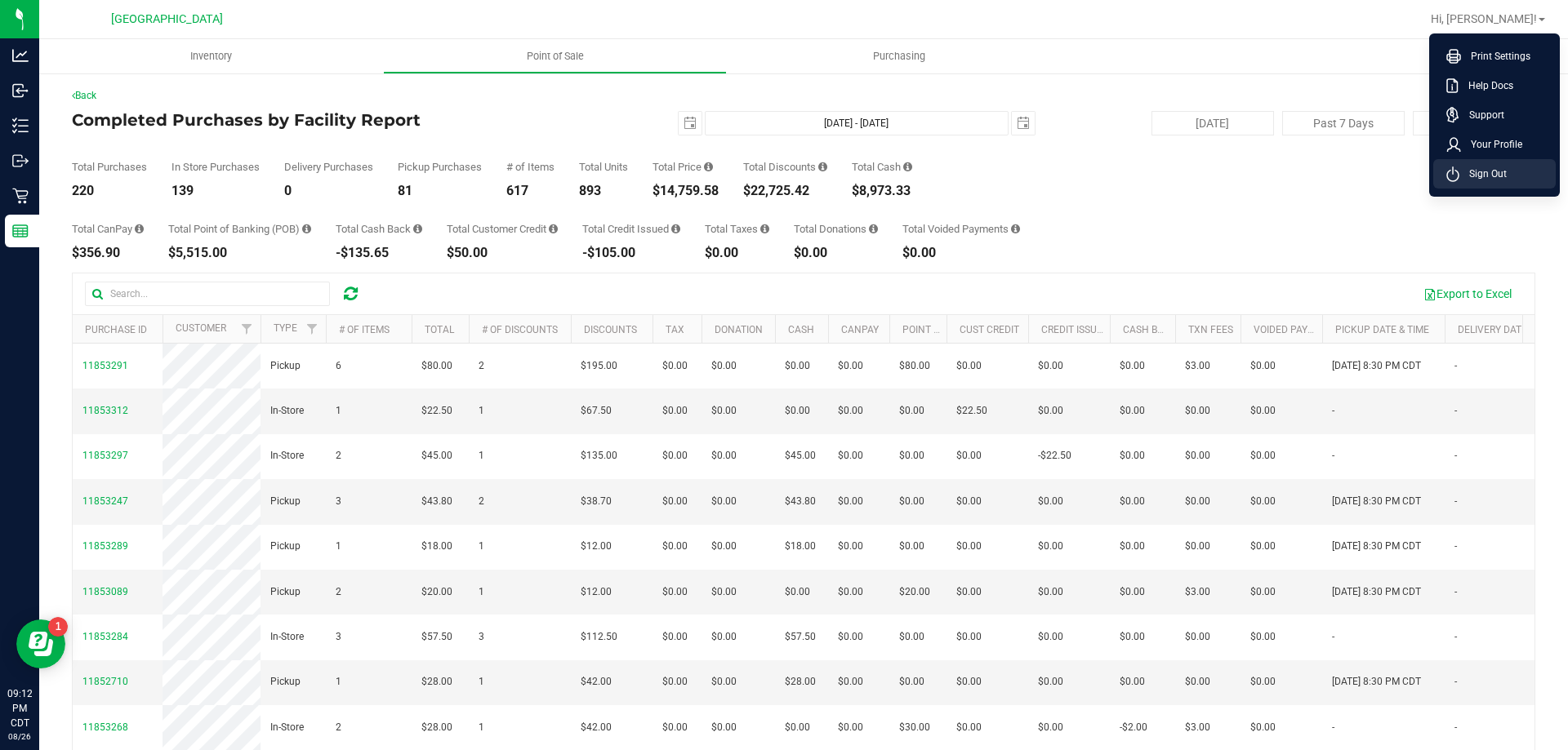
click at [1503, 173] on span "Sign Out" at bounding box center [1482, 173] width 47 height 16
